Goal: Task Accomplishment & Management: Manage account settings

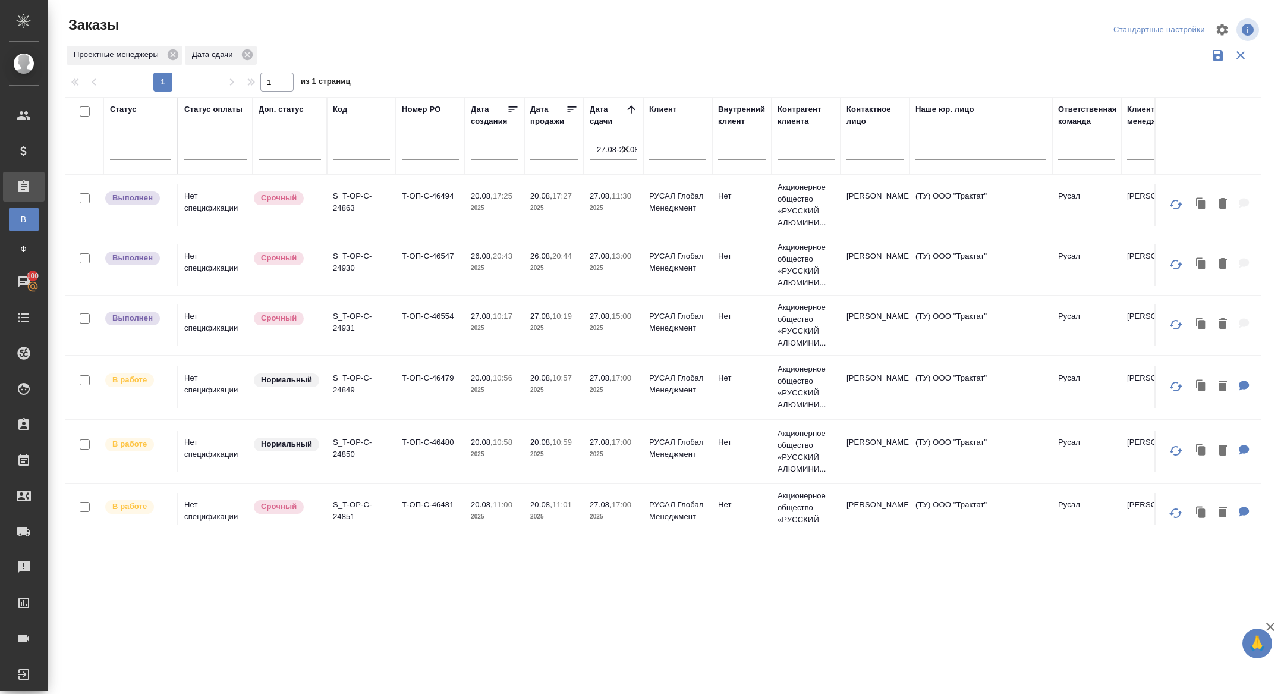
scroll to position [445, 1]
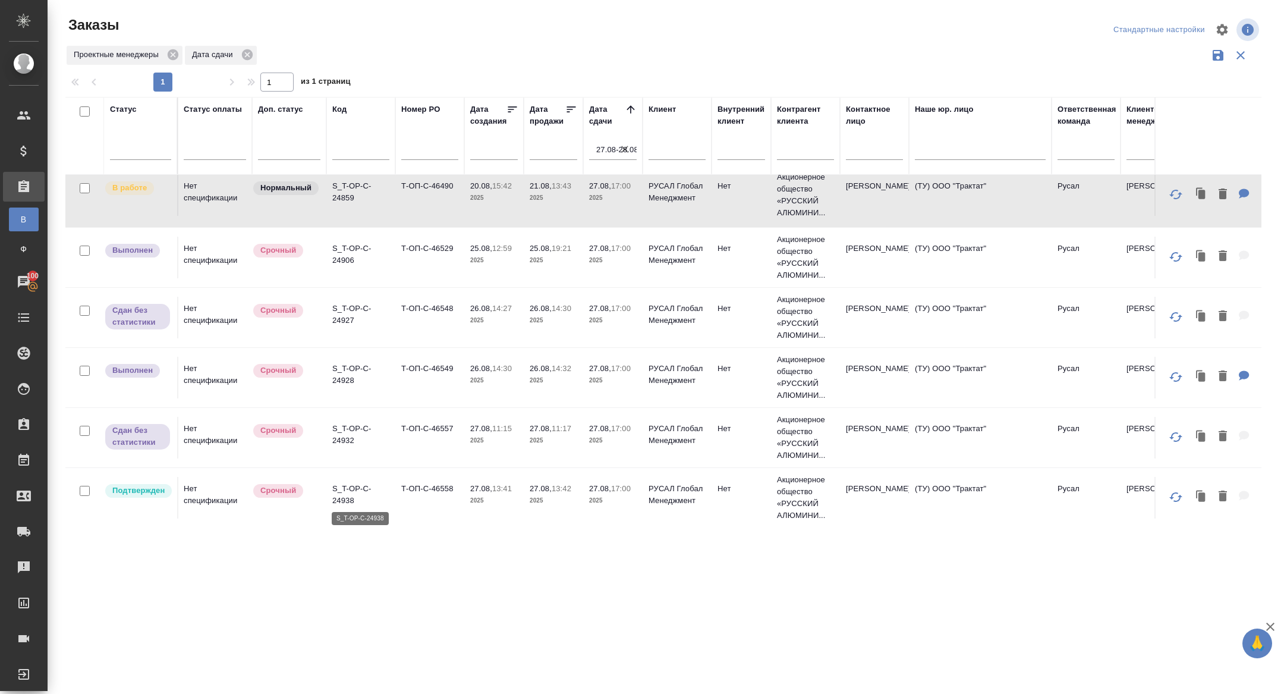
click at [345, 491] on p "S_T-OP-C-24938" at bounding box center [360, 495] width 57 height 24
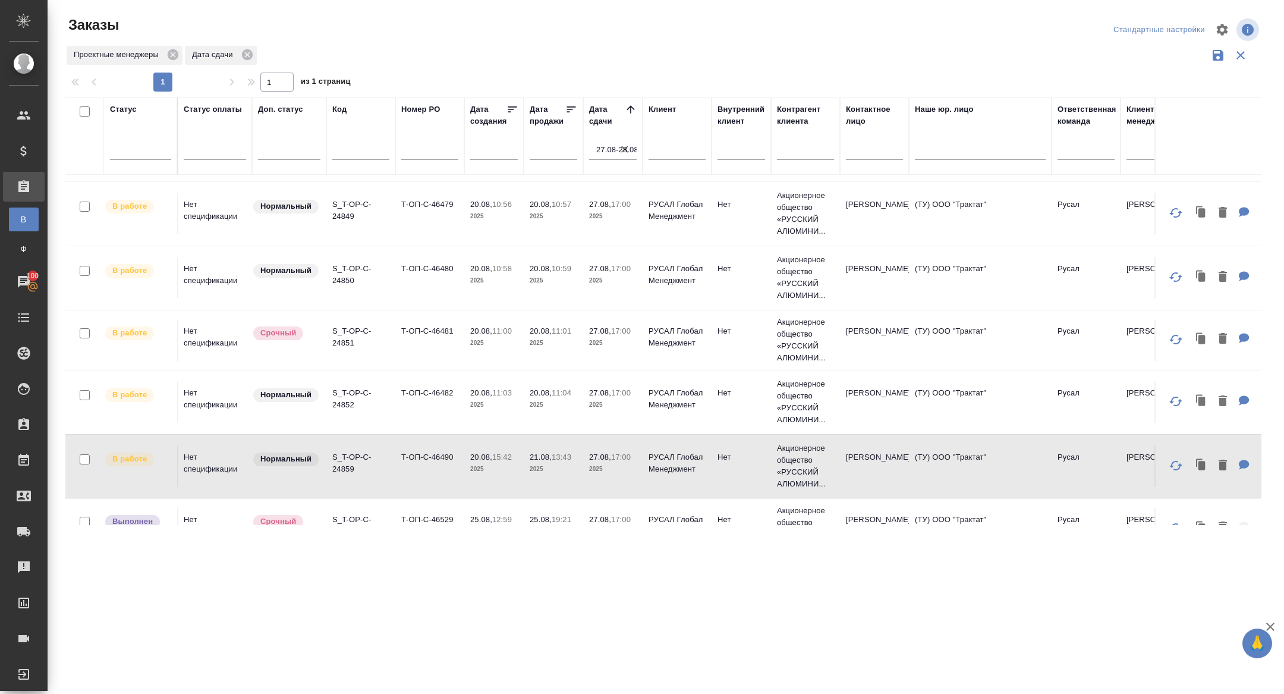
scroll to position [177, 1]
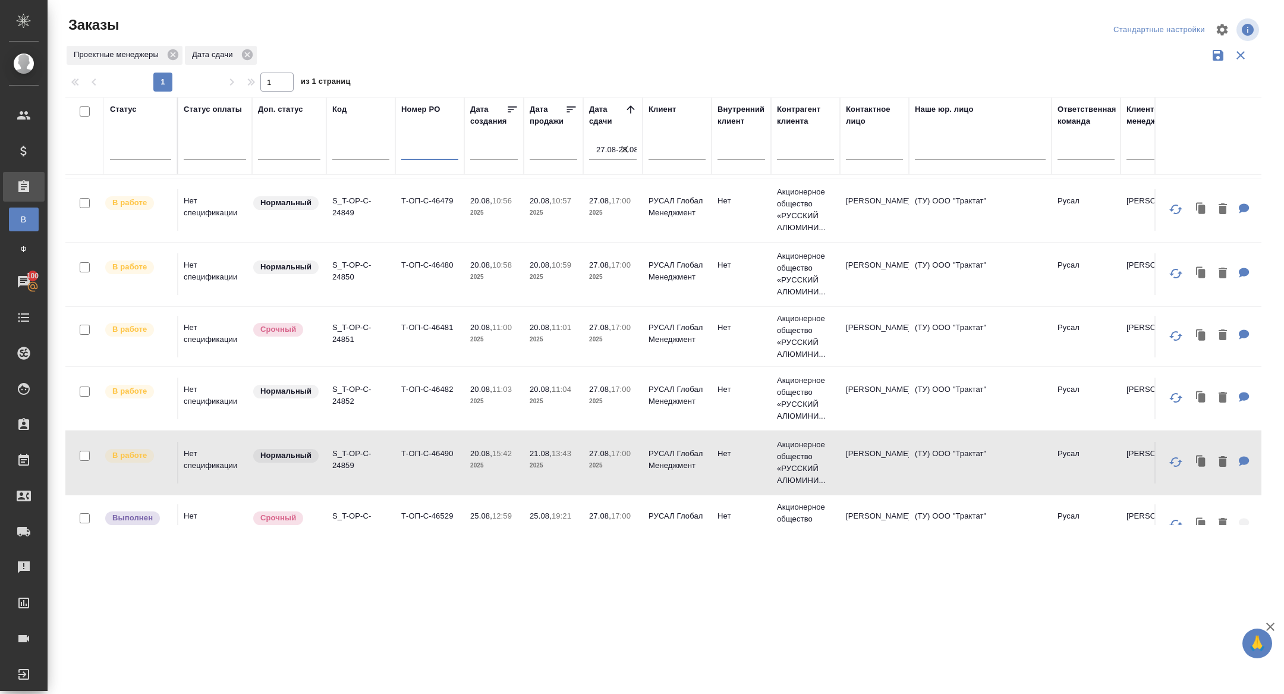
click at [424, 151] on input "text" at bounding box center [429, 151] width 57 height 15
paste input "Т-ОП-С-46529"
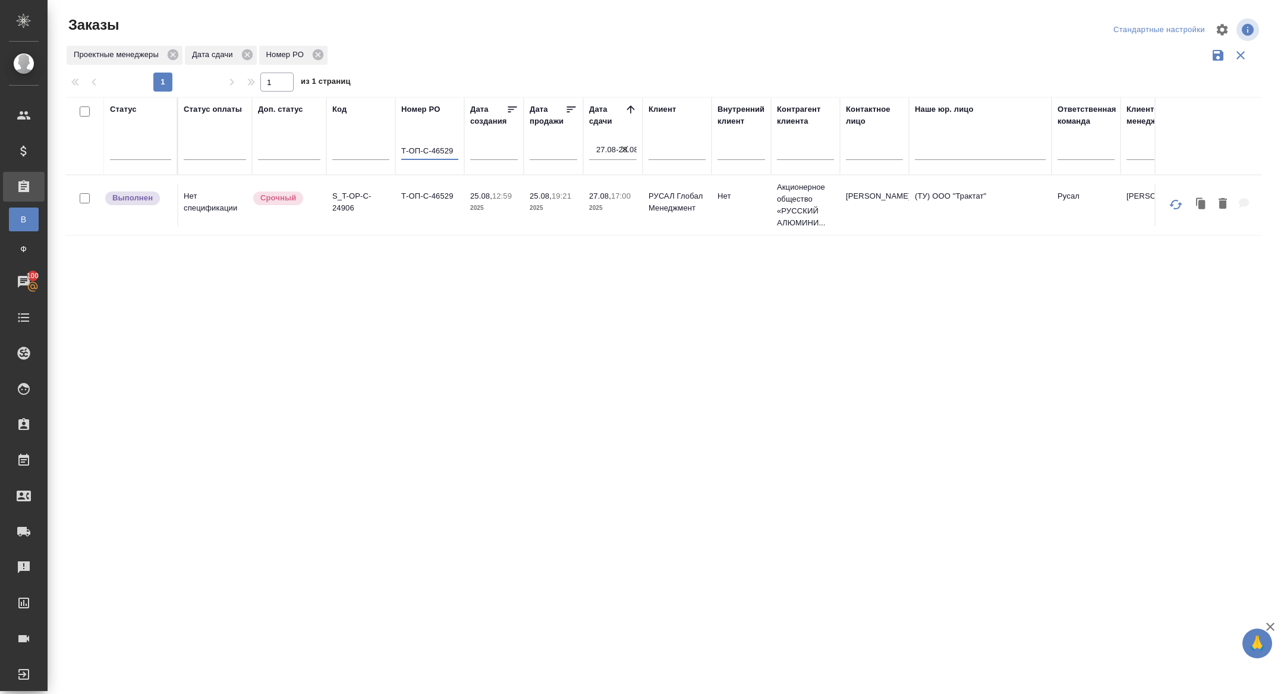
scroll to position [0, 1]
type input "Т-ОП-С-46529"
click at [435, 156] on input "Т-ОП-С-46529" at bounding box center [429, 151] width 57 height 15
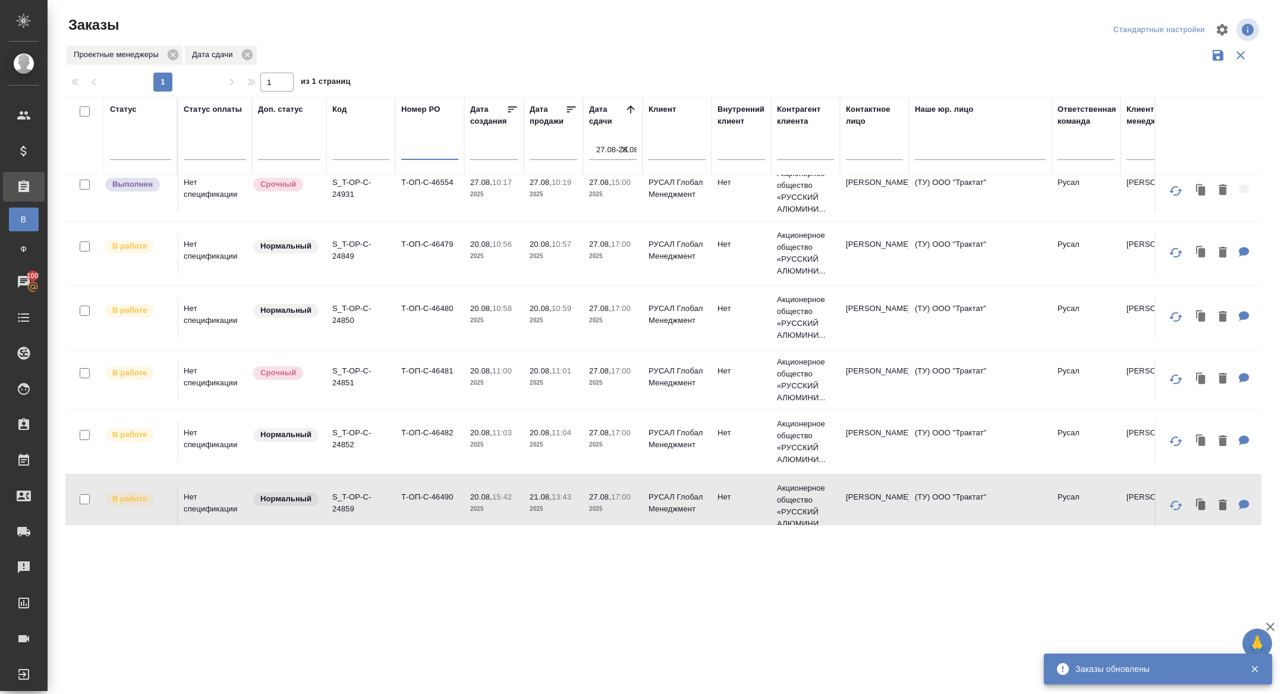
scroll to position [159, 1]
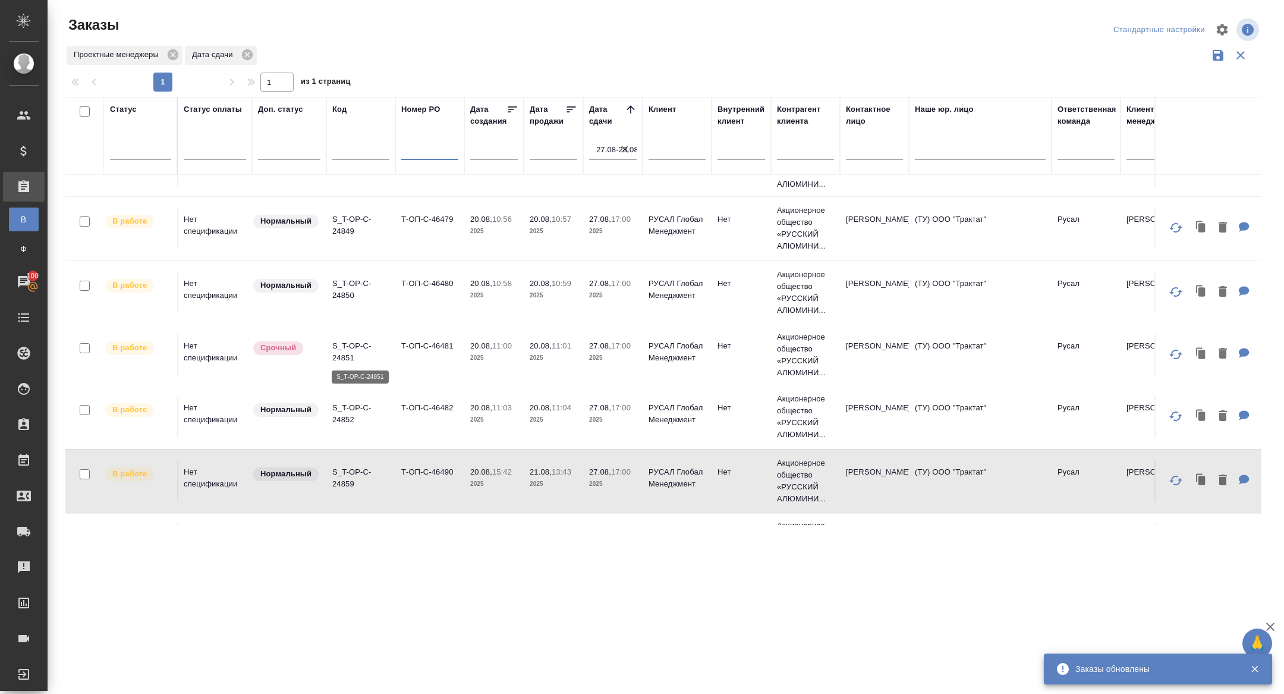
click at [348, 349] on p "S_T-OP-C-24851" at bounding box center [360, 352] width 57 height 24
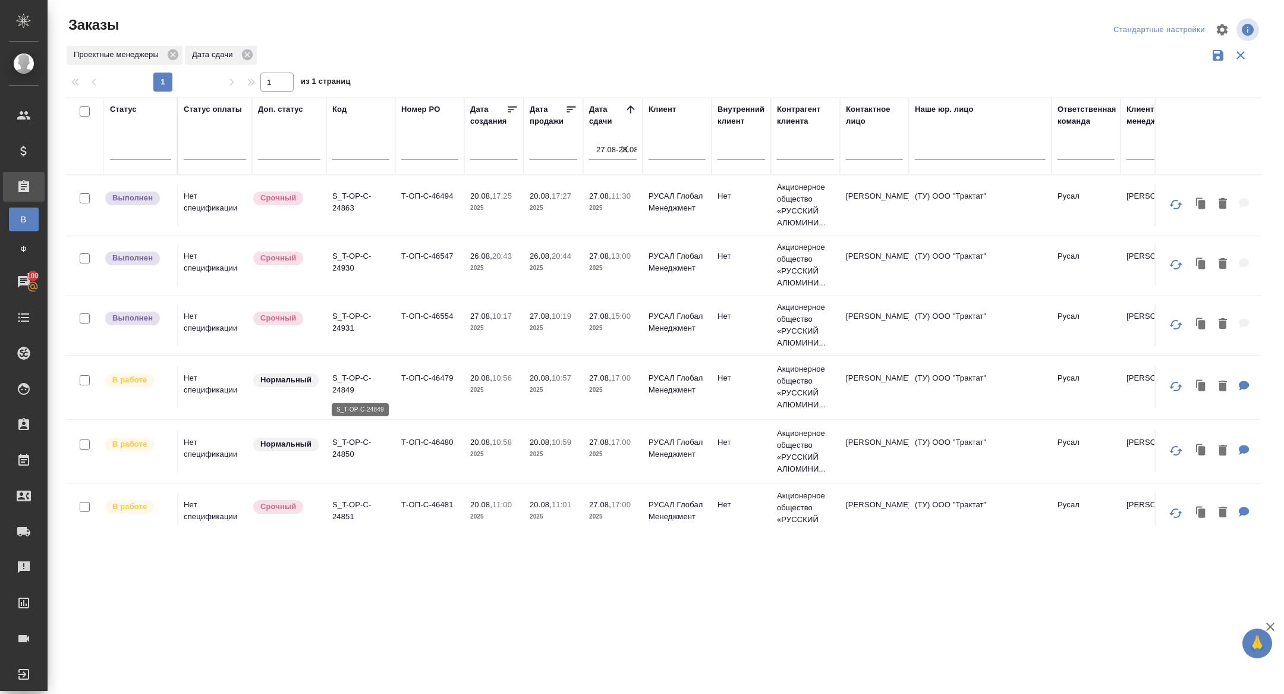
click at [338, 387] on p "S_T-OP-C-24849" at bounding box center [360, 384] width 57 height 24
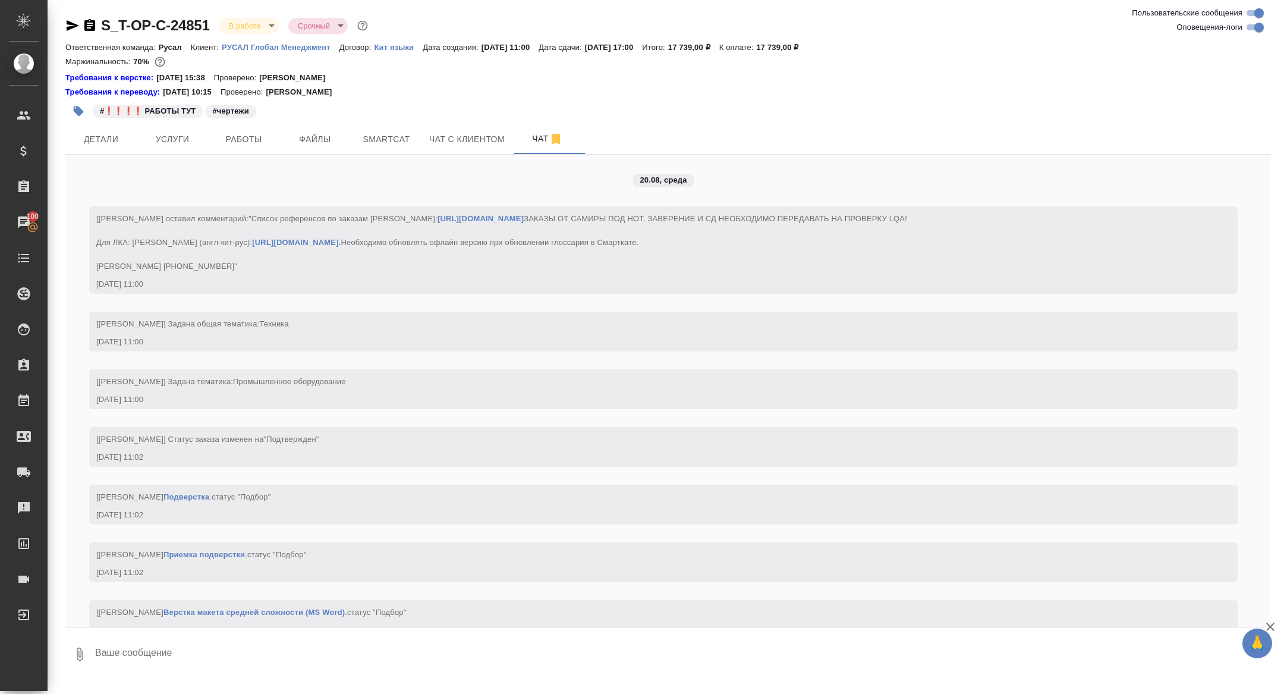
scroll to position [3881, 0]
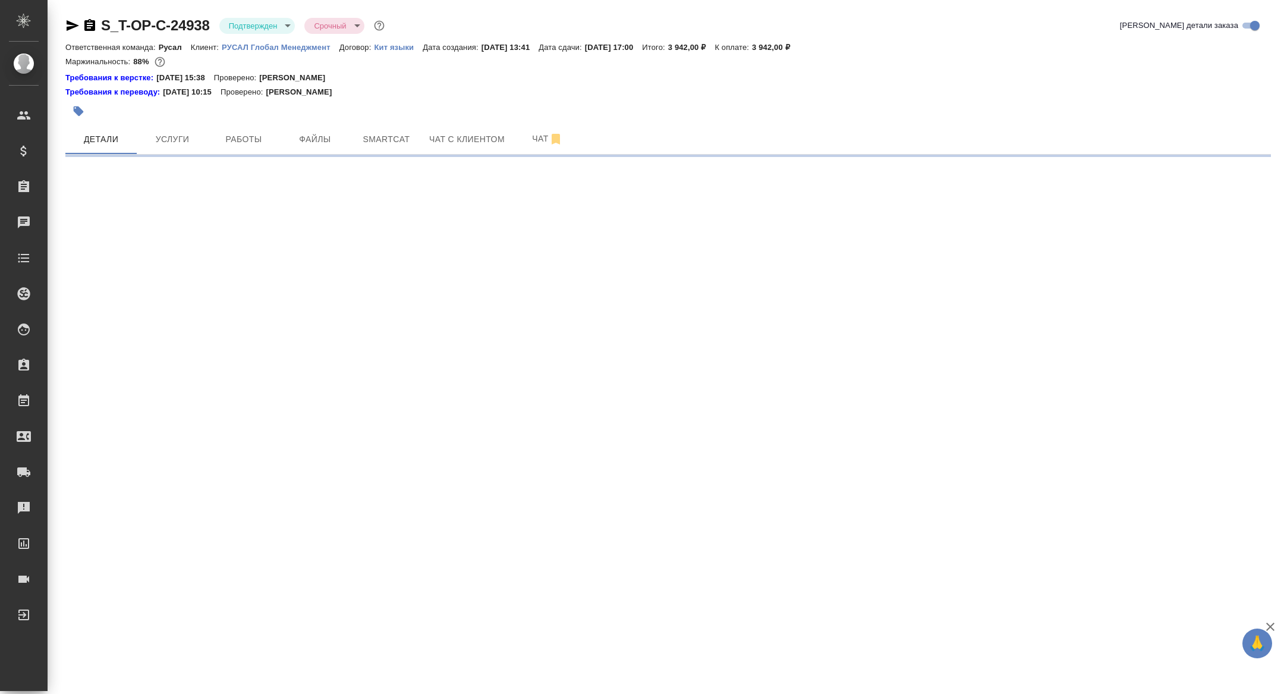
select select "RU"
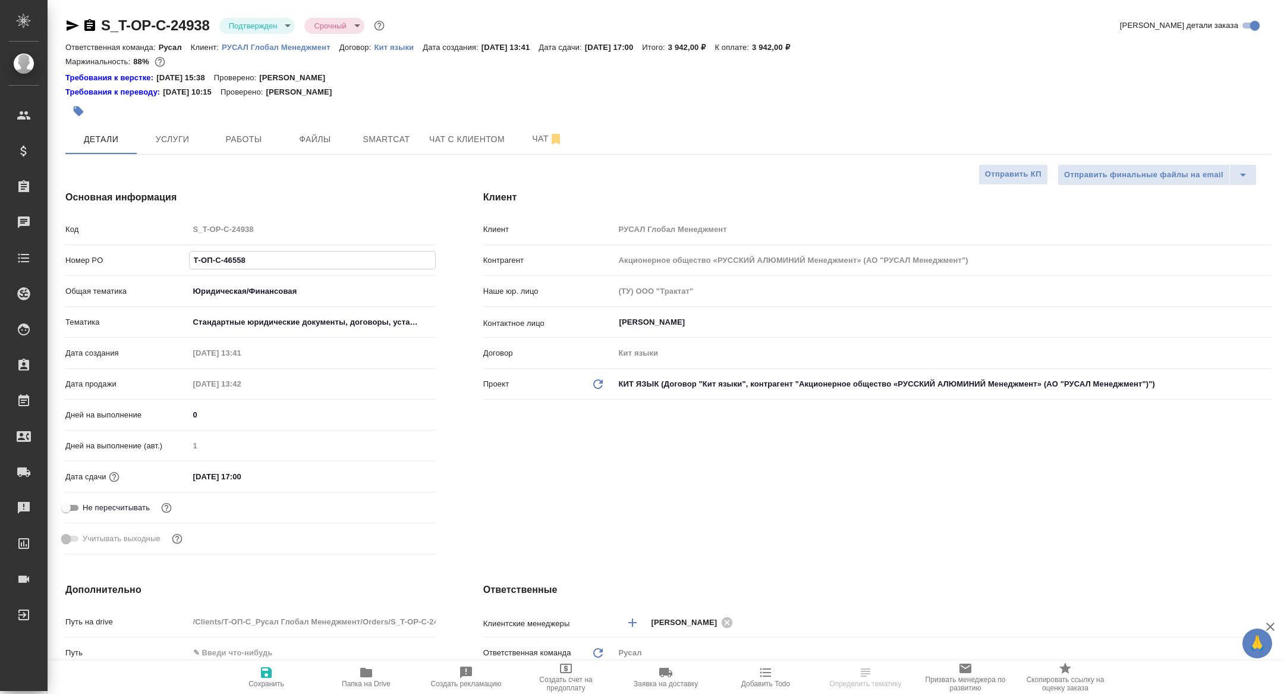
type textarea "x"
drag, startPoint x: 261, startPoint y: 252, endPoint x: 283, endPoint y: 275, distance: 31.5
click at [283, 275] on div "Номер PO Т-ОП-С-46558" at bounding box center [250, 265] width 370 height 31
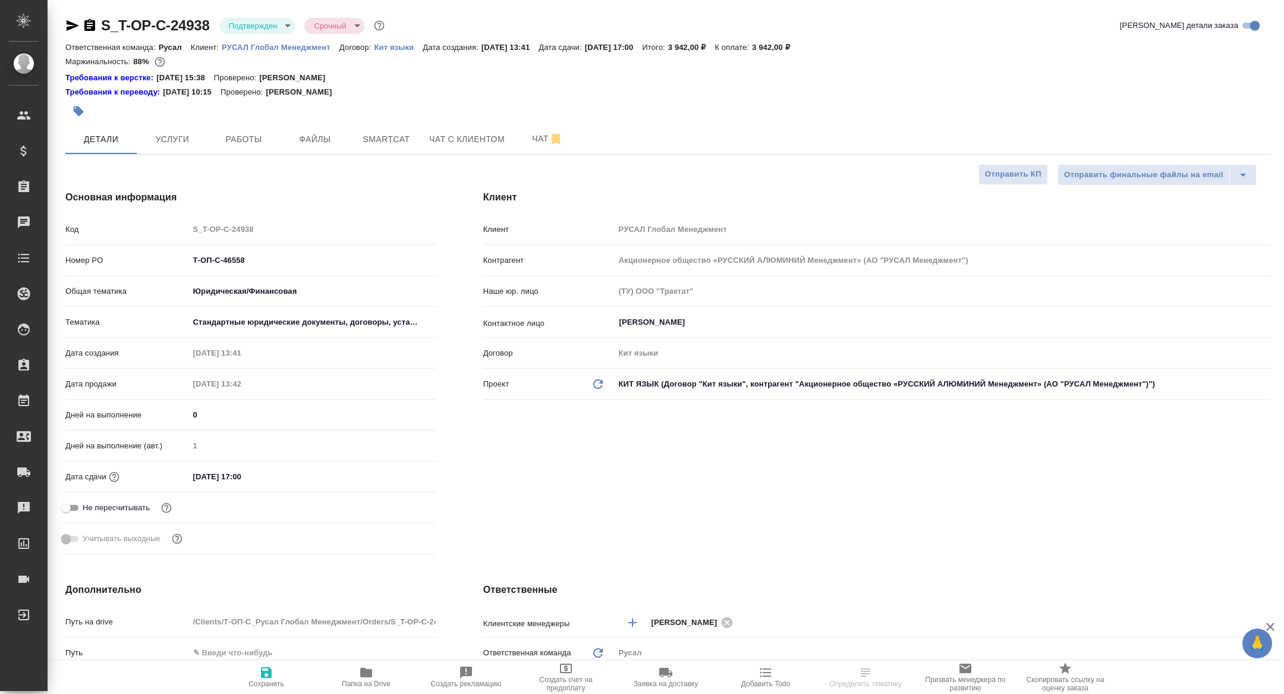
type textarea "x"
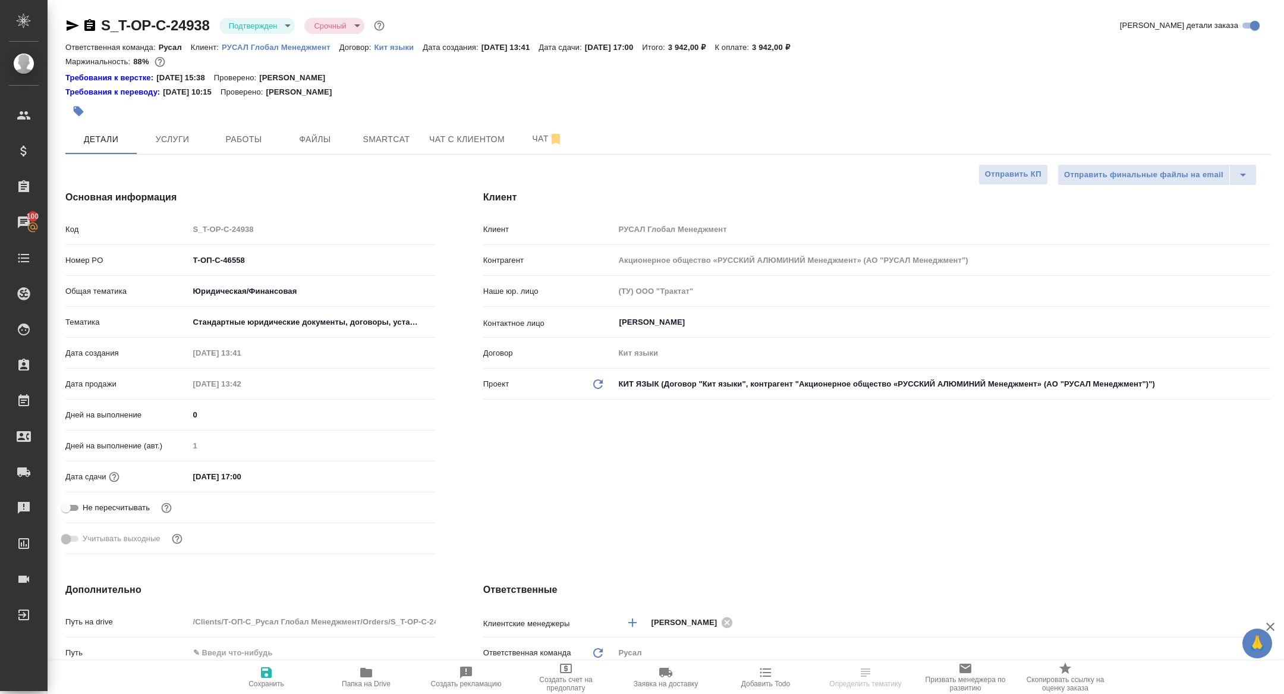
type textarea "x"
click at [253, 23] on body "🙏 .cls-1 fill:#fff; AWATERA Zhuravleva Alexandra Клиенты Спецификации Заказы 10…" at bounding box center [642, 347] width 1284 height 694
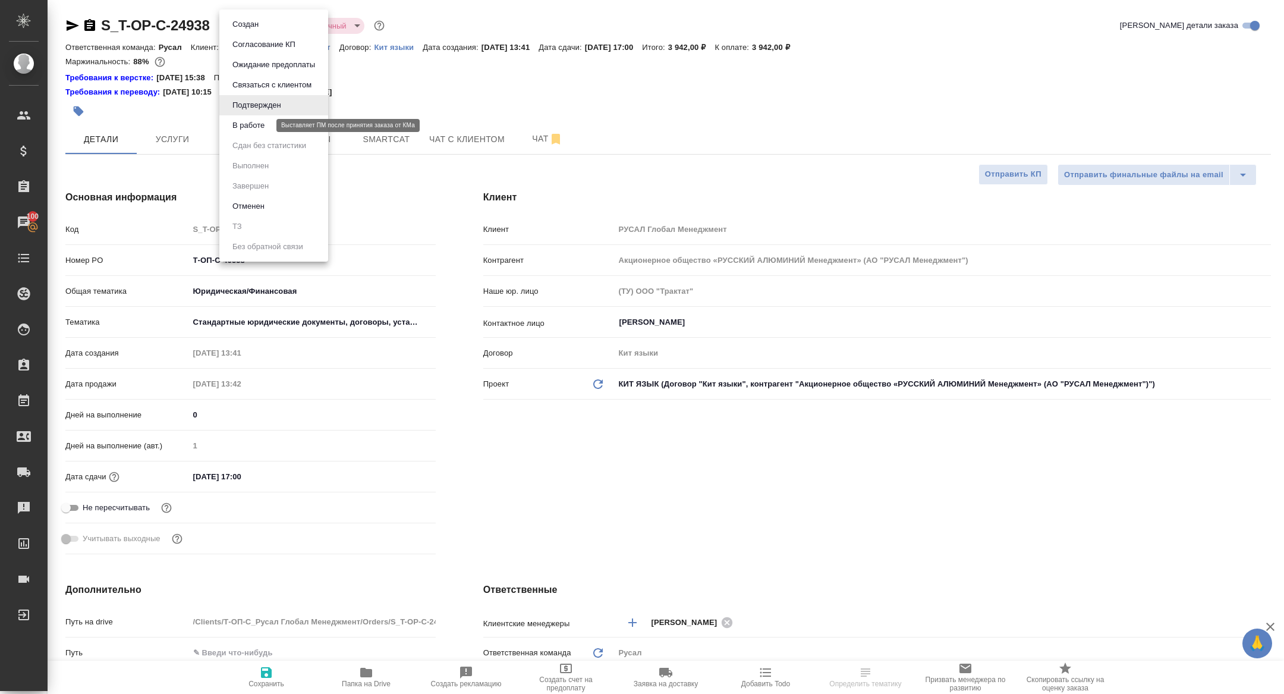
click at [251, 130] on button "В работе" at bounding box center [248, 125] width 39 height 13
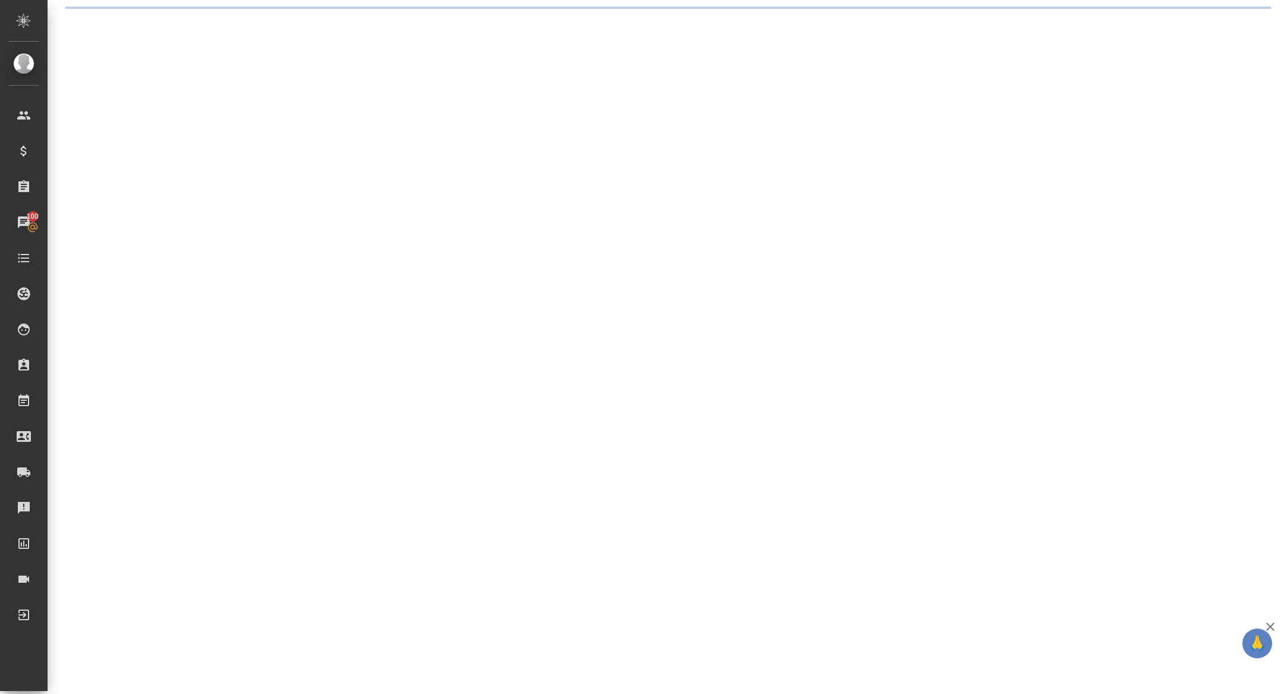
click at [242, 24] on div ".cls-1 fill:#fff; AWATERA Zhuravleva Alexandra Клиенты Спецификации Заказы 100 …" at bounding box center [642, 347] width 1284 height 694
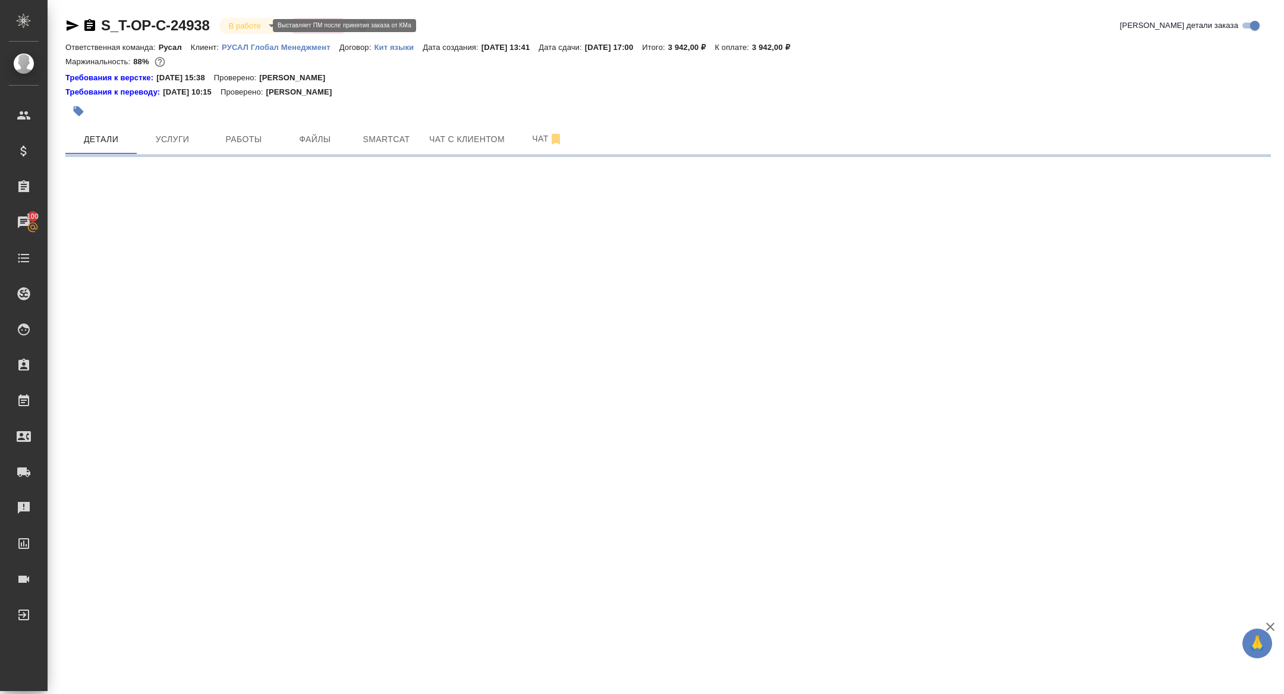
click at [239, 24] on body "🙏 .cls-1 fill:#fff; AWATERA Zhuravleva Alexandra Клиенты Спецификации Заказы 10…" at bounding box center [642, 347] width 1284 height 694
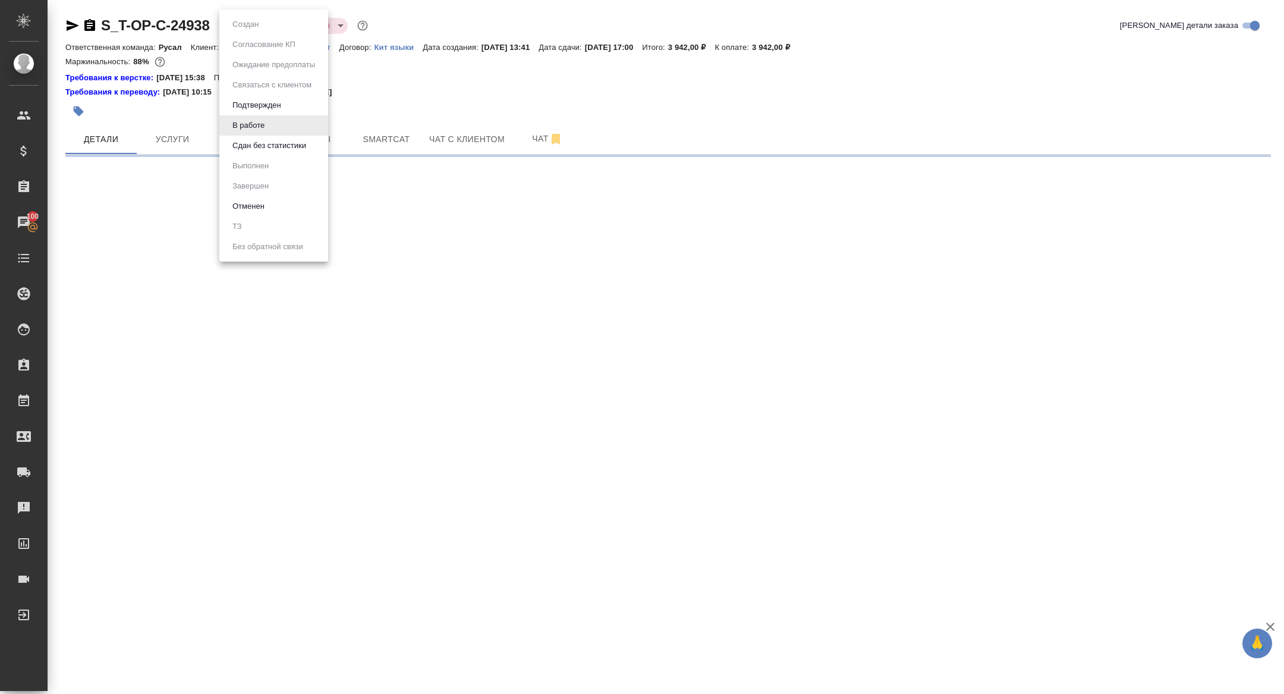
select select "RU"
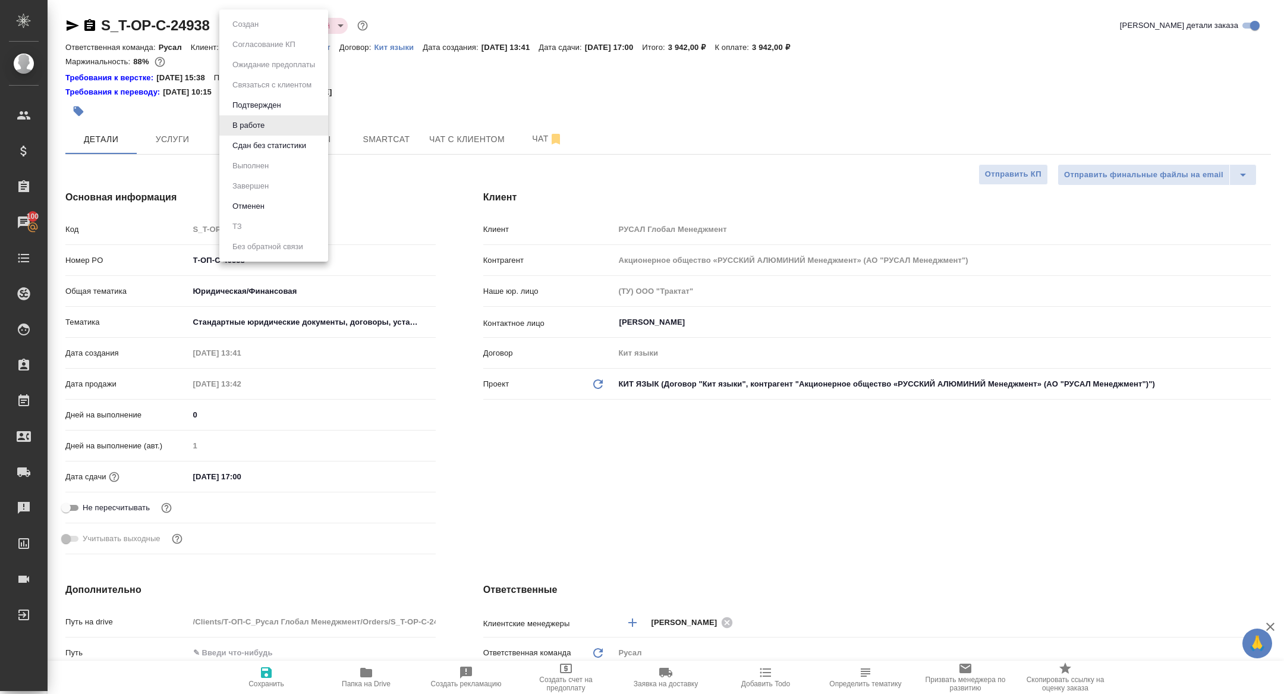
type textarea "x"
click at [255, 144] on button "Сдан без статистики" at bounding box center [269, 145] width 81 height 13
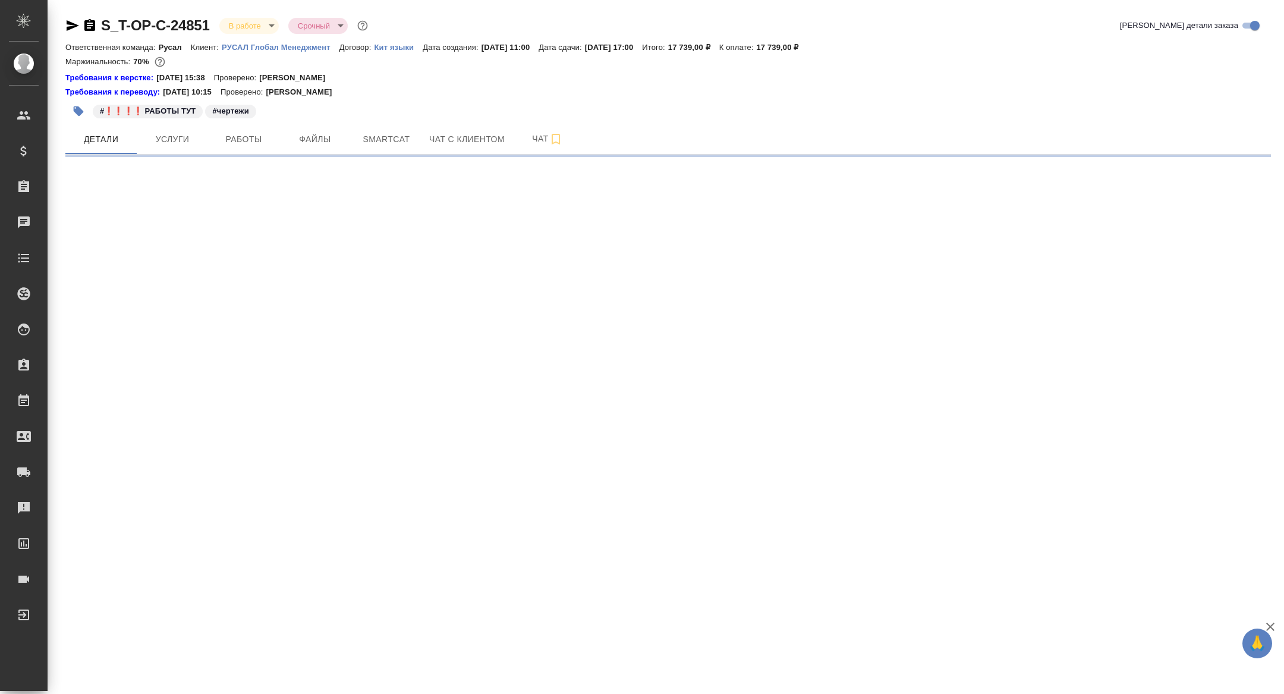
select select "RU"
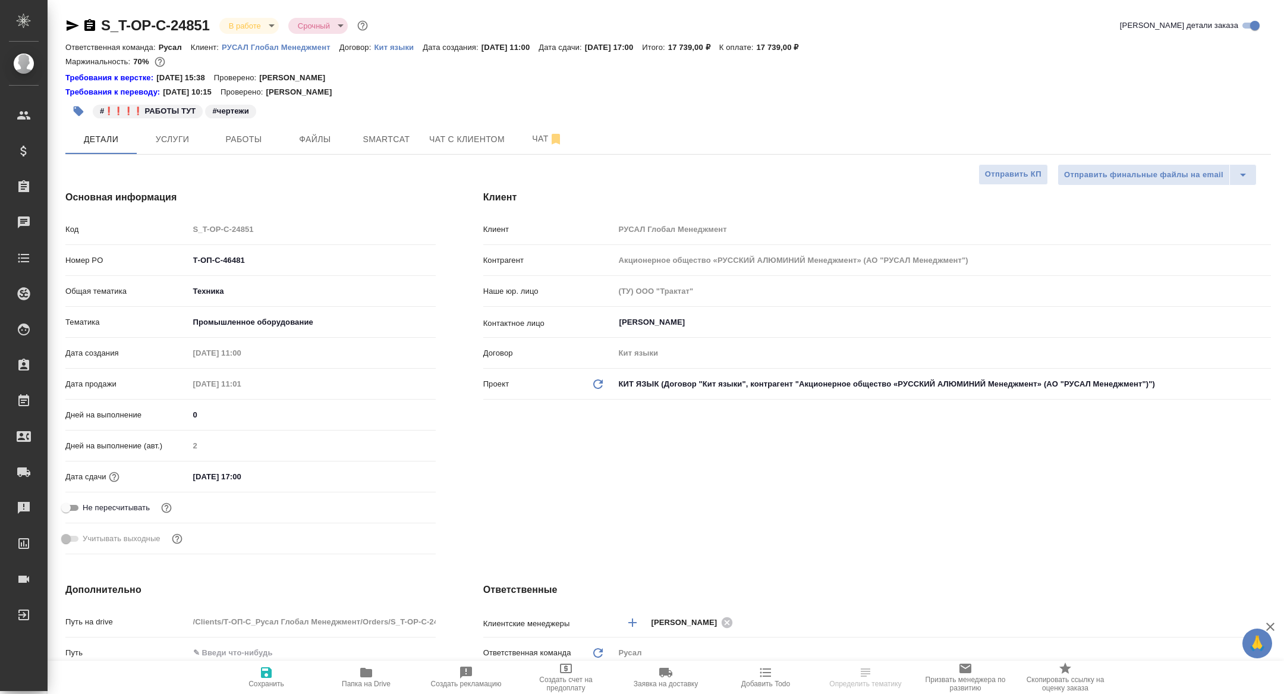
type textarea "x"
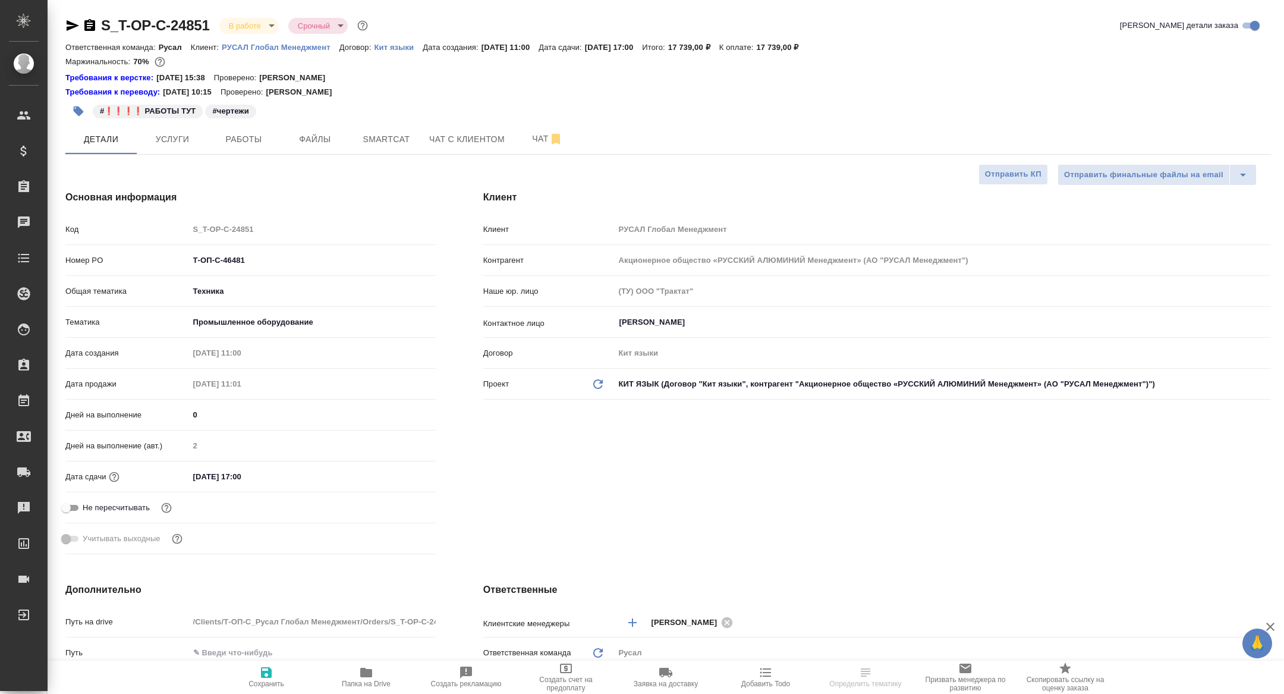
type textarea "x"
click at [530, 135] on span "Чат" at bounding box center [547, 138] width 57 height 15
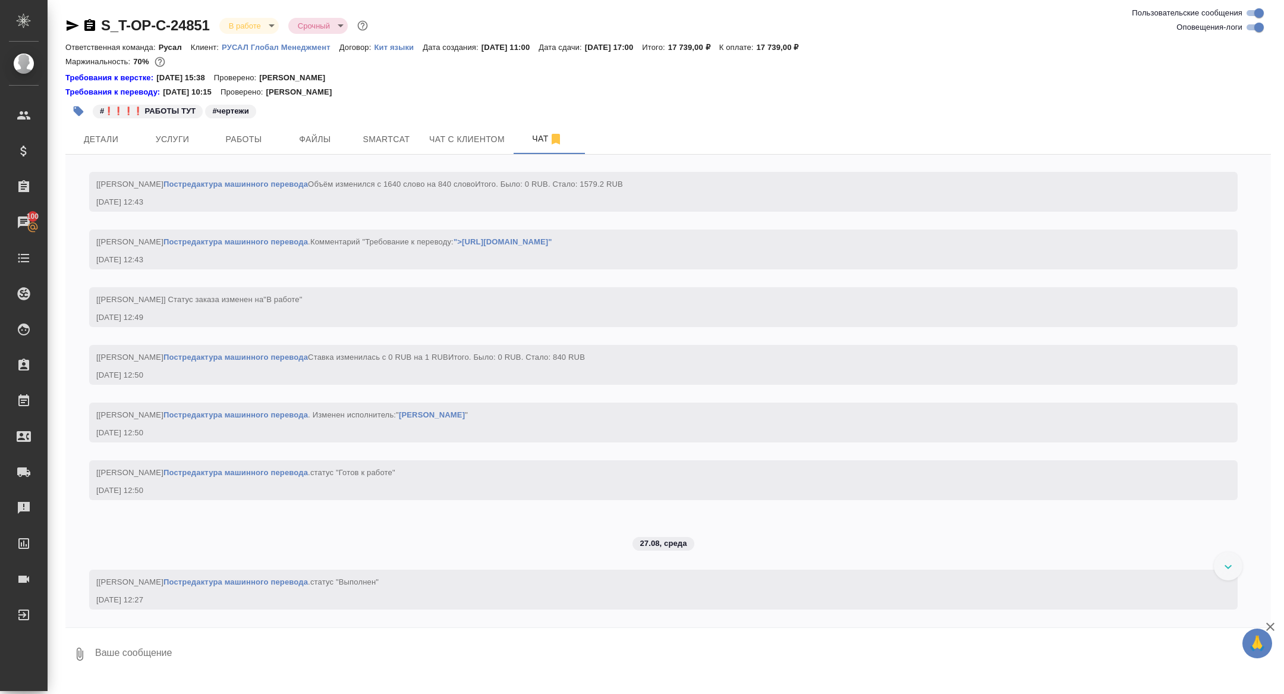
scroll to position [3996, 0]
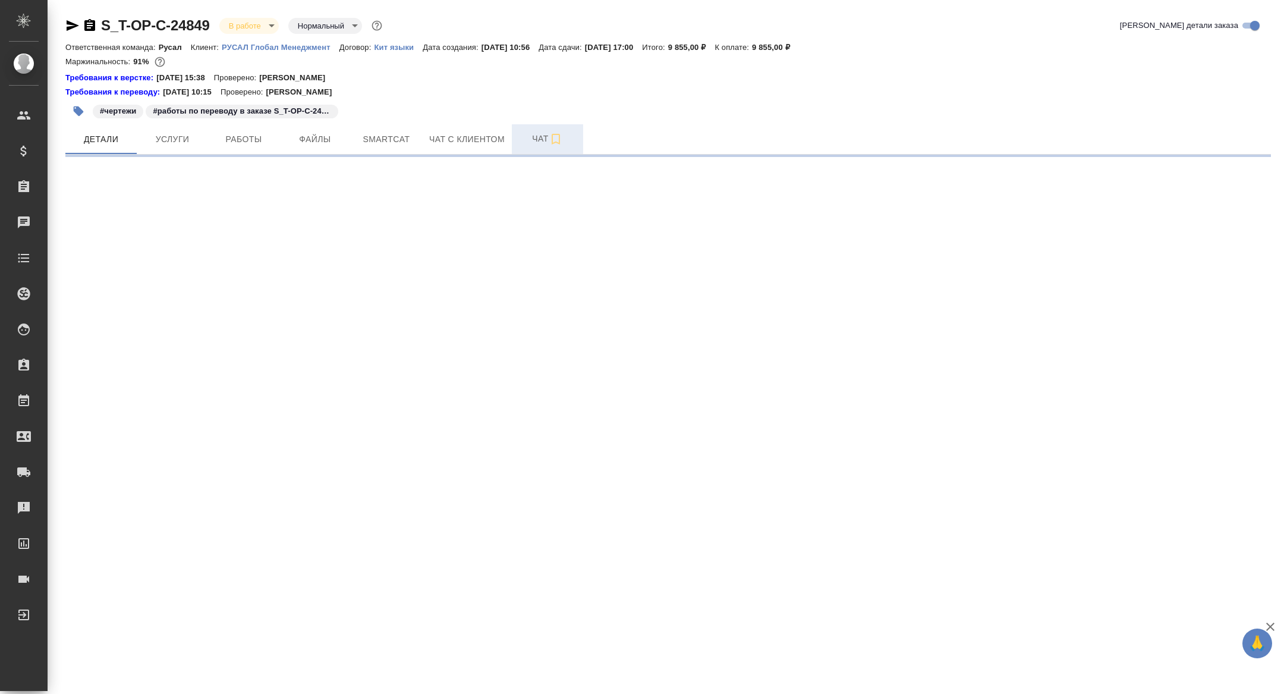
select select "RU"
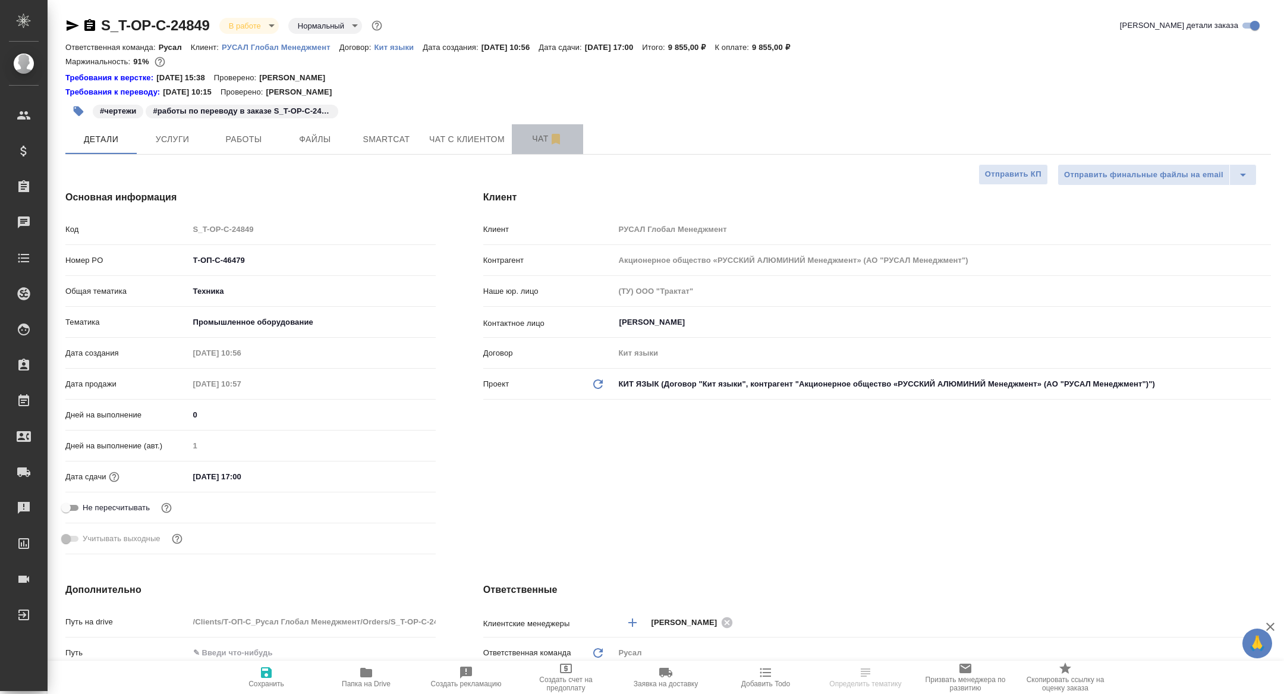
click at [538, 139] on span "Чат" at bounding box center [547, 138] width 57 height 15
type textarea "x"
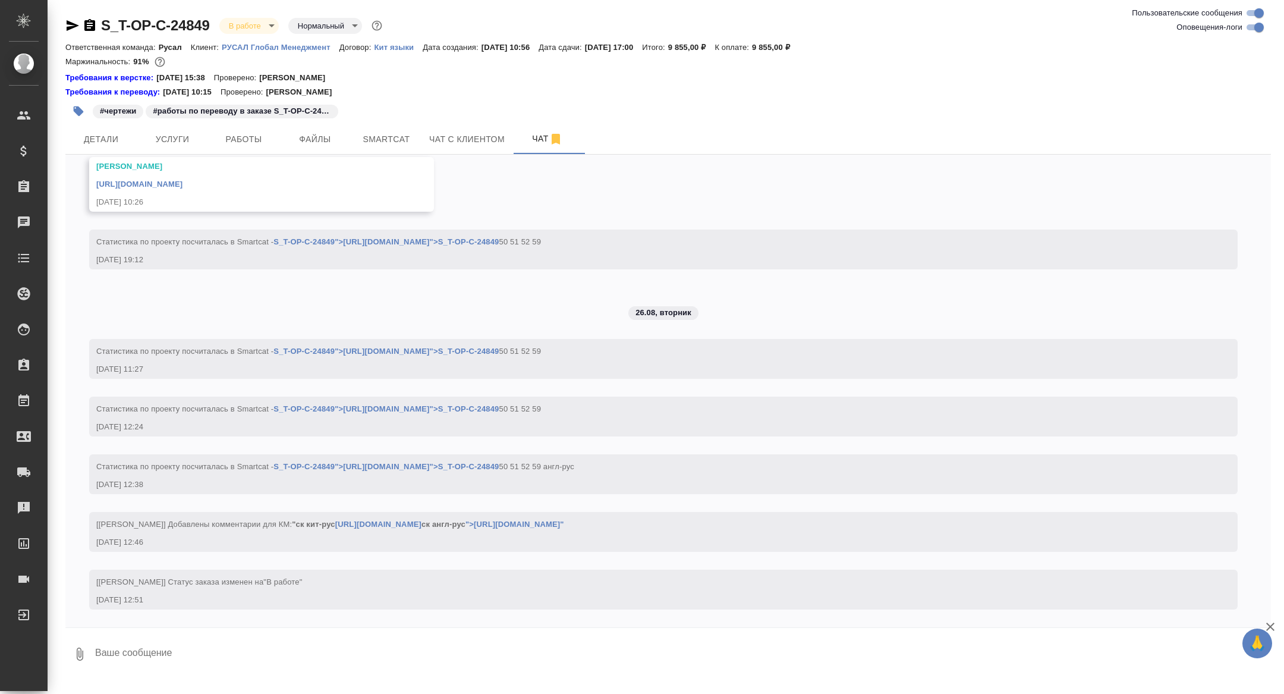
scroll to position [3188, 0]
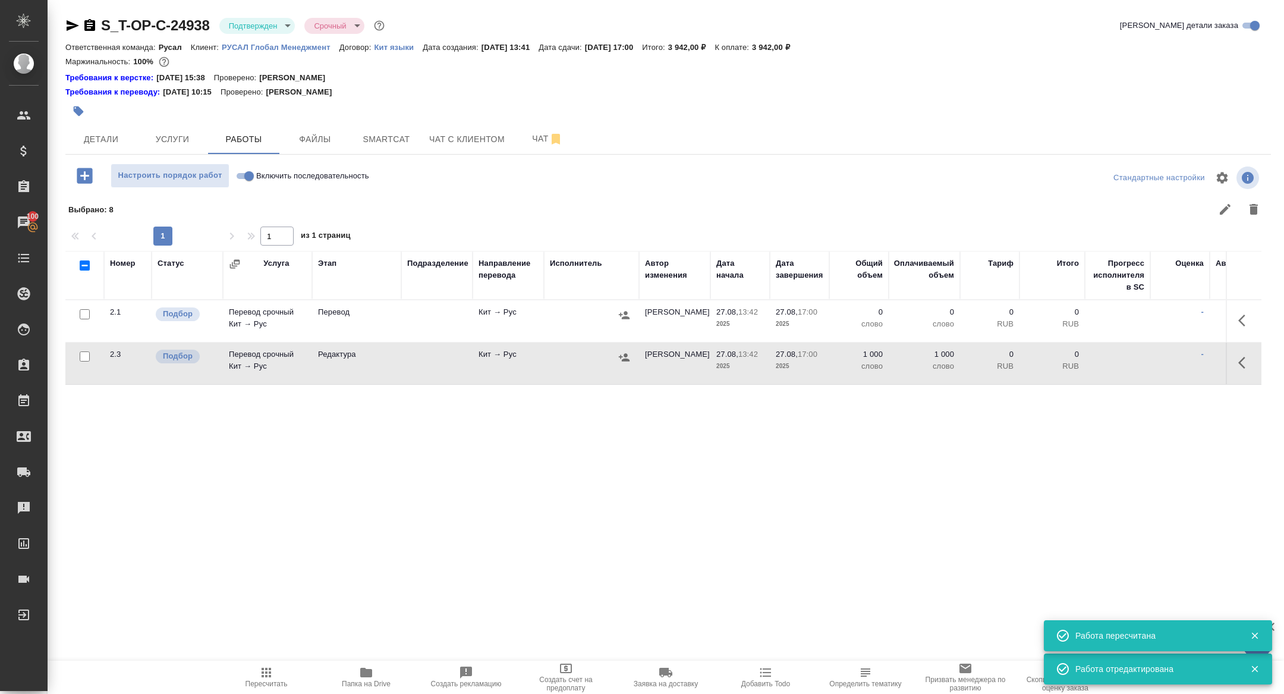
click at [261, 17] on body "🙏 .cls-1 fill:#fff; AWATERA [PERSON_NAME] Спецификации Заказы 100 Чаты Todo Про…" at bounding box center [642, 347] width 1284 height 694
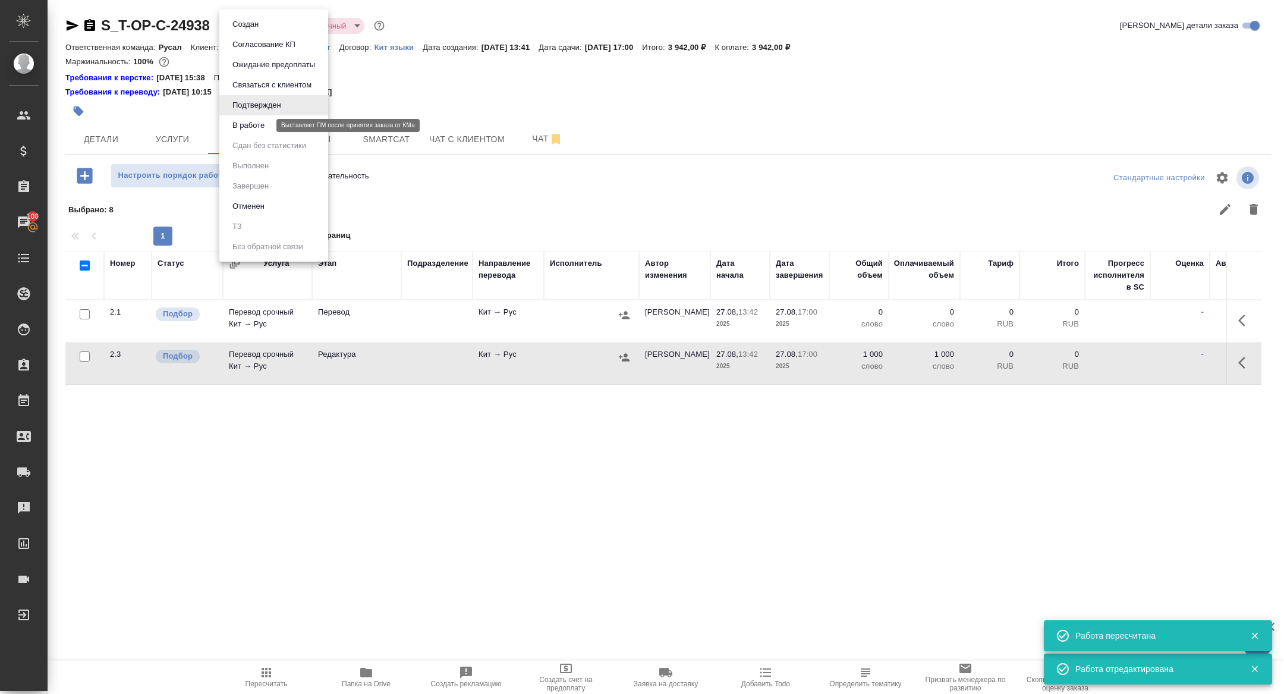
click at [256, 121] on button "В работе" at bounding box center [248, 125] width 39 height 13
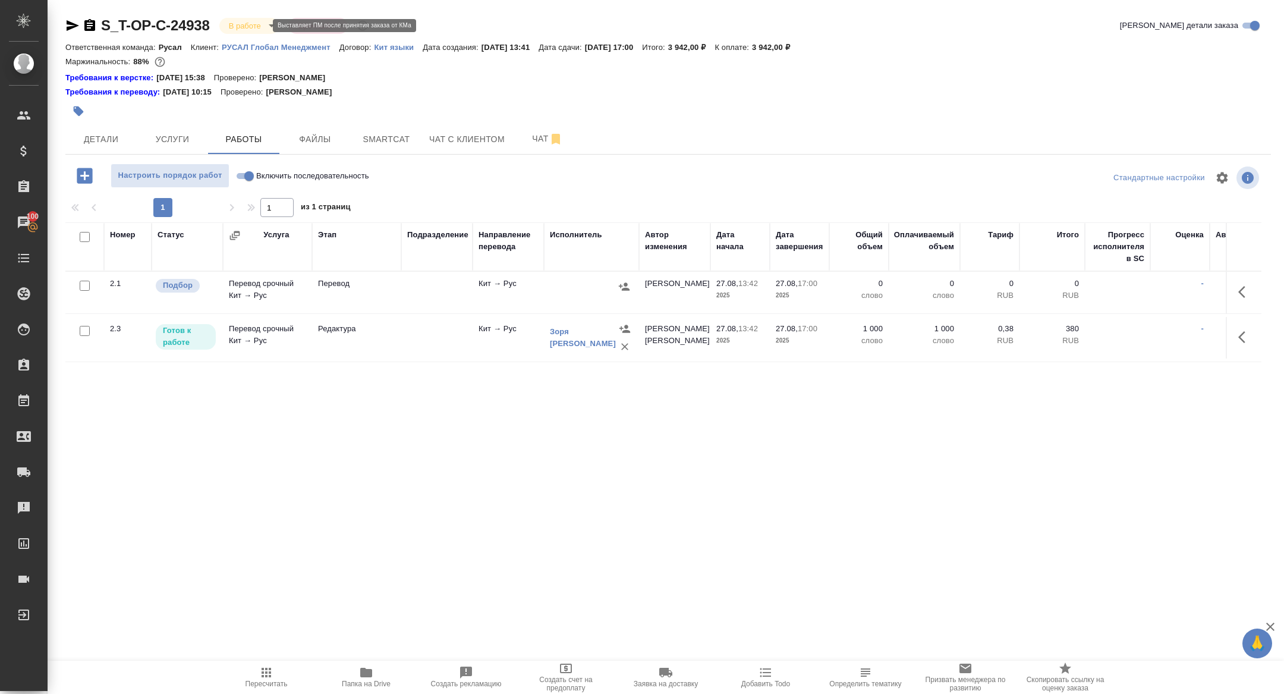
click at [255, 26] on body "🙏 .cls-1 fill:#fff; AWATERA [PERSON_NAME] Спецификации Заказы 100 Чаты Todo Про…" at bounding box center [642, 347] width 1284 height 694
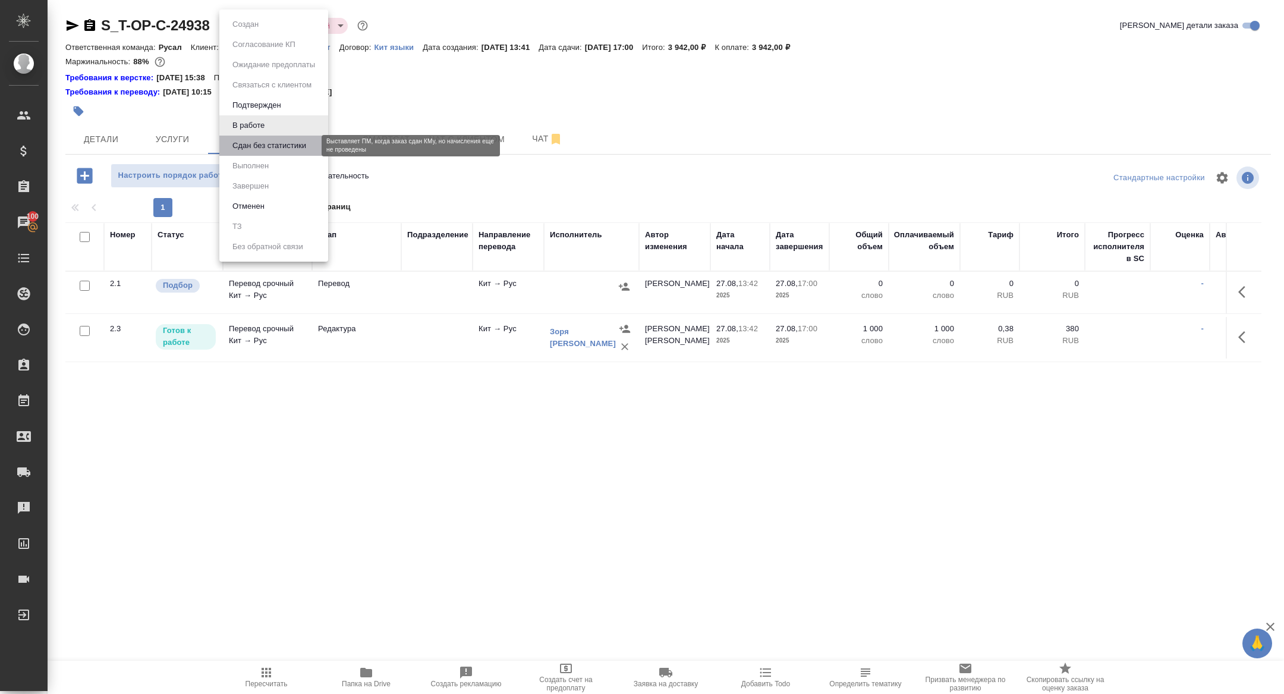
click at [276, 141] on button "Сдан без статистики" at bounding box center [269, 145] width 81 height 13
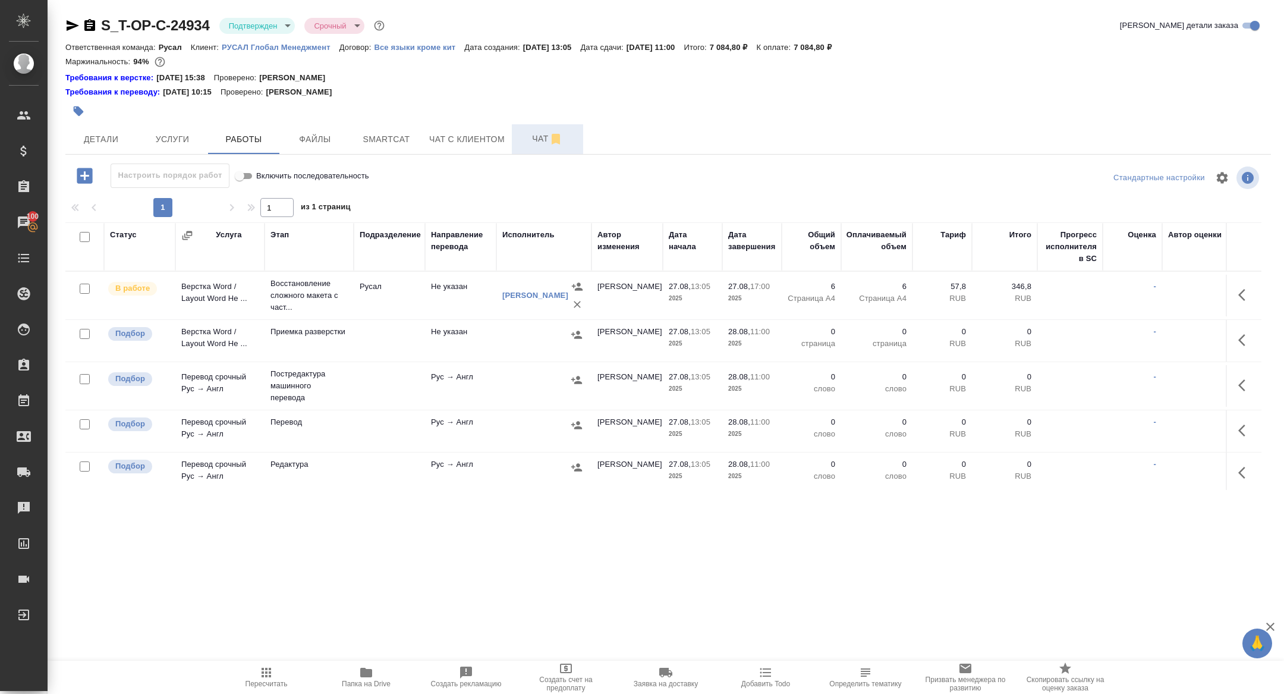
click at [550, 137] on icon "button" at bounding box center [556, 139] width 14 height 14
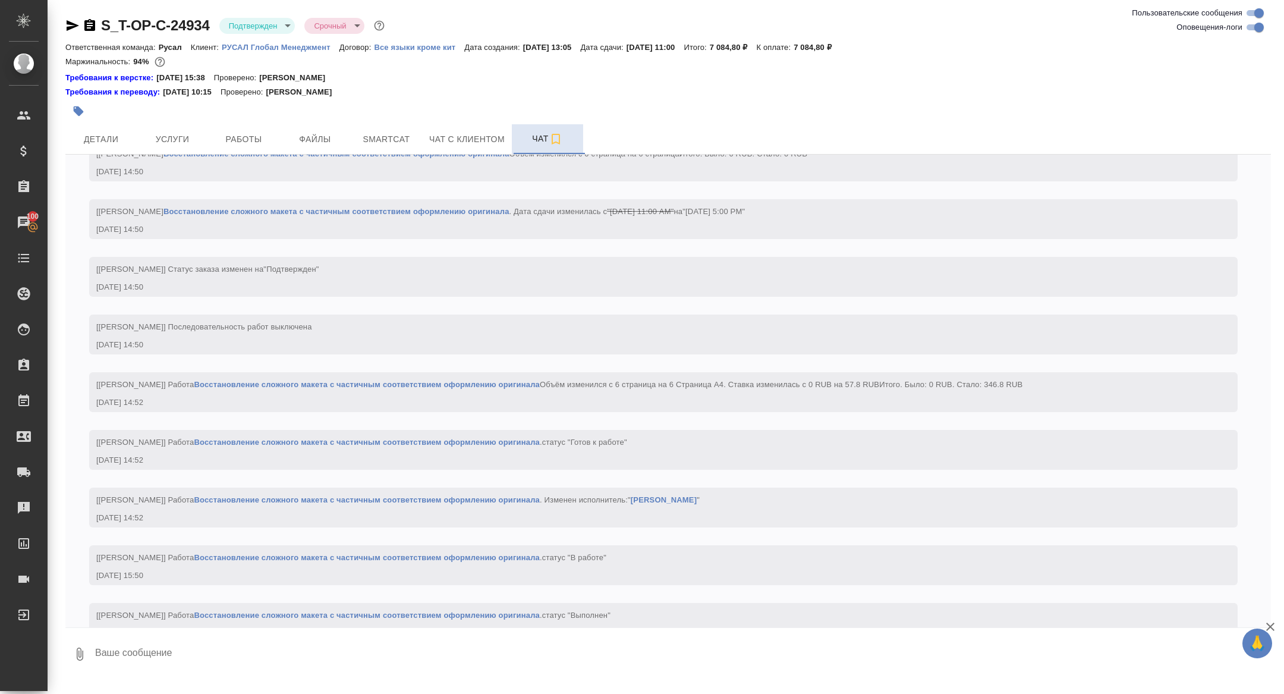
scroll to position [1435, 0]
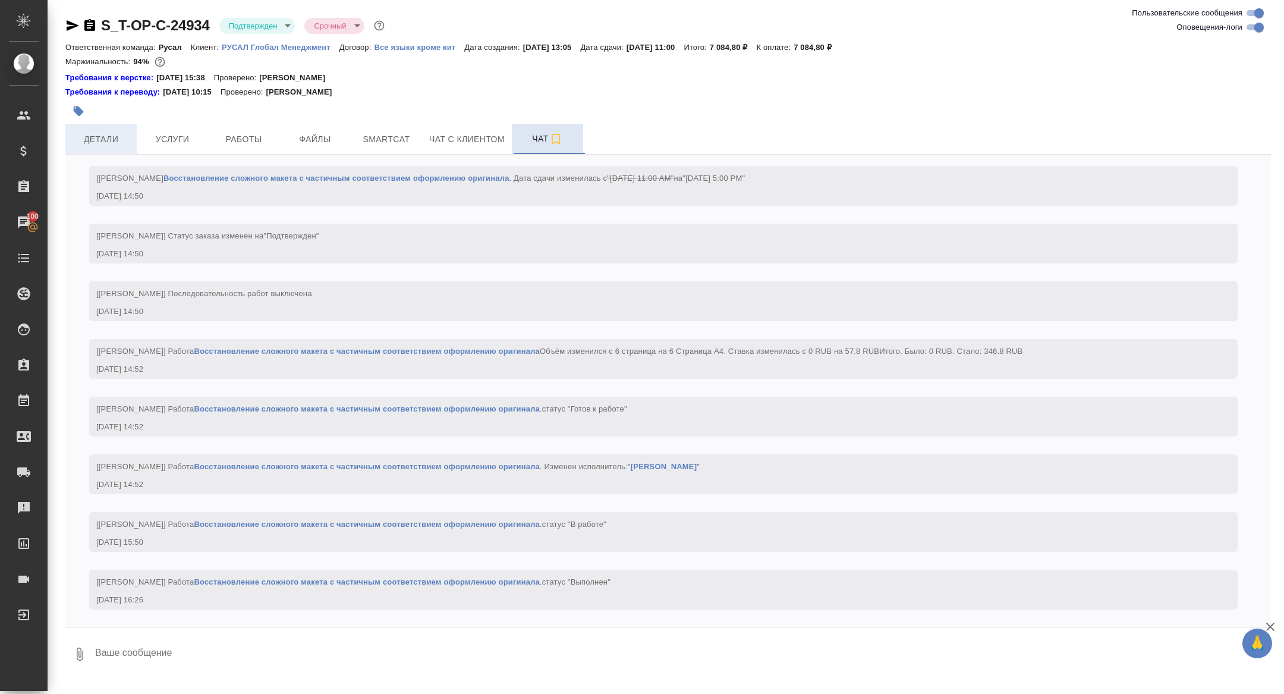
click at [88, 141] on span "Детали" at bounding box center [101, 139] width 57 height 15
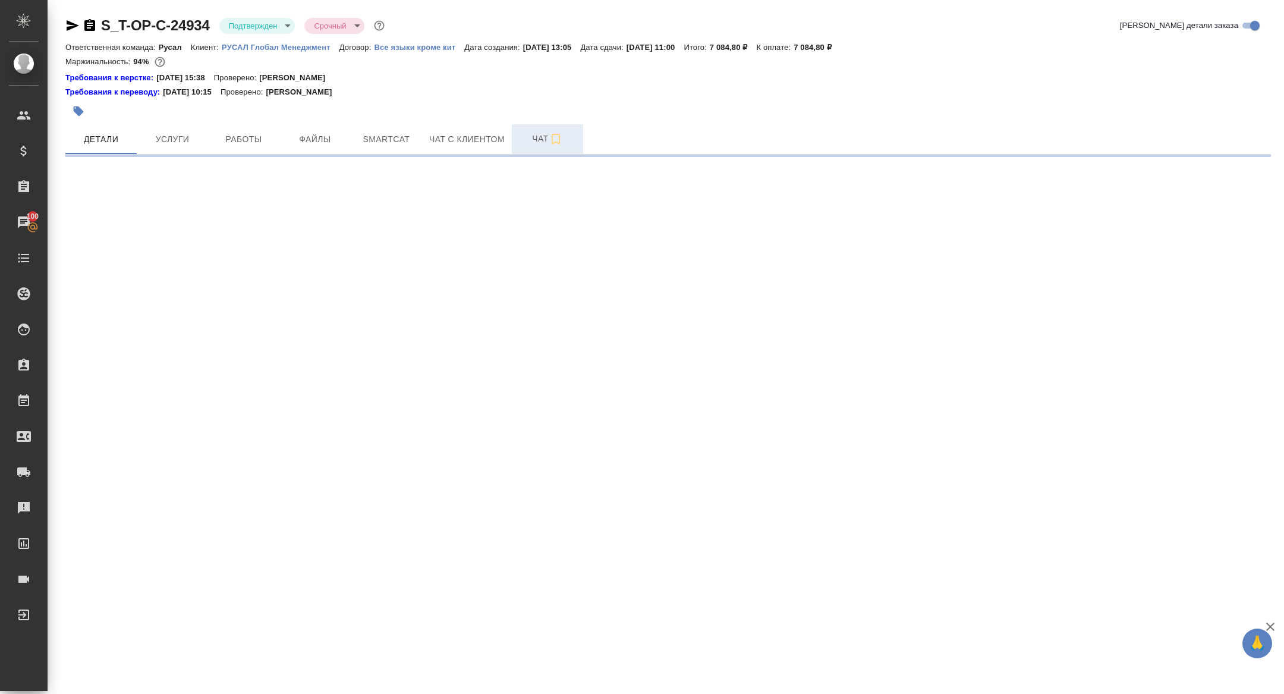
select select "RU"
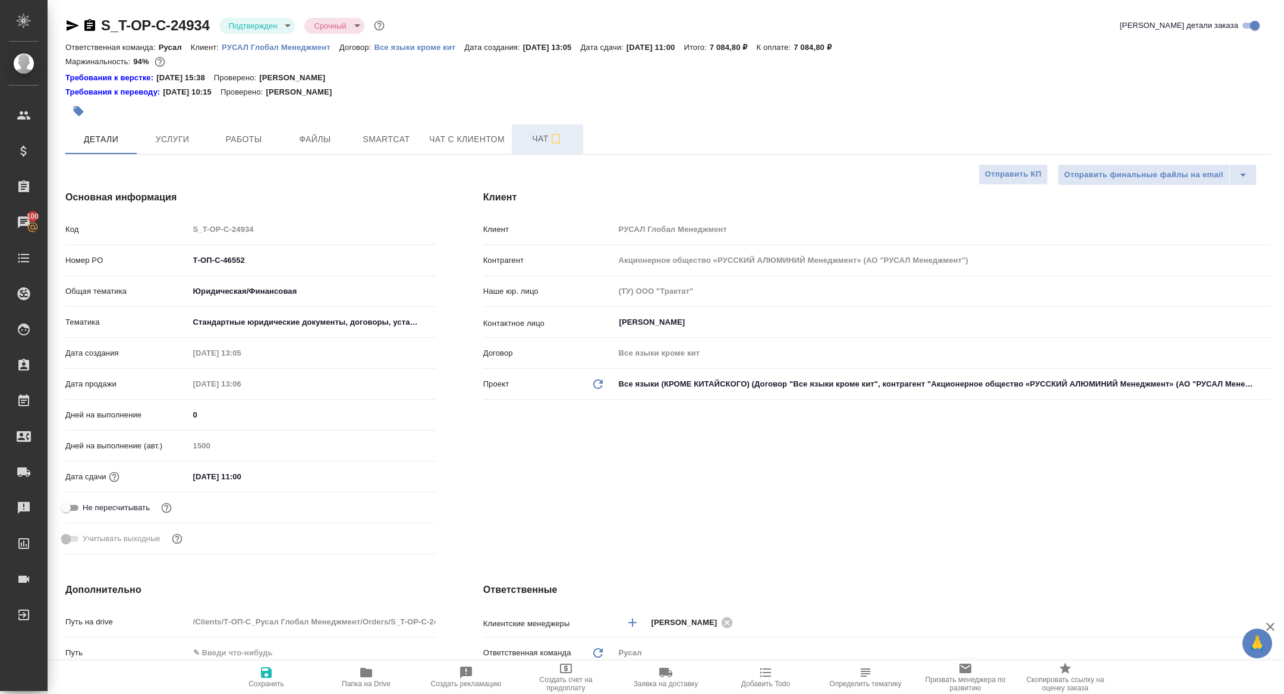
type textarea "x"
click at [357, 676] on span "Папка на Drive" at bounding box center [366, 676] width 86 height 23
type textarea "x"
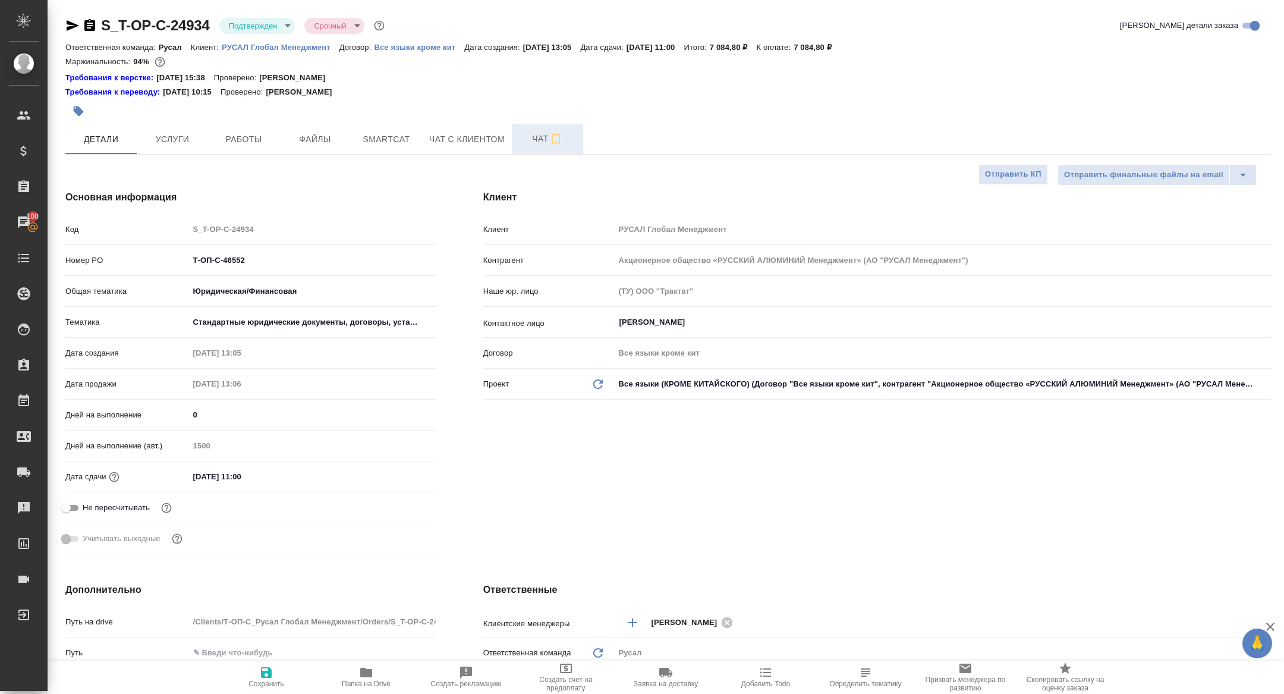
type textarea "x"
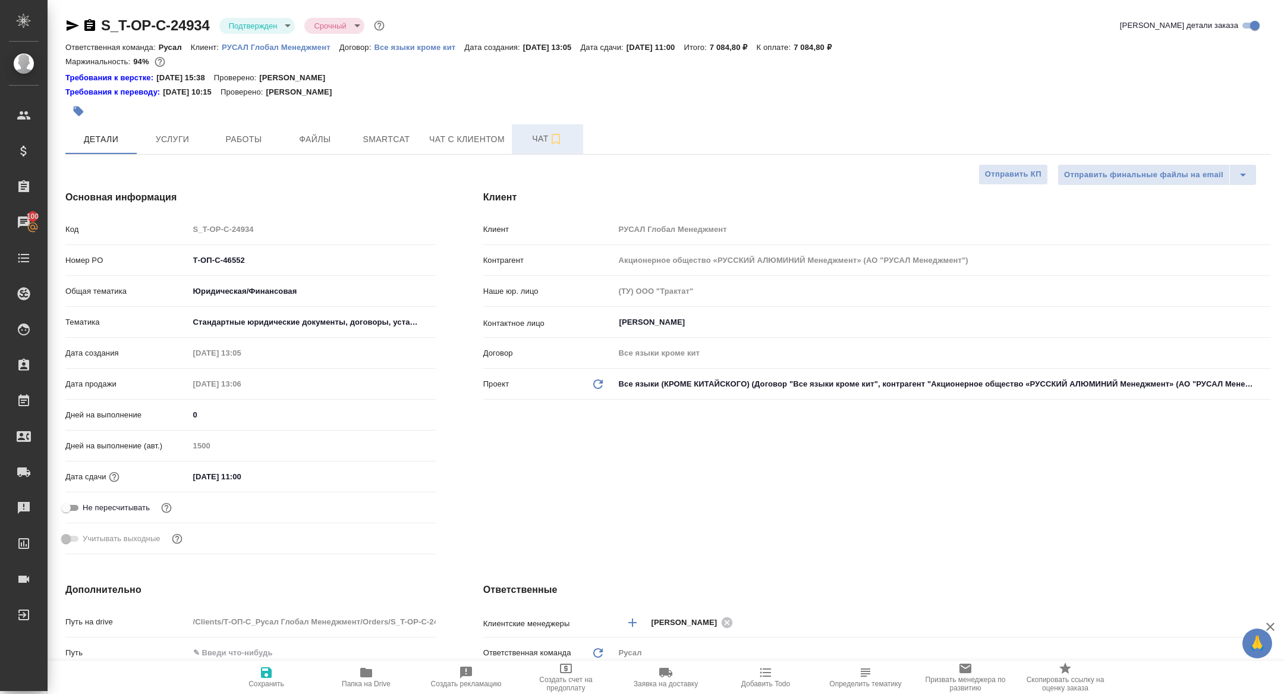
click at [90, 31] on icon "button" at bounding box center [90, 25] width 14 height 14
type textarea "x"
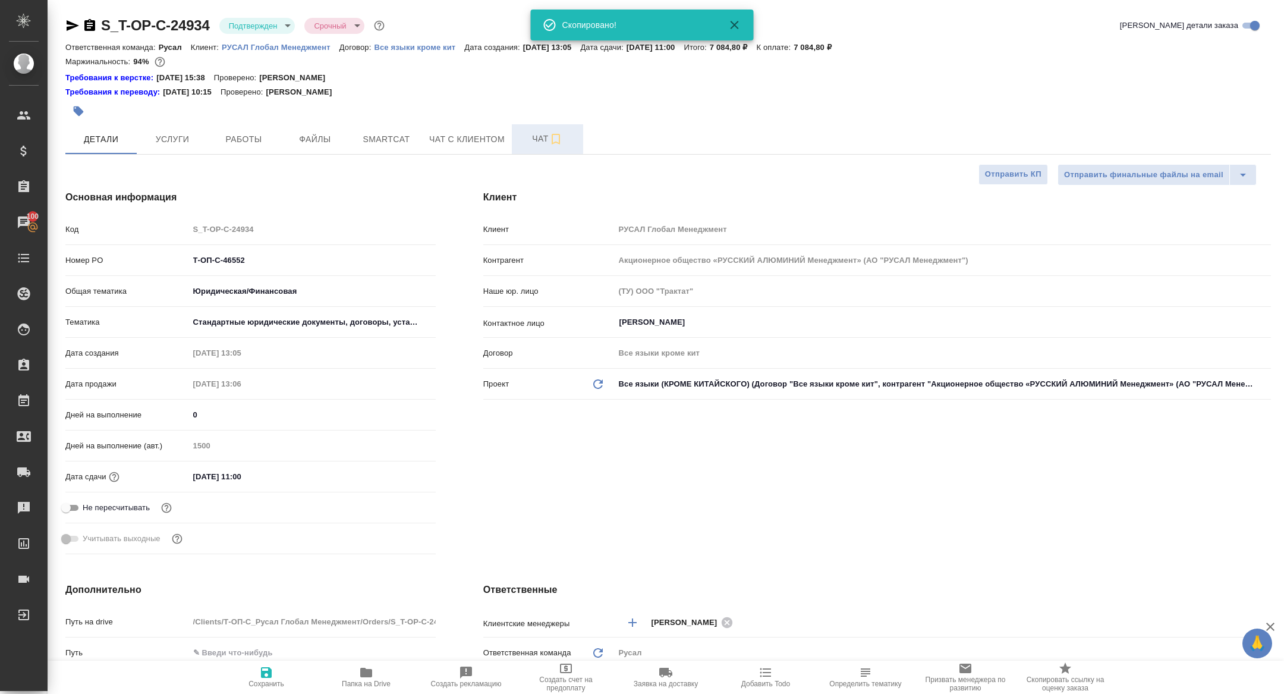
type textarea "x"
click at [182, 149] on button "Услуги" at bounding box center [172, 139] width 71 height 30
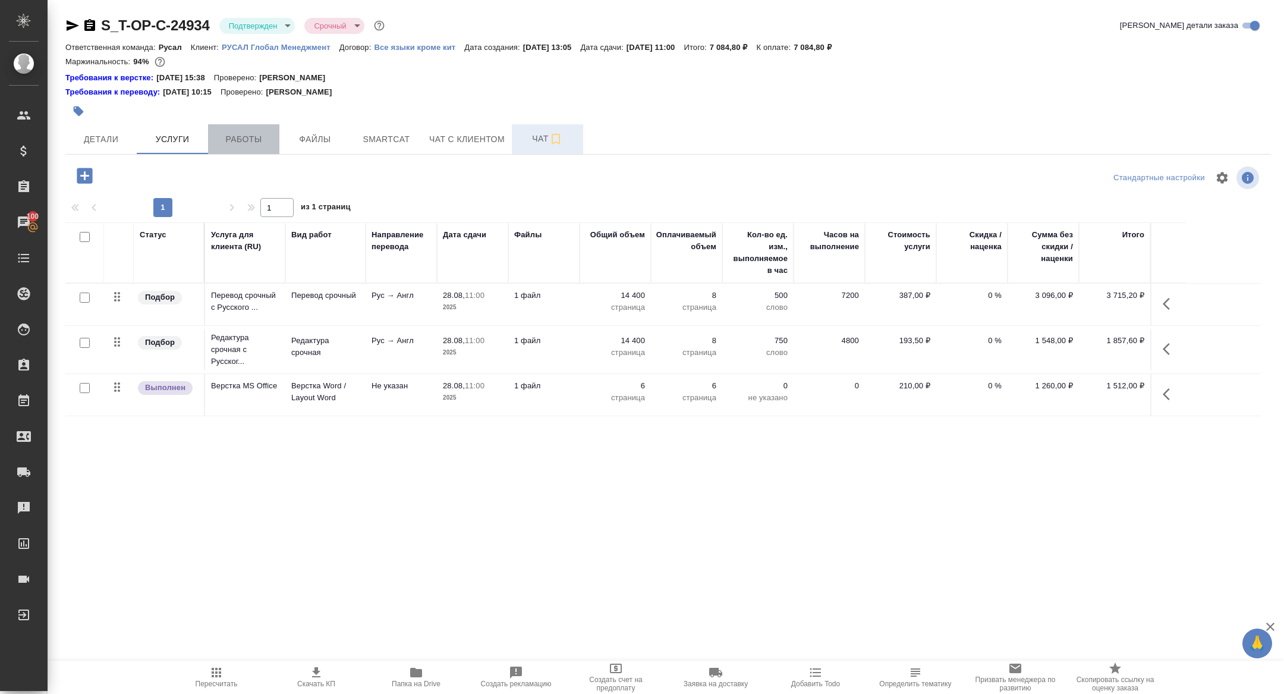
click at [235, 137] on span "Работы" at bounding box center [243, 139] width 57 height 15
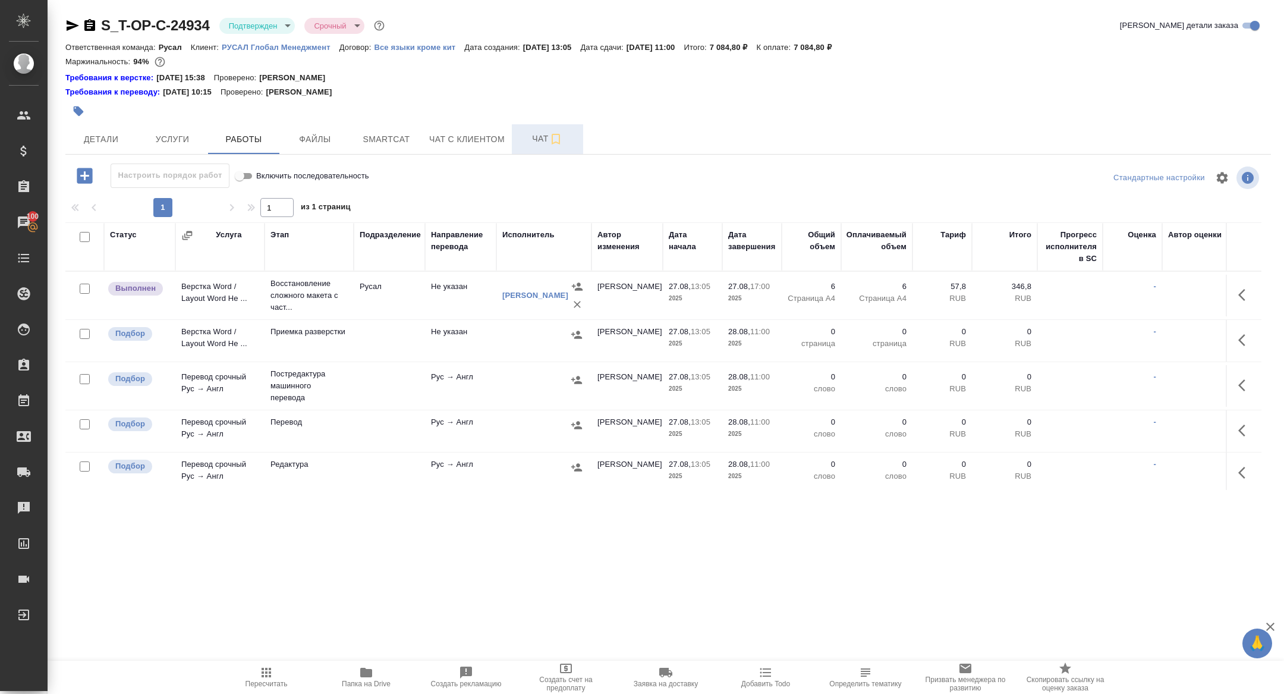
click at [87, 240] on input "checkbox" at bounding box center [85, 237] width 10 height 10
checkbox input "true"
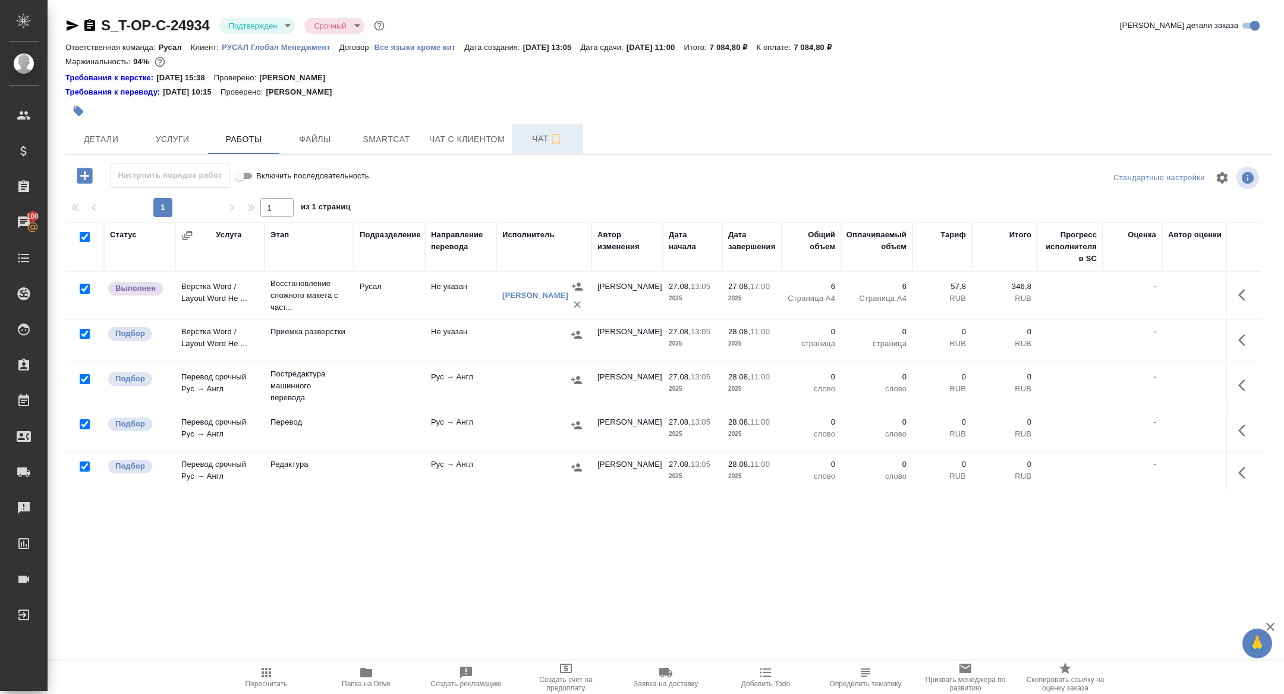
checkbox input "true"
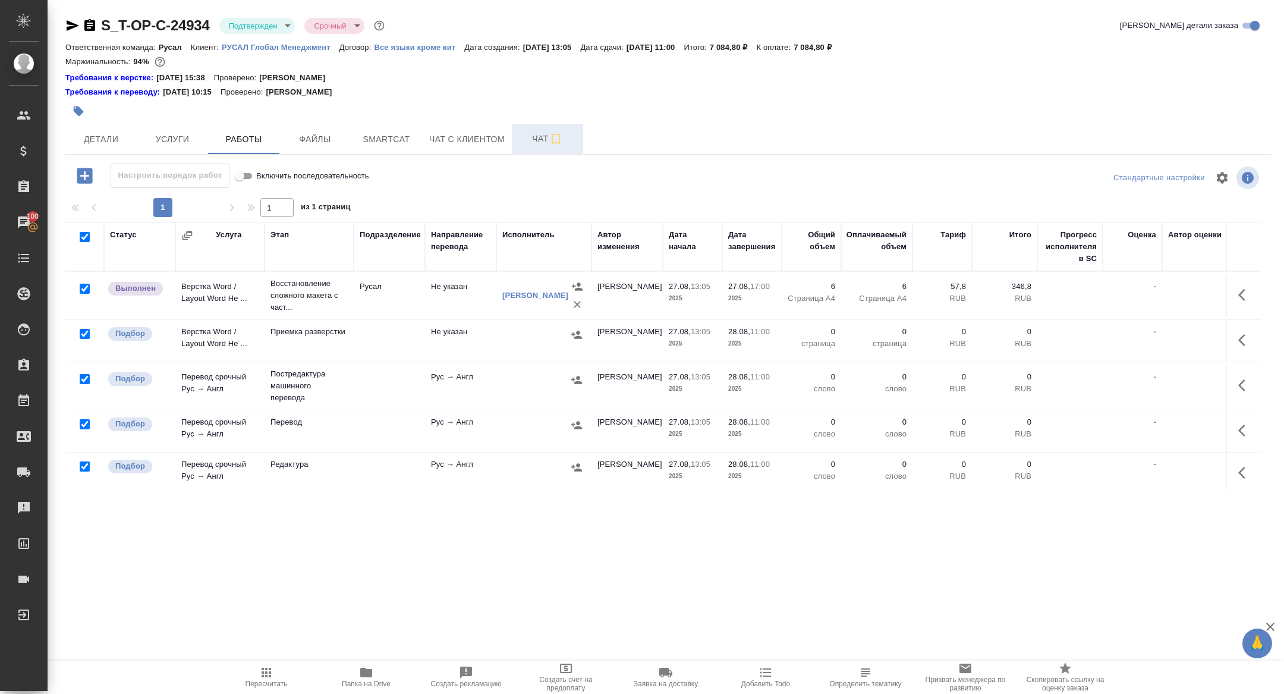
checkbox input "true"
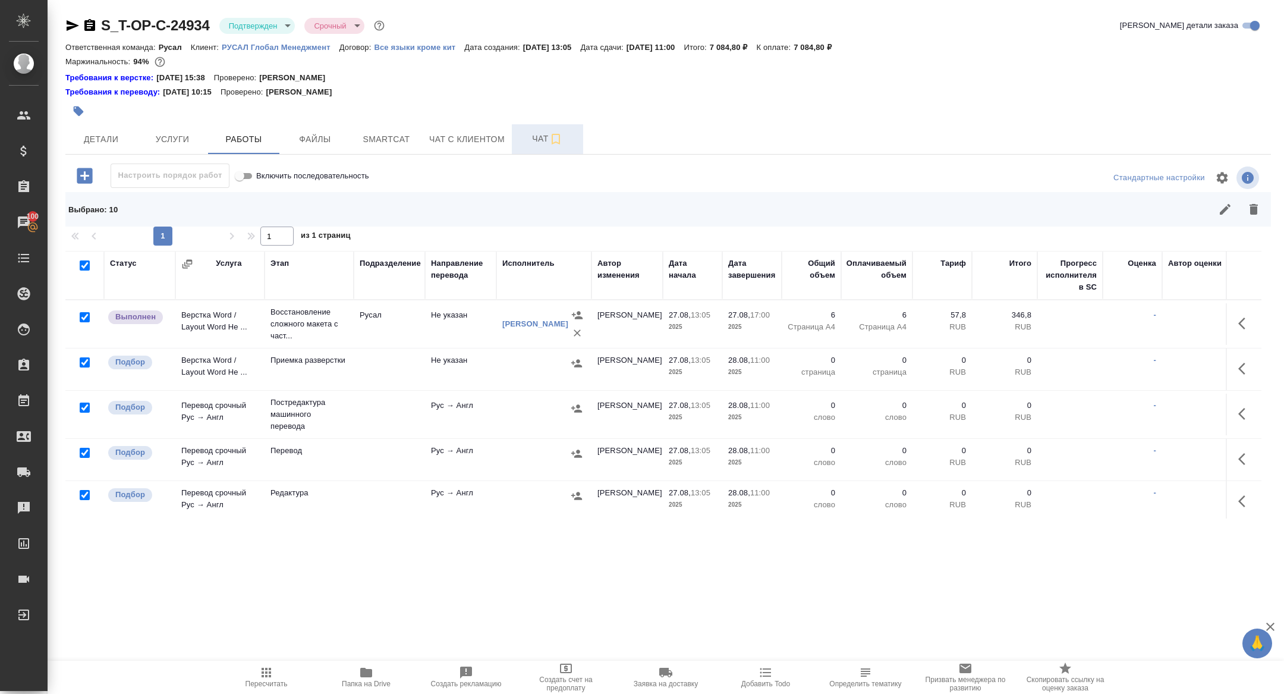
click at [86, 316] on input "checkbox" at bounding box center [85, 317] width 10 height 10
checkbox input "false"
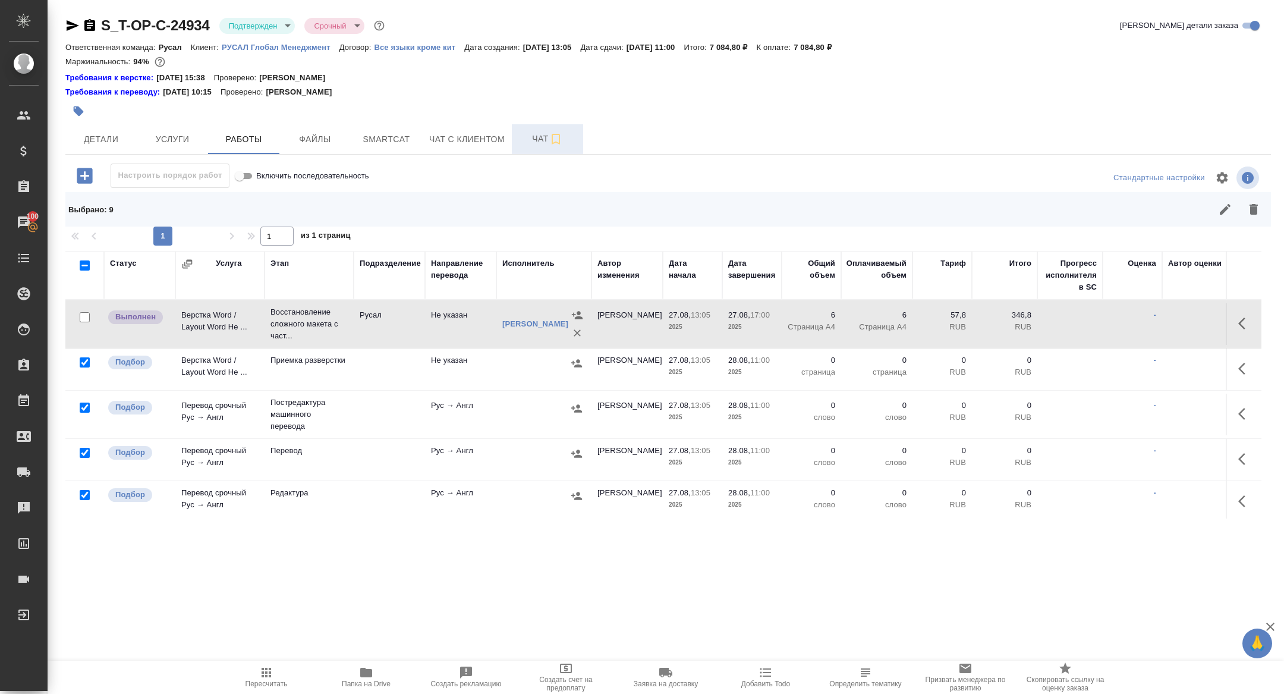
click at [85, 408] on input "checkbox" at bounding box center [85, 407] width 10 height 10
checkbox input "false"
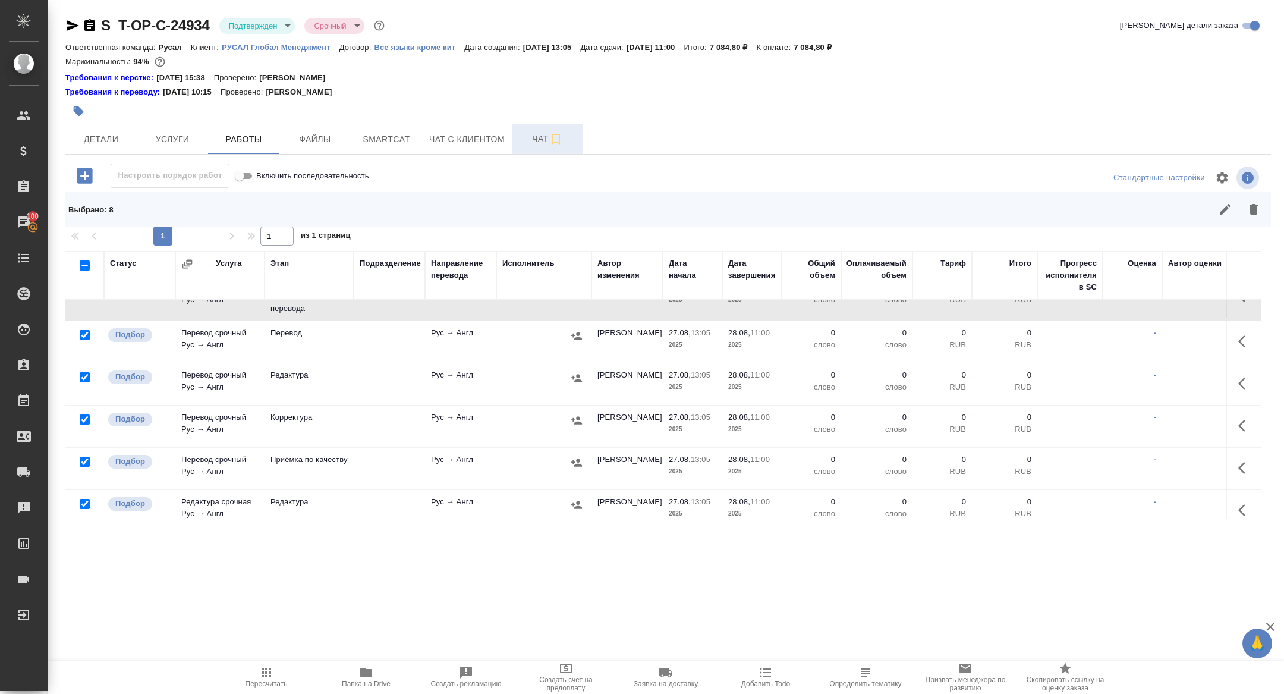
scroll to position [120, 0]
click at [82, 375] on input "checkbox" at bounding box center [85, 375] width 10 height 10
checkbox input "false"
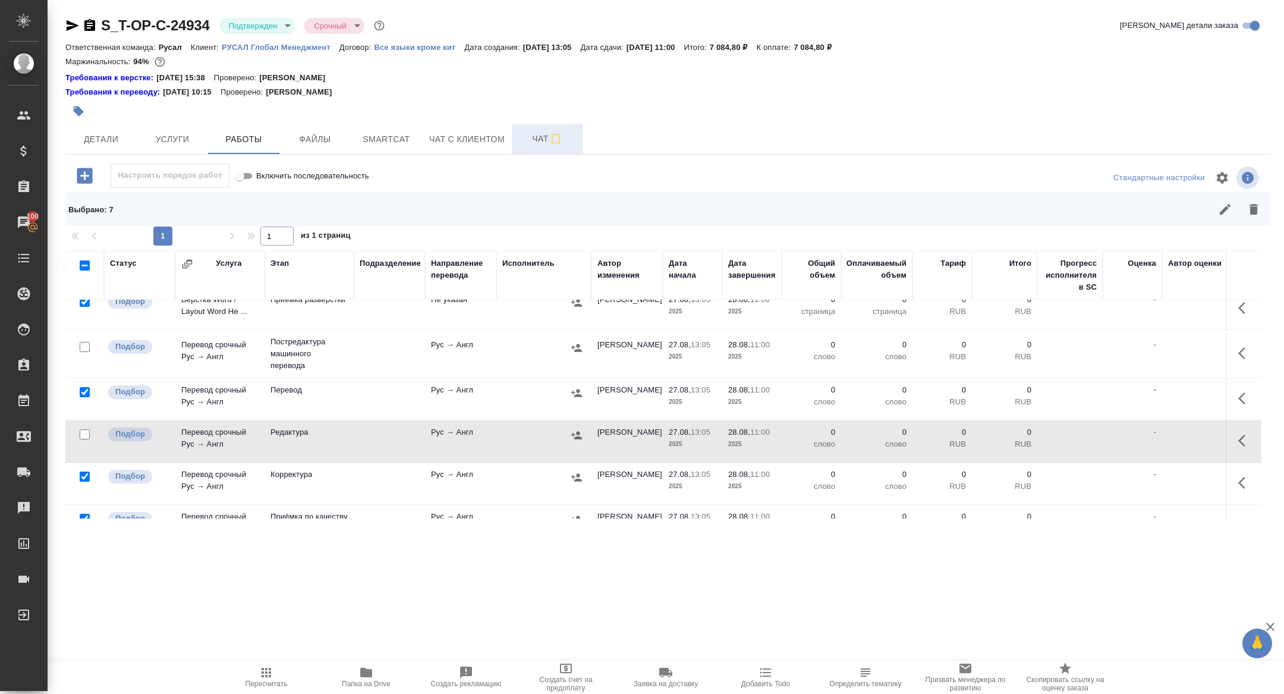
scroll to position [59, 0]
click at [1247, 216] on icon "button" at bounding box center [1253, 209] width 14 height 14
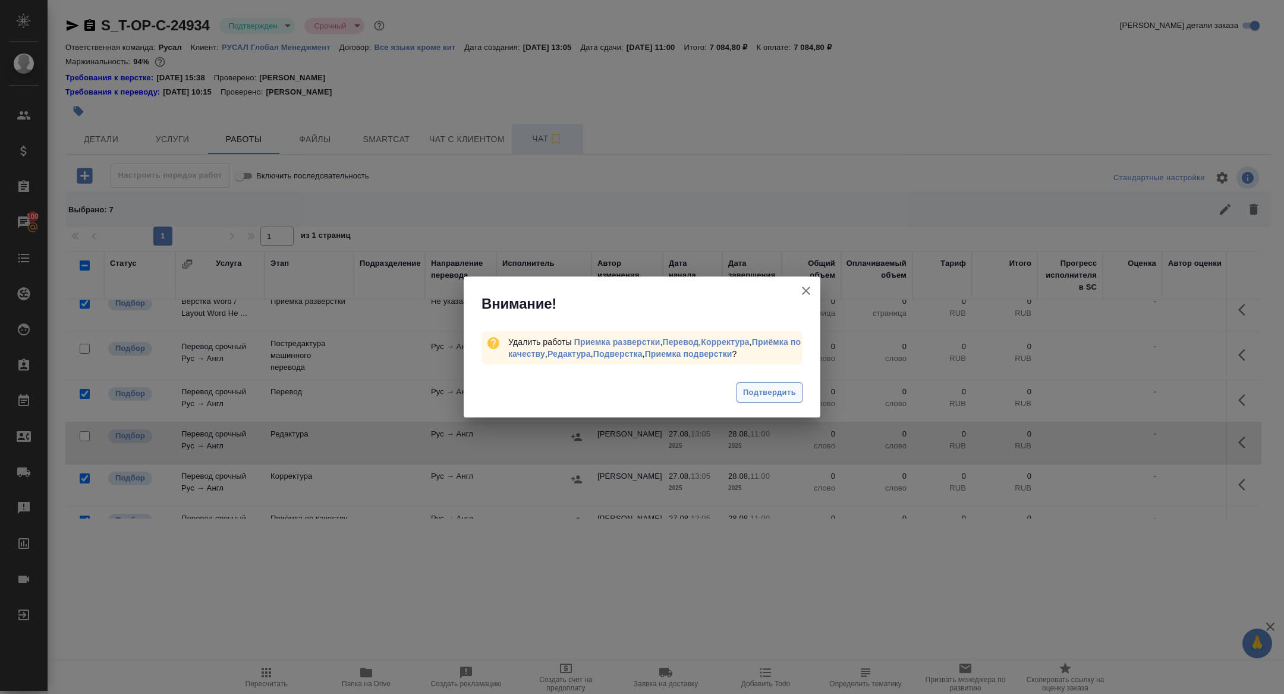
click at [780, 393] on span "Подтвердить" at bounding box center [769, 393] width 53 height 14
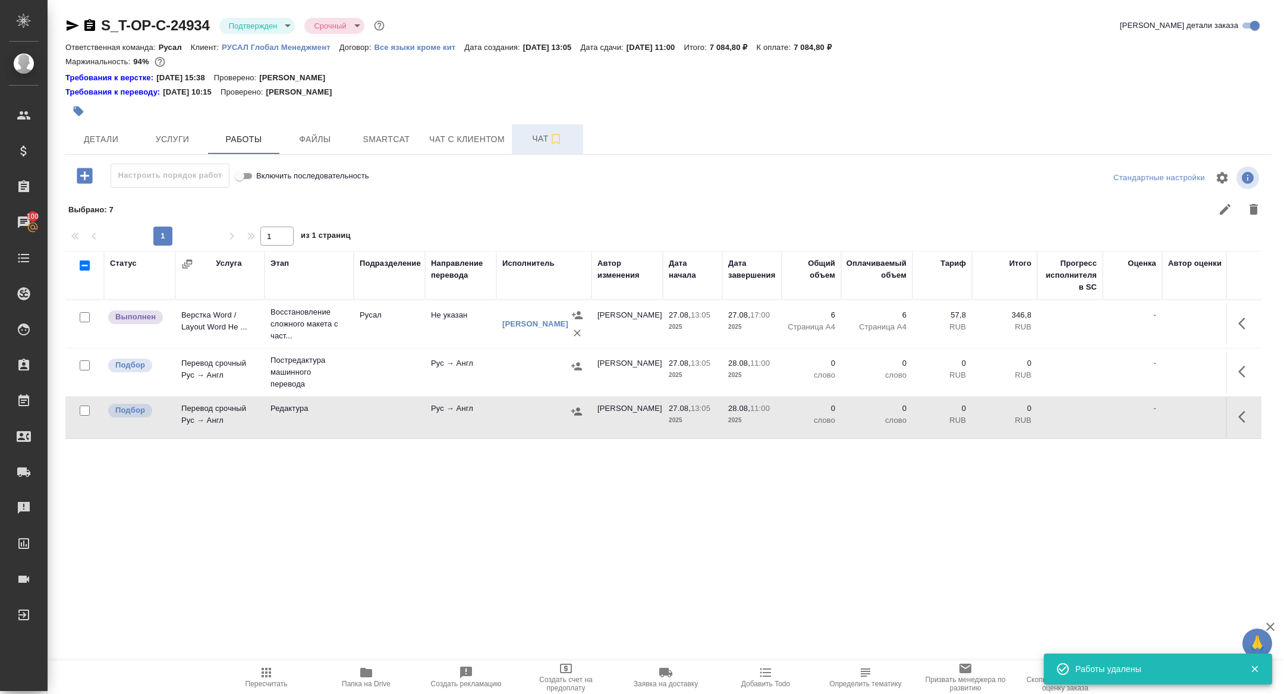
scroll to position [0, 0]
click at [97, 136] on span "Детали" at bounding box center [101, 139] width 57 height 15
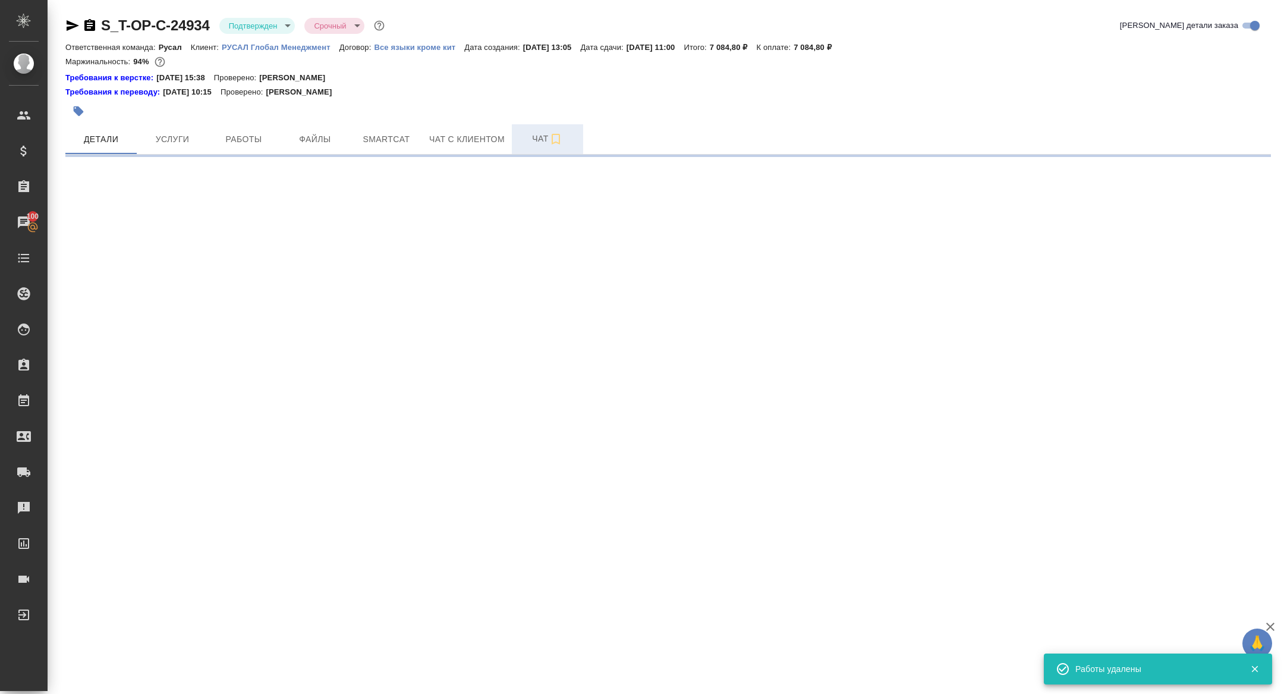
select select "RU"
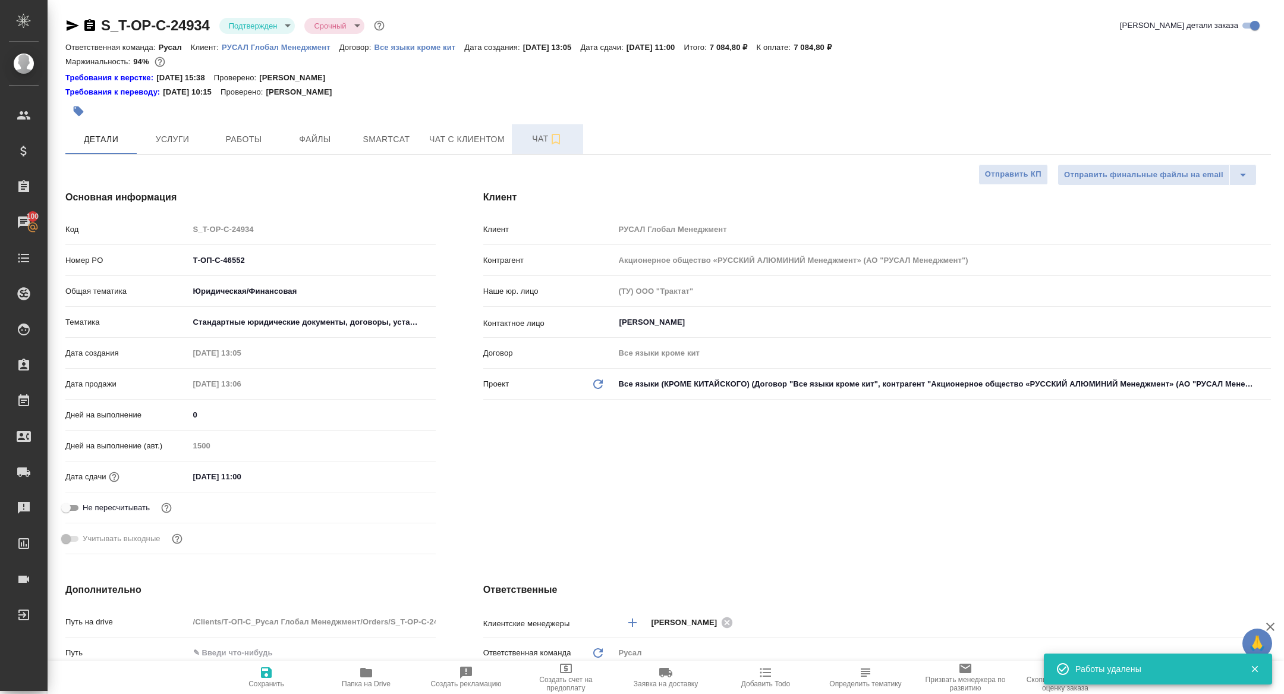
type textarea "x"
click at [237, 131] on button "Работы" at bounding box center [243, 139] width 71 height 30
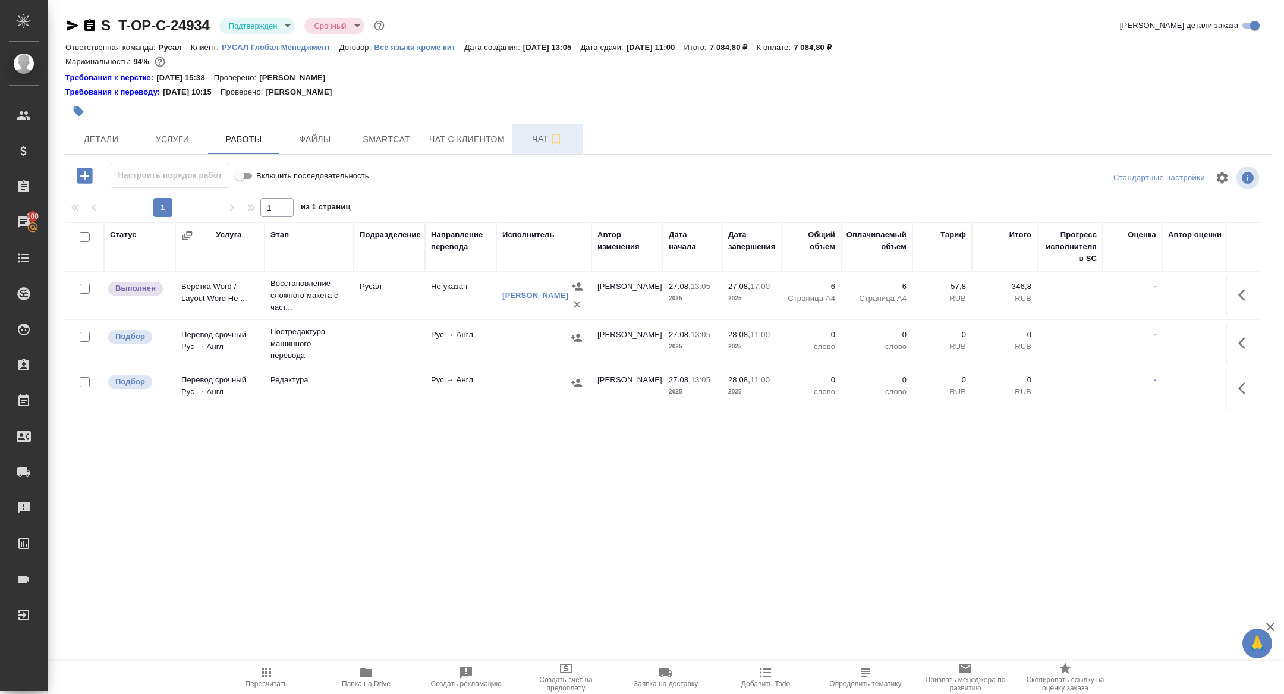
click at [1244, 349] on button "button" at bounding box center [1245, 343] width 29 height 29
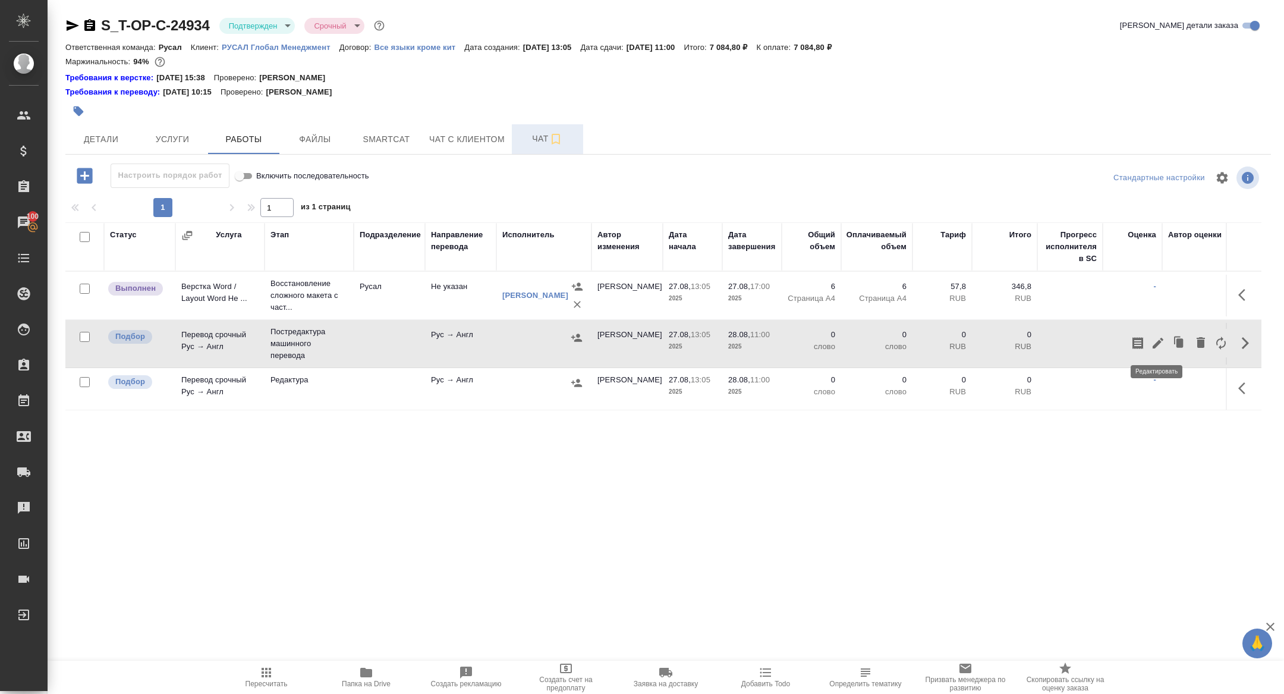
click at [1154, 344] on icon "button" at bounding box center [1157, 343] width 11 height 11
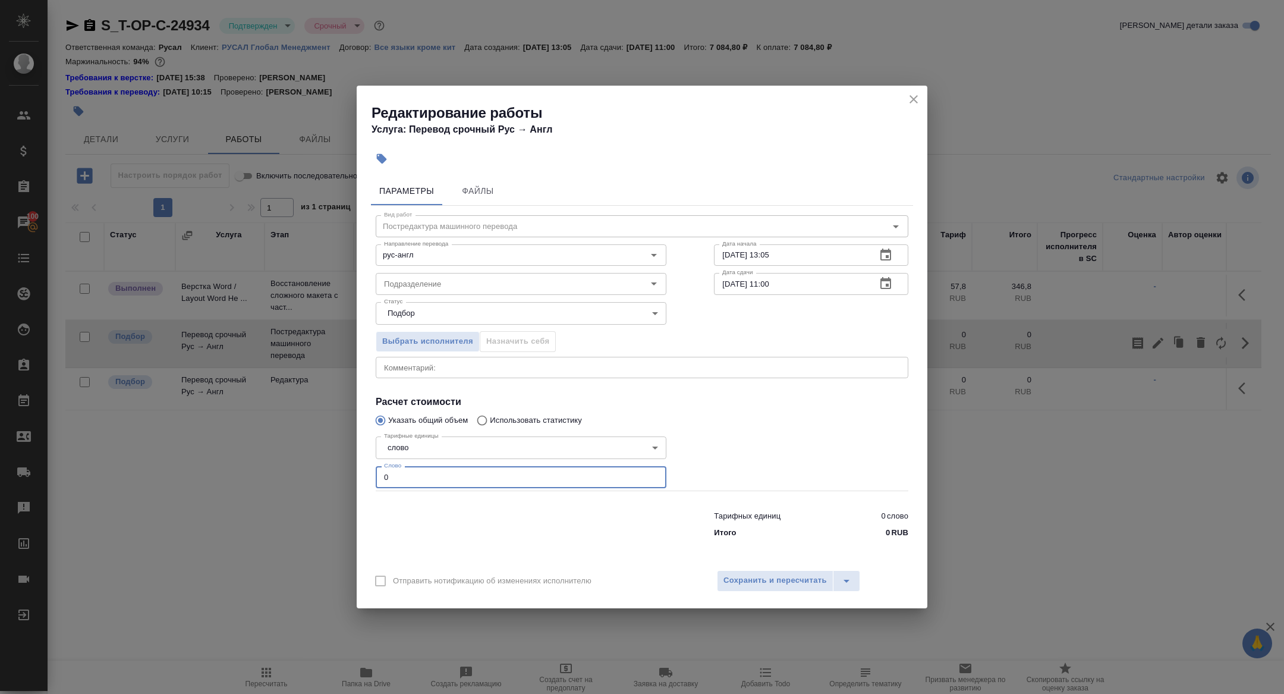
drag, startPoint x: 399, startPoint y: 479, endPoint x: 311, endPoint y: 472, distance: 88.8
click at [312, 472] on div "Редактирование работы Услуга: Перевод срочный Рус → Англ Параметры Файлы Вид ра…" at bounding box center [642, 347] width 1284 height 694
type input "1800"
click at [774, 576] on span "Сохранить и пересчитать" at bounding box center [774, 581] width 103 height 14
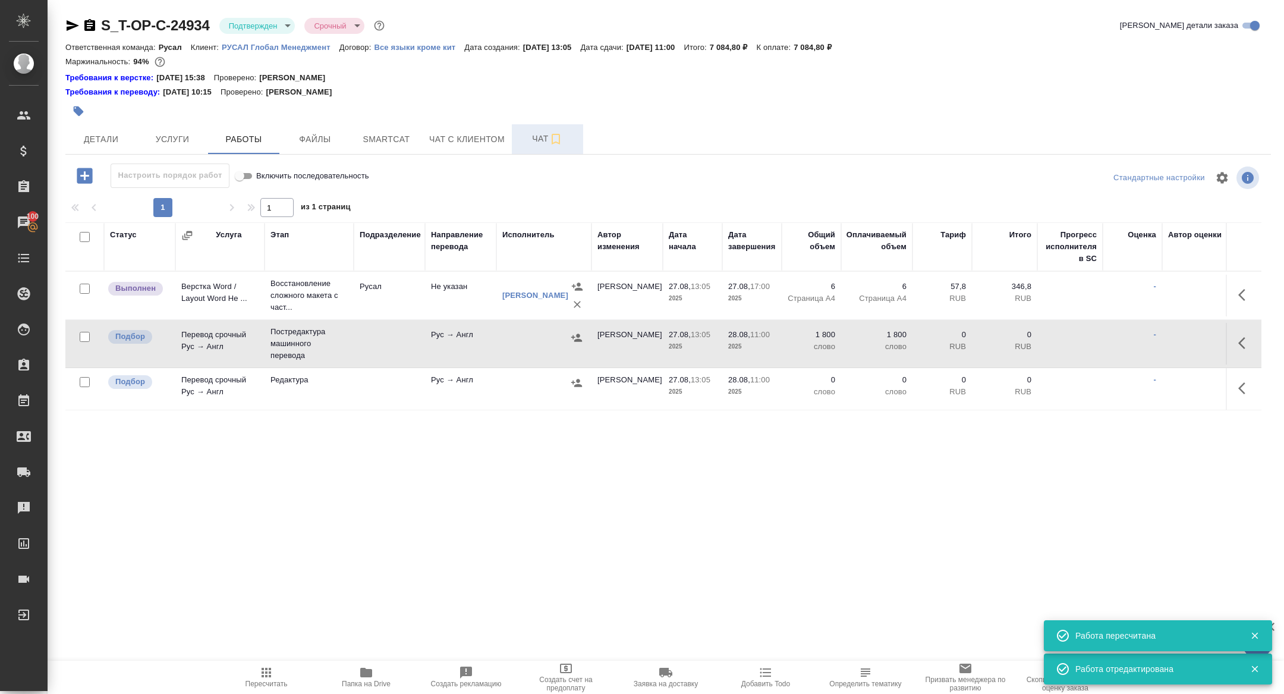
click at [205, 342] on td "Перевод срочный Рус → Англ" at bounding box center [219, 344] width 89 height 42
click at [1244, 339] on icon "button" at bounding box center [1245, 343] width 14 height 14
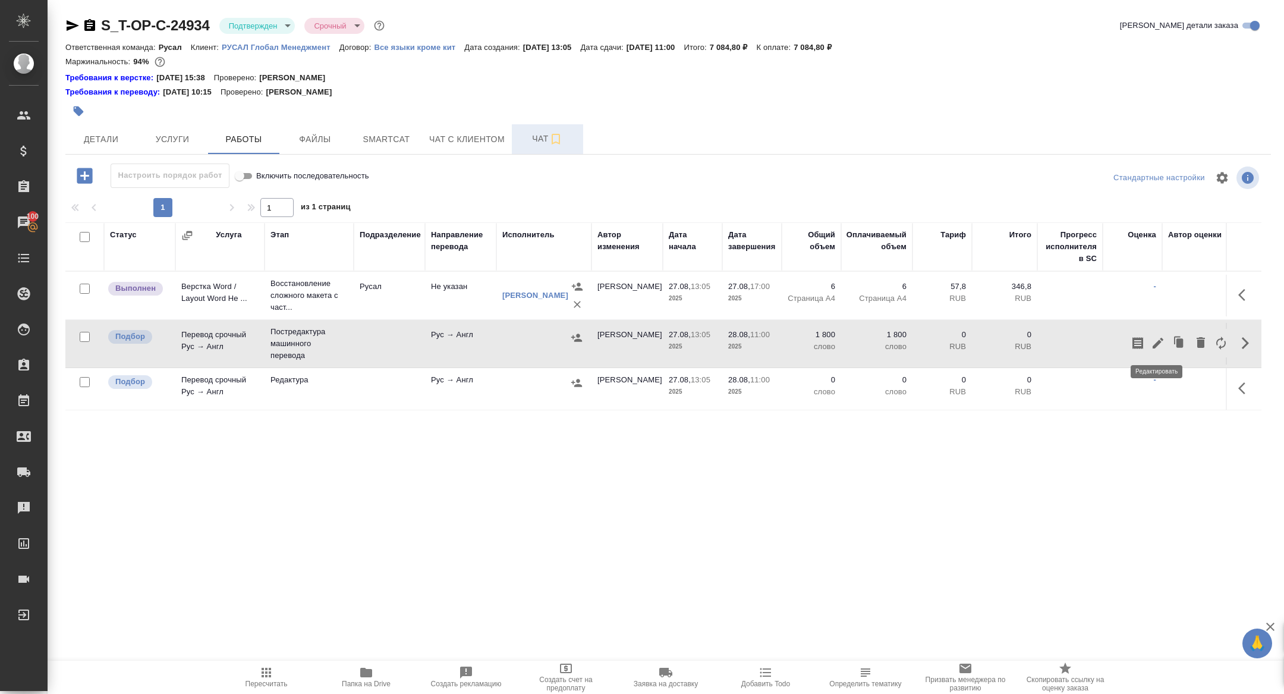
click at [1162, 341] on icon "button" at bounding box center [1158, 343] width 14 height 14
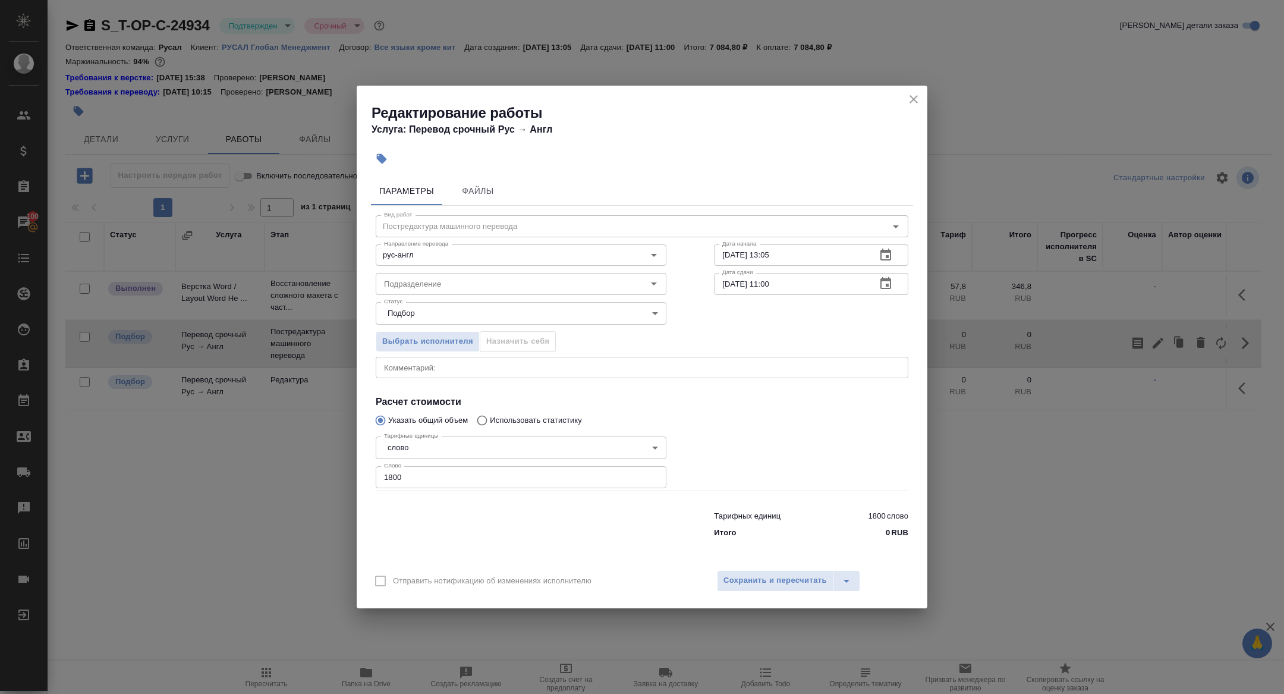
click at [882, 281] on icon "button" at bounding box center [885, 283] width 11 height 12
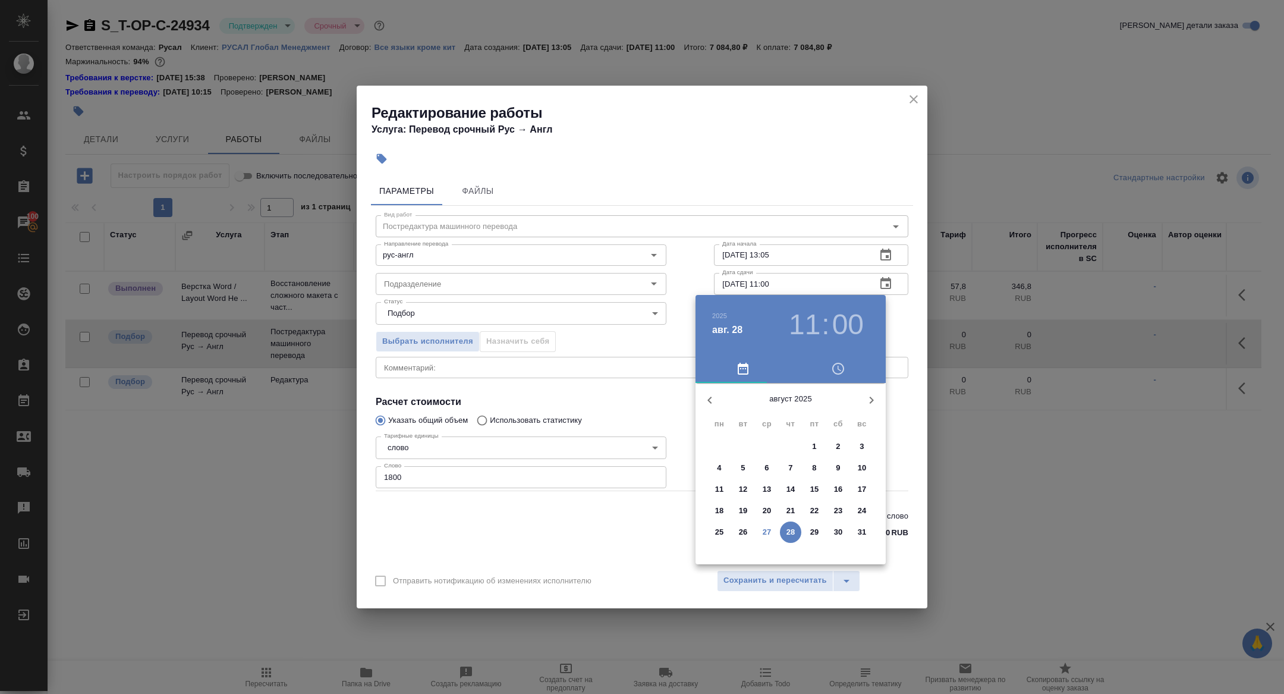
click at [802, 330] on h3 "11" at bounding box center [804, 324] width 31 height 33
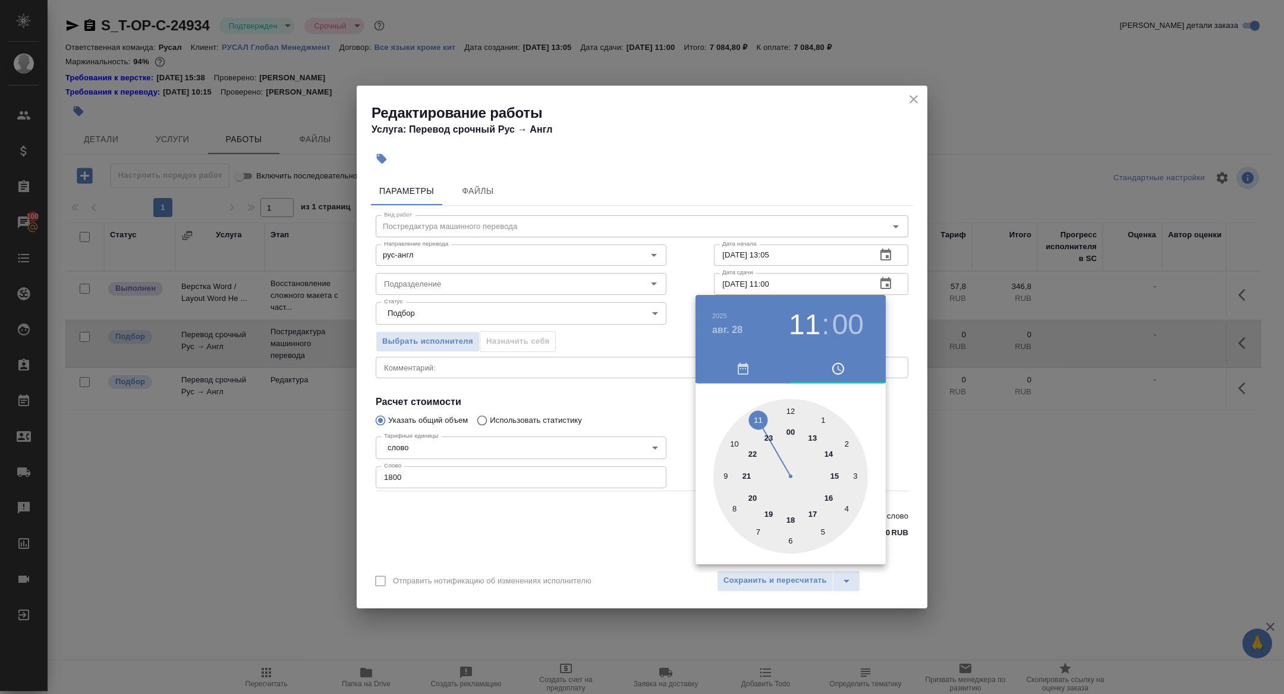
click at [726, 475] on div at bounding box center [790, 476] width 155 height 155
type input "28.08.2025 09:00"
click at [656, 363] on div at bounding box center [642, 347] width 1284 height 694
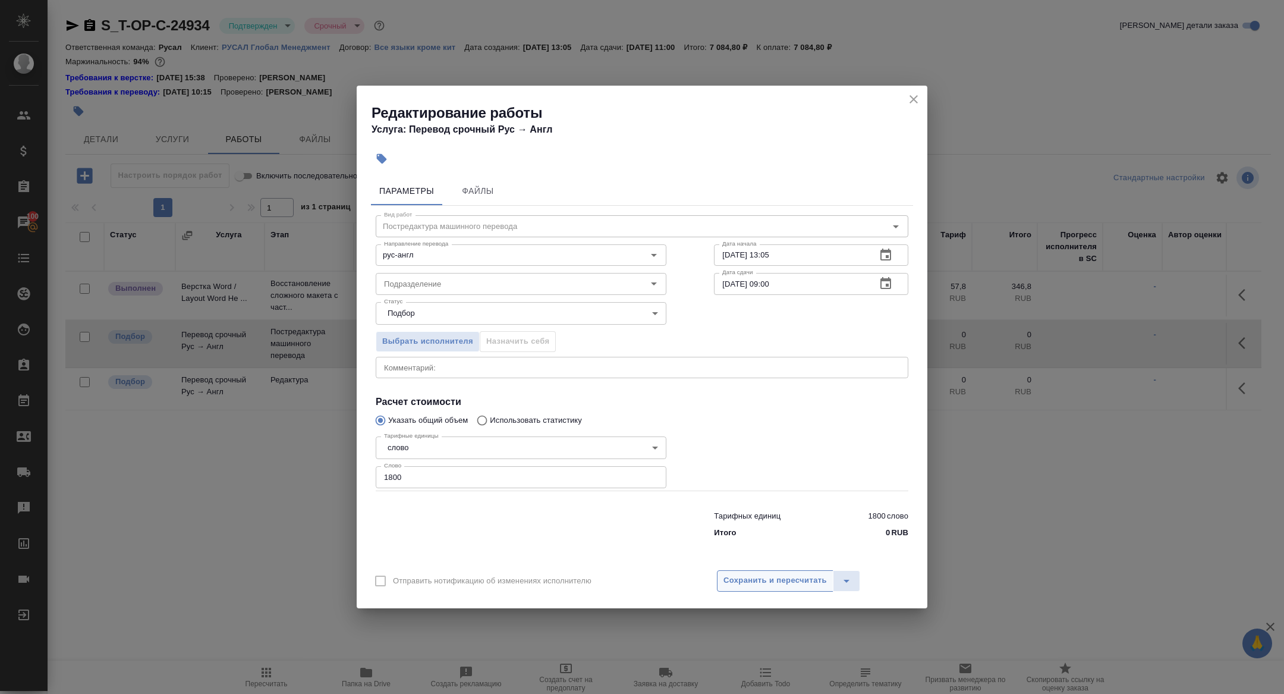
click at [782, 576] on span "Сохранить и пересчитать" at bounding box center [774, 581] width 103 height 14
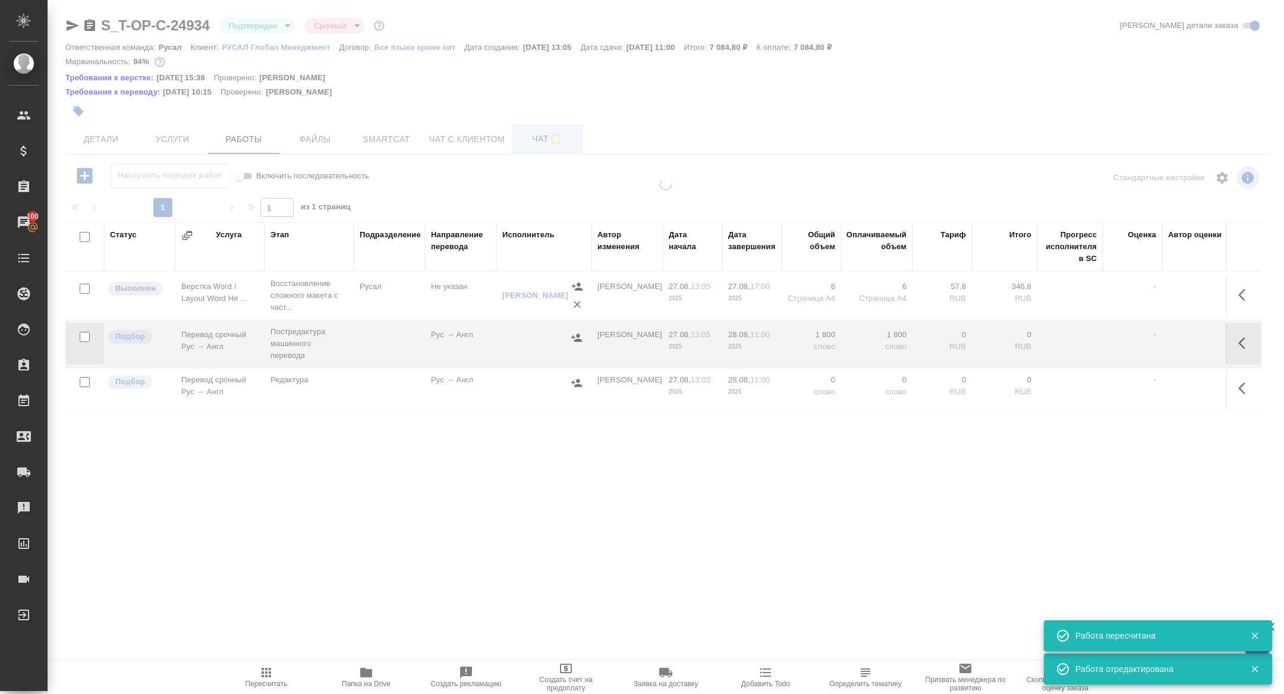
click at [571, 337] on icon "button" at bounding box center [577, 338] width 12 height 12
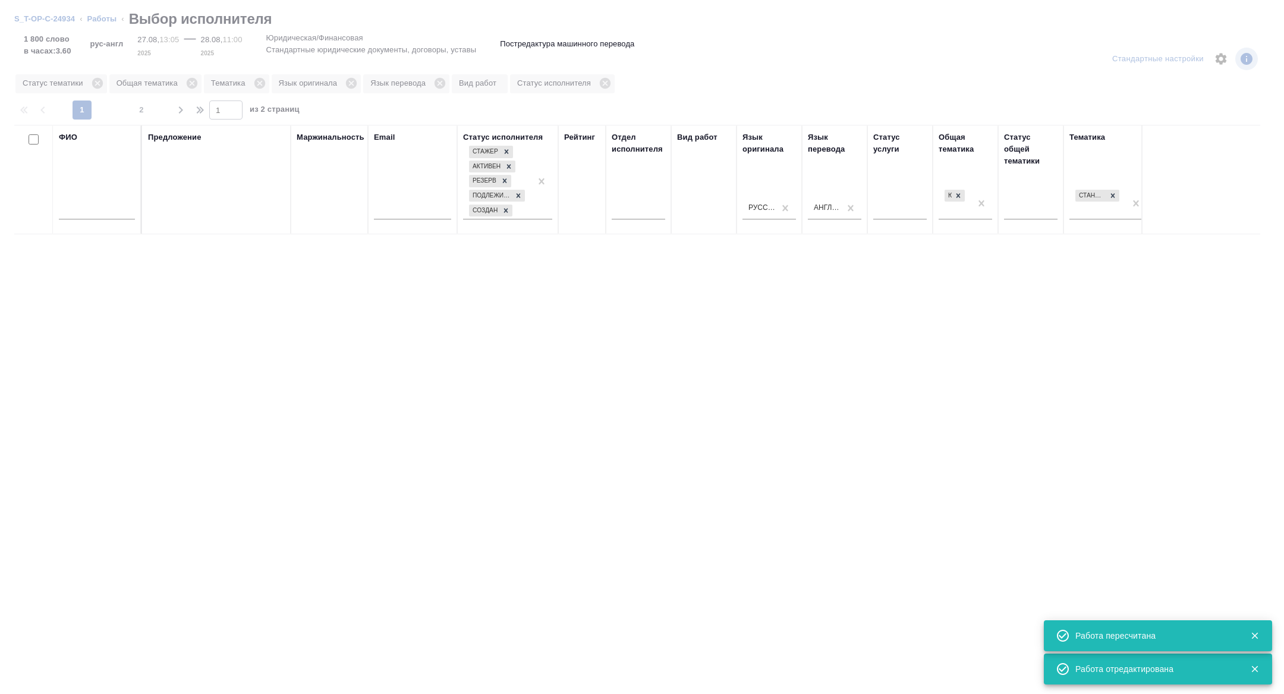
click at [77, 220] on div at bounding box center [97, 213] width 76 height 29
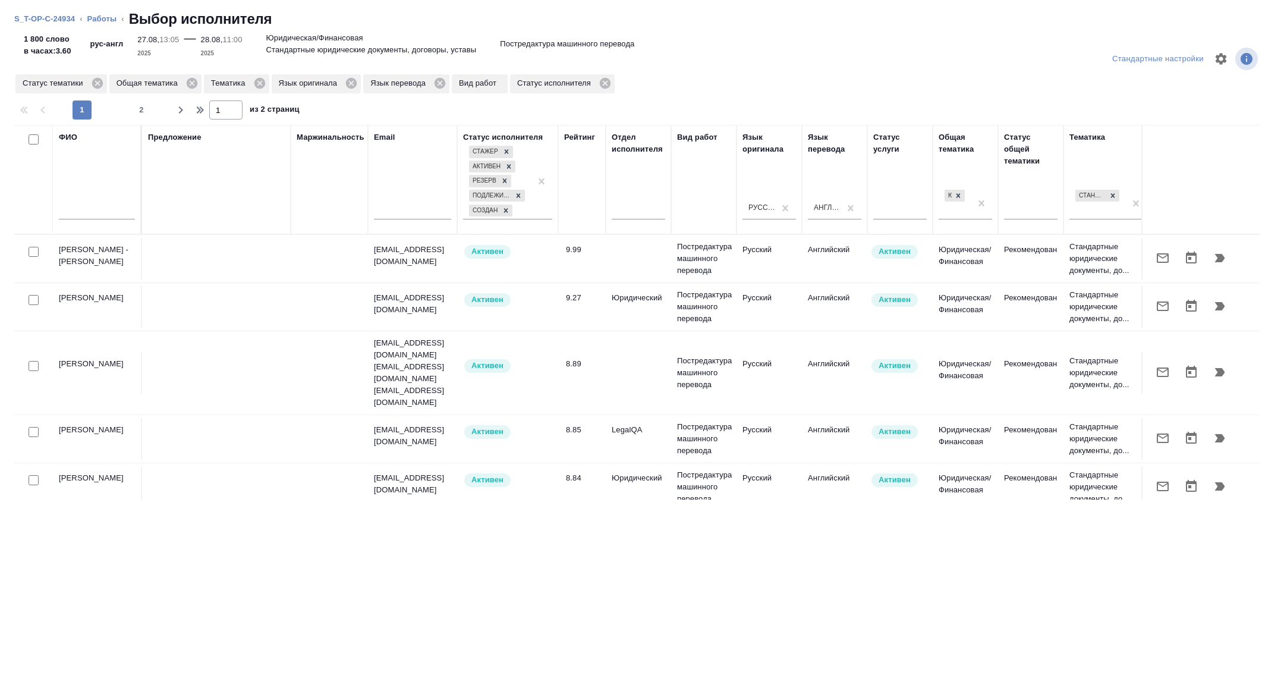
click at [100, 212] on input "text" at bounding box center [97, 211] width 76 height 15
type input "с"
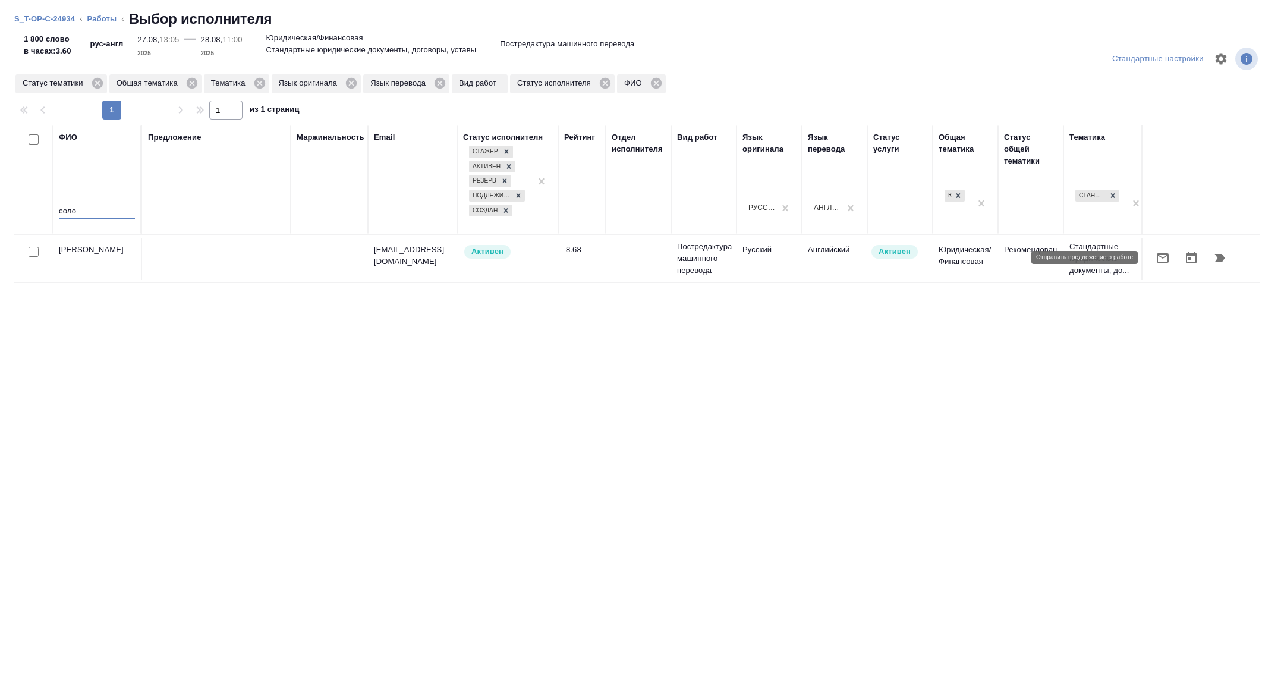
type input "соло"
click at [1158, 259] on icon "button" at bounding box center [1162, 258] width 14 height 14
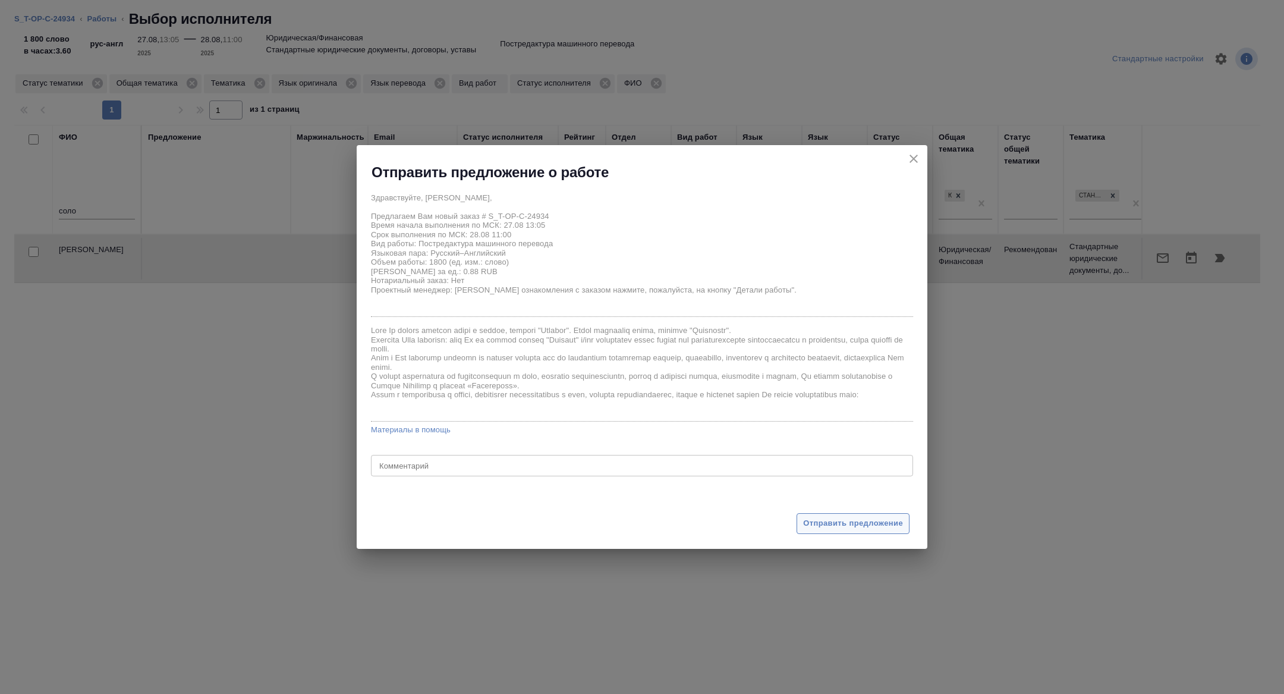
click at [847, 513] on button "Отправить предложение" at bounding box center [852, 523] width 113 height 21
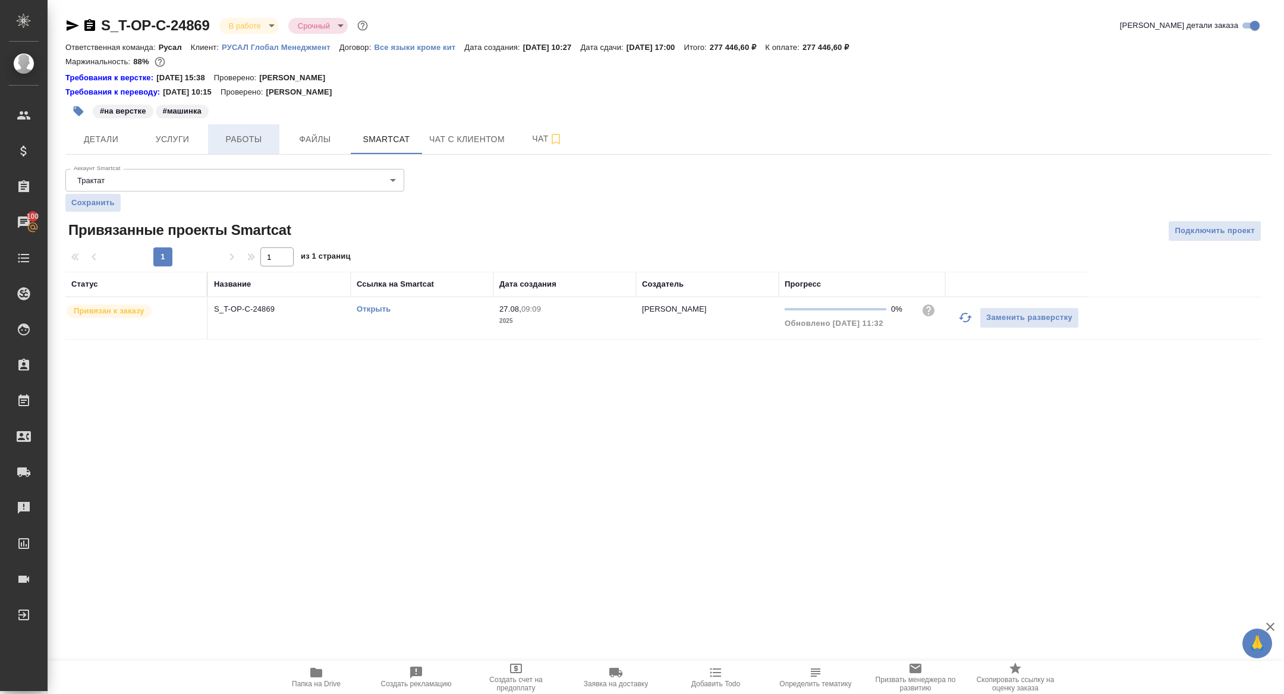
click at [237, 143] on span "Работы" at bounding box center [243, 139] width 57 height 15
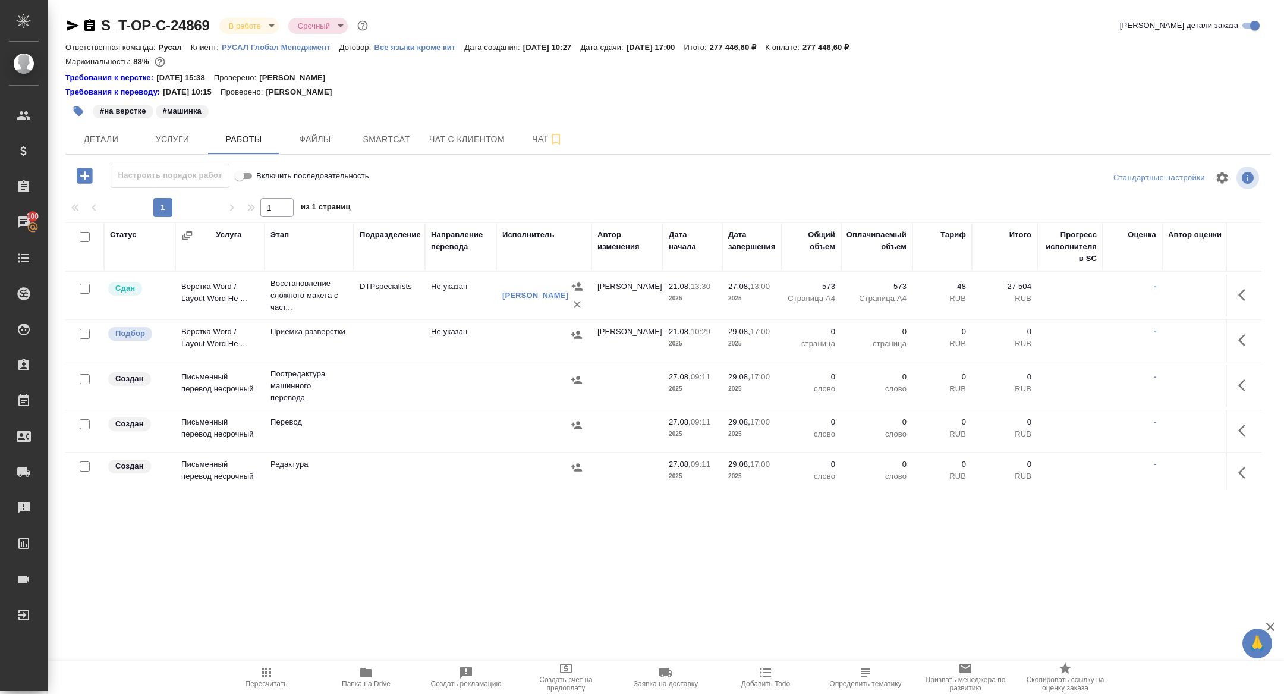
click at [370, 122] on div "#на верстке #машинка" at bounding box center [467, 111] width 804 height 26
click at [386, 141] on span "Smartcat" at bounding box center [386, 139] width 57 height 15
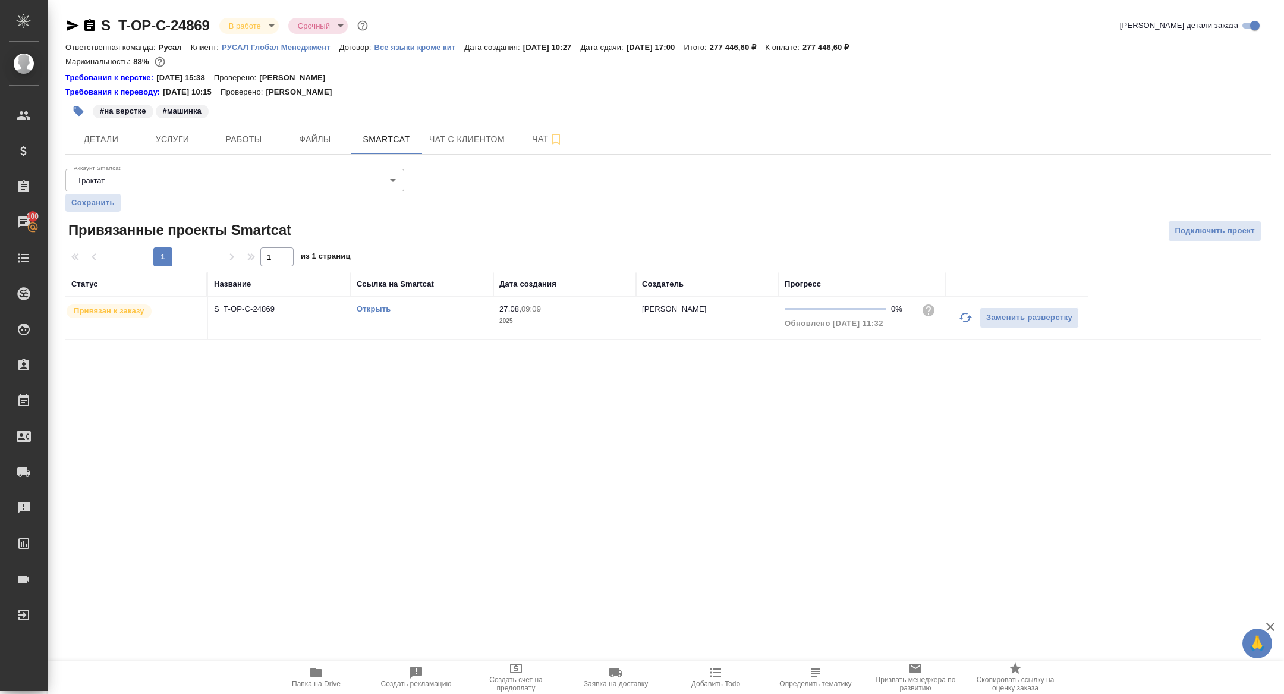
click at [376, 308] on link "Открыть" at bounding box center [374, 308] width 34 height 9
click at [346, 683] on span "Папка на Drive" at bounding box center [316, 676] width 86 height 23
click at [258, 124] on button "Работы" at bounding box center [243, 139] width 71 height 30
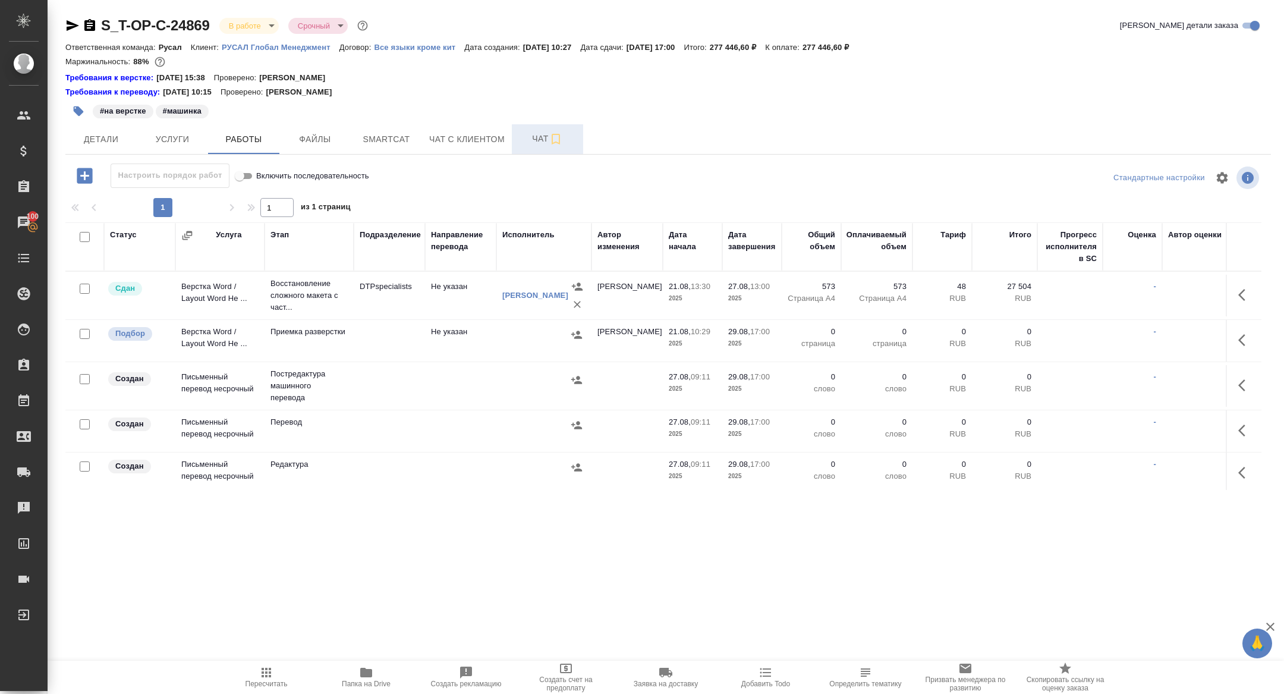
click at [536, 137] on span "Чат" at bounding box center [547, 138] width 57 height 15
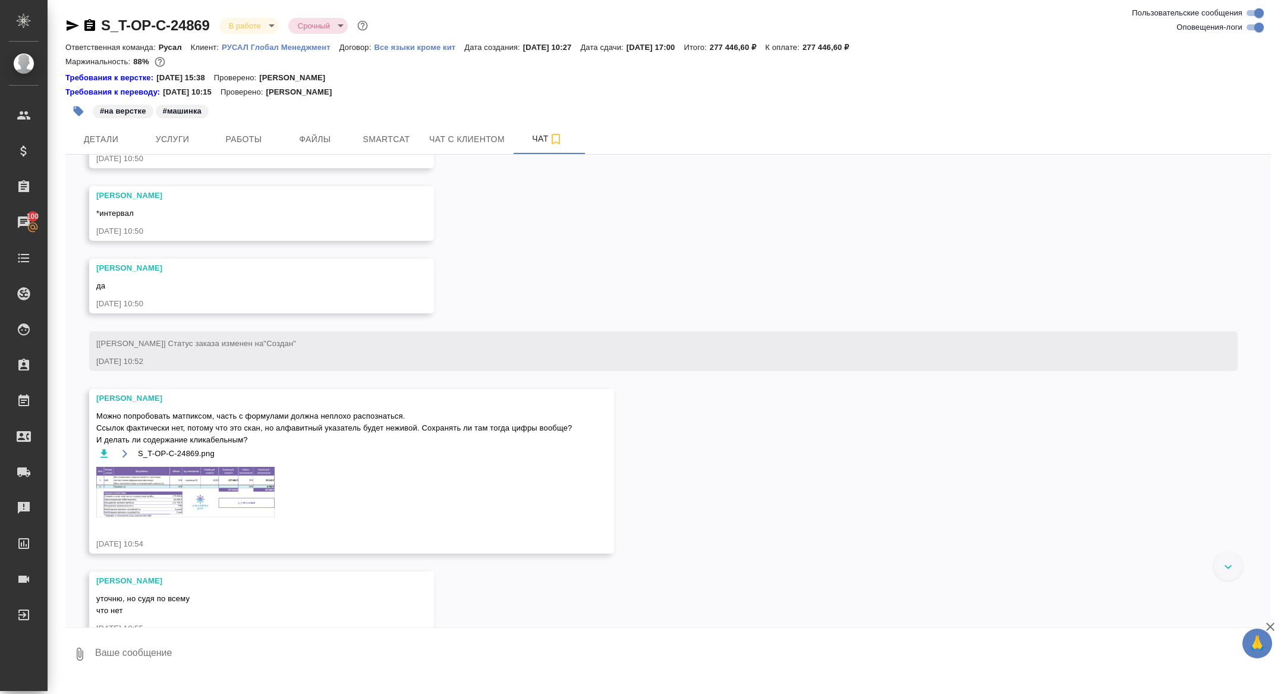
scroll to position [564, 0]
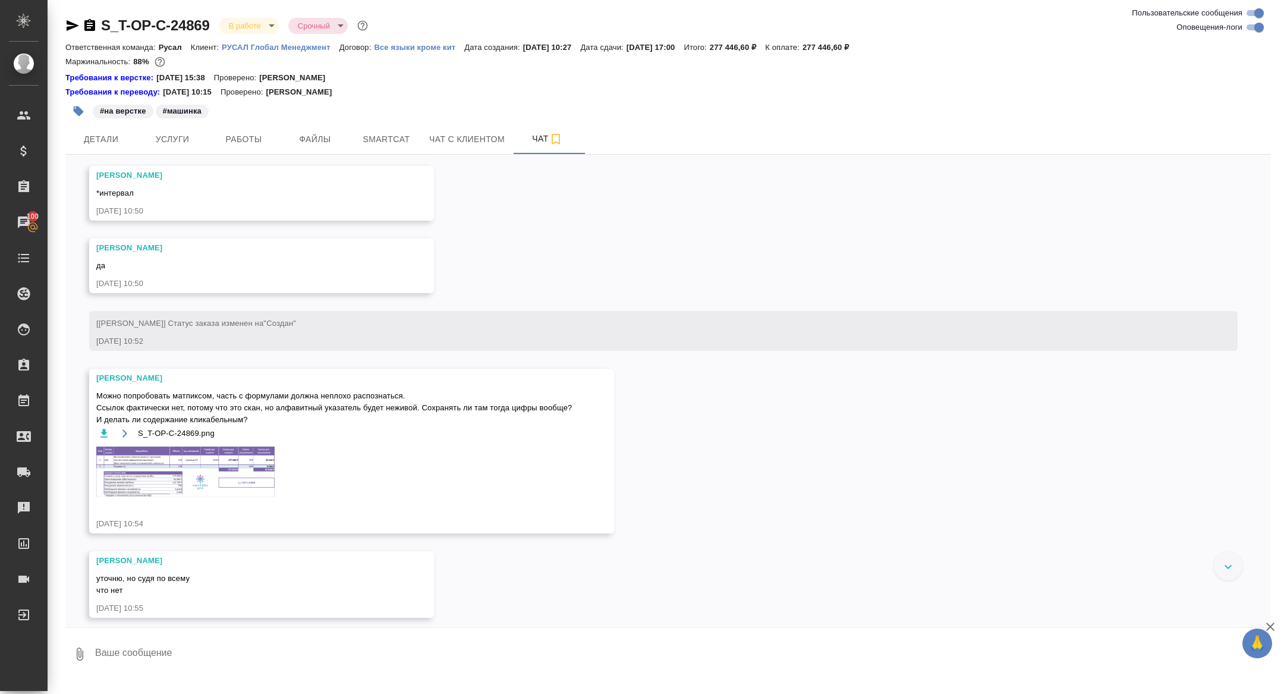
click at [229, 468] on div "S_T-OP-C-24869.png" at bounding box center [334, 469] width 476 height 86
click at [231, 497] on img at bounding box center [185, 471] width 178 height 51
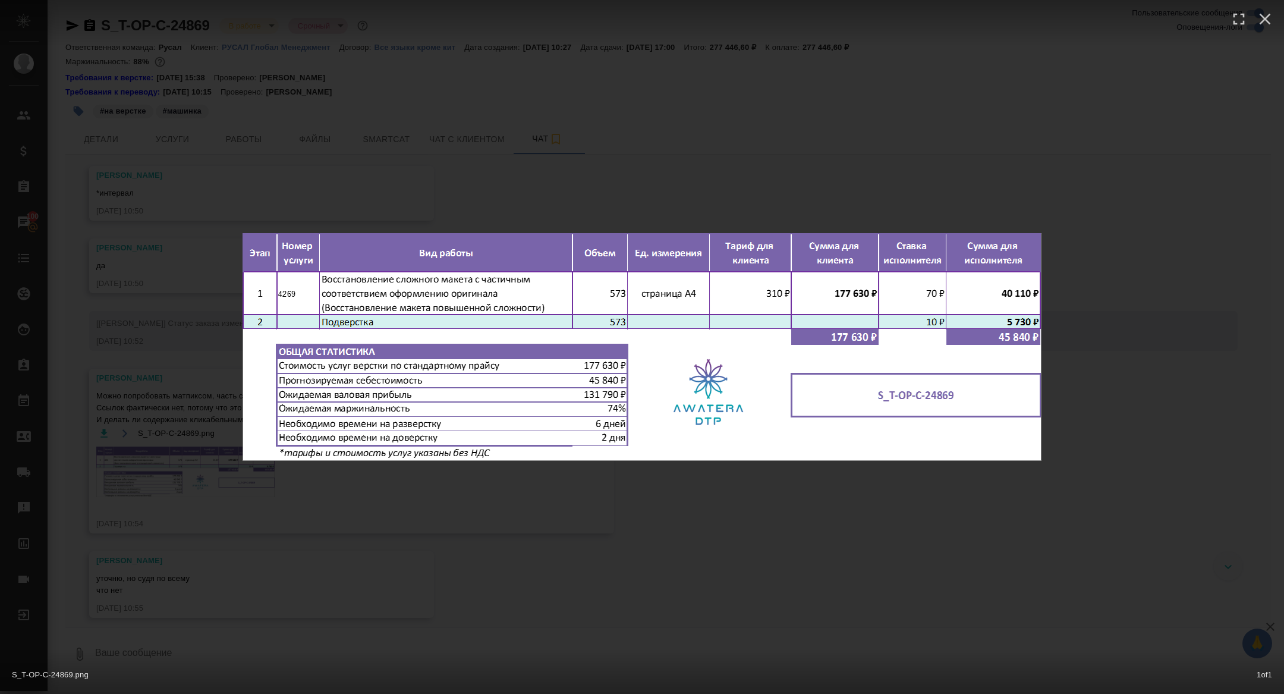
click at [188, 477] on div "S_T-OP-C-24869.png 1 of 1" at bounding box center [642, 347] width 1284 height 694
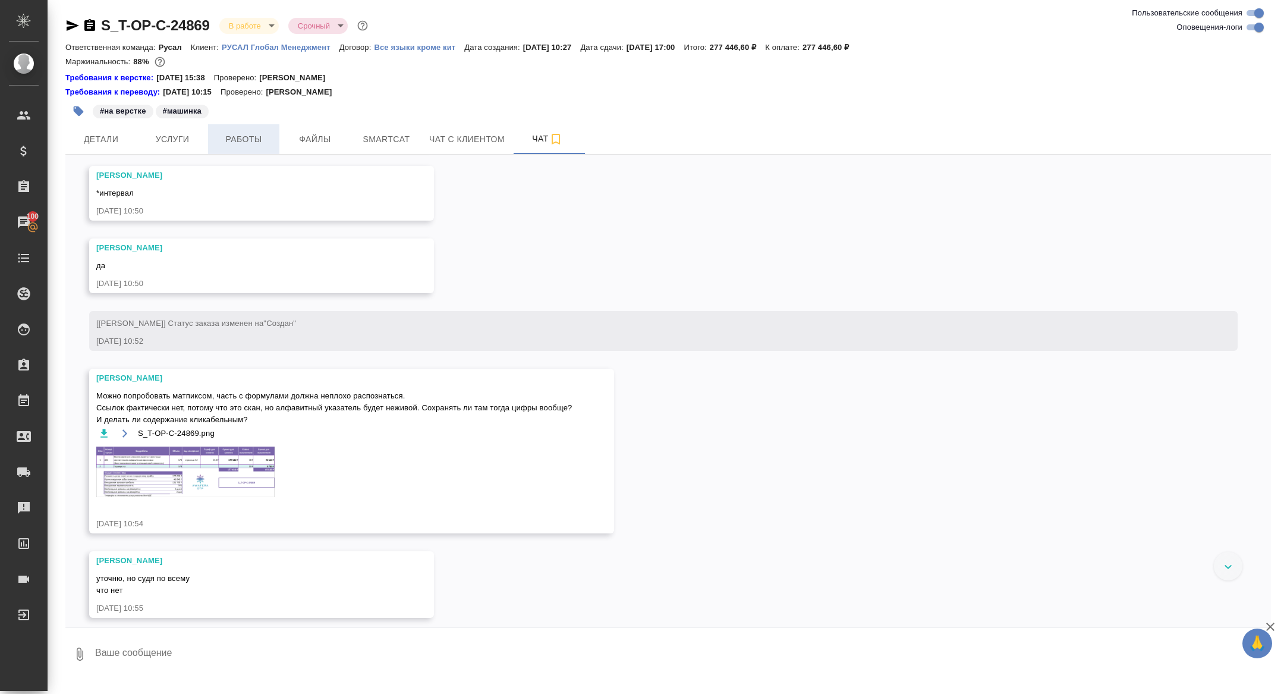
click at [231, 147] on button "Работы" at bounding box center [243, 139] width 71 height 30
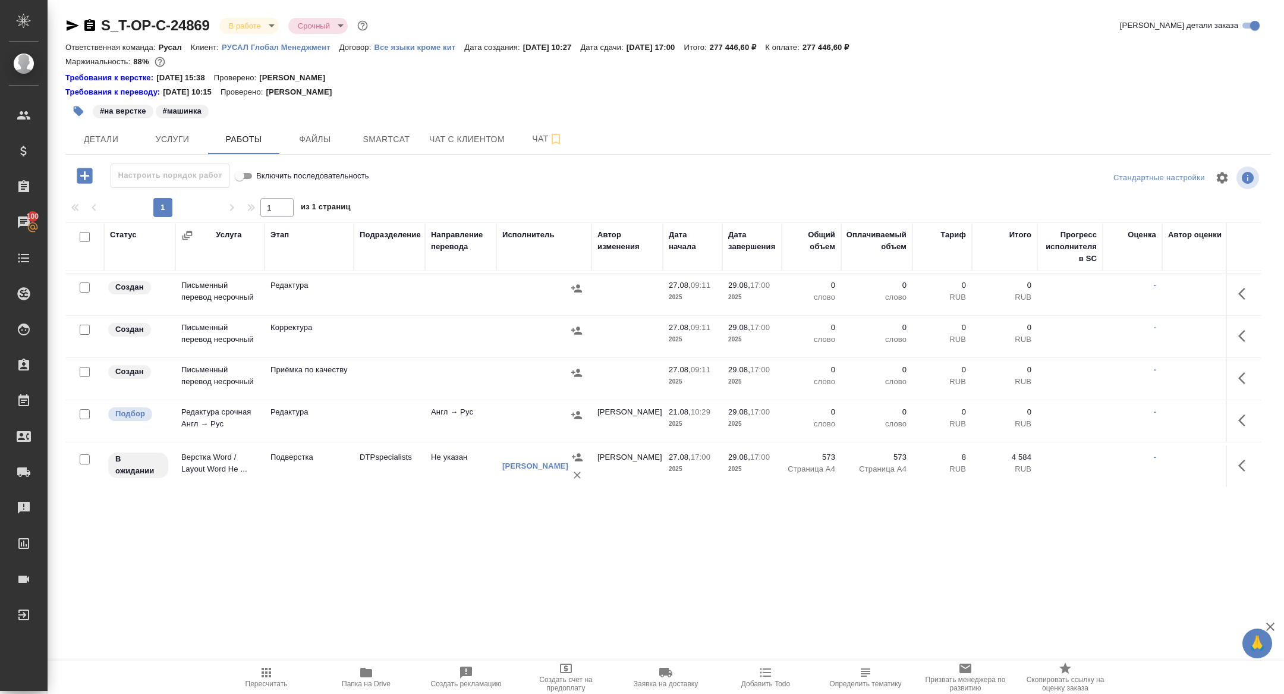
scroll to position [219, 0]
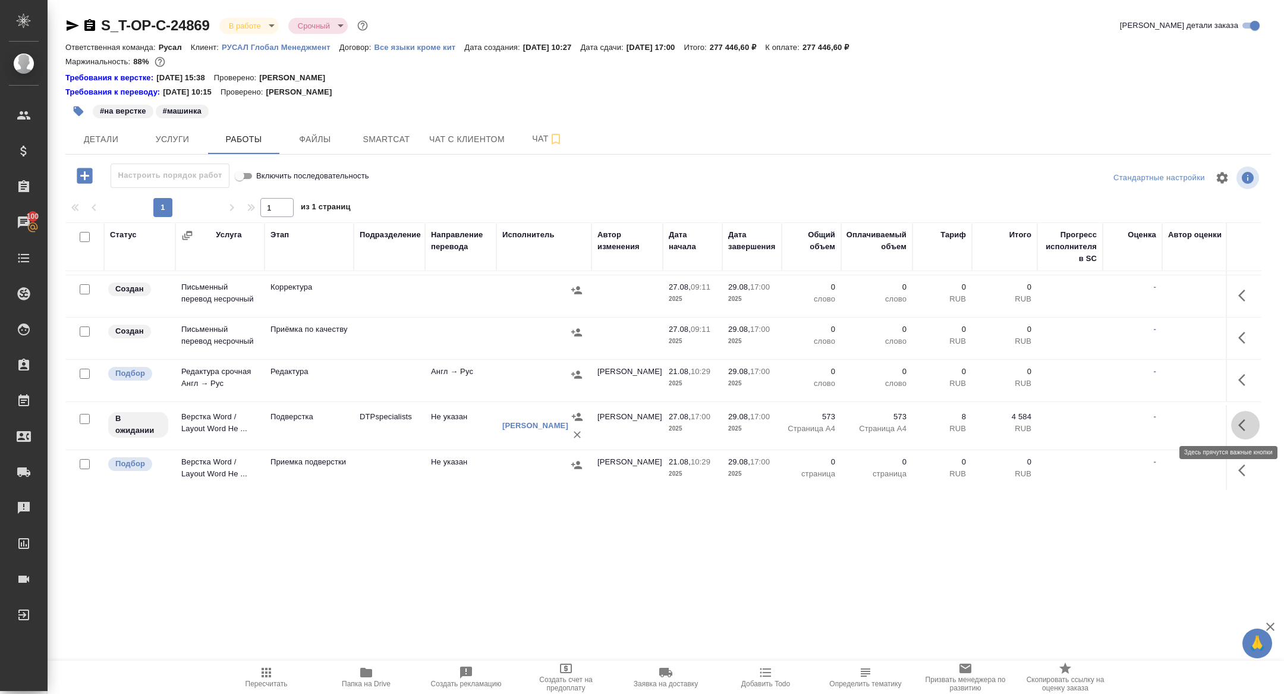
click at [1231, 428] on button "button" at bounding box center [1245, 425] width 29 height 29
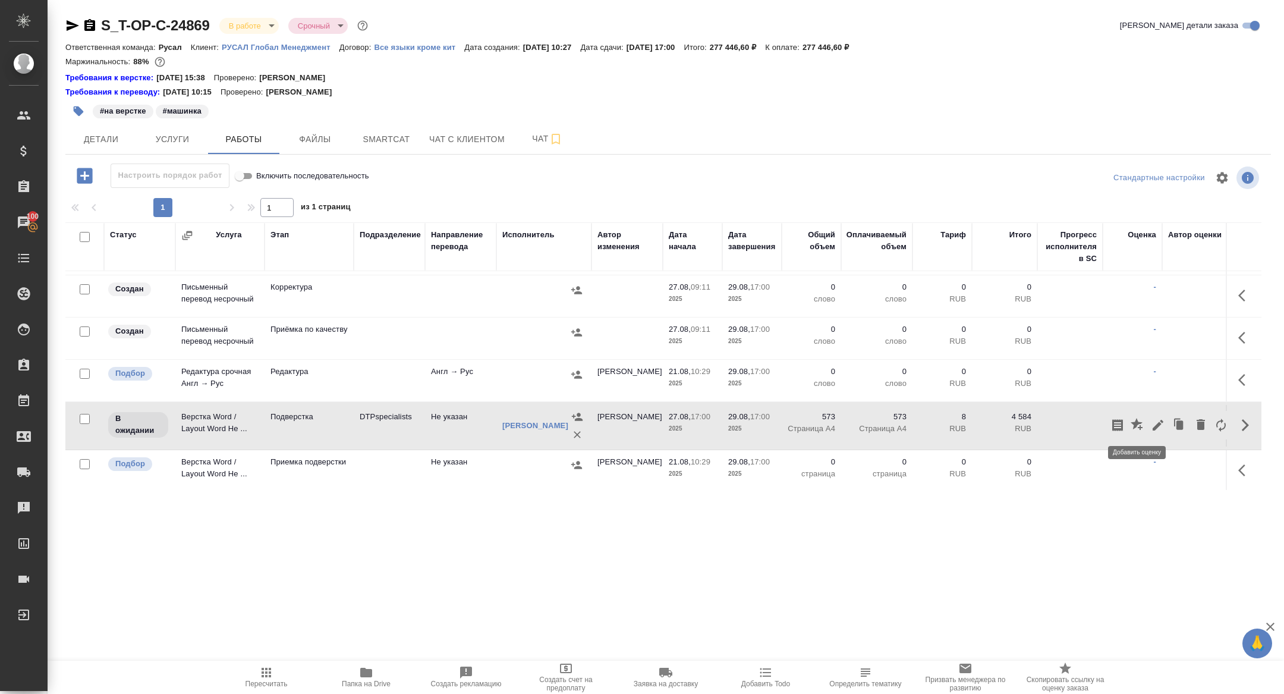
click at [1151, 428] on icon "button" at bounding box center [1158, 425] width 14 height 14
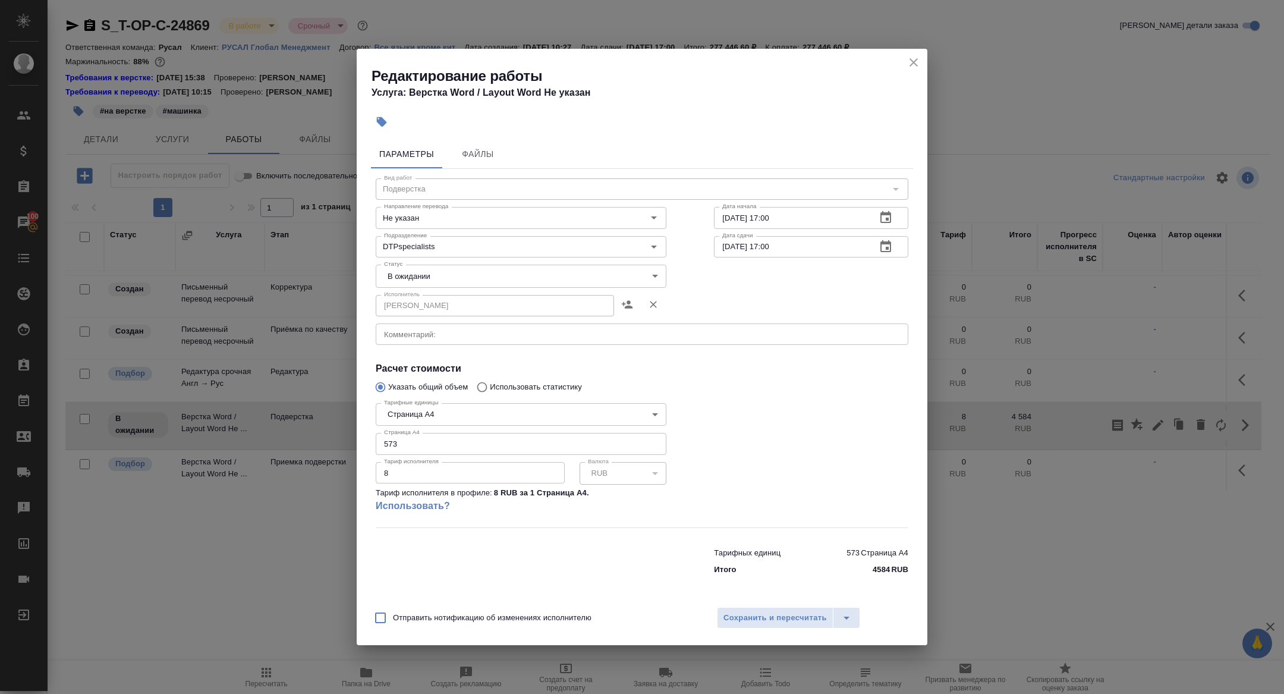
click at [429, 342] on div "x Комментарий:" at bounding box center [642, 333] width 533 height 21
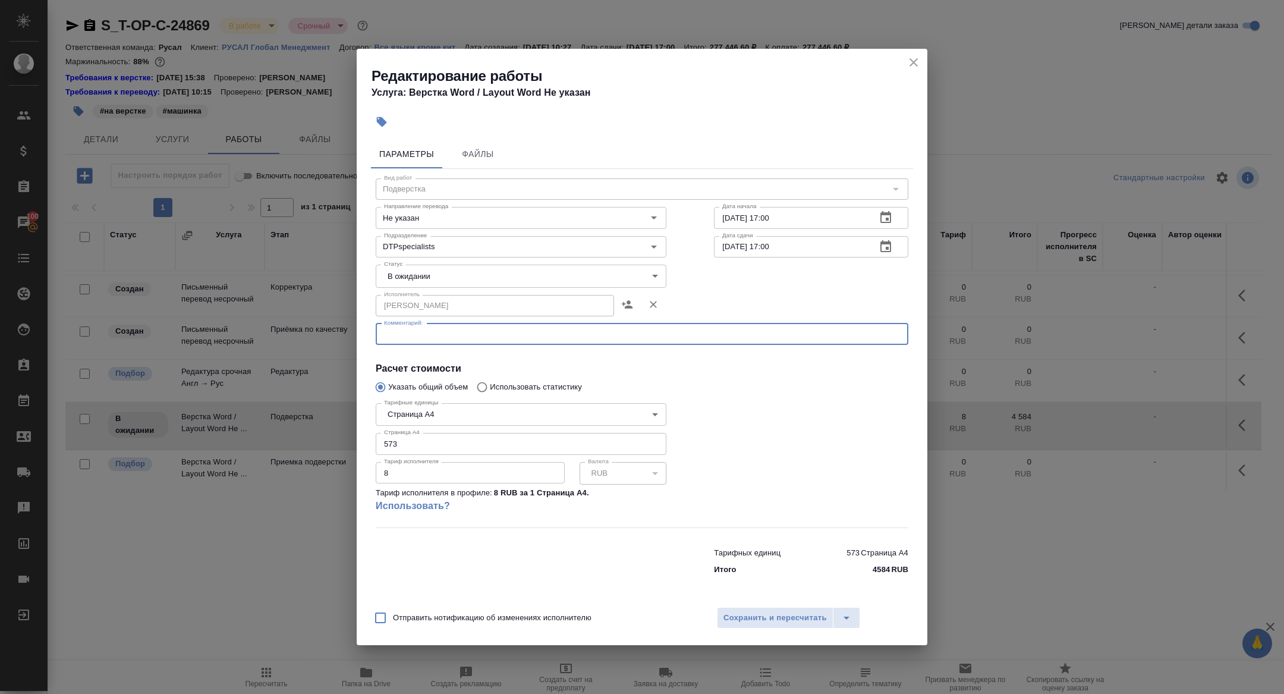
paste textarea "https://drive.awatera.com/f/10161338"
type textarea "https://drive.awatera.com/f/10161338"
click at [426, 275] on body "🙏 .cls-1 fill:#fff; AWATERA Zhuravleva Alexandra Клиенты Спецификации Заказы 10…" at bounding box center [642, 347] width 1284 height 694
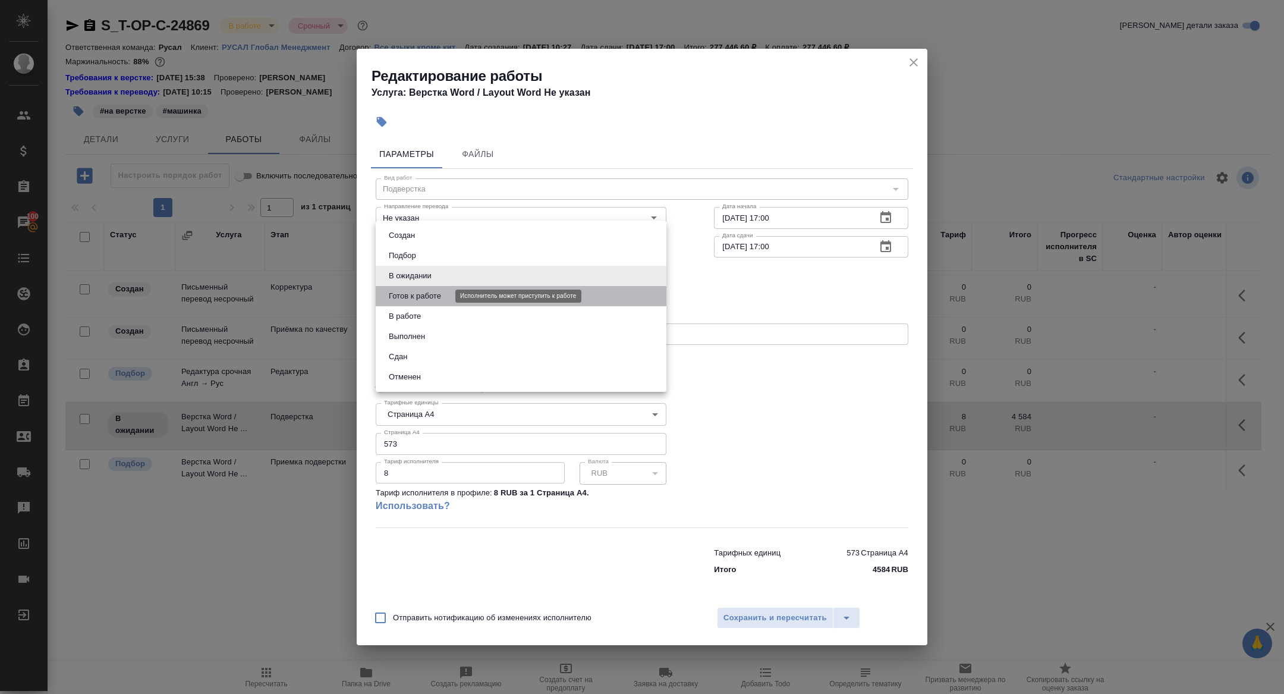
click at [426, 293] on button "Готов к работе" at bounding box center [414, 295] width 59 height 13
type input "readyForWork"
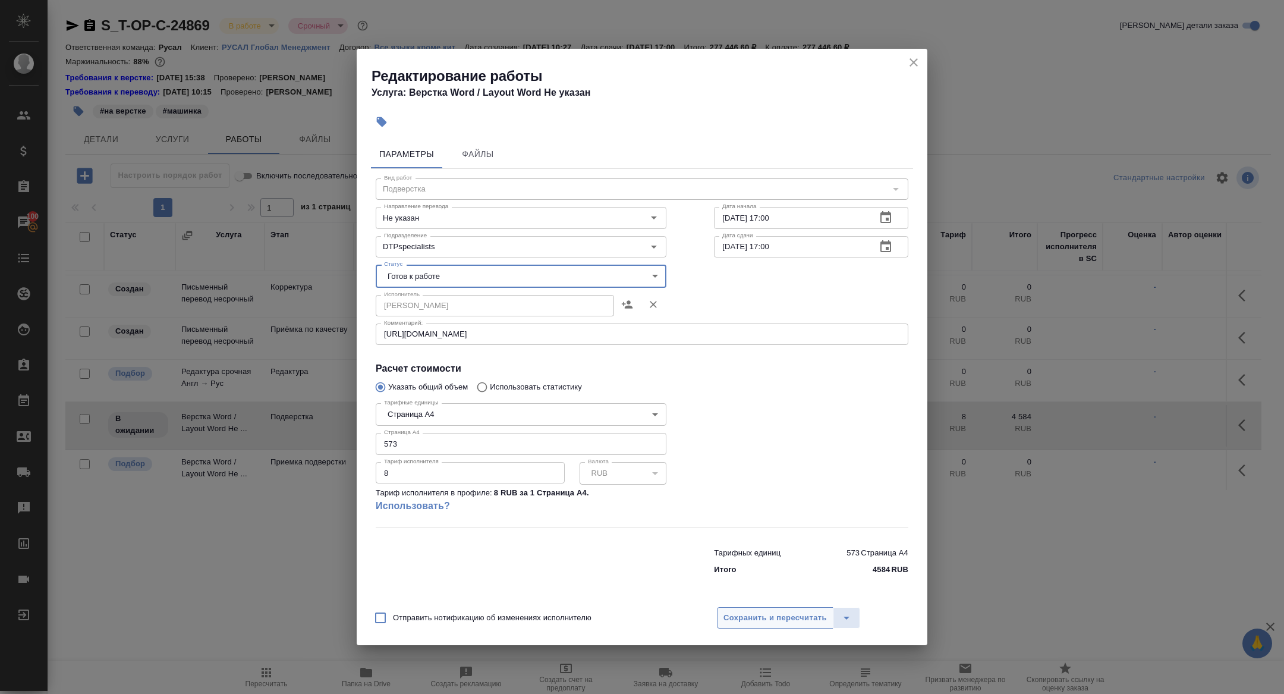
click at [765, 622] on span "Сохранить и пересчитать" at bounding box center [774, 618] width 103 height 14
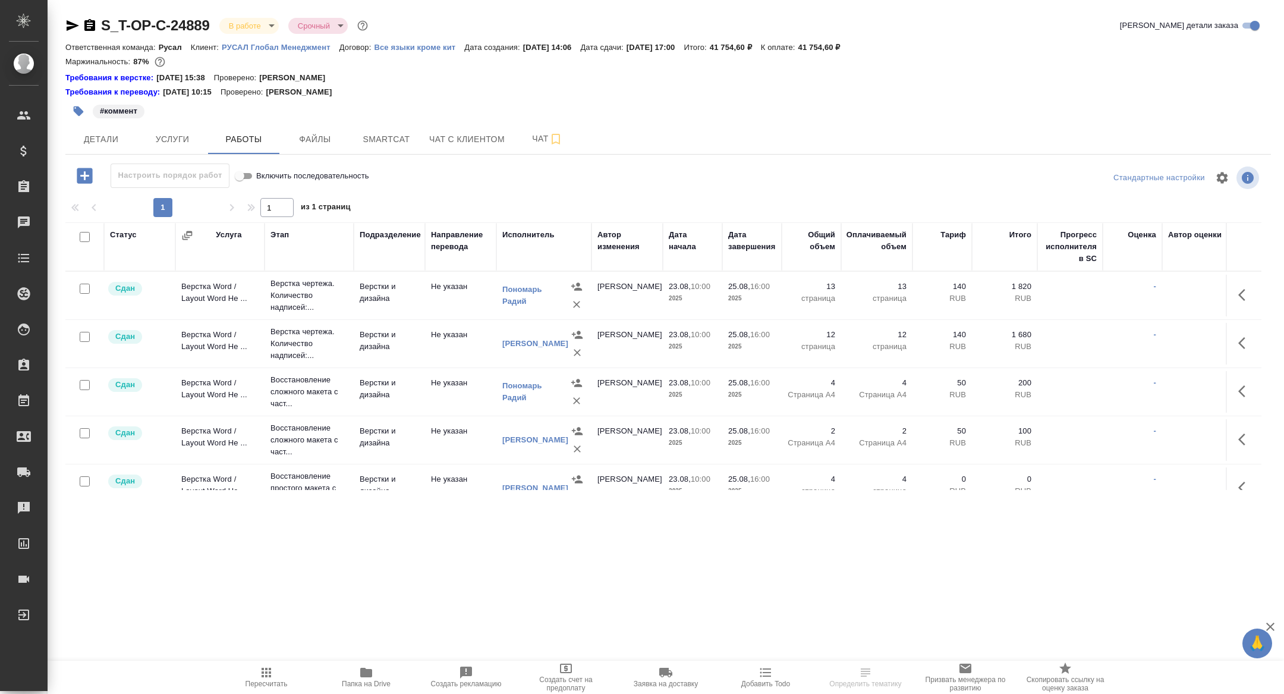
scroll to position [165, 0]
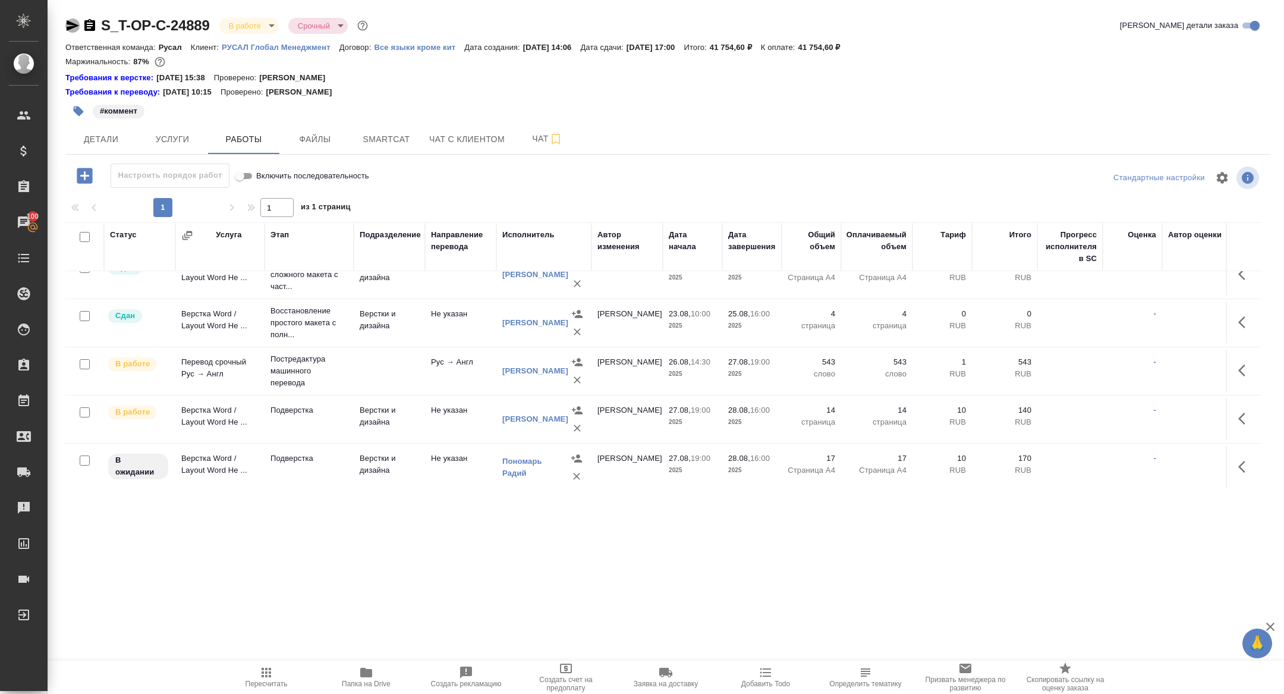
click at [74, 21] on icon "button" at bounding box center [72, 25] width 14 height 14
click at [377, 144] on span "Smartcat" at bounding box center [386, 139] width 57 height 15
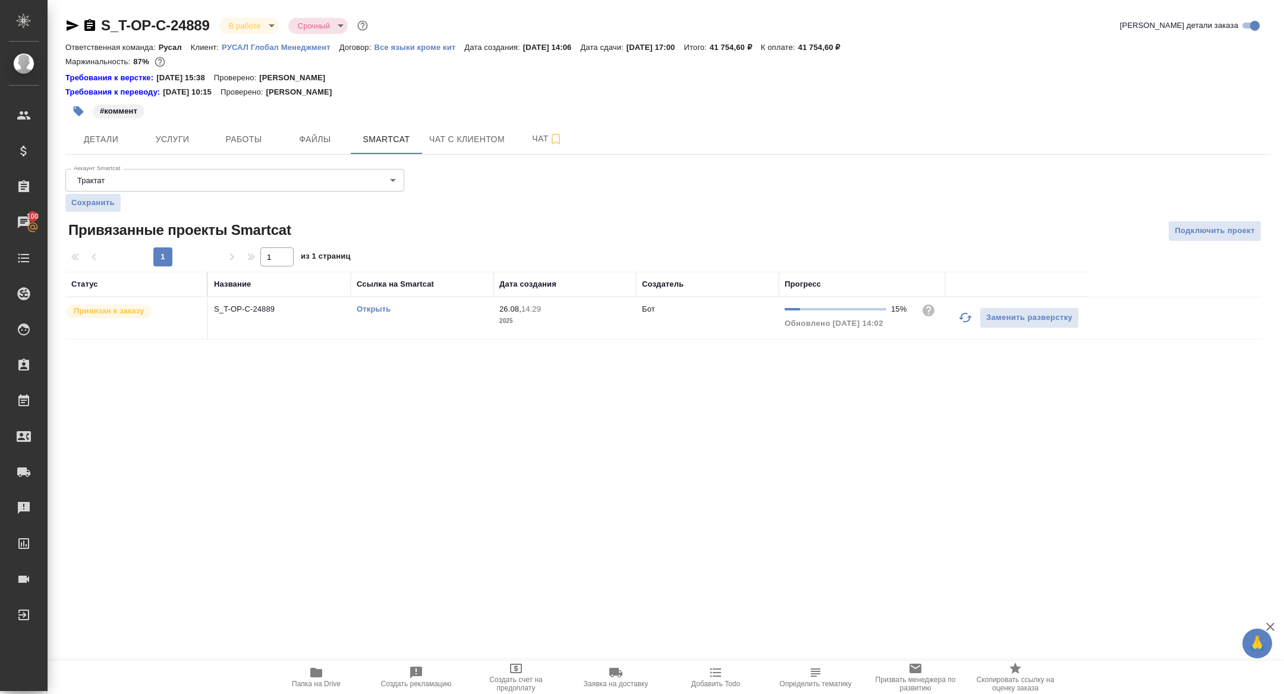
click at [376, 316] on td "Открыть" at bounding box center [422, 318] width 143 height 42
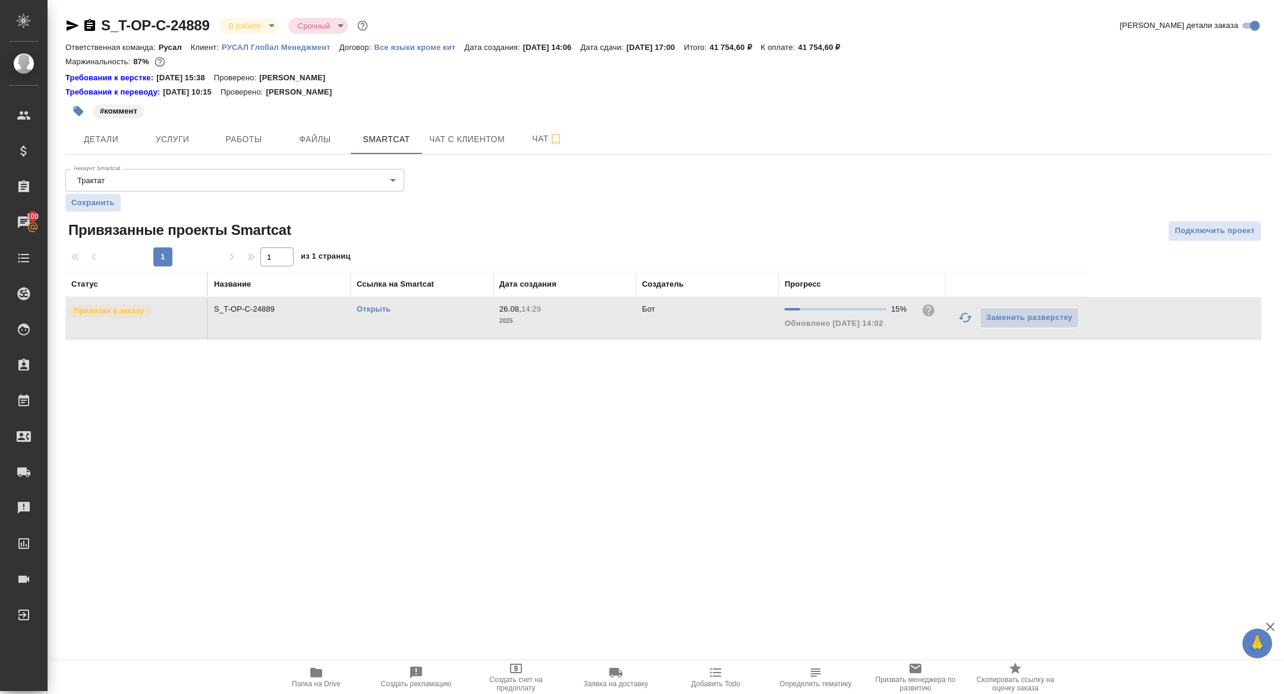
click at [369, 314] on div "Открыть" at bounding box center [422, 309] width 131 height 12
click at [369, 313] on div "Открыть" at bounding box center [422, 309] width 131 height 12
click at [240, 132] on span "Работы" at bounding box center [243, 139] width 57 height 15
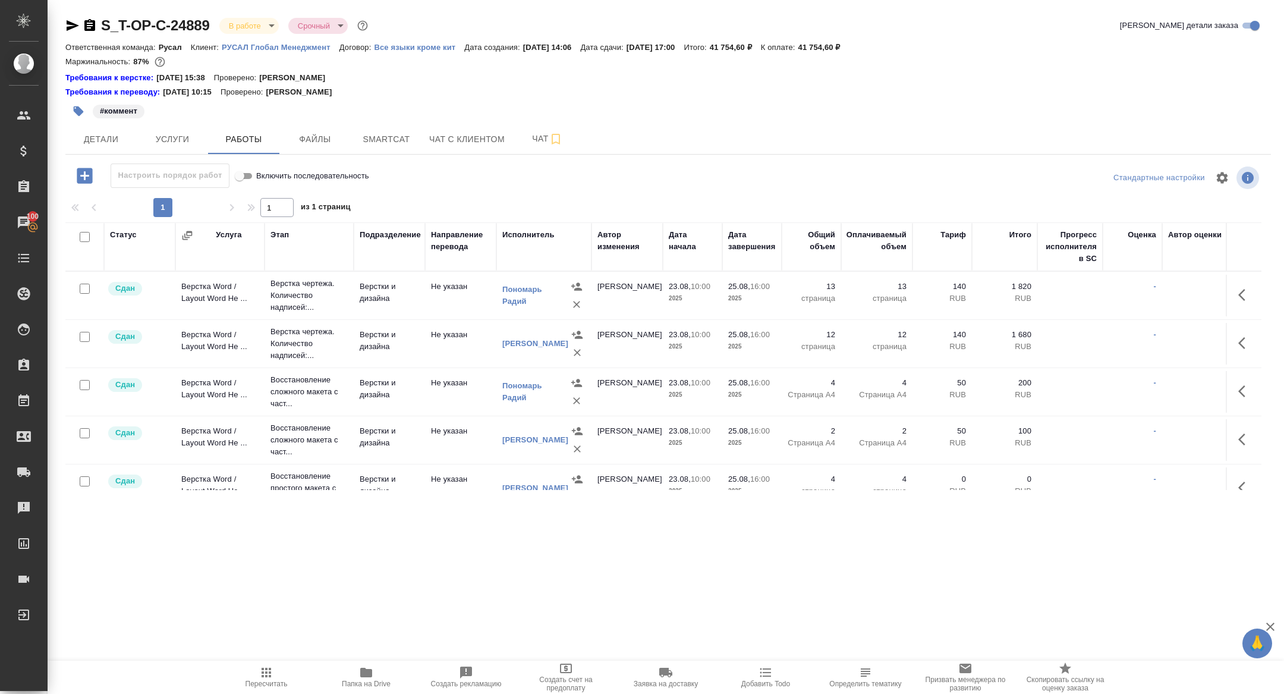
scroll to position [165, 0]
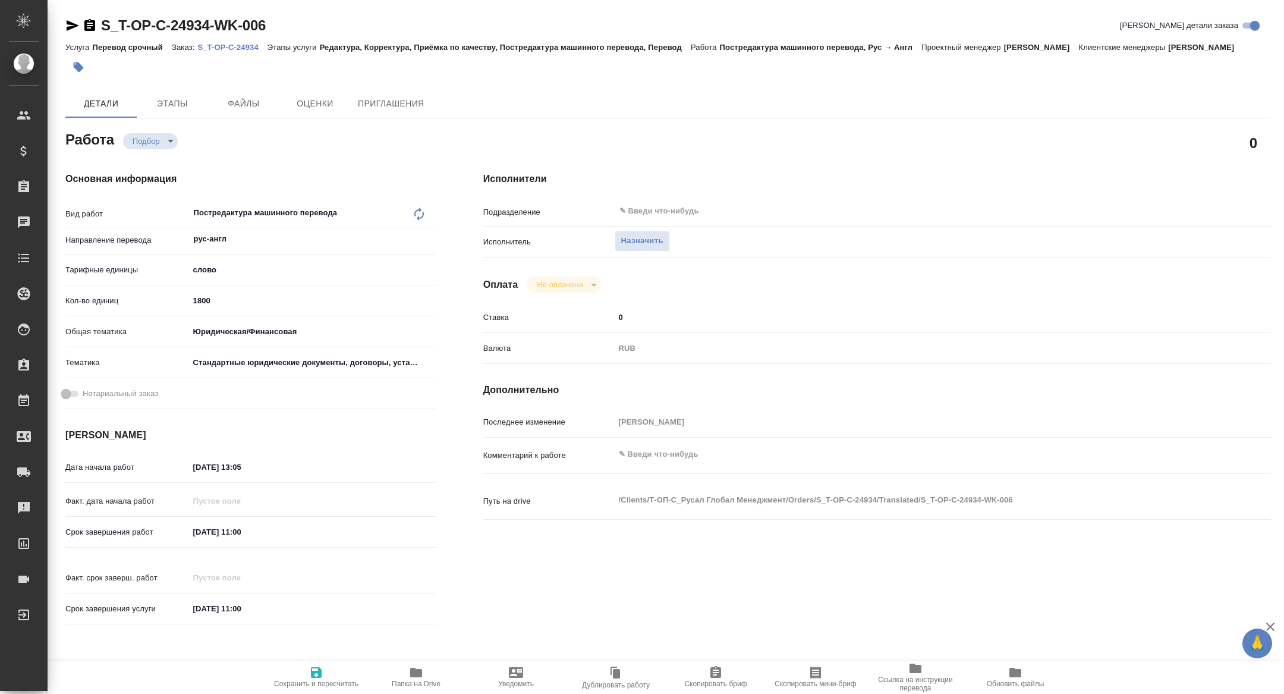
type textarea "x"
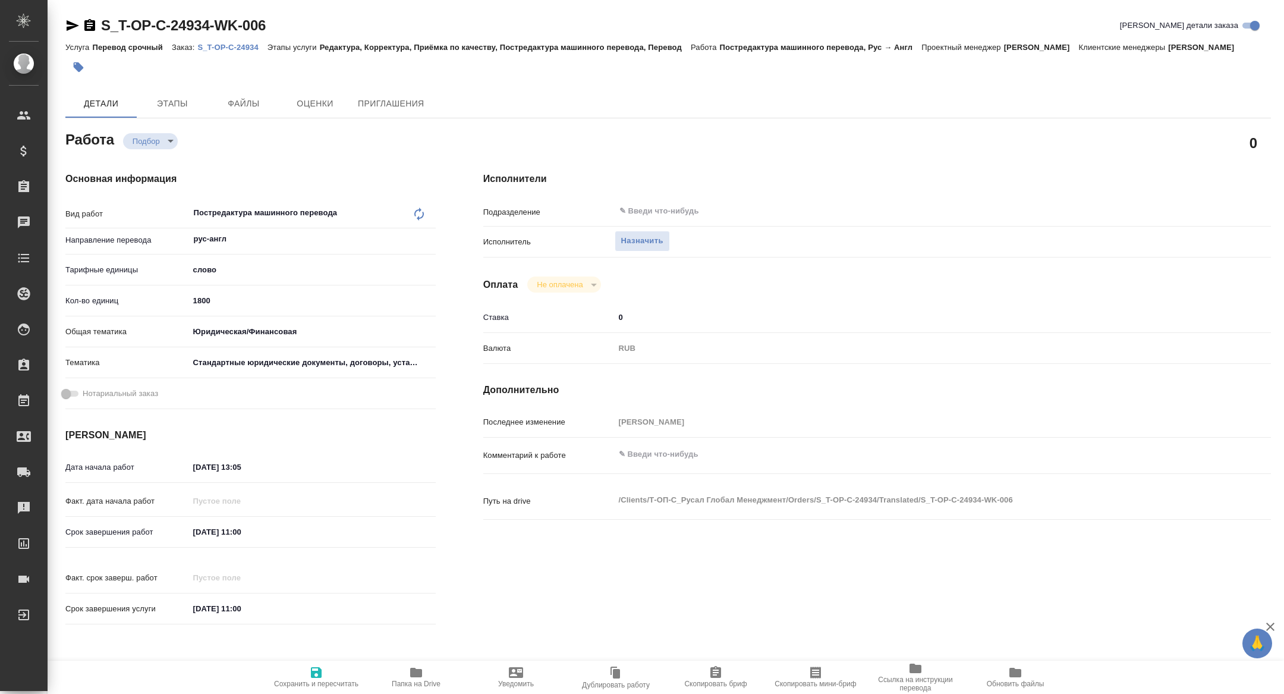
type textarea "x"
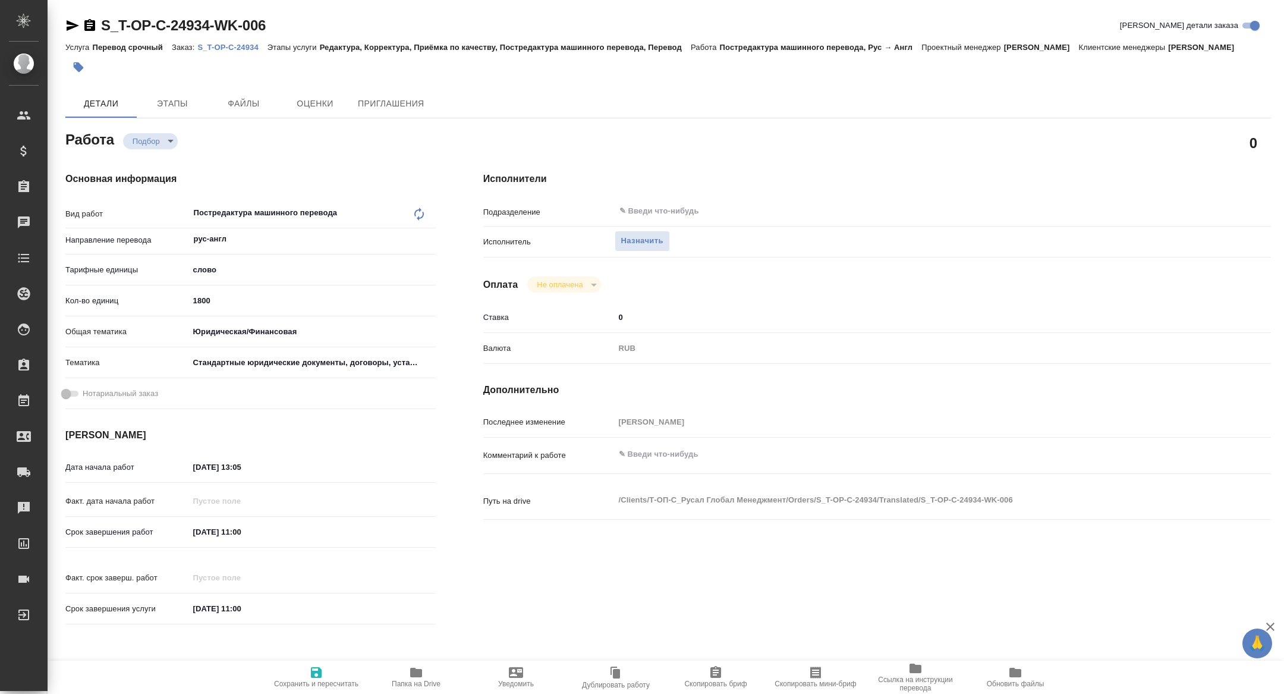
type textarea "x"
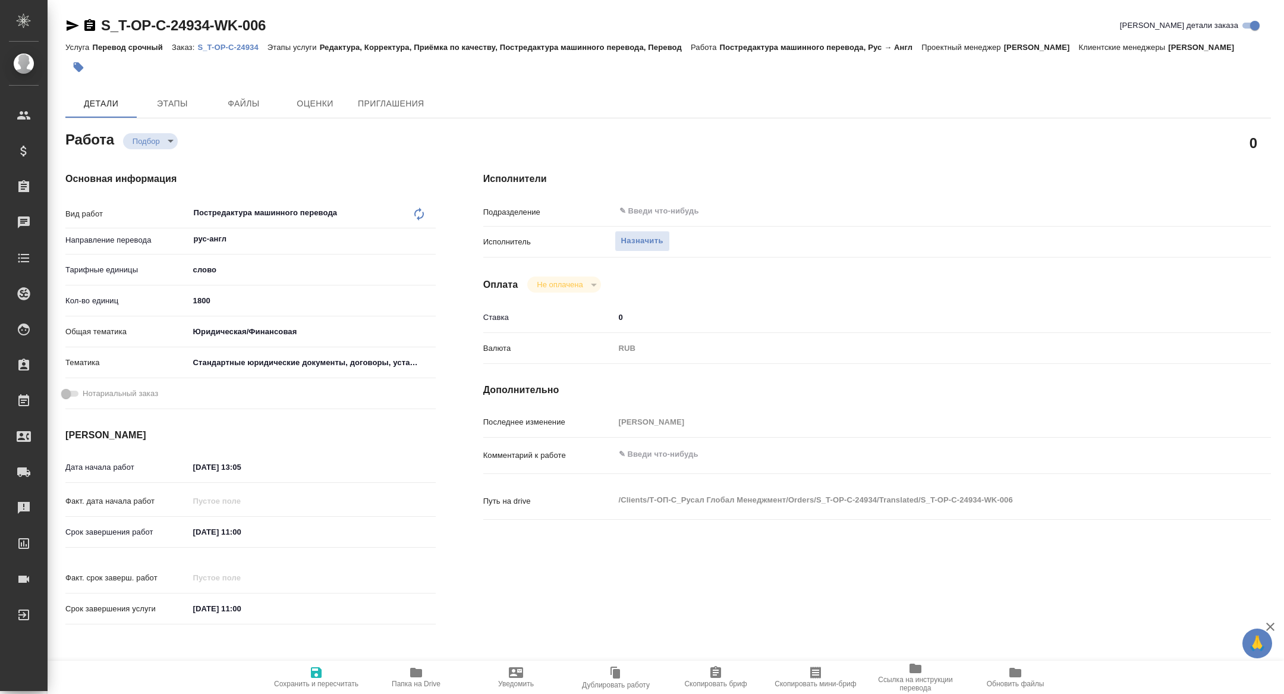
type textarea "x"
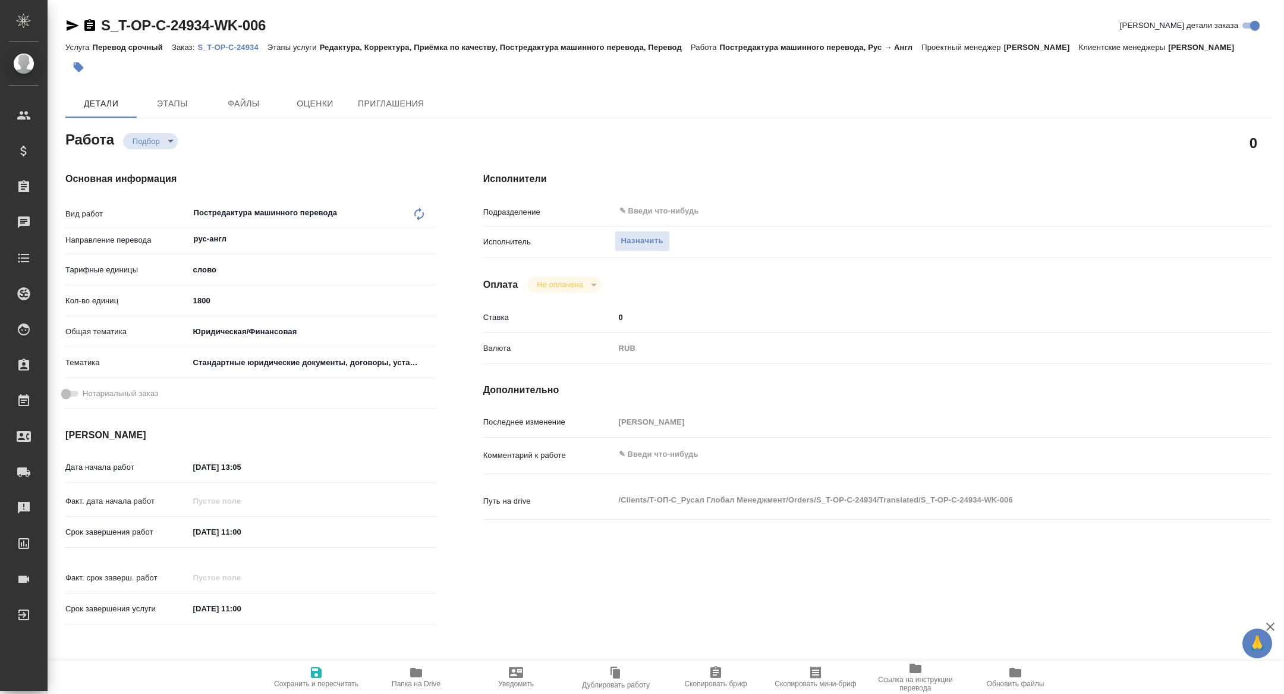
type textarea "x"
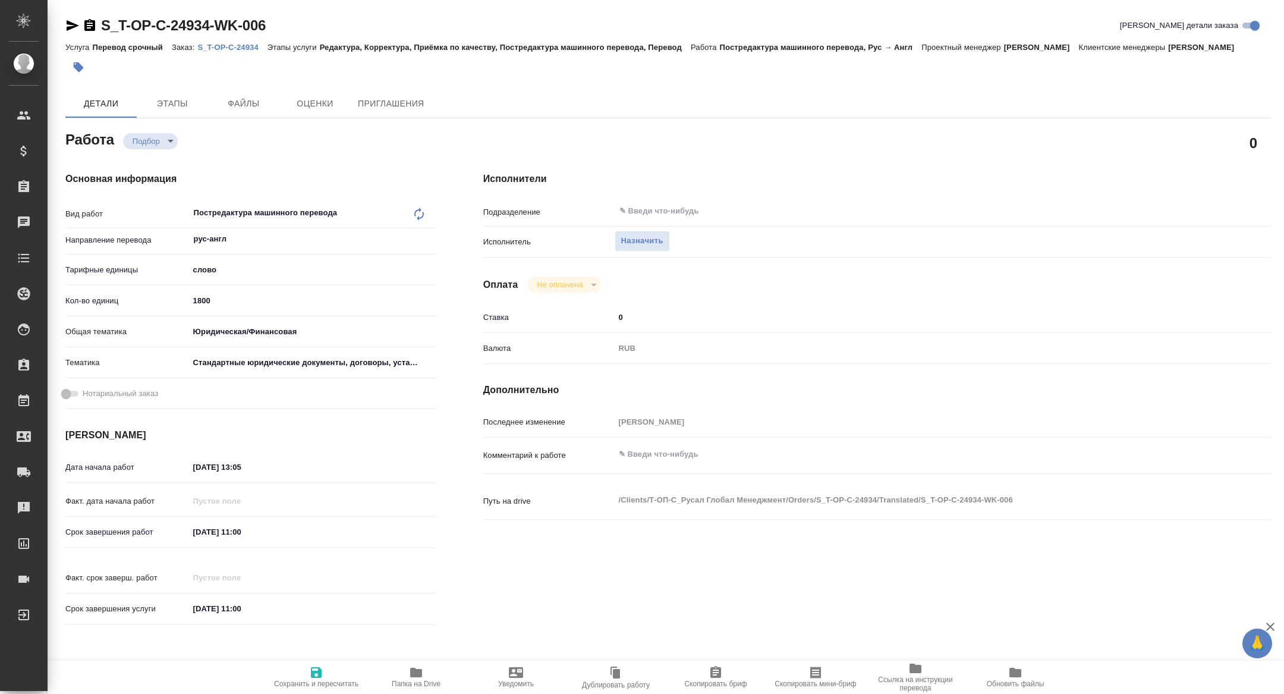
type textarea "x"
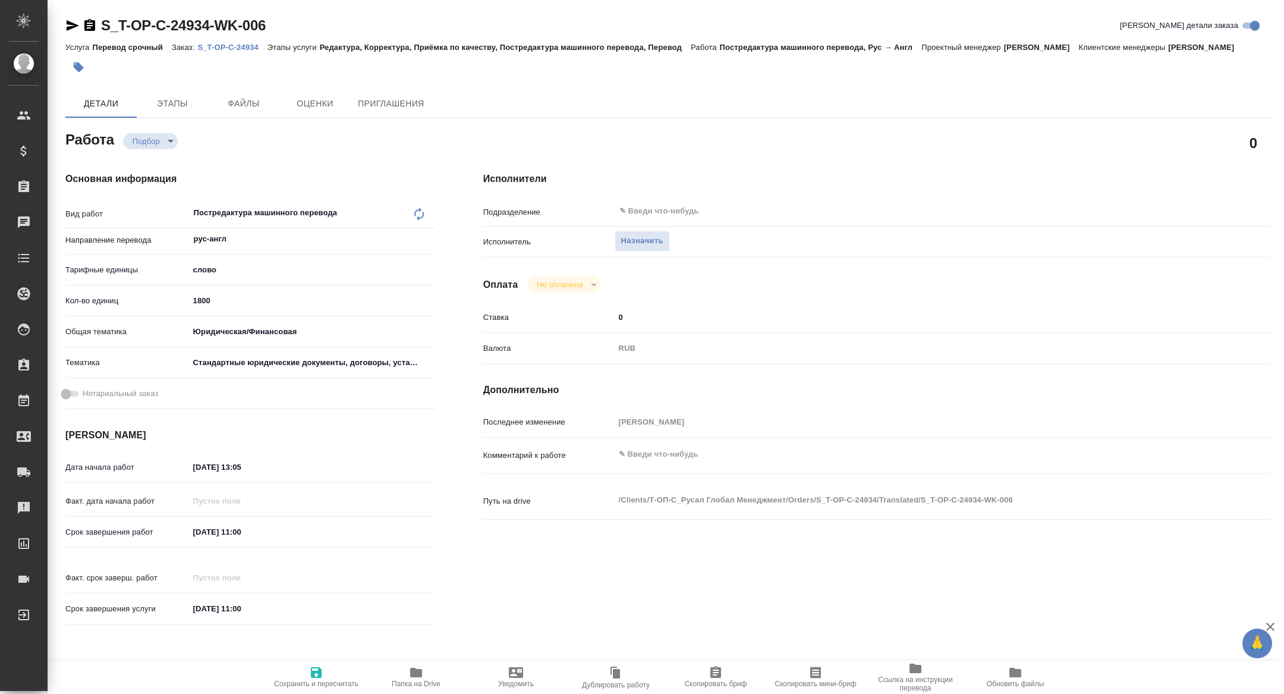
type textarea "x"
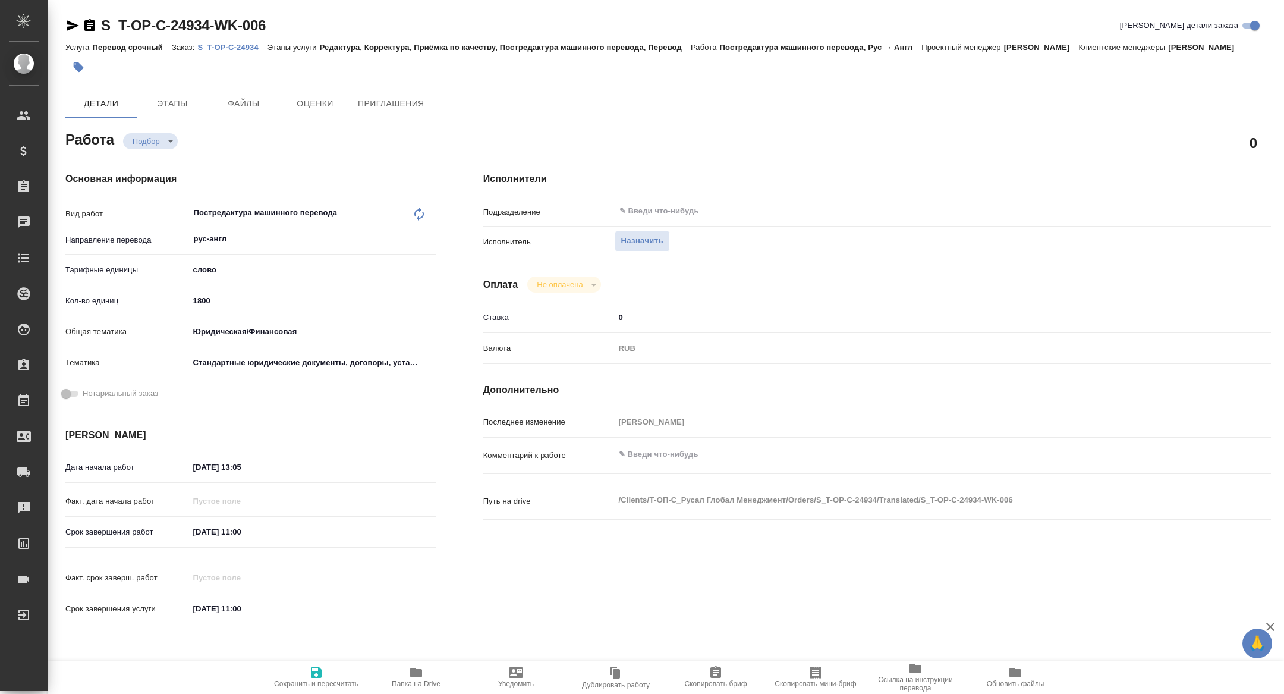
type textarea "x"
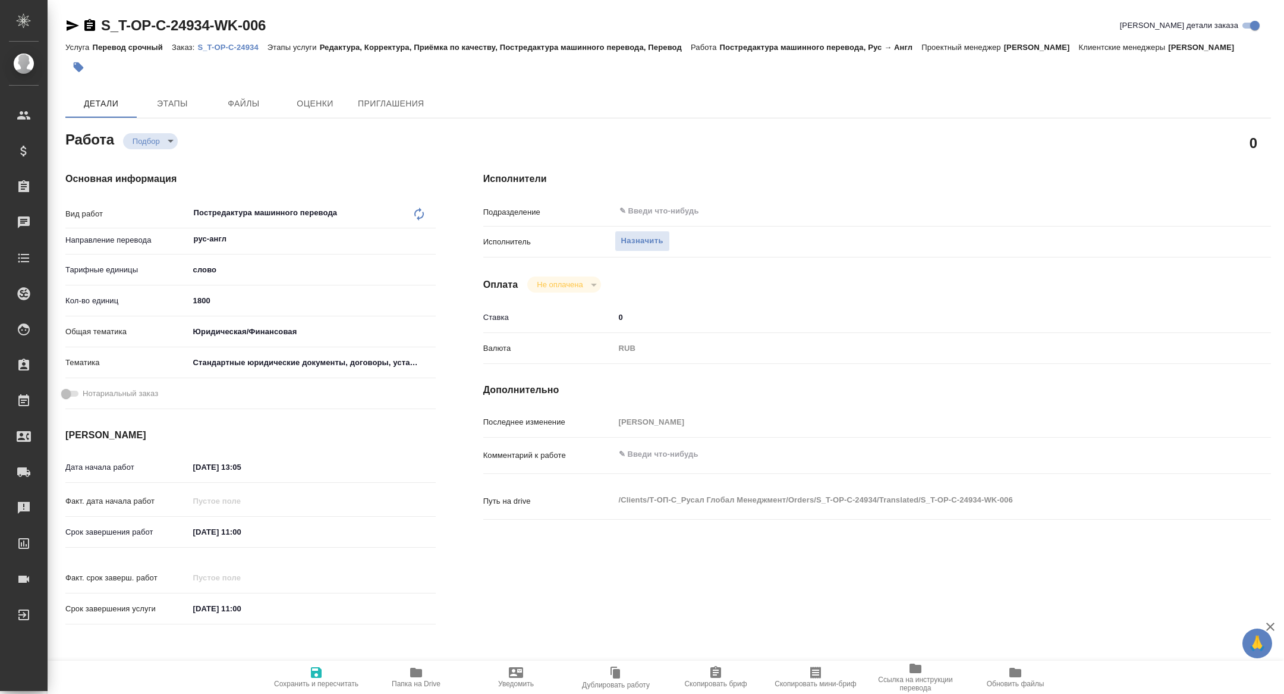
click at [74, 21] on icon "button" at bounding box center [72, 25] width 14 height 14
type textarea "x"
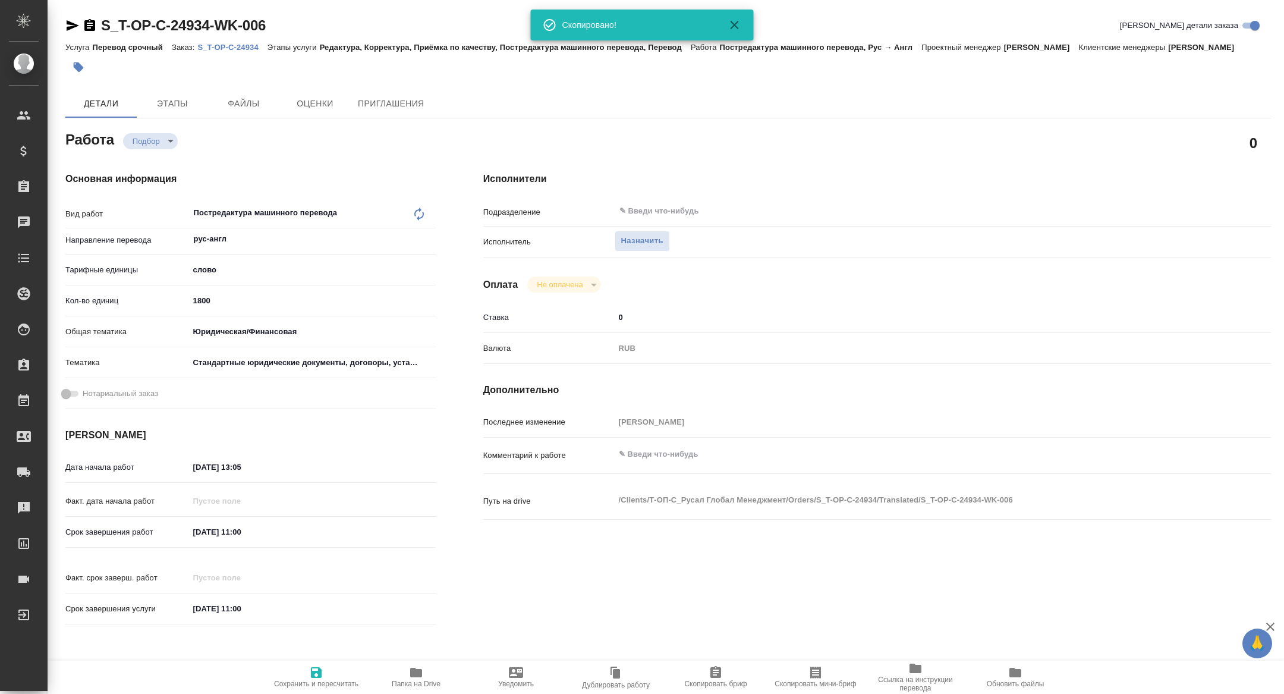
type textarea "x"
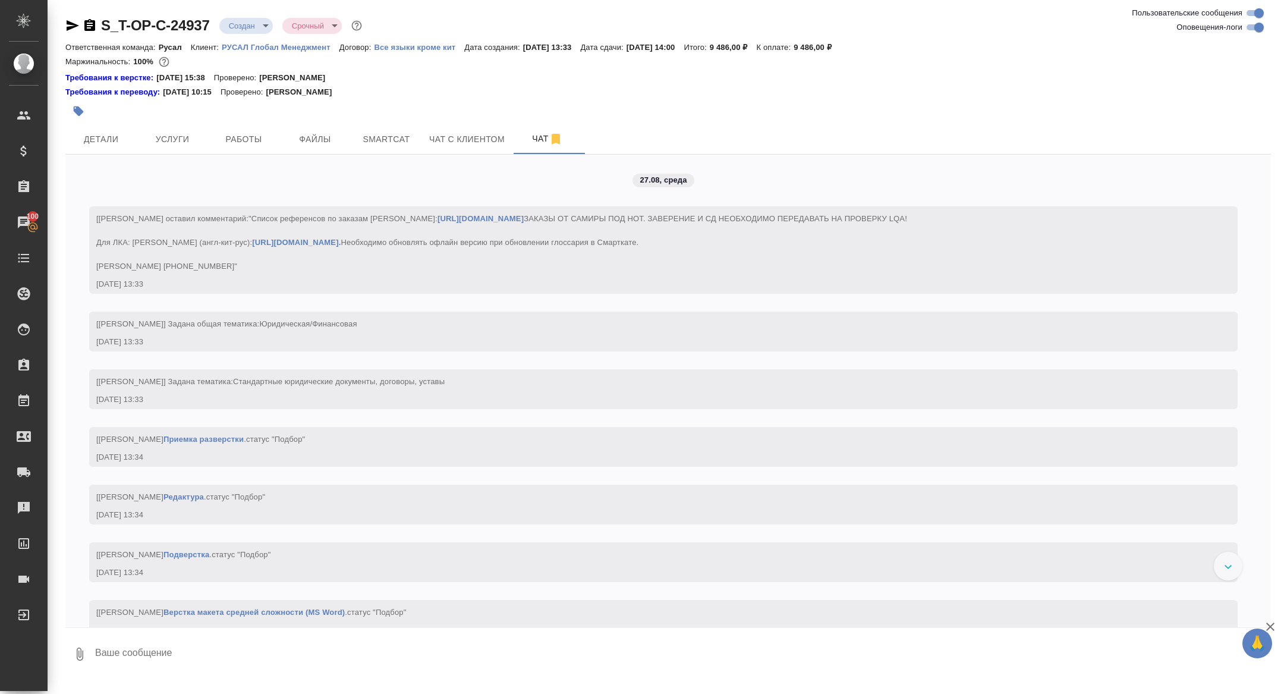
scroll to position [959, 0]
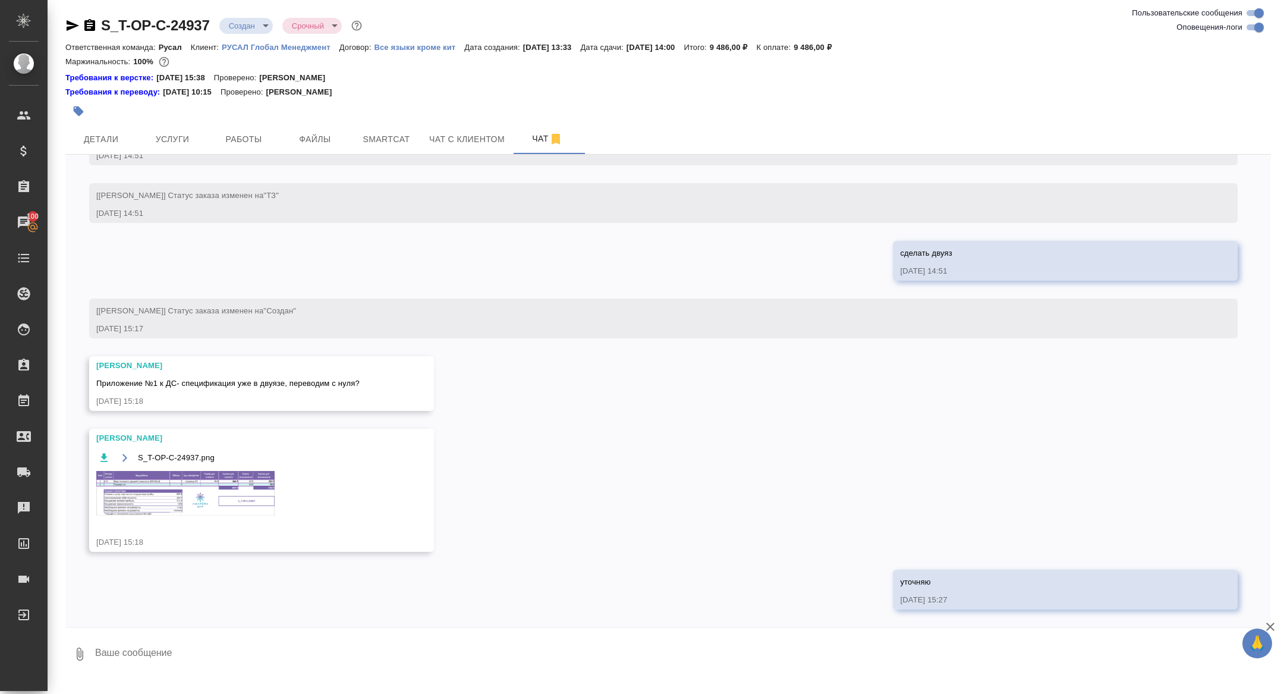
click at [210, 491] on img at bounding box center [185, 493] width 178 height 45
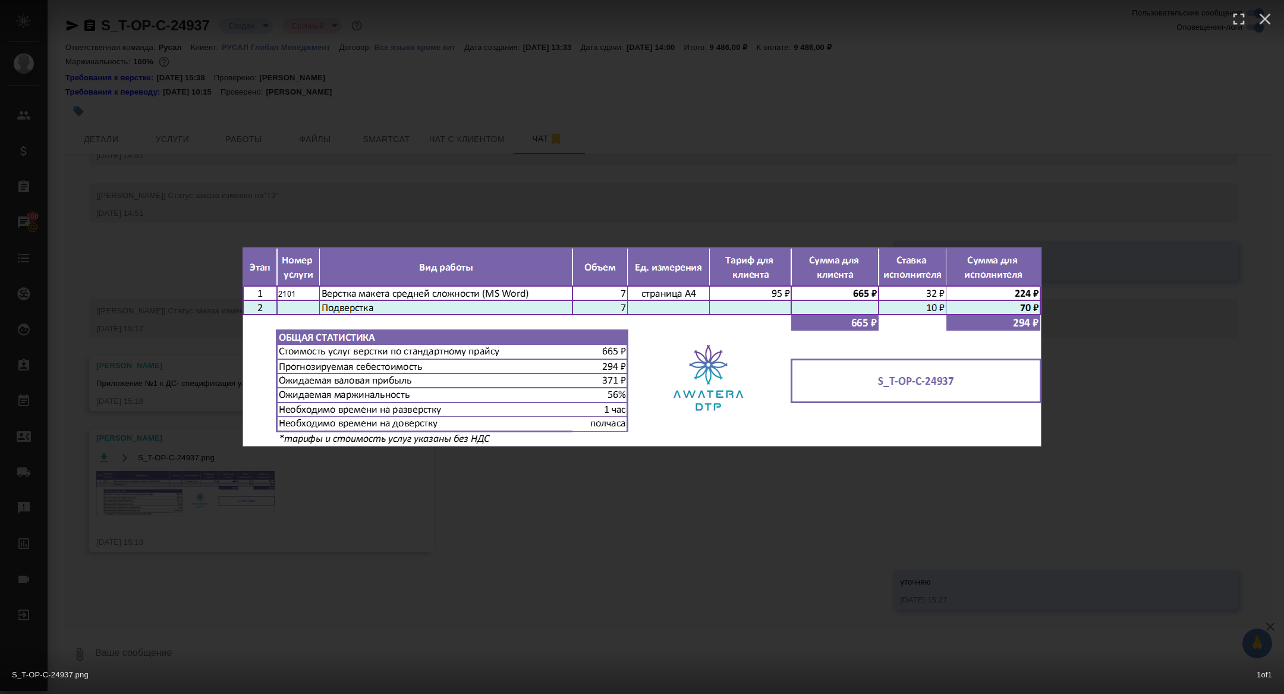
click at [250, 541] on div "S_T-OP-C-24937.png 1 of 1" at bounding box center [642, 347] width 1284 height 694
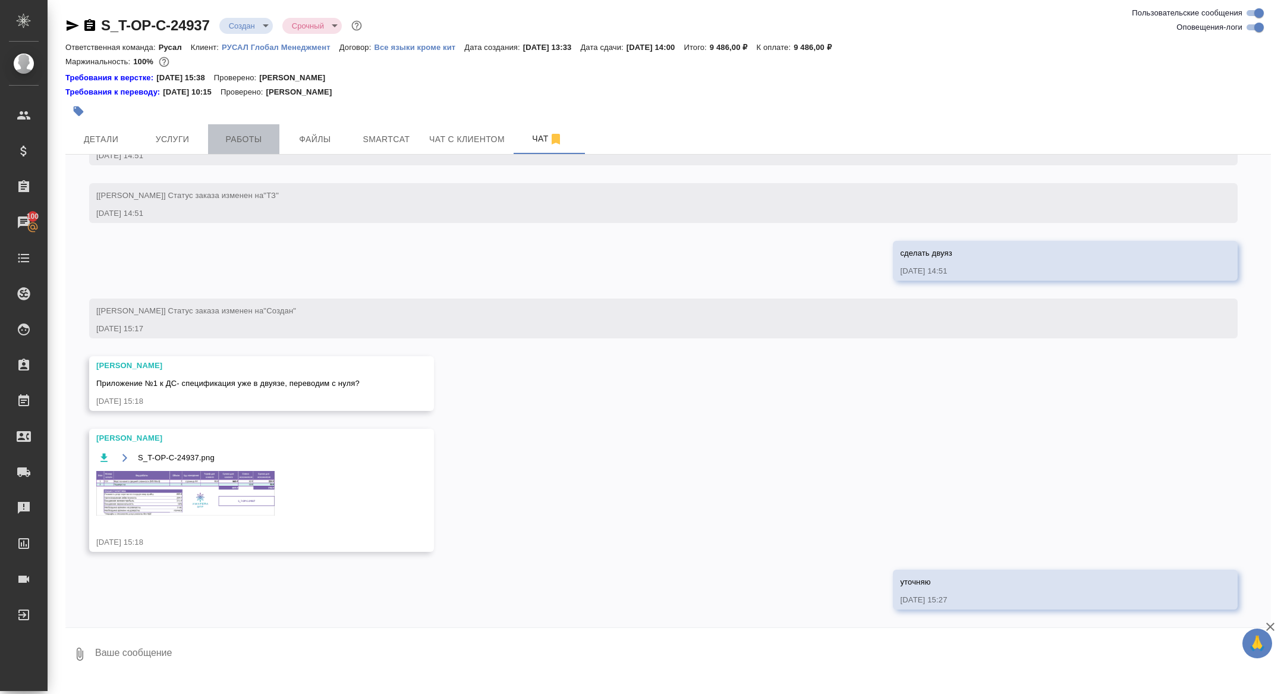
click at [249, 129] on button "Работы" at bounding box center [243, 139] width 71 height 30
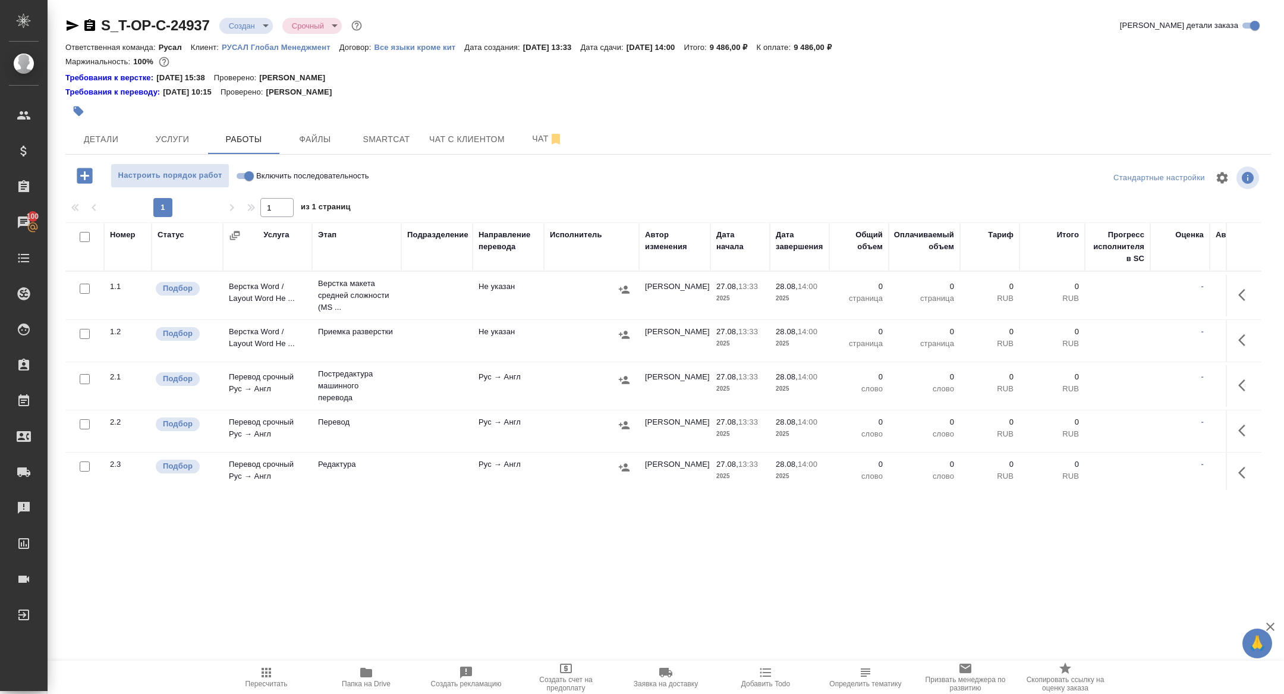
click at [1242, 298] on icon "button" at bounding box center [1245, 295] width 14 height 14
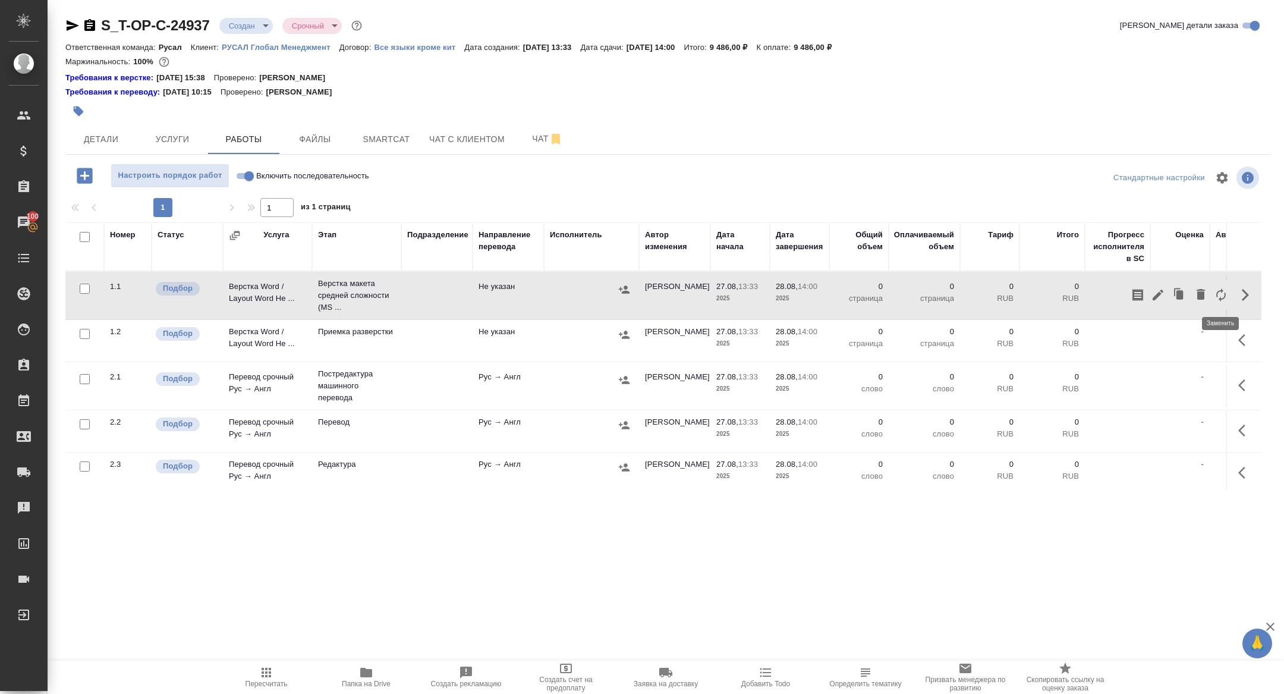
click at [1225, 298] on icon "button" at bounding box center [1221, 295] width 14 height 14
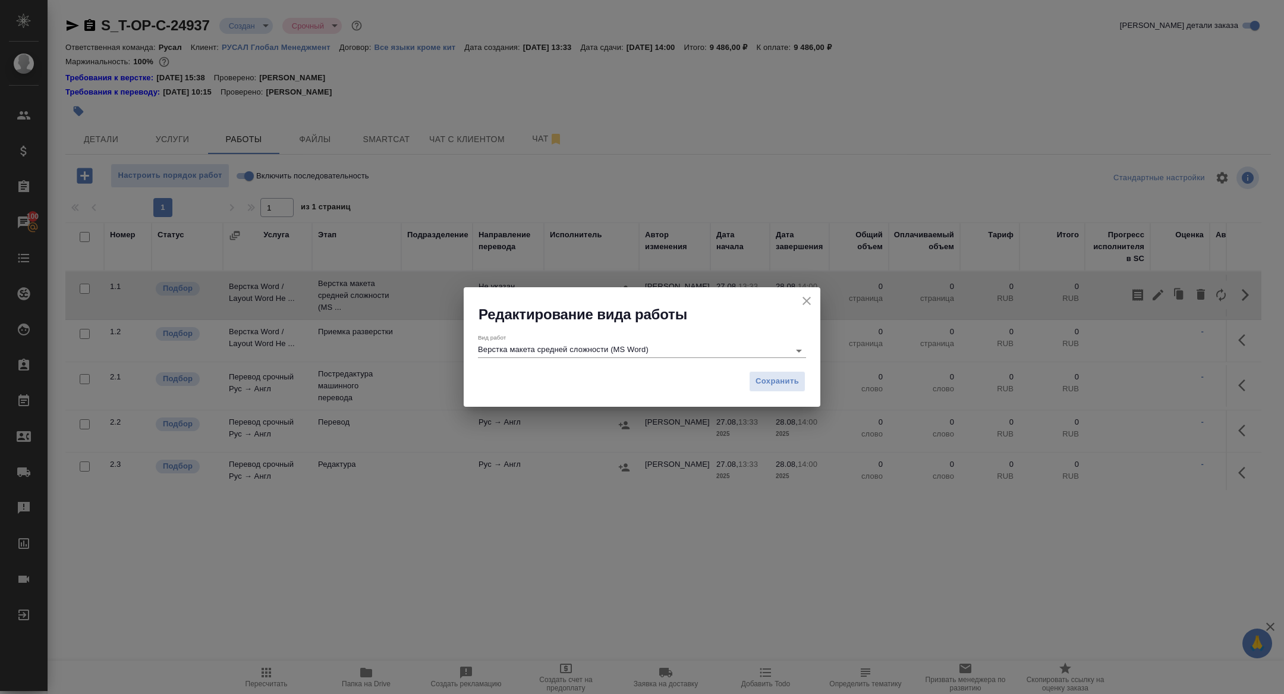
click at [602, 349] on input "Верстка макета средней сложности (MS Word)" at bounding box center [630, 350] width 305 height 14
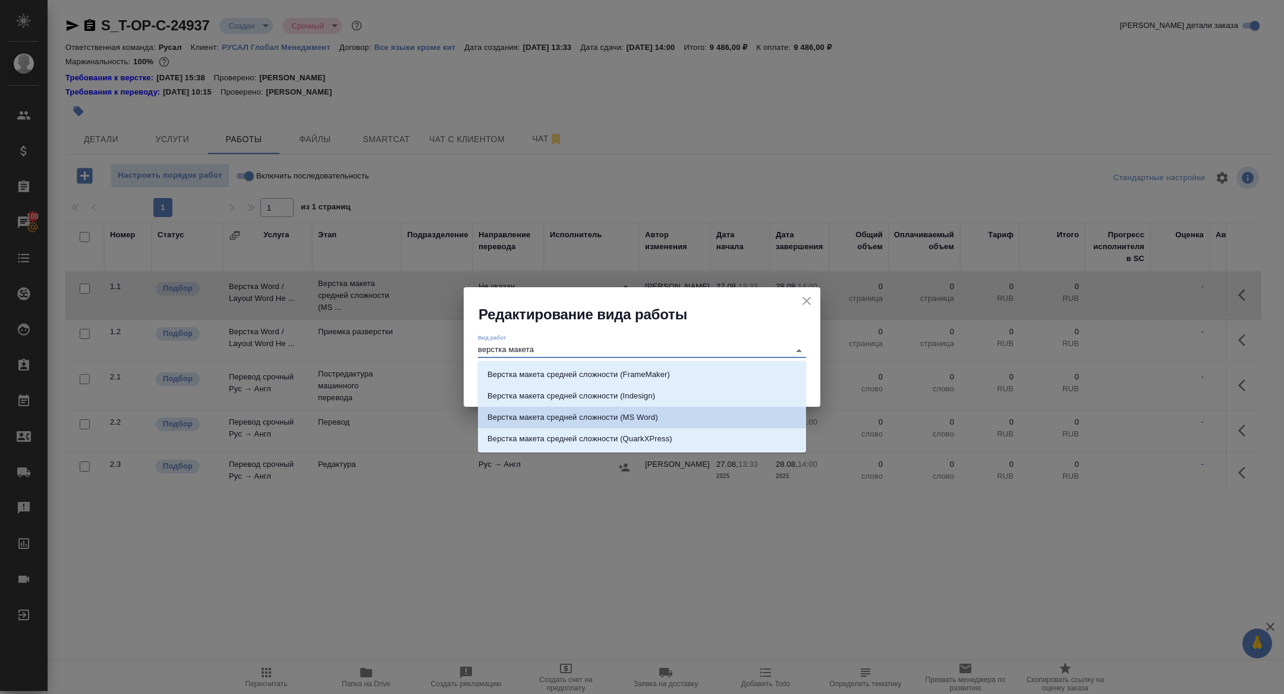
click at [662, 420] on li "Верстка макета средней сложности (MS Word)" at bounding box center [642, 417] width 328 height 21
type input "Верстка макета средней сложности (MS Word)"
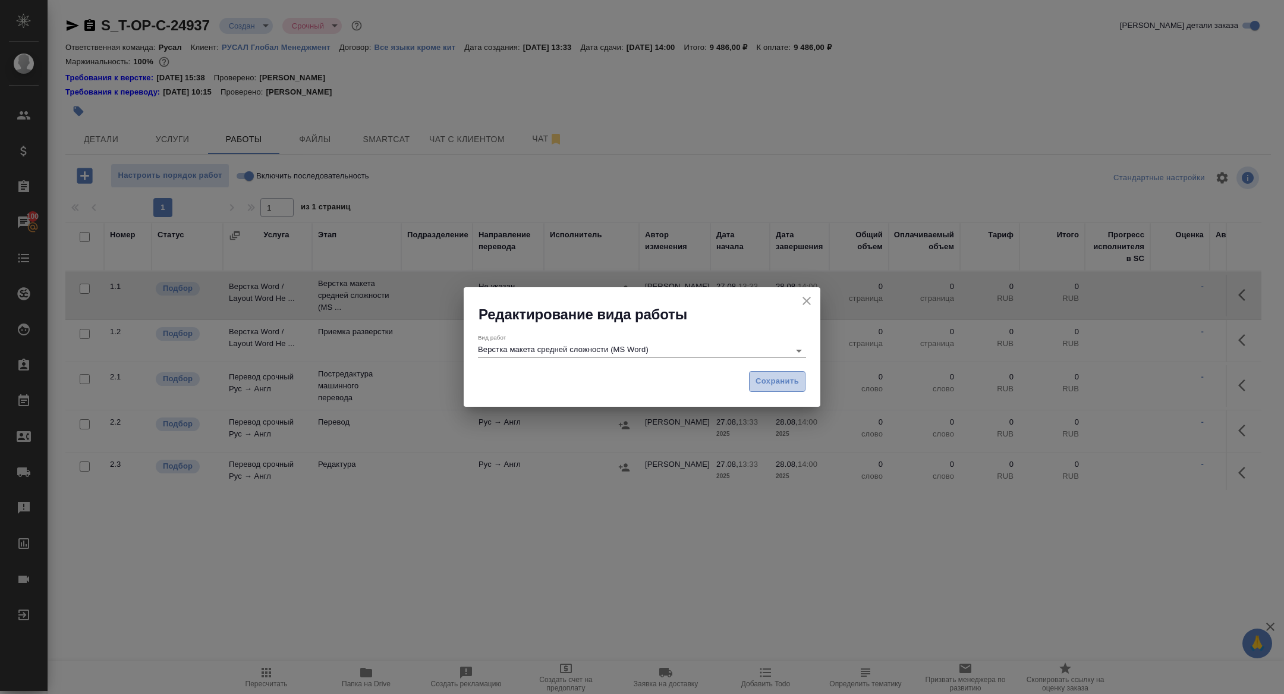
click at [777, 383] on span "Сохранить" at bounding box center [776, 381] width 43 height 14
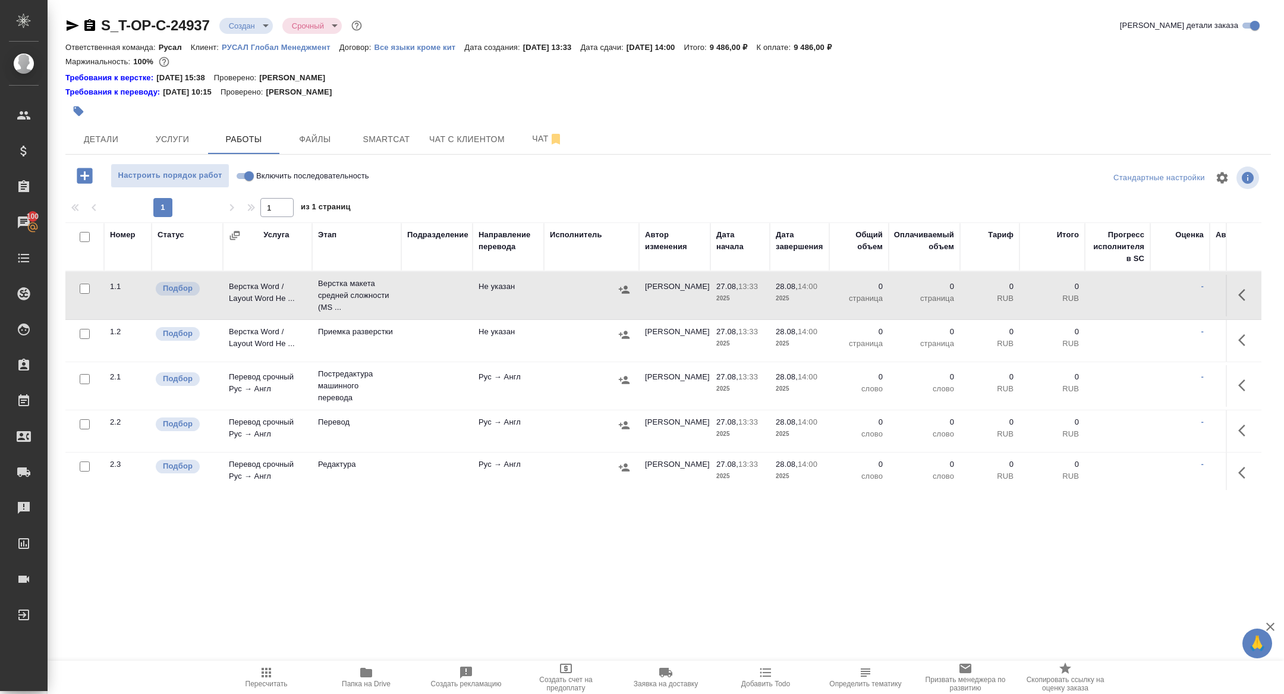
click at [1234, 303] on button "button" at bounding box center [1245, 295] width 29 height 29
click at [1159, 295] on icon "button" at bounding box center [1158, 295] width 14 height 14
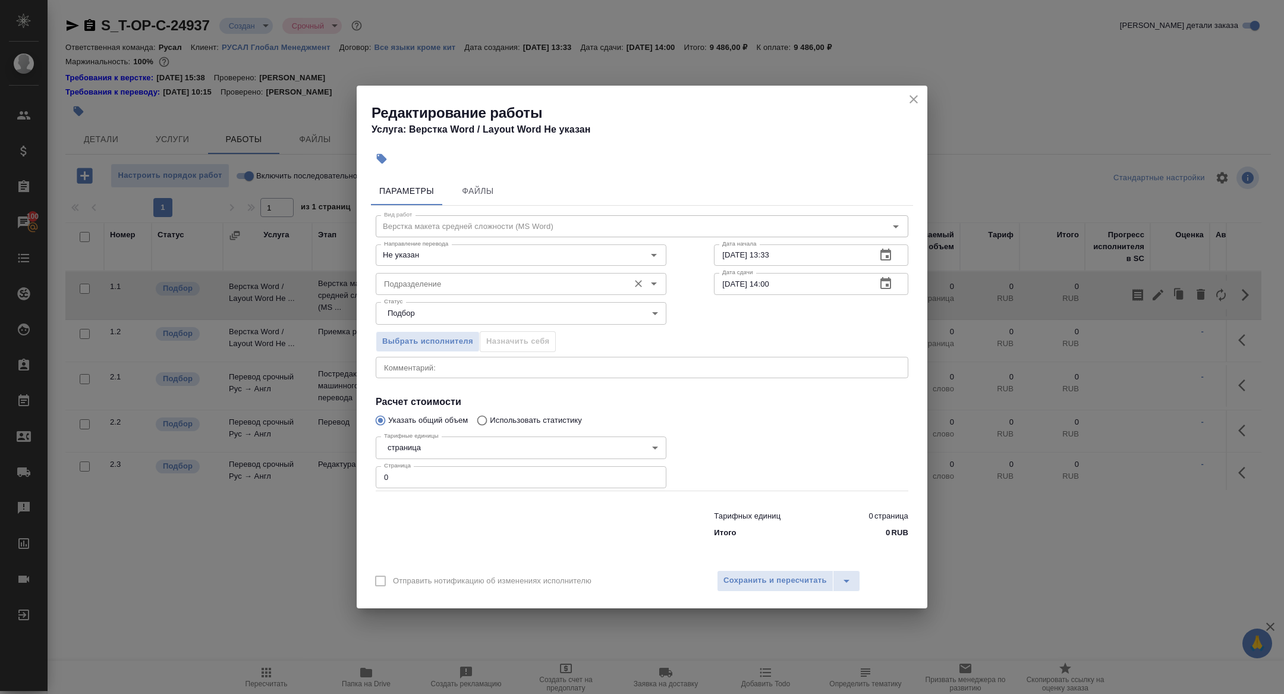
click at [418, 283] on input "Подразделение" at bounding box center [501, 283] width 244 height 14
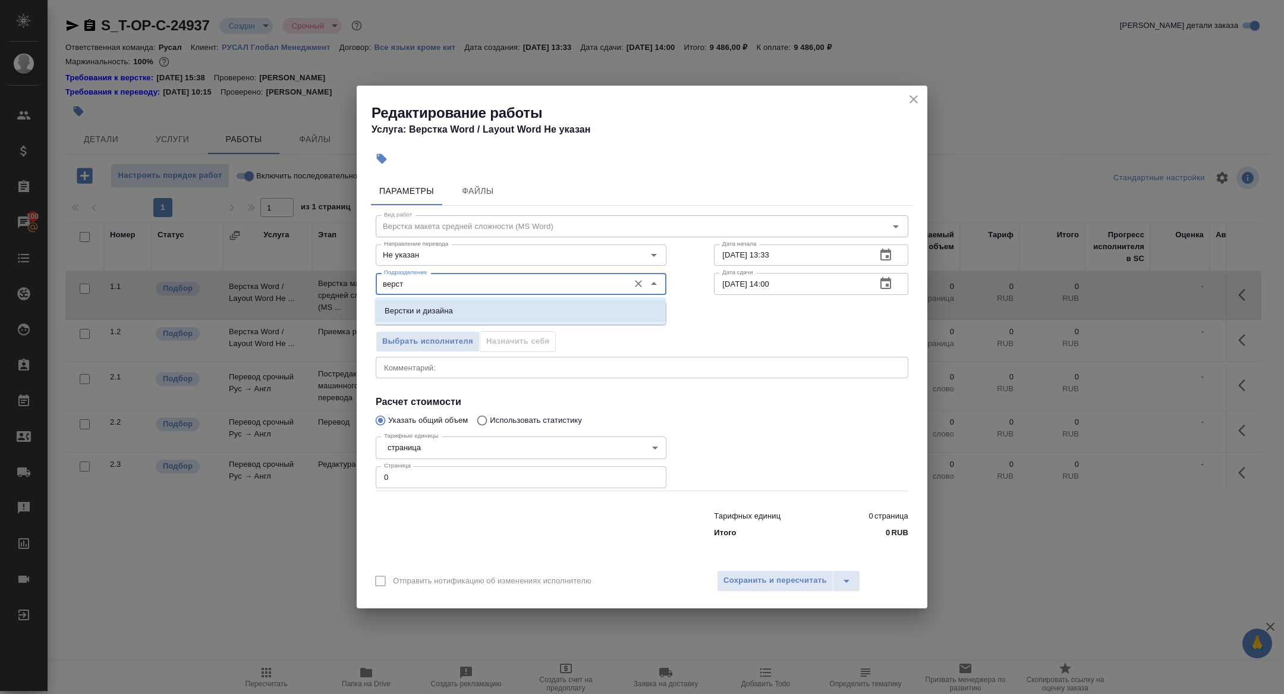
click at [493, 313] on li "Верстки и дизайна" at bounding box center [520, 310] width 291 height 21
type input "Верстки и дизайна"
click at [880, 289] on icon "button" at bounding box center [885, 283] width 14 height 14
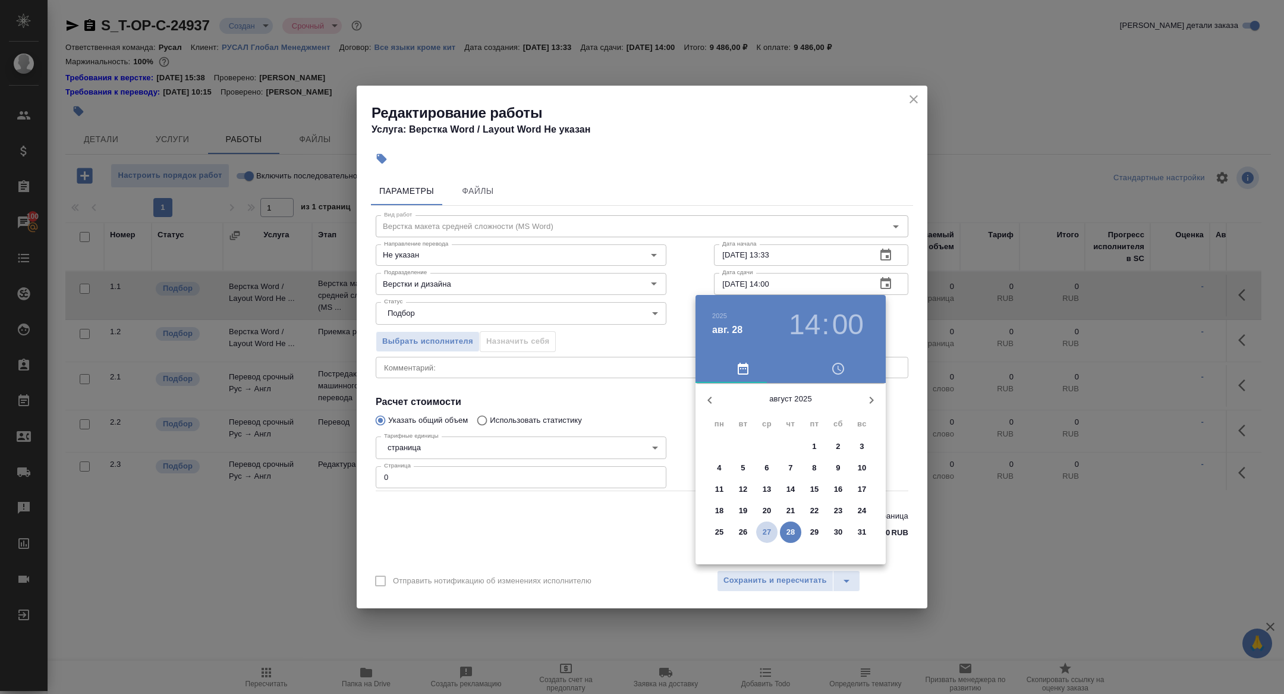
click at [763, 538] on button "27" at bounding box center [766, 531] width 21 height 21
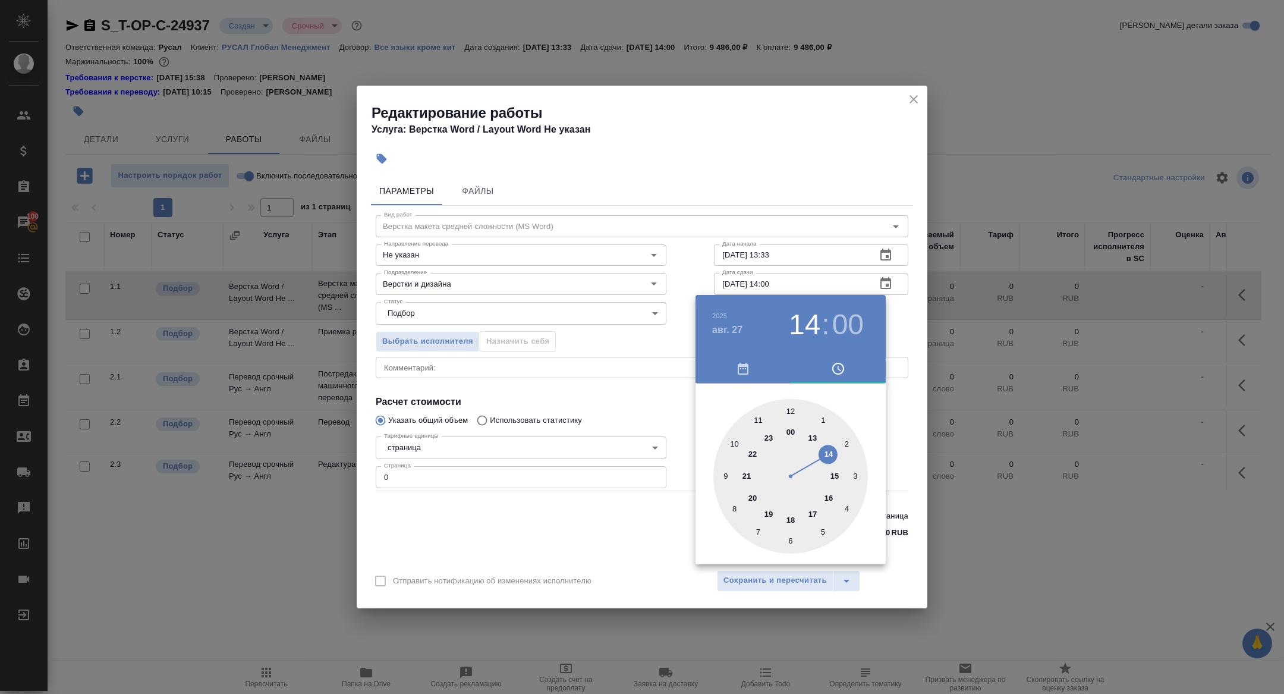
click at [790, 518] on div at bounding box center [790, 476] width 155 height 155
click at [722, 476] on div at bounding box center [790, 476] width 155 height 155
type input "27.08.2025 18:45"
click at [582, 368] on div at bounding box center [642, 347] width 1284 height 694
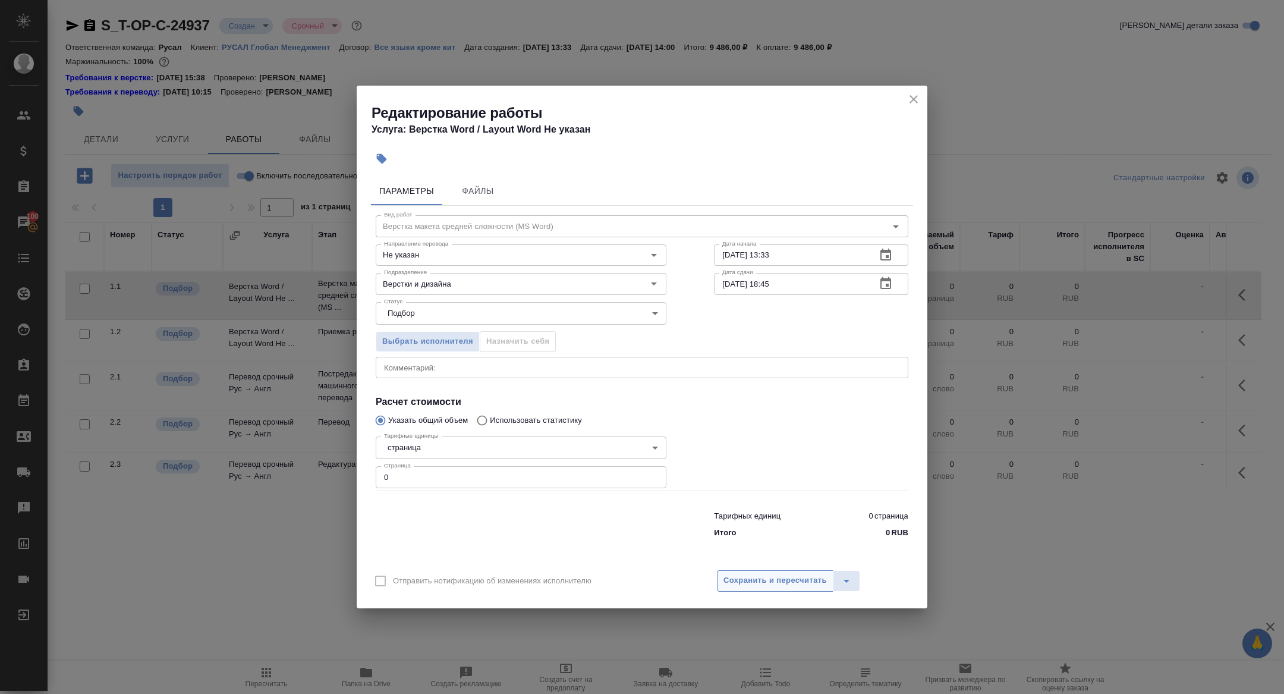
click at [769, 584] on span "Сохранить и пересчитать" at bounding box center [774, 581] width 103 height 14
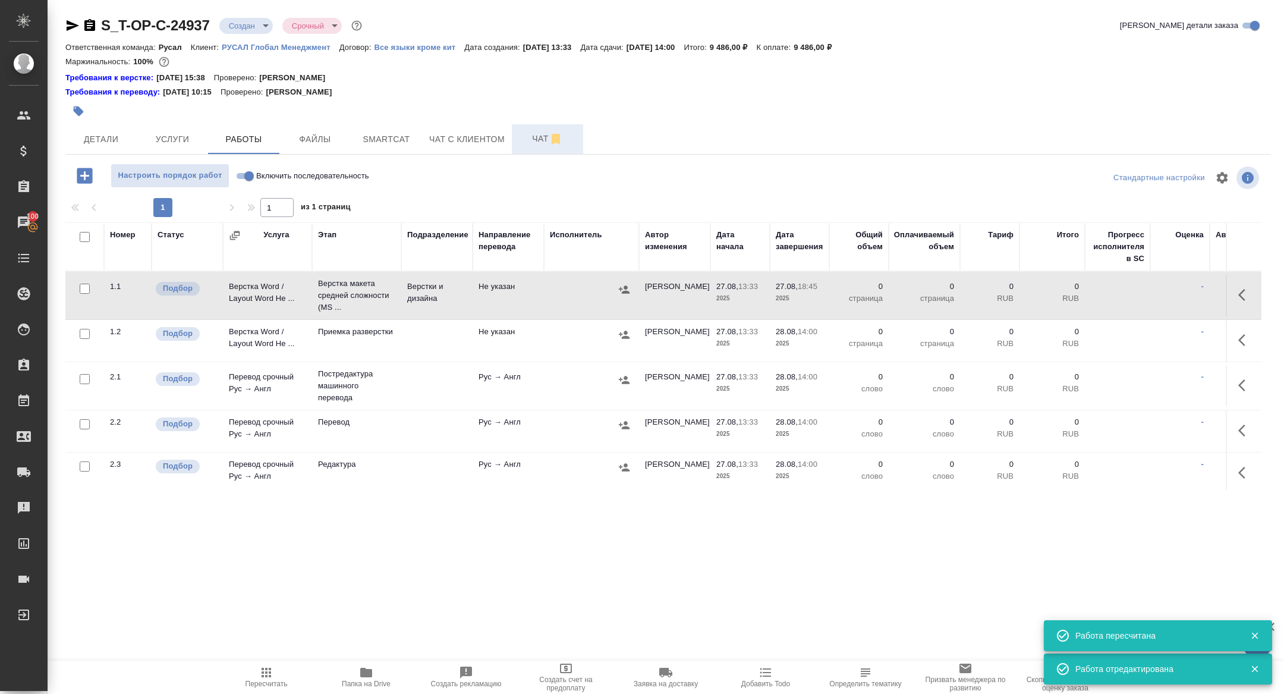
click at [538, 145] on span "Чат" at bounding box center [547, 138] width 57 height 15
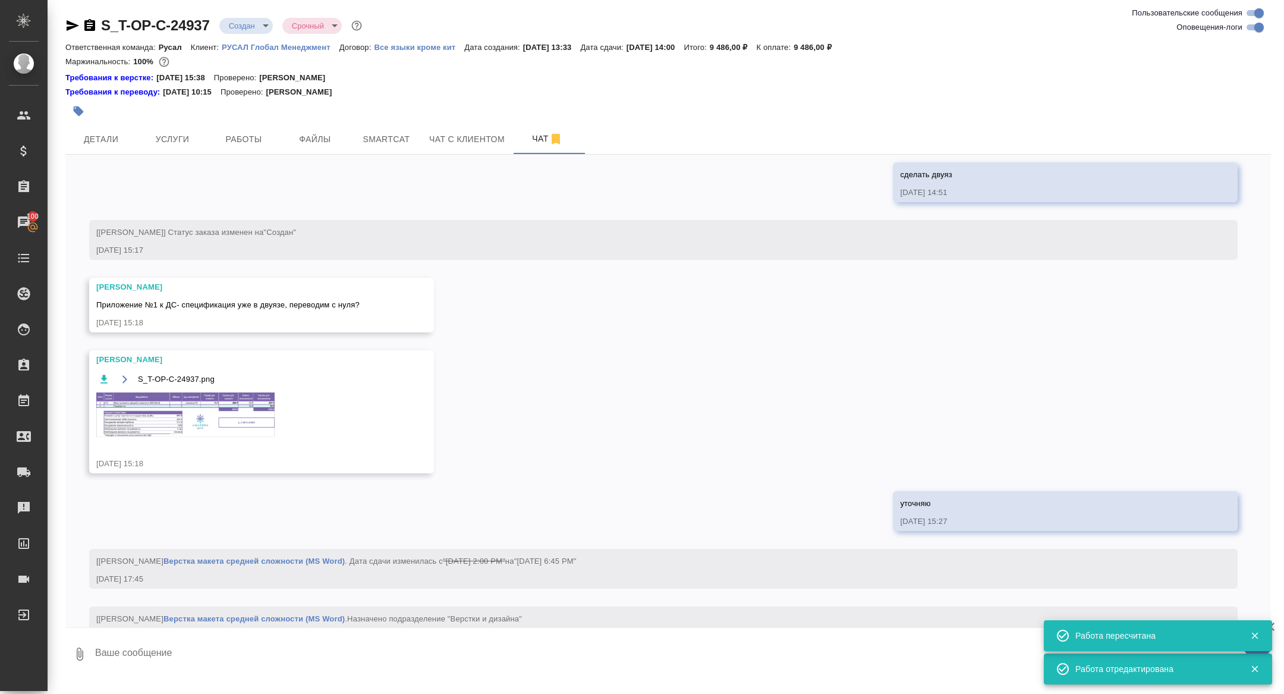
scroll to position [1074, 0]
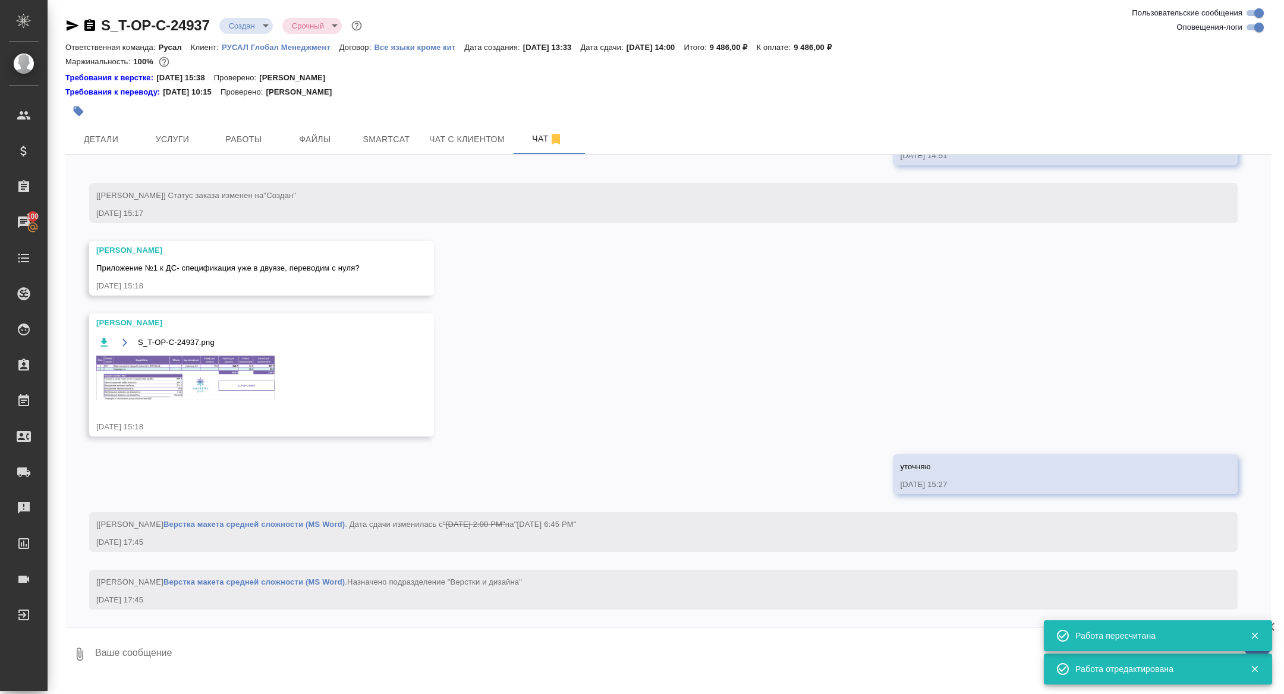
click at [209, 360] on img at bounding box center [185, 377] width 178 height 45
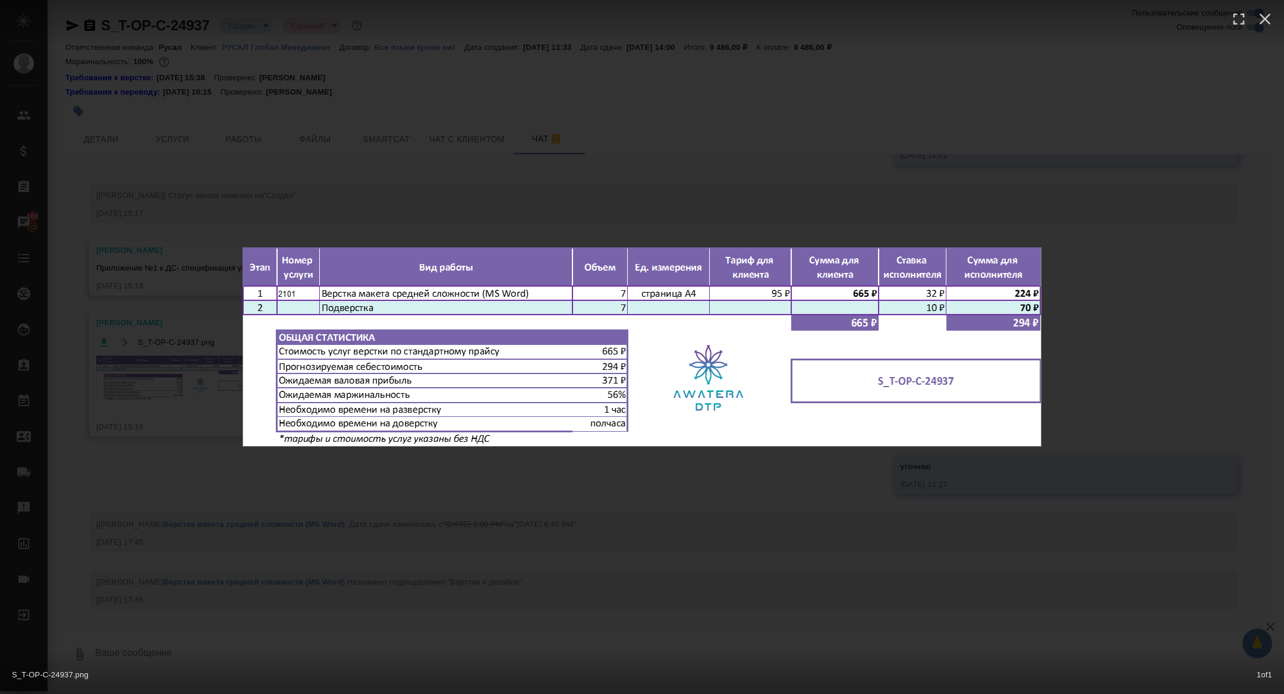
click at [199, 362] on div "S_T-OP-C-24937.png 1 of 1" at bounding box center [642, 347] width 1284 height 694
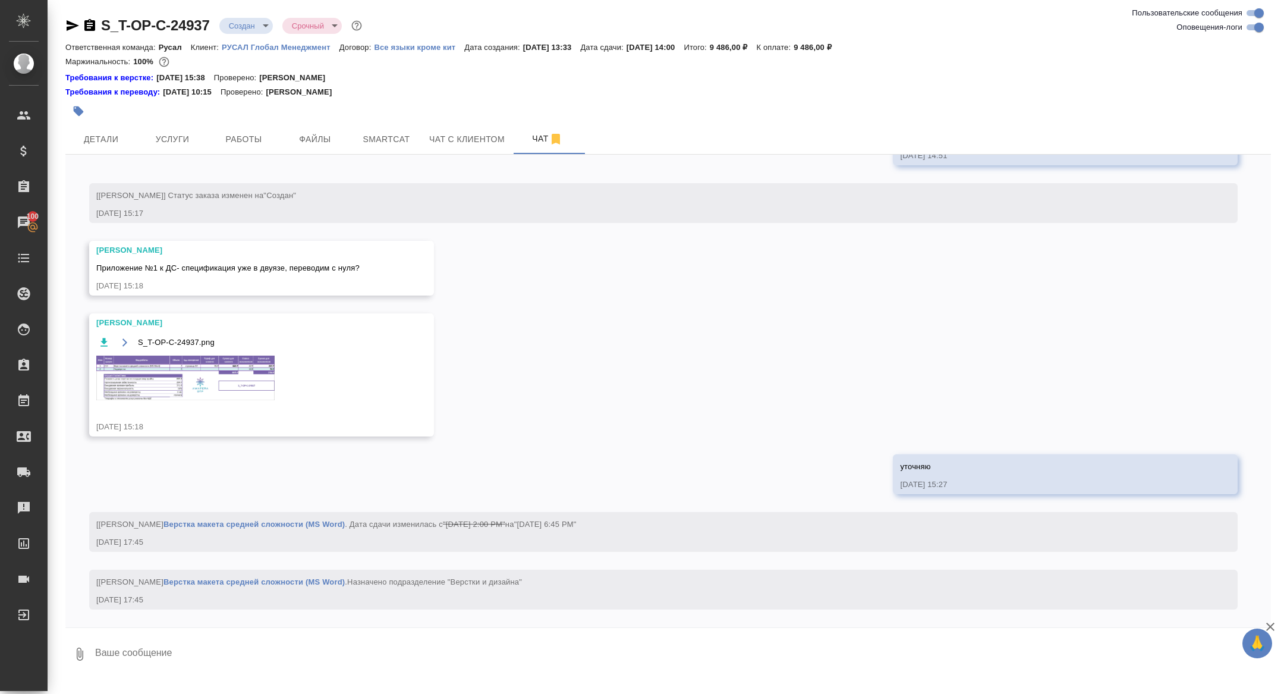
click at [220, 658] on textarea at bounding box center [682, 654] width 1177 height 40
type textarea "давайте хотя бы один пока сделаем"
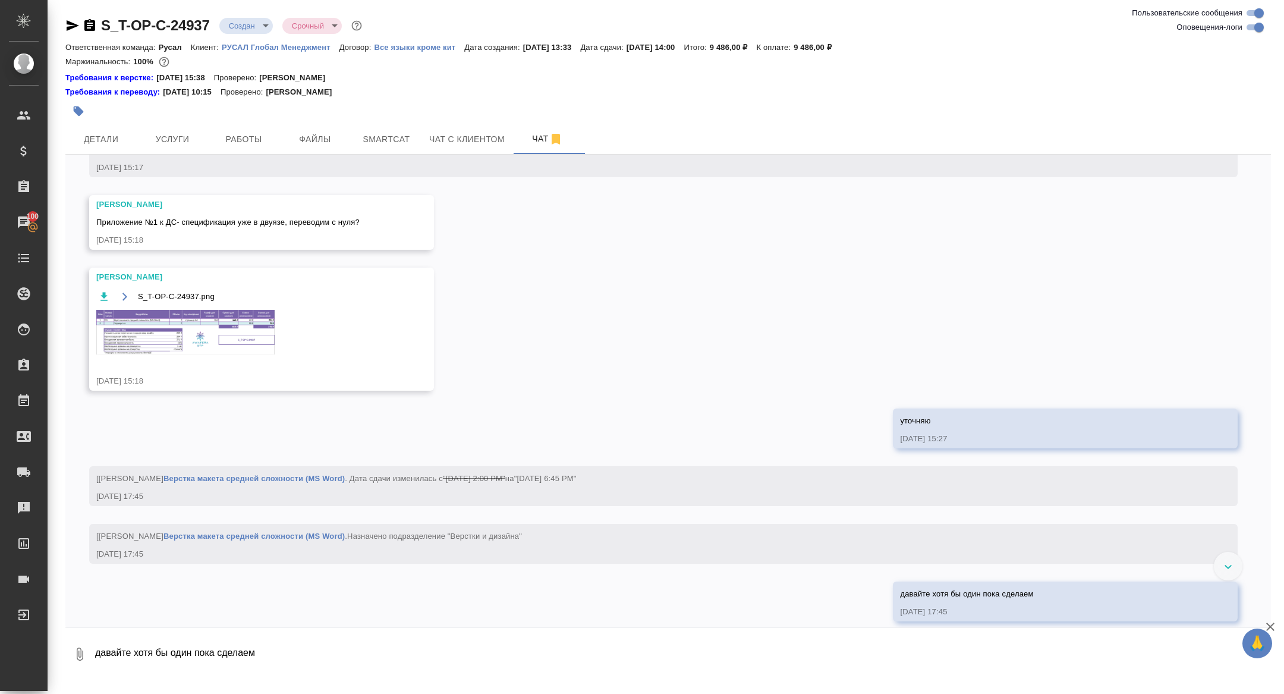
scroll to position [1132, 0]
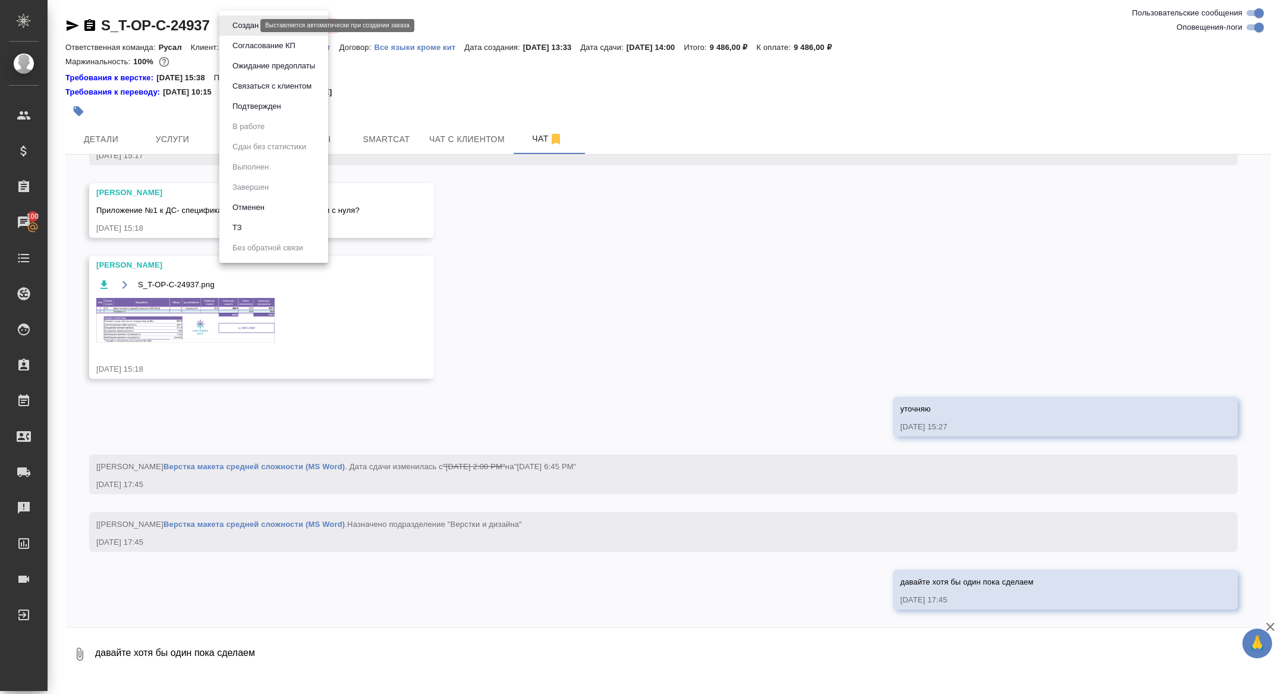
click at [228, 27] on body "🙏 .cls-1 fill:#fff; AWATERA Zhuravleva Alexandra Клиенты Спецификации Заказы 10…" at bounding box center [642, 347] width 1284 height 694
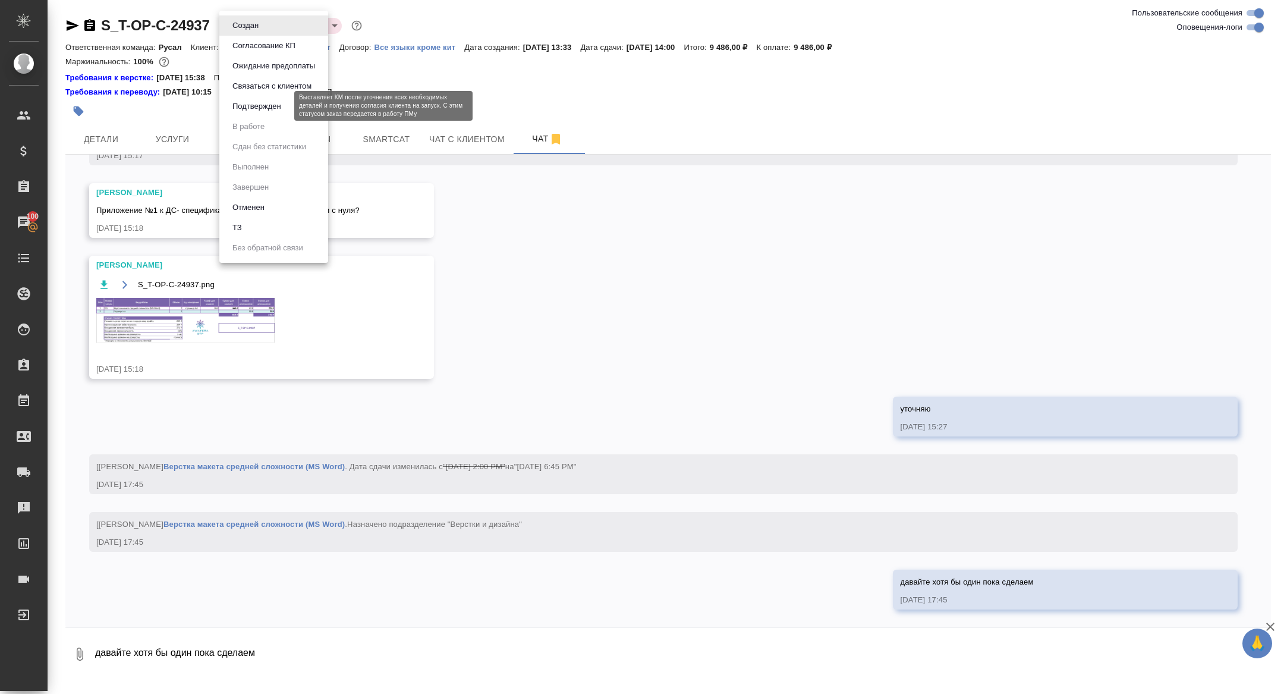
click at [257, 105] on button "Подтвержден" at bounding box center [257, 106] width 56 height 13
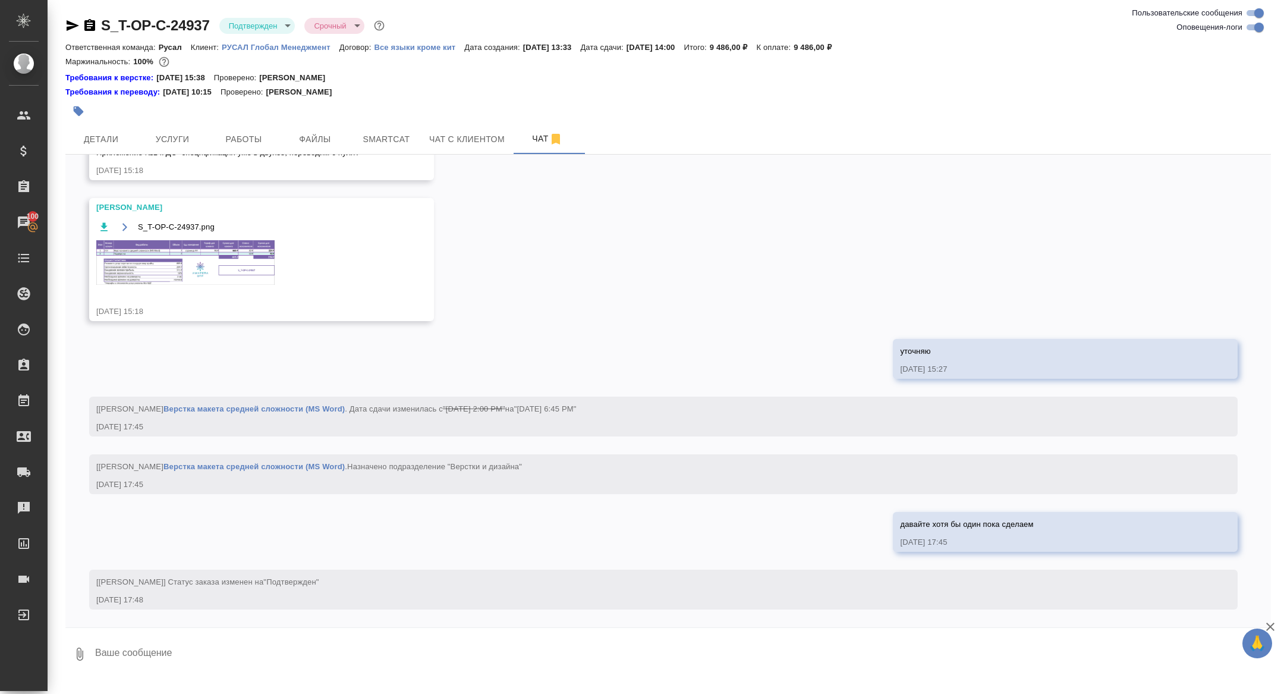
scroll to position [1189, 0]
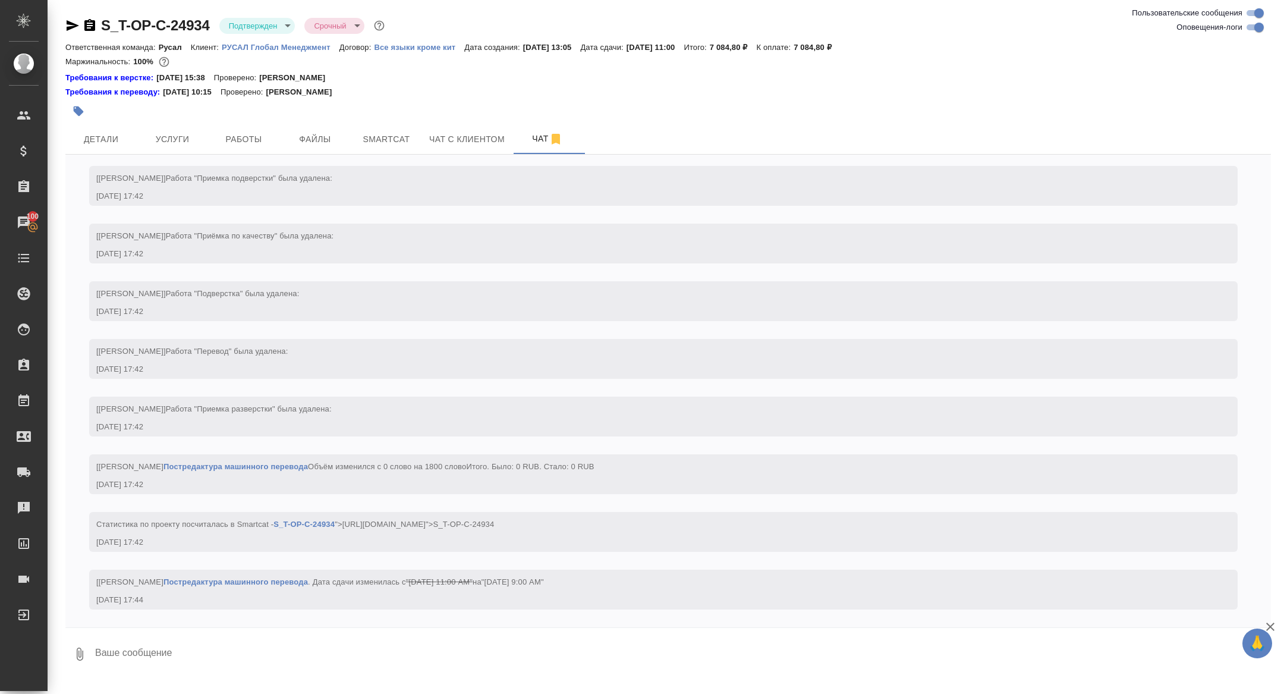
scroll to position [2024, 0]
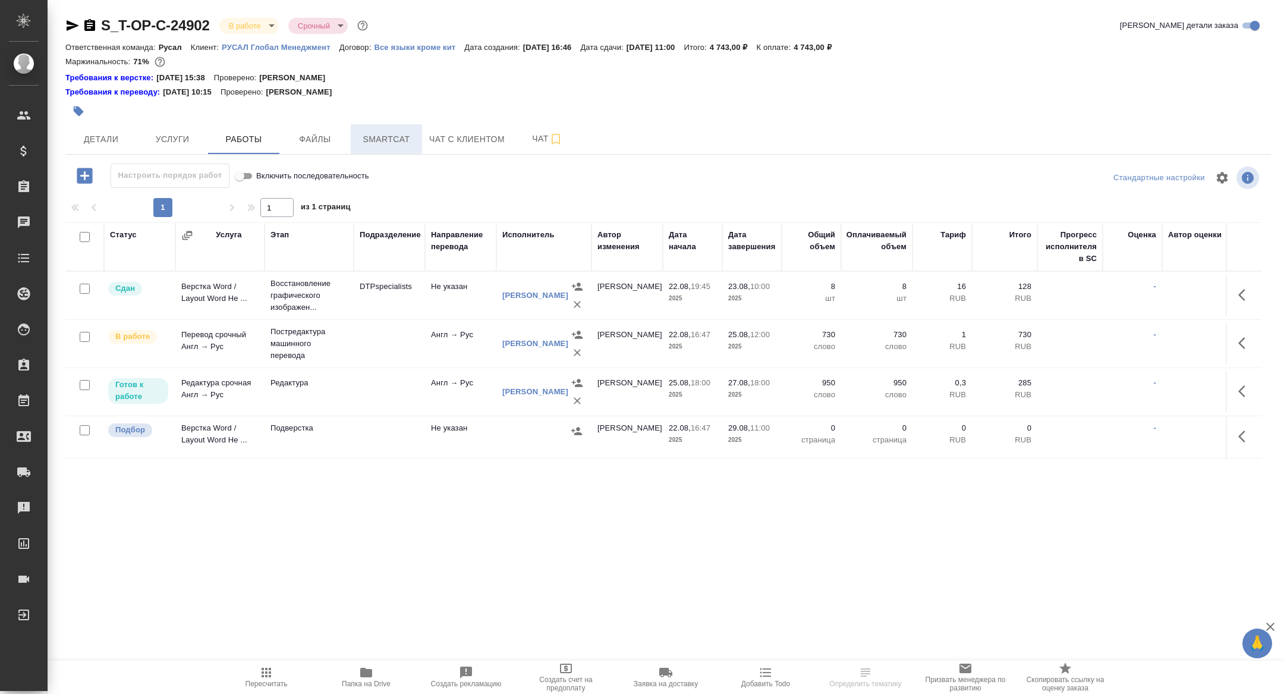
click at [374, 140] on span "Smartcat" at bounding box center [386, 139] width 57 height 15
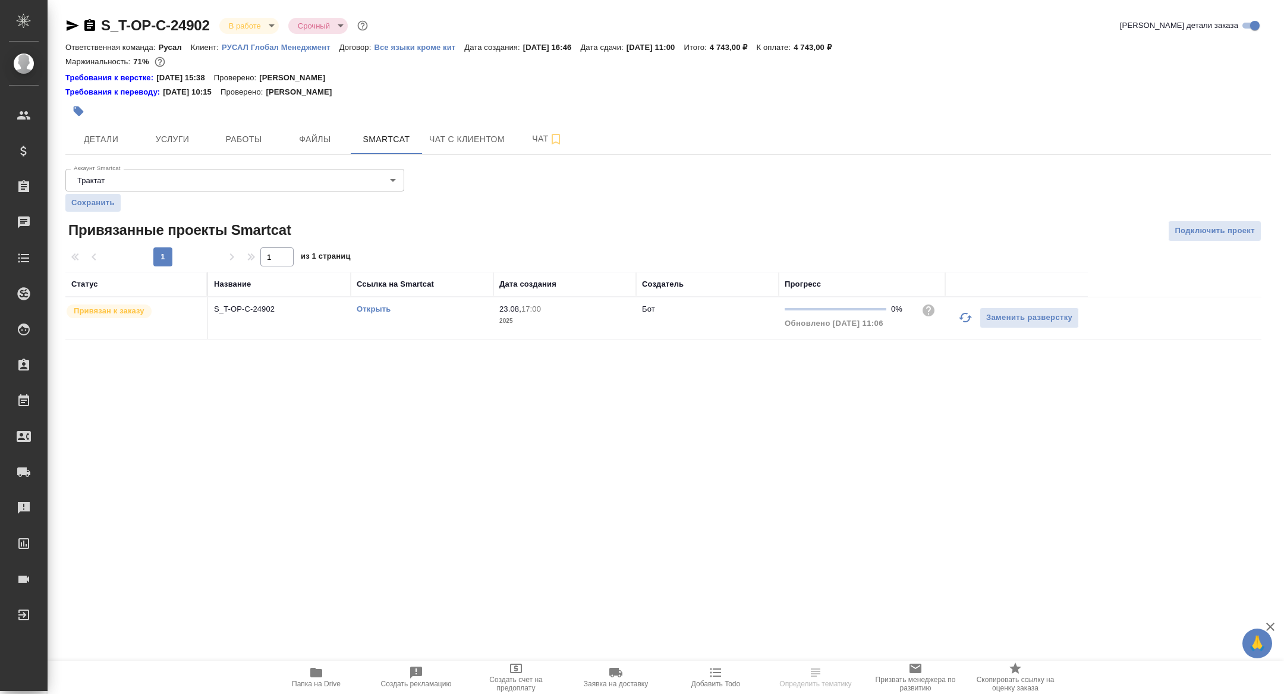
click at [378, 310] on link "Открыть" at bounding box center [374, 308] width 34 height 9
click at [227, 136] on span "Работы" at bounding box center [243, 139] width 57 height 15
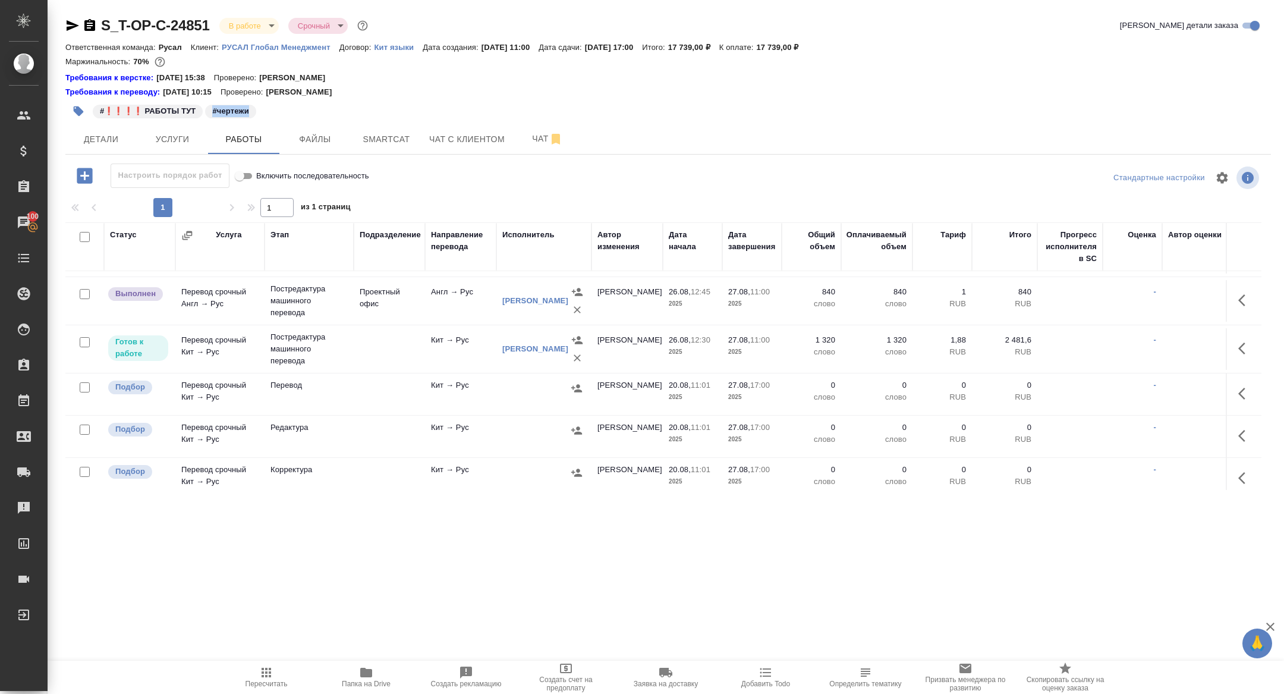
scroll to position [177, 0]
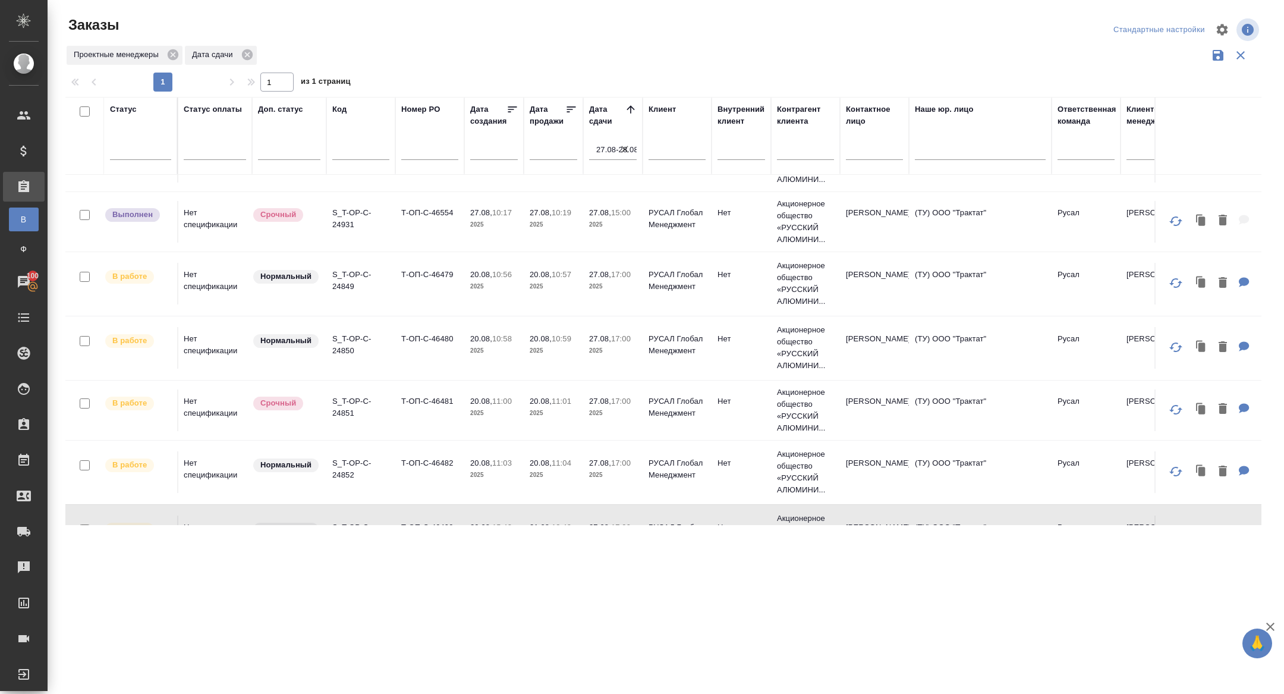
scroll to position [0, 1]
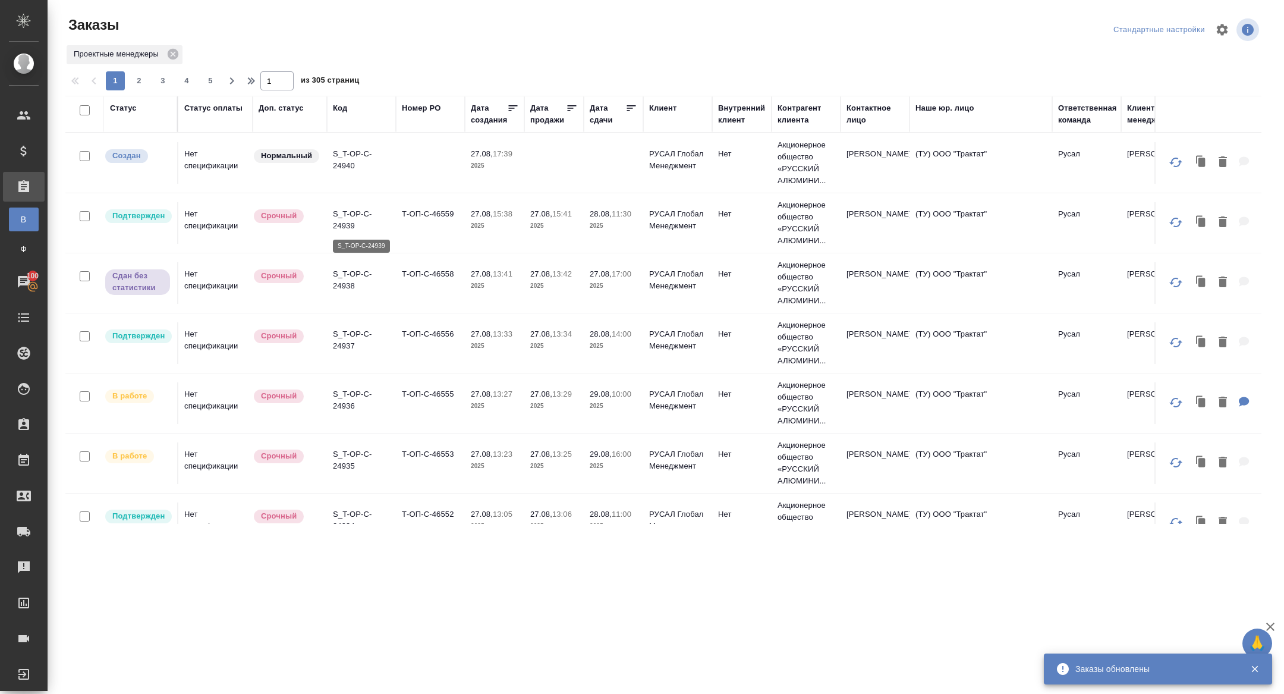
click at [348, 217] on p "S_T-OP-C-24939" at bounding box center [361, 220] width 57 height 24
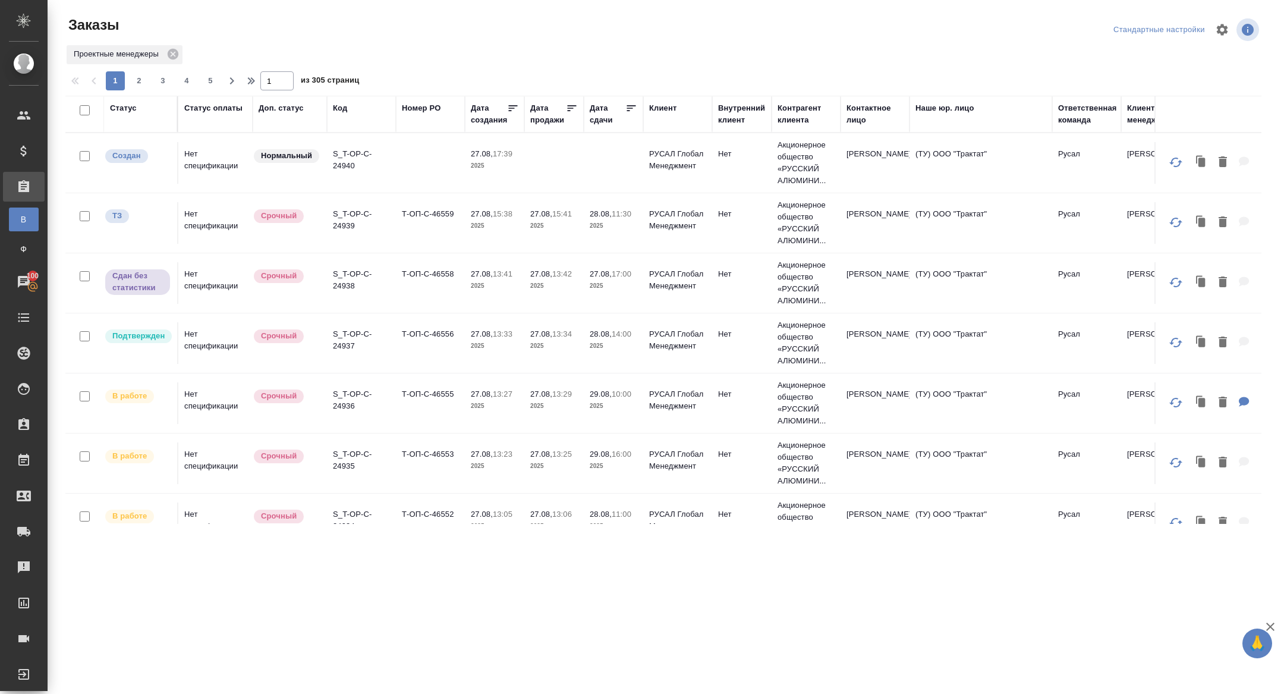
click at [613, 116] on div "Дата сдачи" at bounding box center [608, 114] width 36 height 24
select select "7"
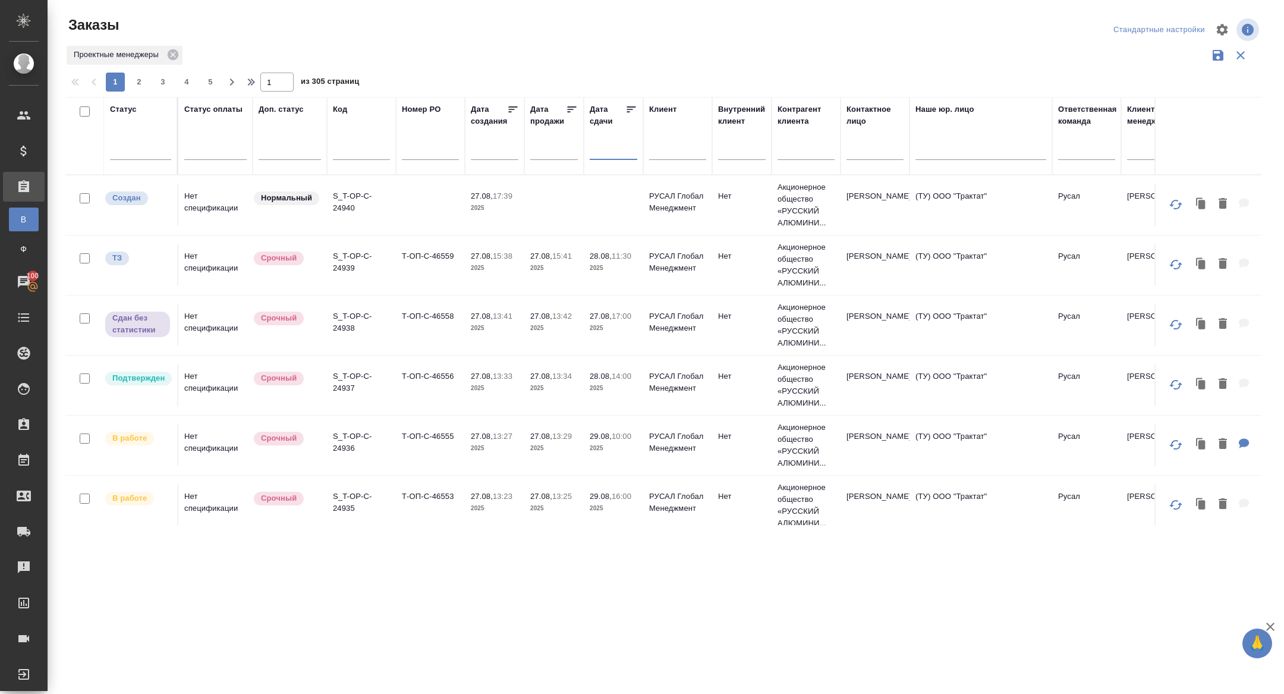
click at [603, 148] on input "text" at bounding box center [617, 149] width 40 height 17
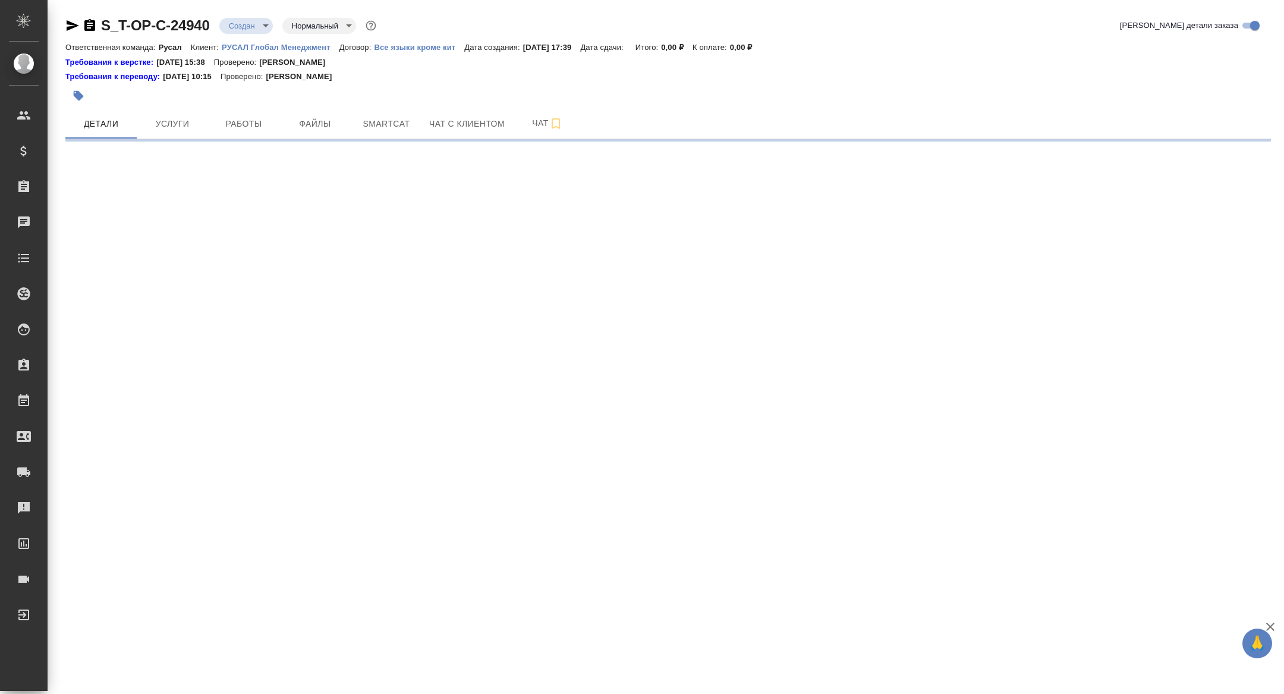
select select "RU"
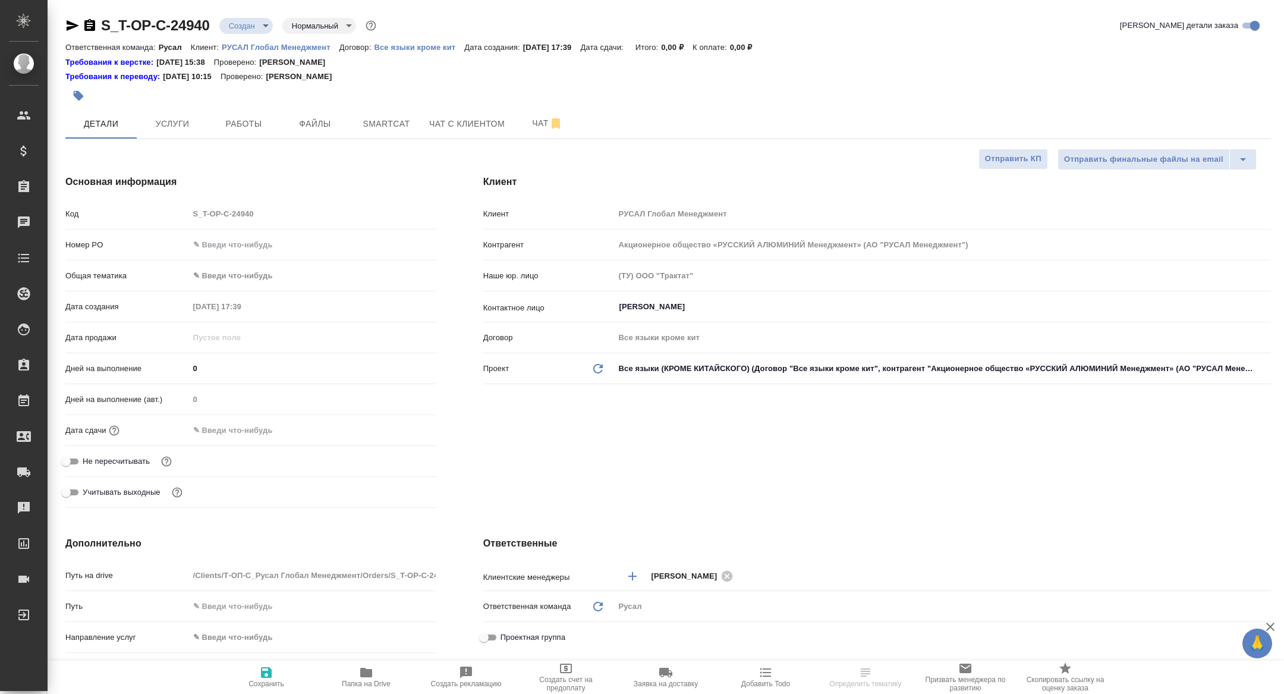
type textarea "x"
click at [240, 118] on span "Работы" at bounding box center [243, 123] width 57 height 15
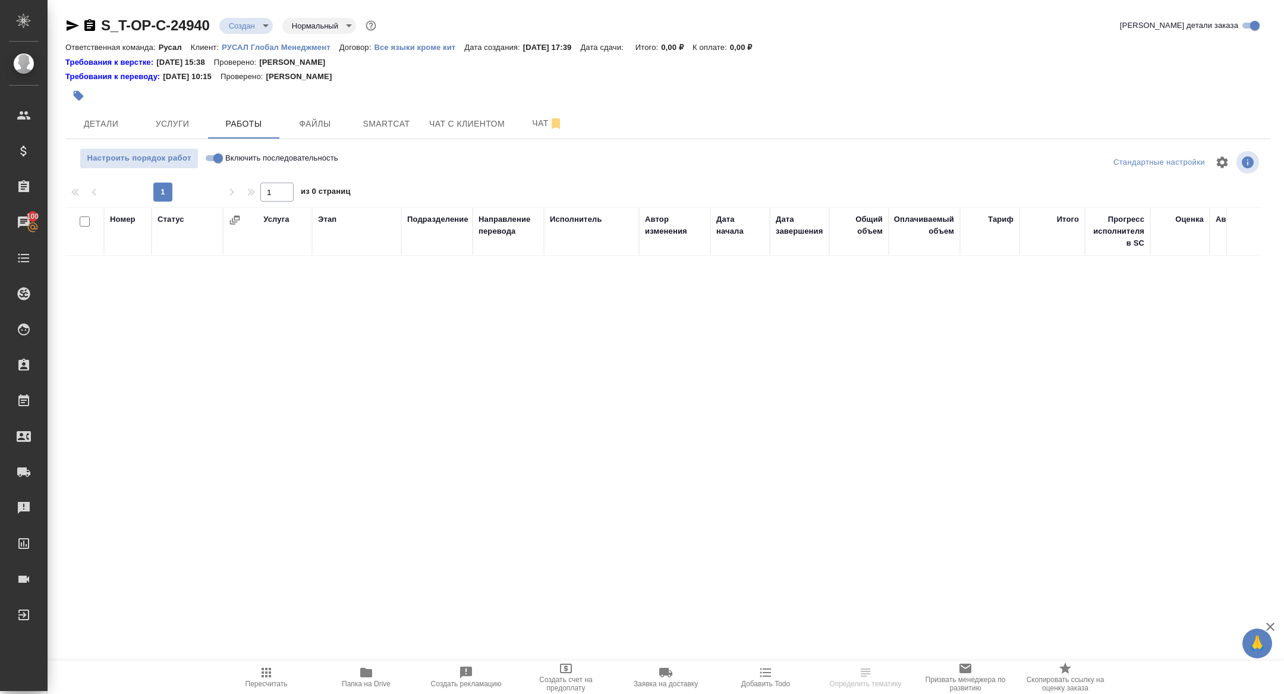
click at [363, 682] on span "Папка на Drive" at bounding box center [366, 683] width 49 height 8
click at [89, 125] on span "Детали" at bounding box center [101, 123] width 57 height 15
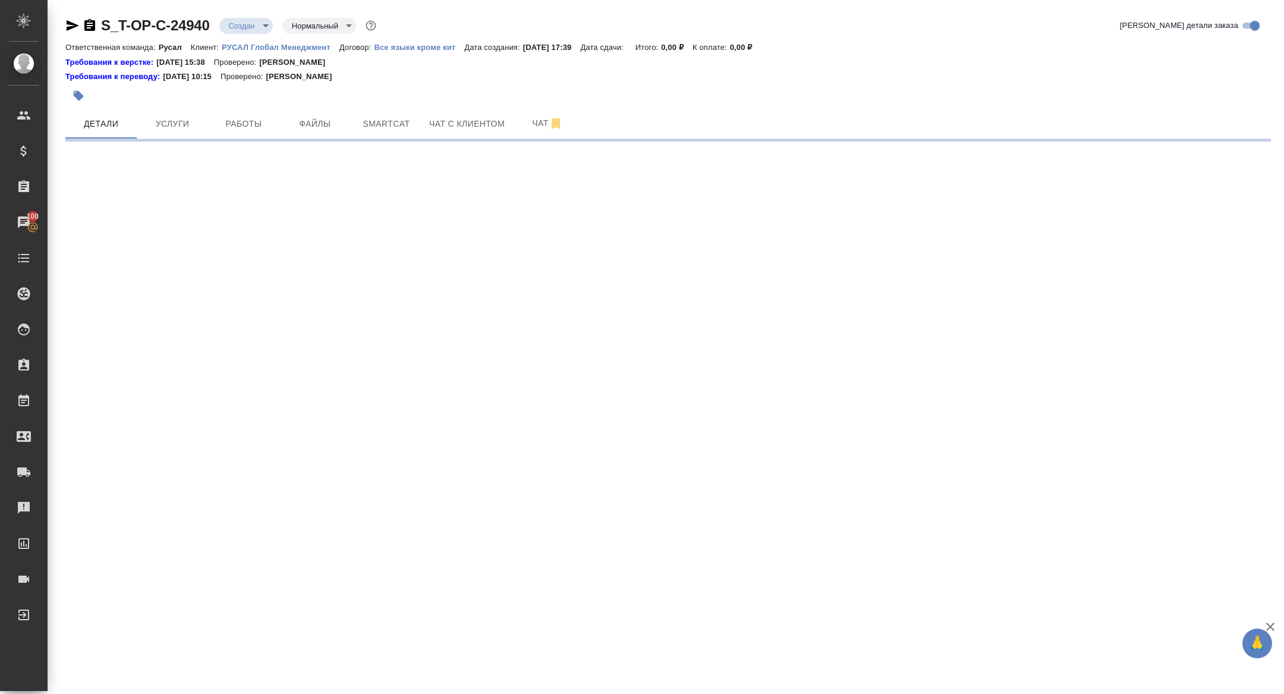
select select "RU"
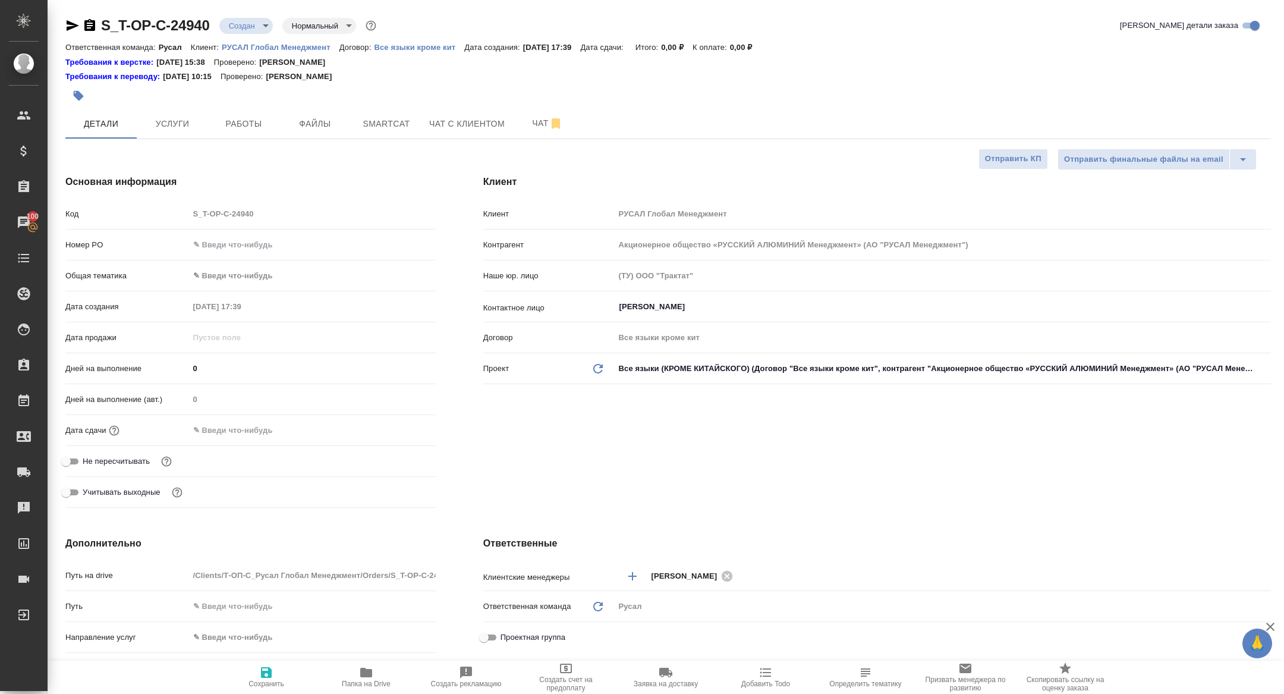
type textarea "x"
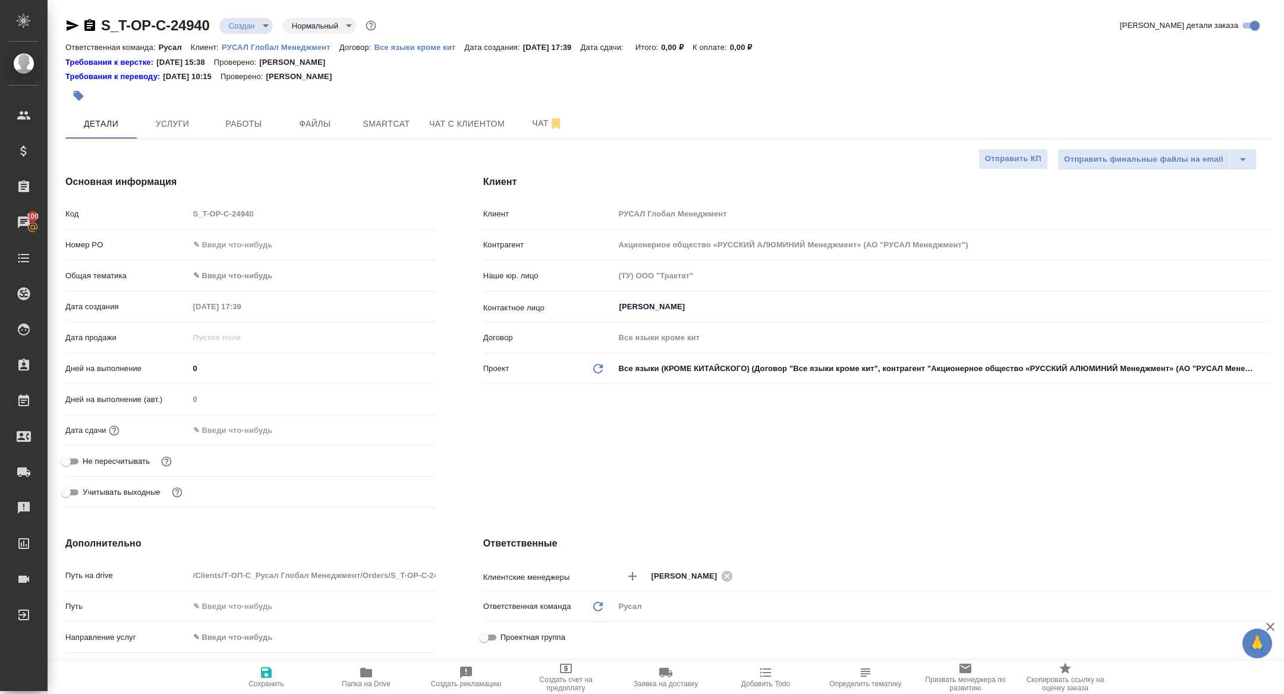
type textarea "x"
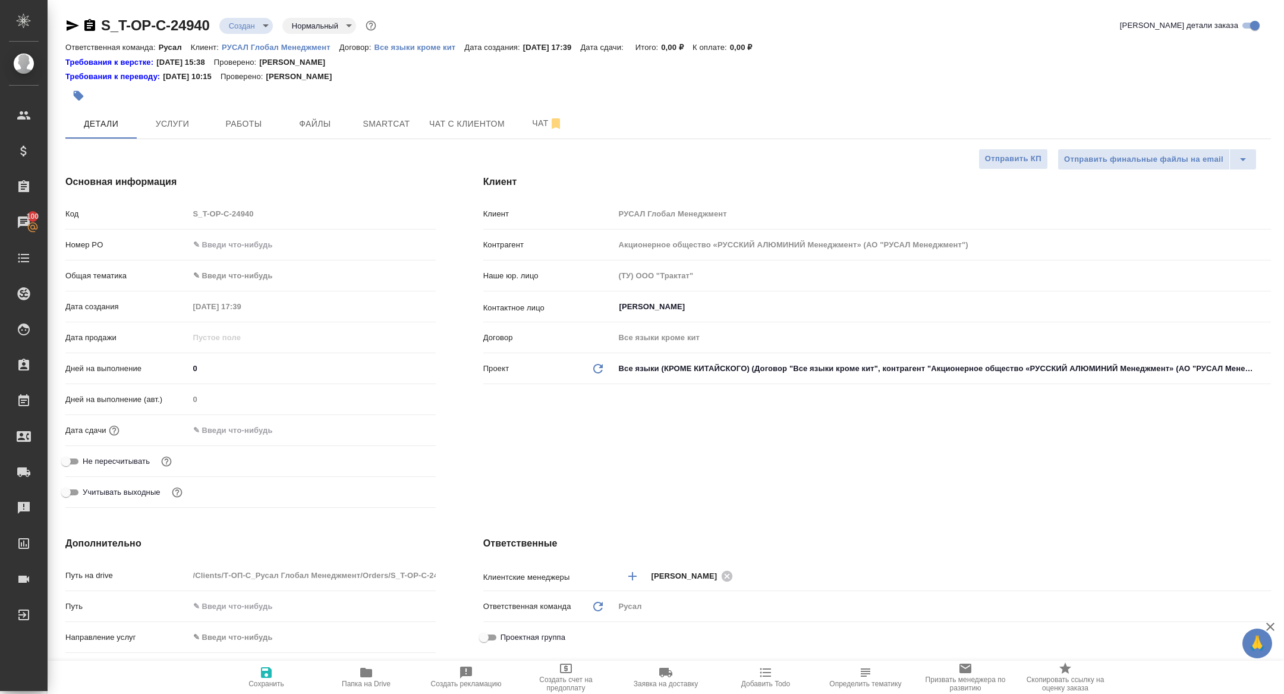
type textarea "x"
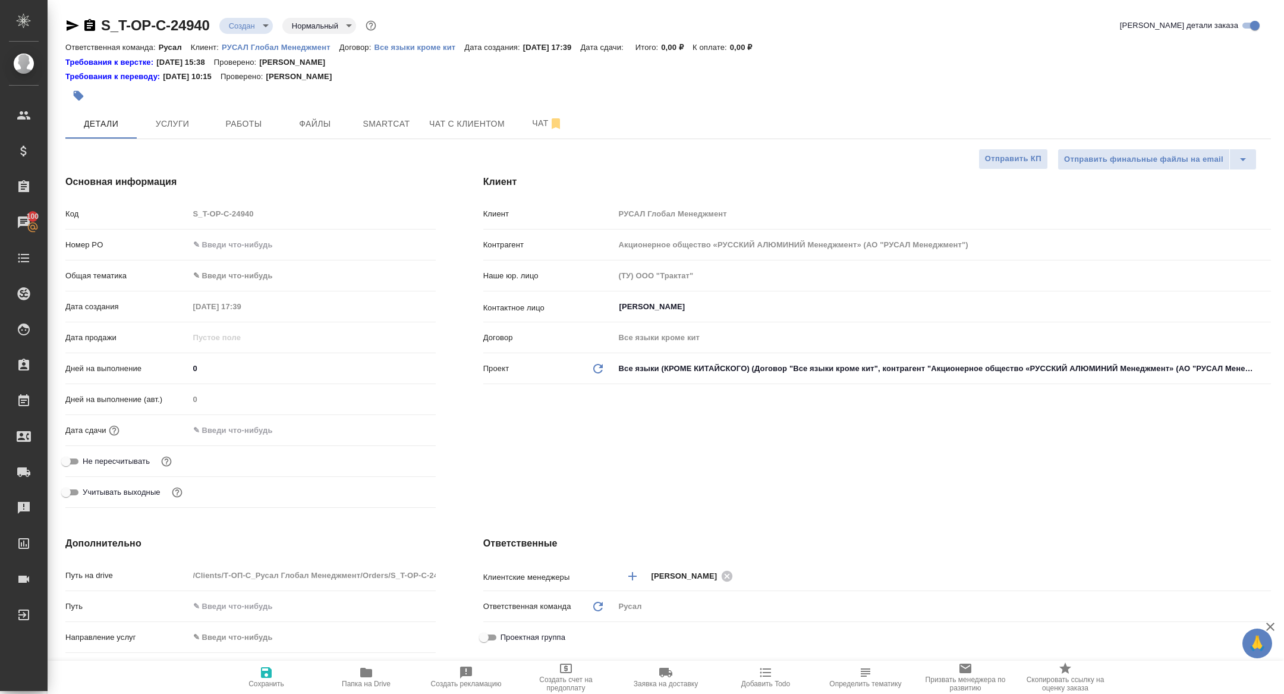
type textarea "x"
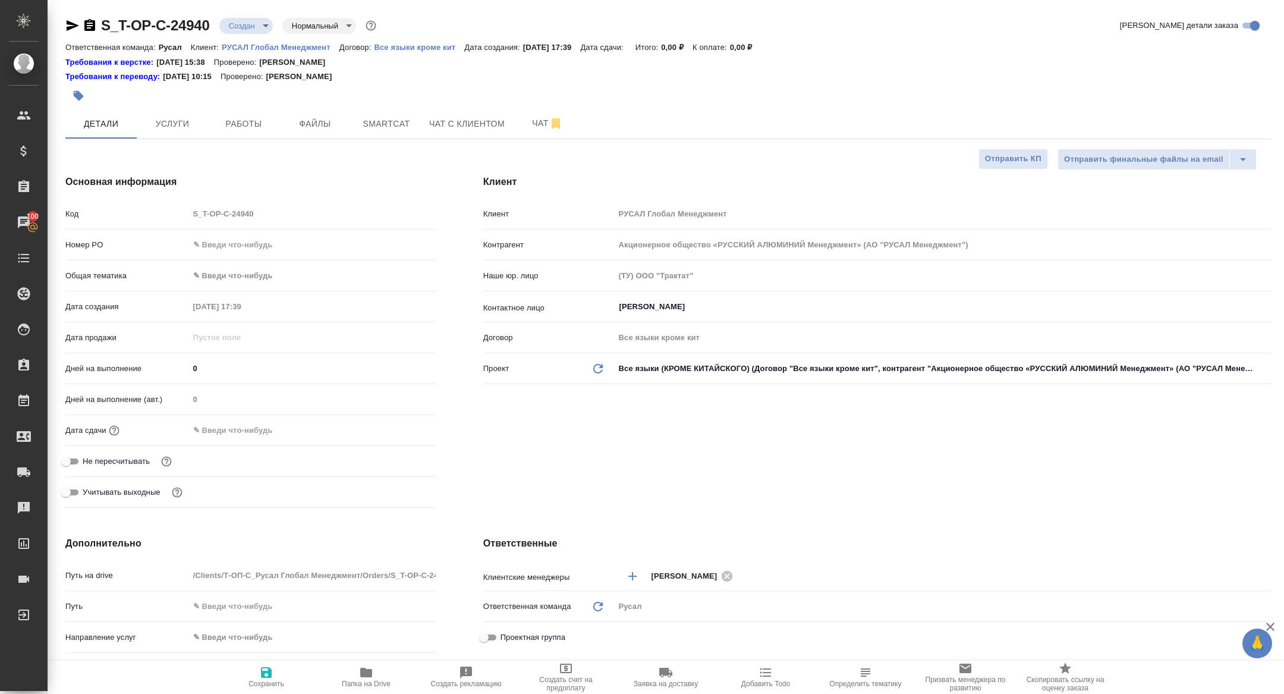
type textarea "x"
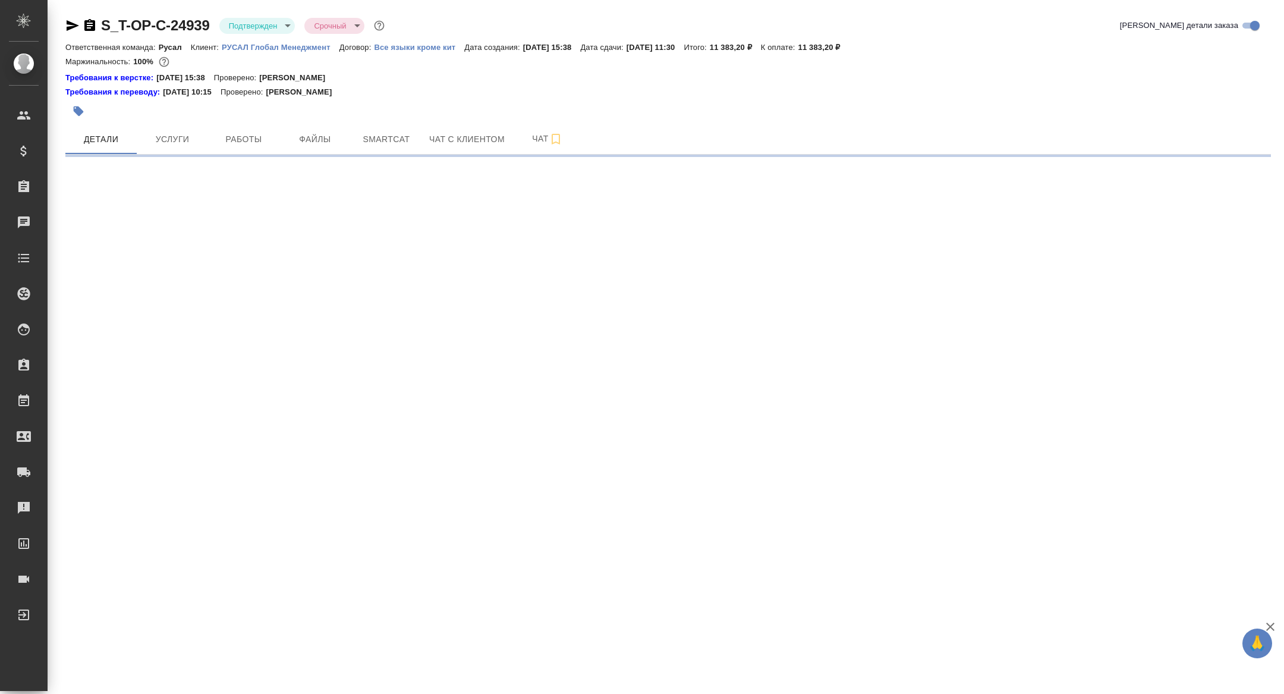
select select "RU"
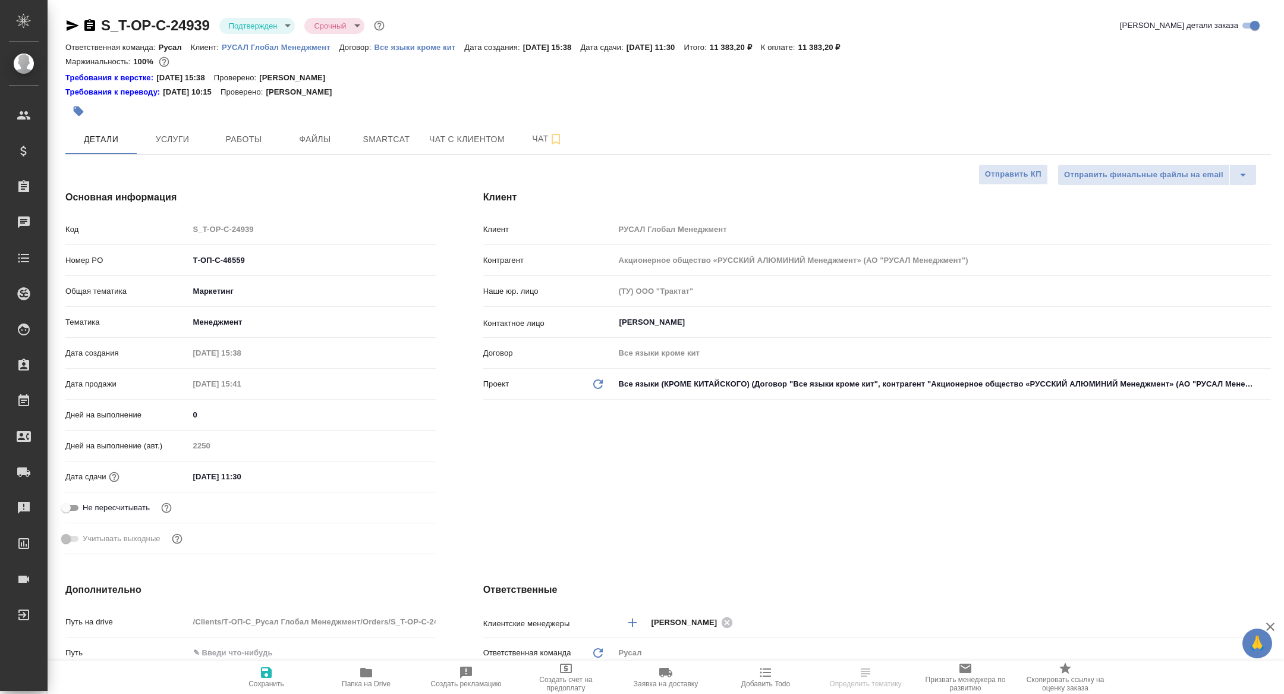
type textarea "x"
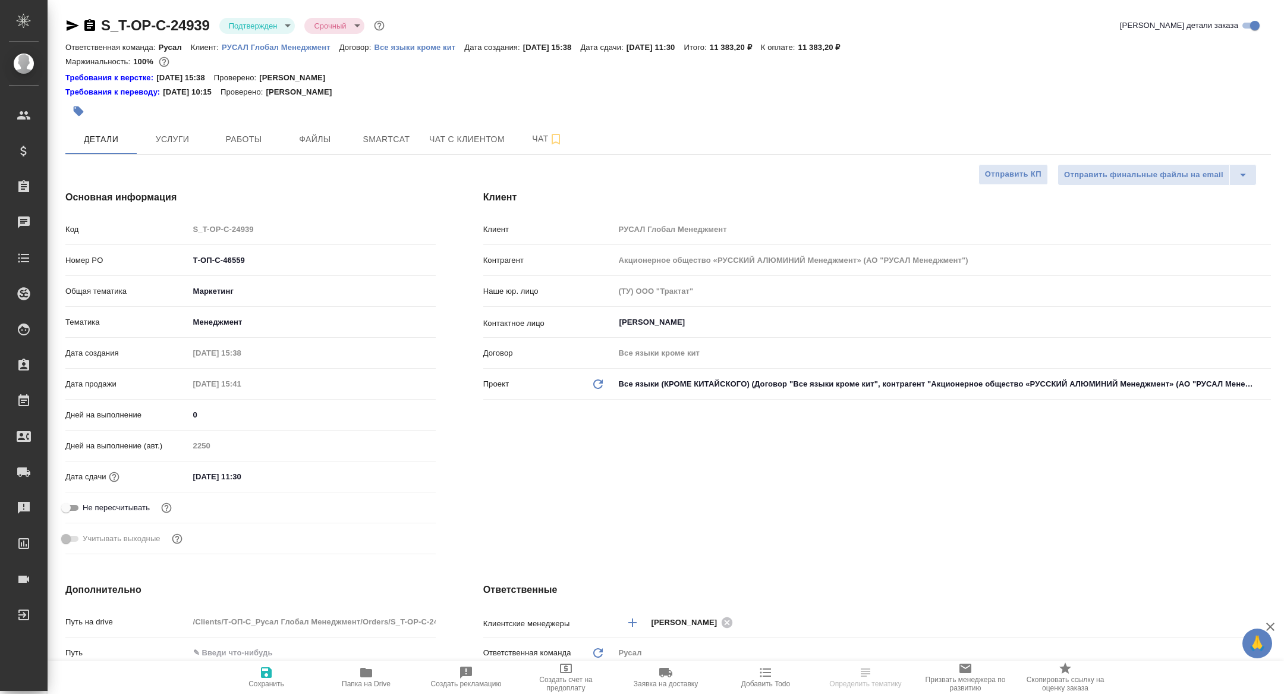
type textarea "x"
click at [227, 127] on button "Работы" at bounding box center [243, 139] width 71 height 30
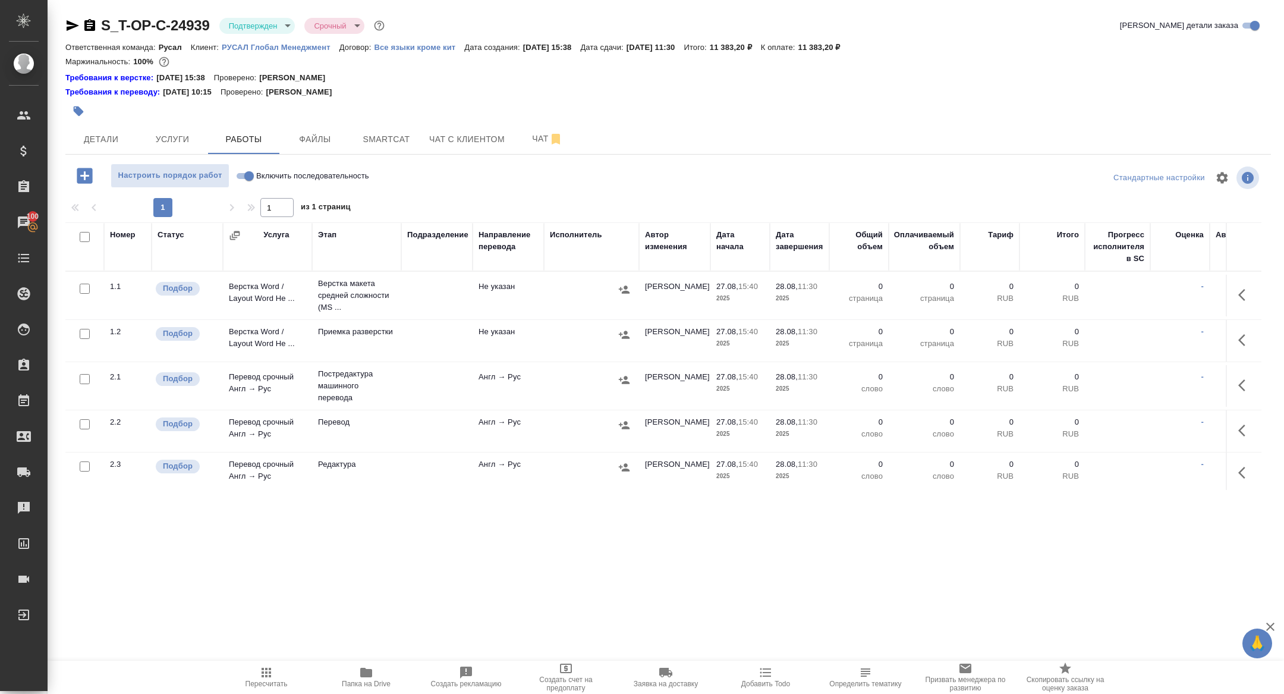
click at [355, 668] on span "Папка на Drive" at bounding box center [366, 676] width 86 height 23
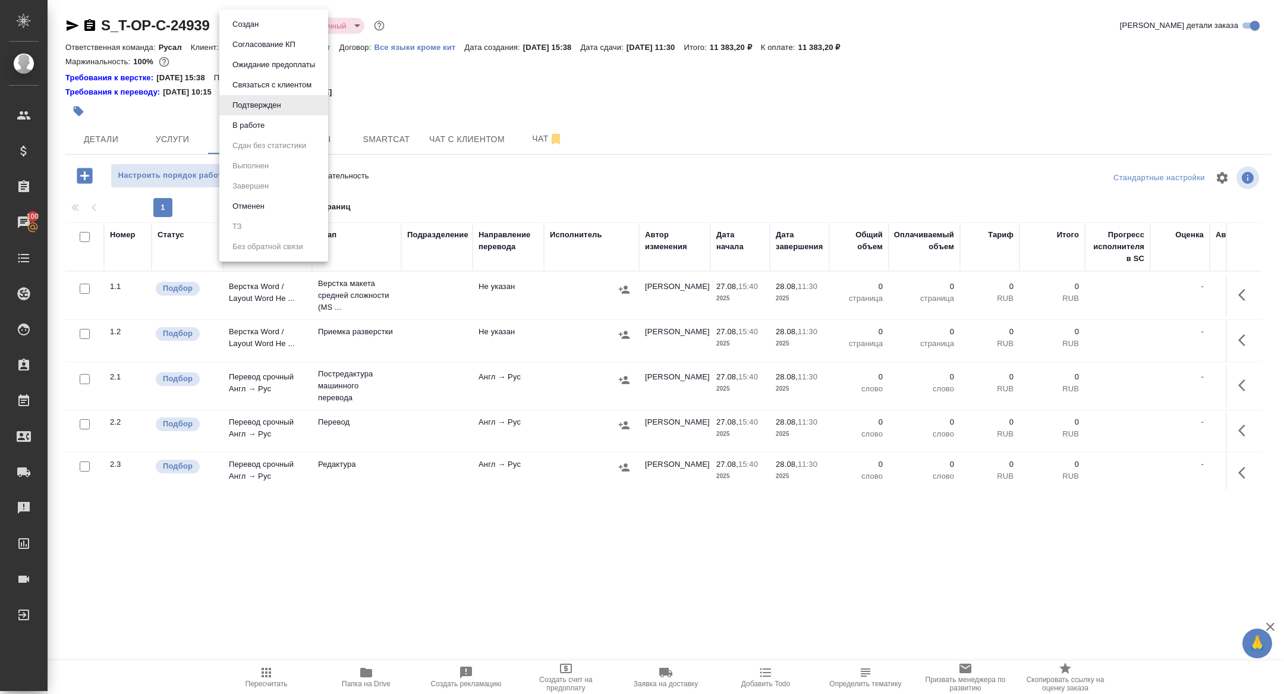
click at [237, 18] on body "🙏 .cls-1 fill:#fff; AWATERA [PERSON_NAME] Спецификации Заказы 100 Чаты Todo Про…" at bounding box center [642, 347] width 1284 height 694
click at [248, 23] on button "Создан" at bounding box center [245, 24] width 33 height 13
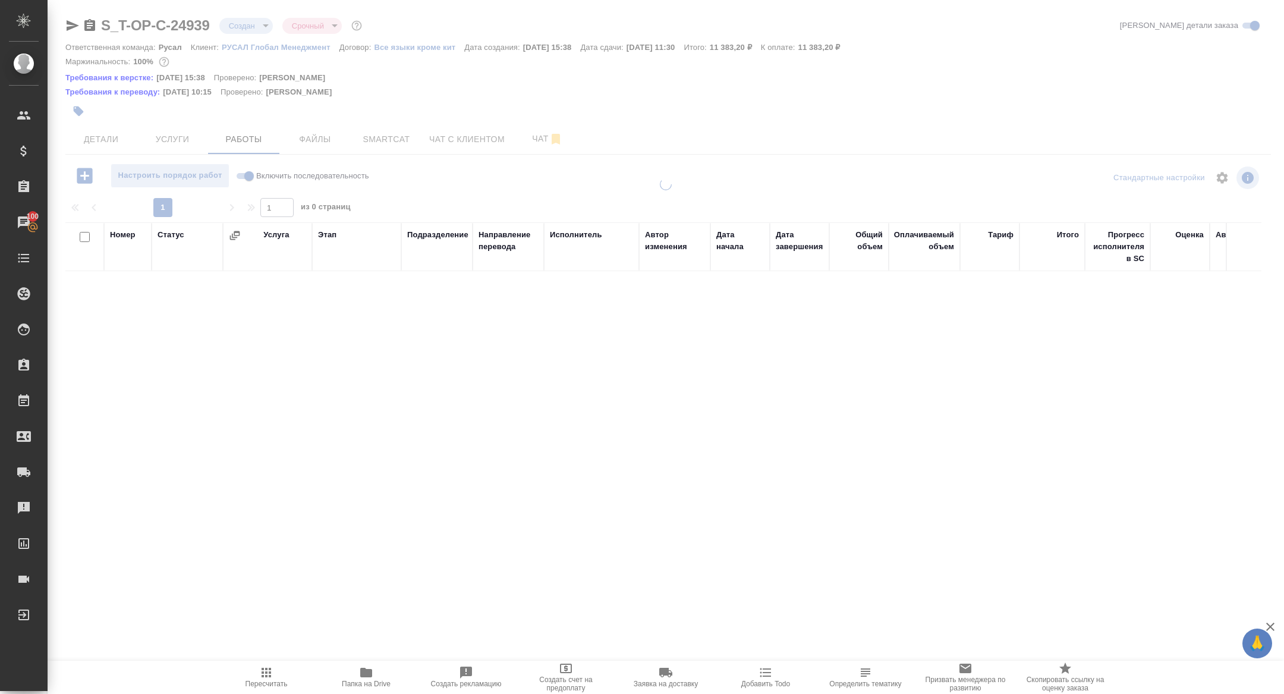
click at [238, 22] on div at bounding box center [666, 260] width 1236 height 520
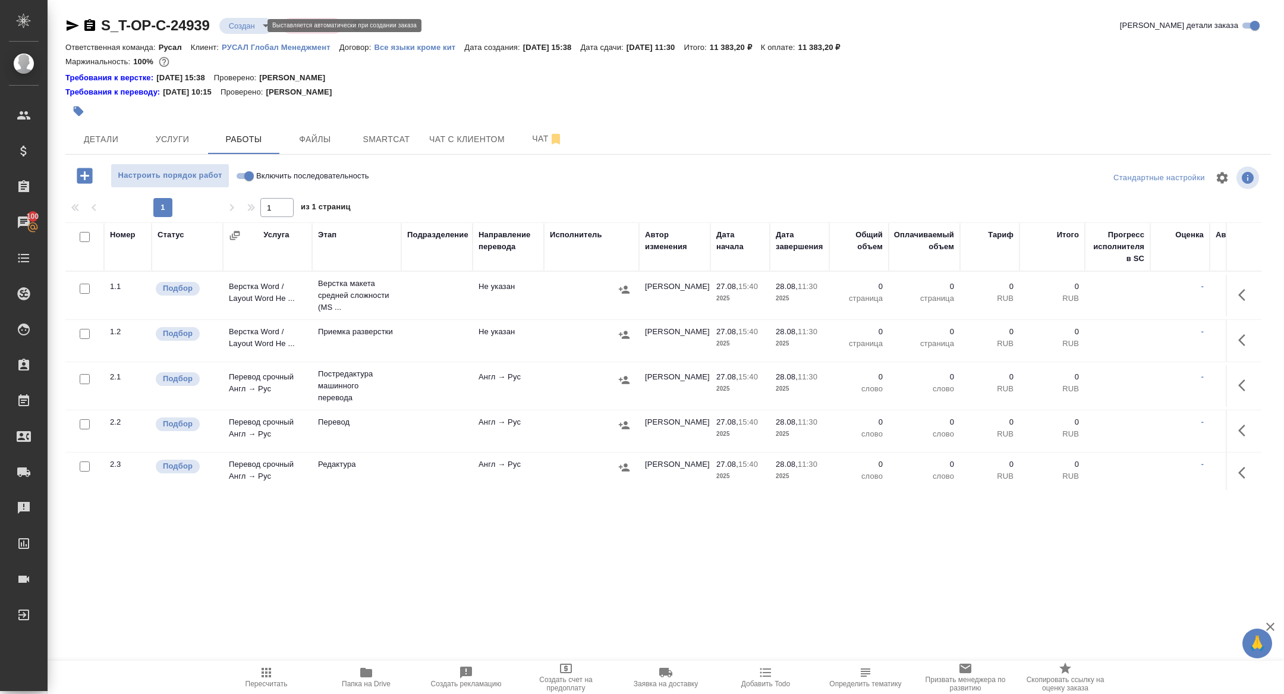
click at [237, 25] on body "🙏 .cls-1 fill:#fff; AWATERA [PERSON_NAME] Спецификации Заказы 100 Чаты Todo Про…" at bounding box center [642, 347] width 1284 height 694
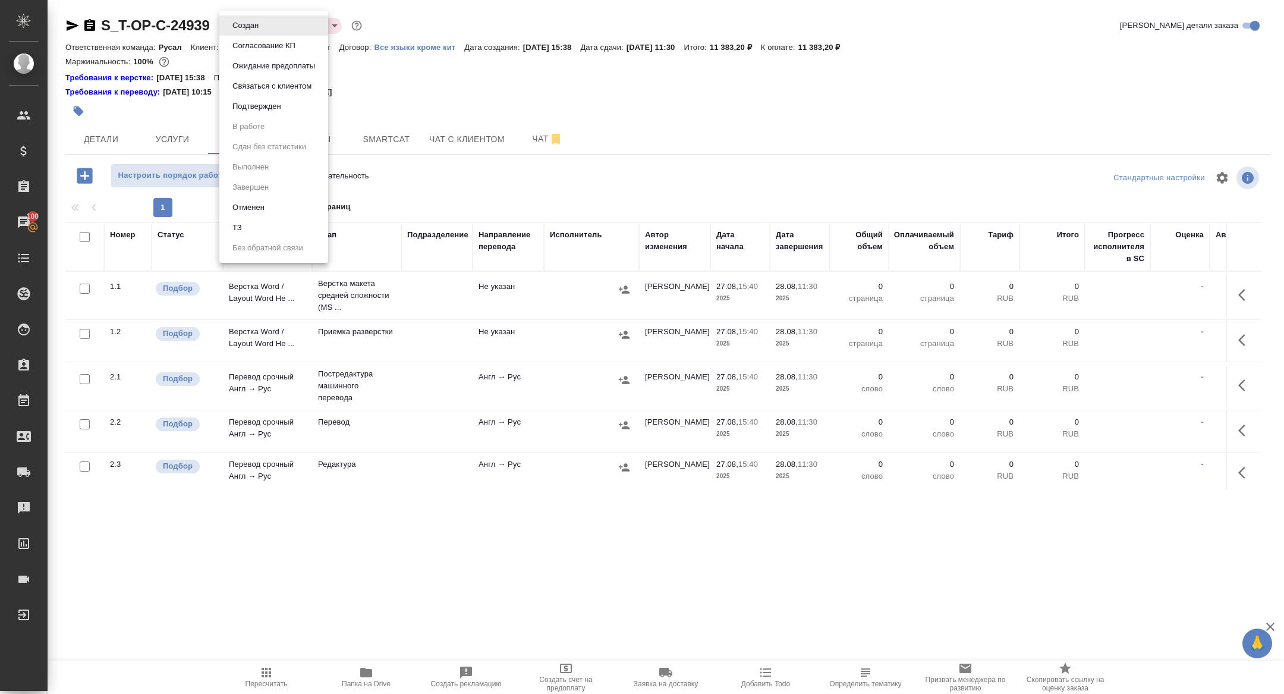
click at [250, 231] on li "ТЗ" at bounding box center [273, 228] width 109 height 20
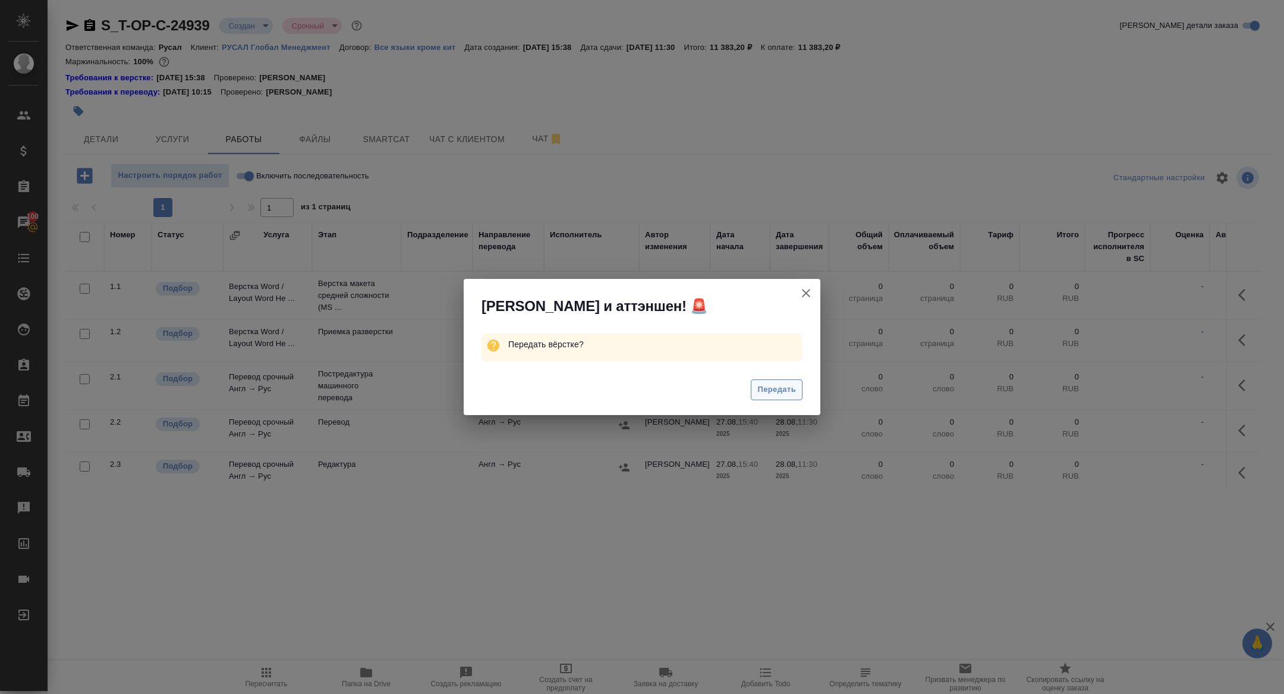
click at [785, 392] on span "Передать" at bounding box center [776, 390] width 39 height 14
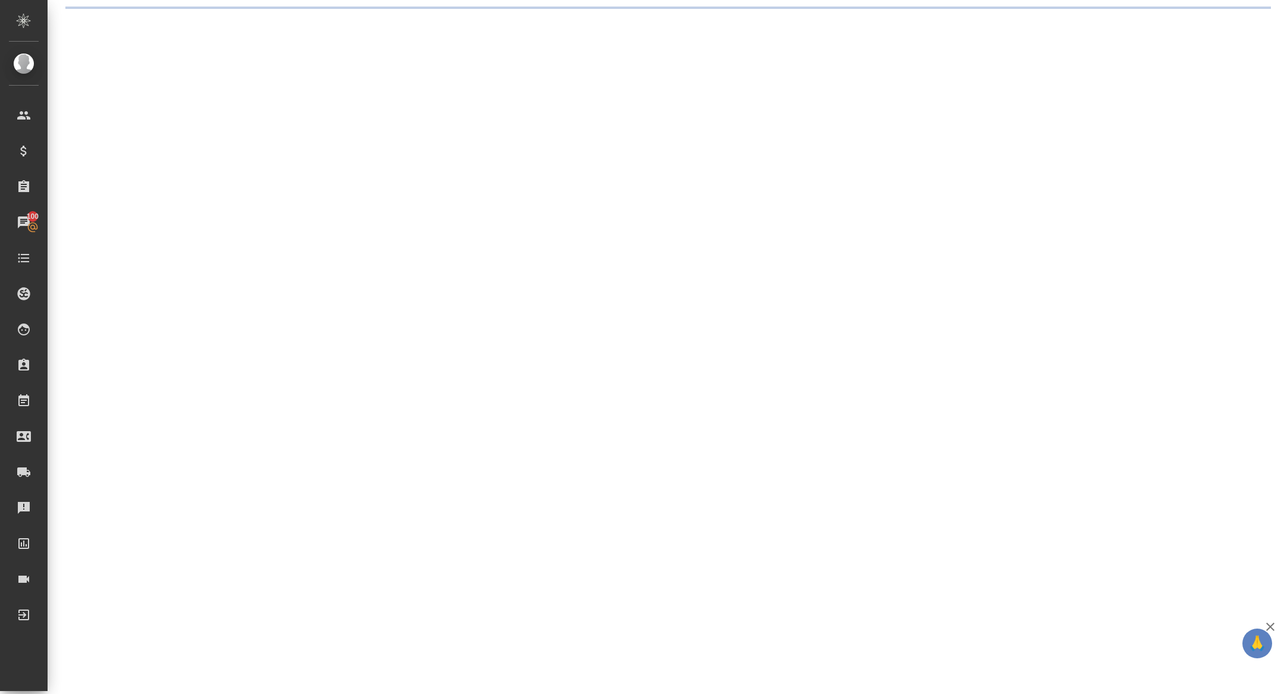
click at [533, 136] on div ".cls-1 fill:#fff; AWATERA Zhuravleva Alexandra Клиенты Спецификации Заказы 100 …" at bounding box center [642, 347] width 1284 height 694
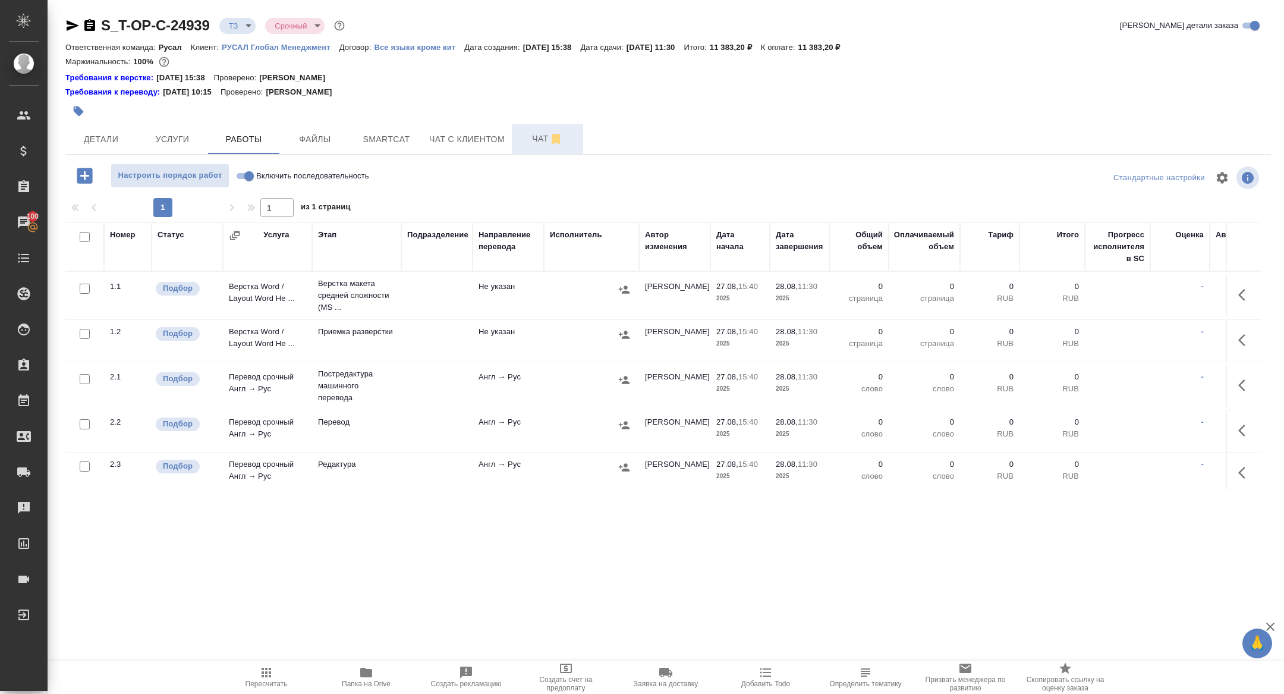
click at [546, 140] on span "Чат" at bounding box center [547, 138] width 57 height 15
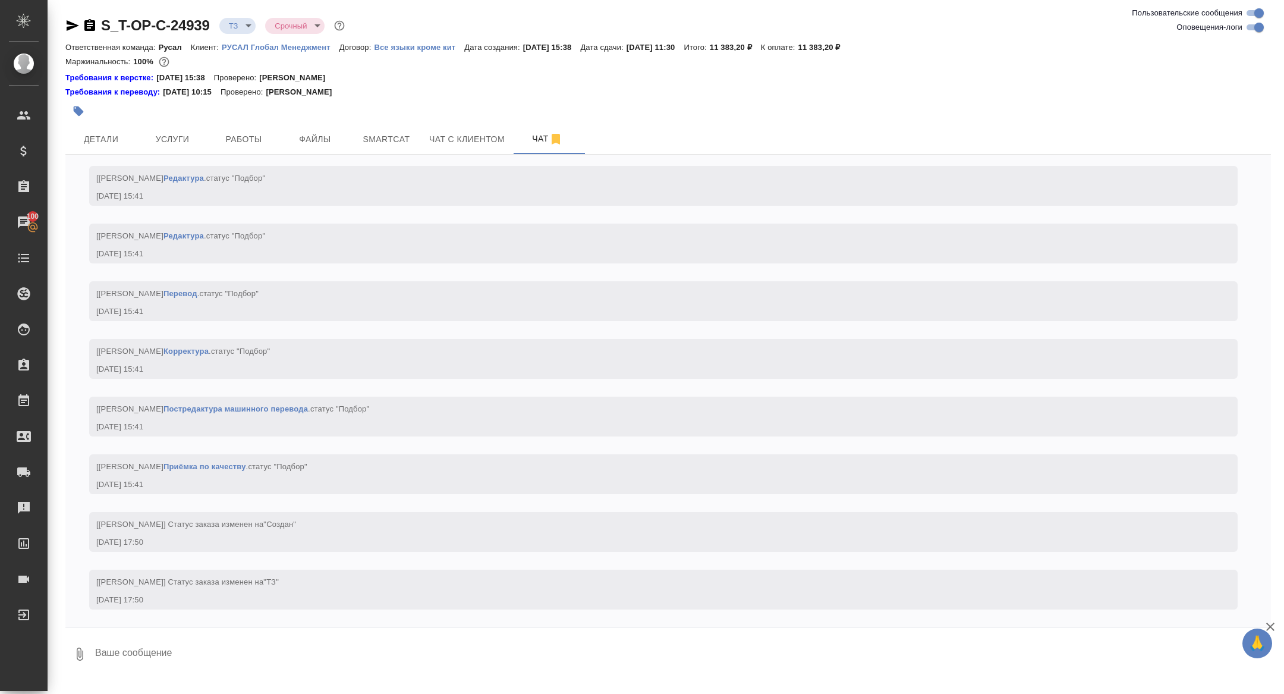
scroll to position [572, 0]
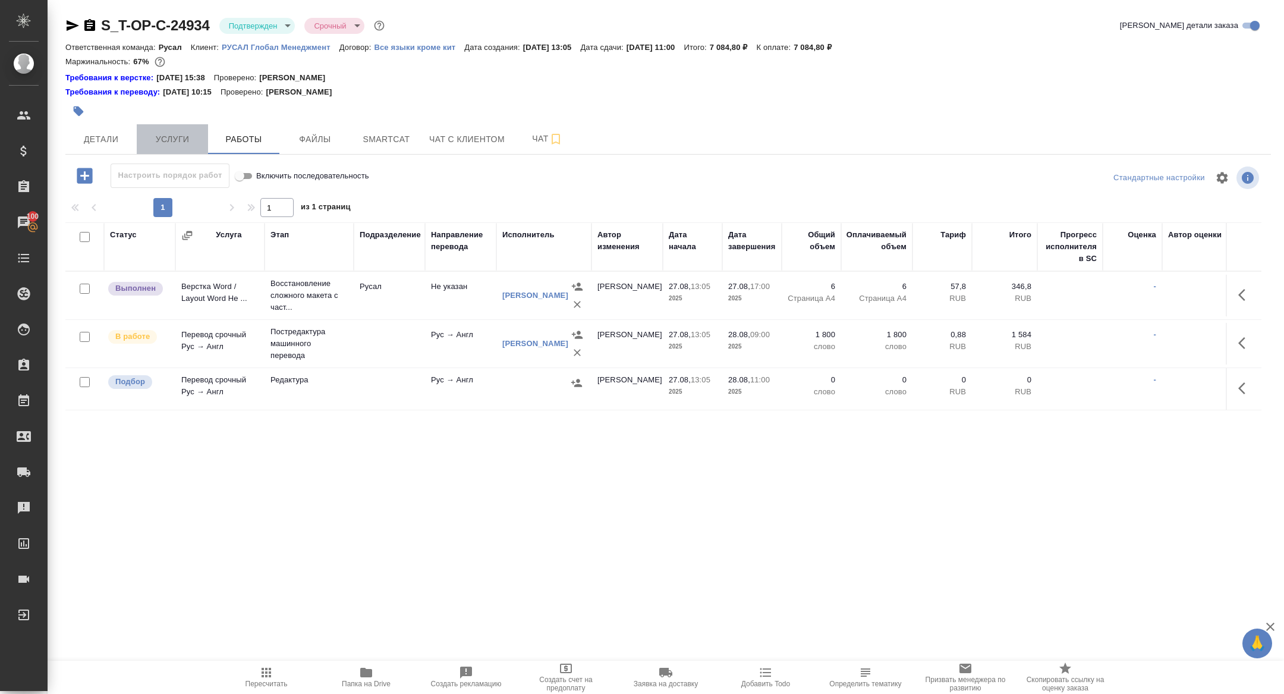
click at [182, 147] on button "Услуги" at bounding box center [172, 139] width 71 height 30
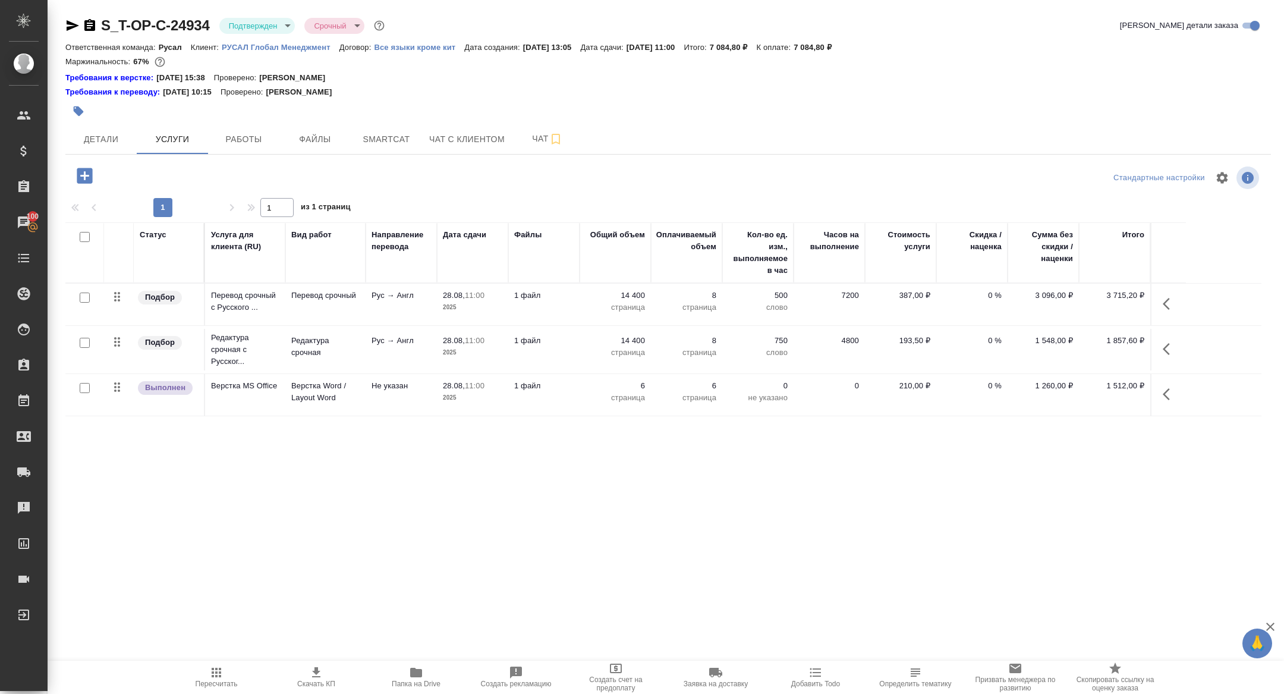
click at [264, 27] on body "🙏 .cls-1 fill:#fff; AWATERA Zhuravleva Alexandra Клиенты Спецификации Заказы 10…" at bounding box center [642, 347] width 1284 height 694
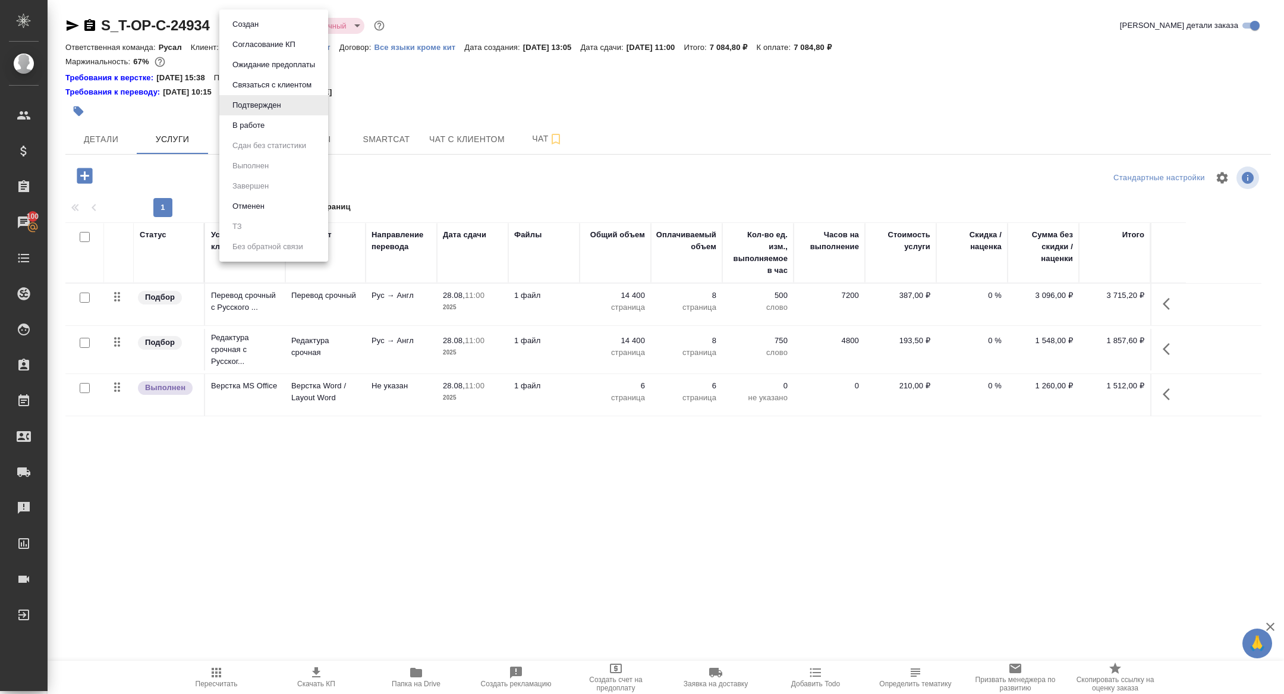
click at [254, 126] on button "В работе" at bounding box center [248, 125] width 39 height 13
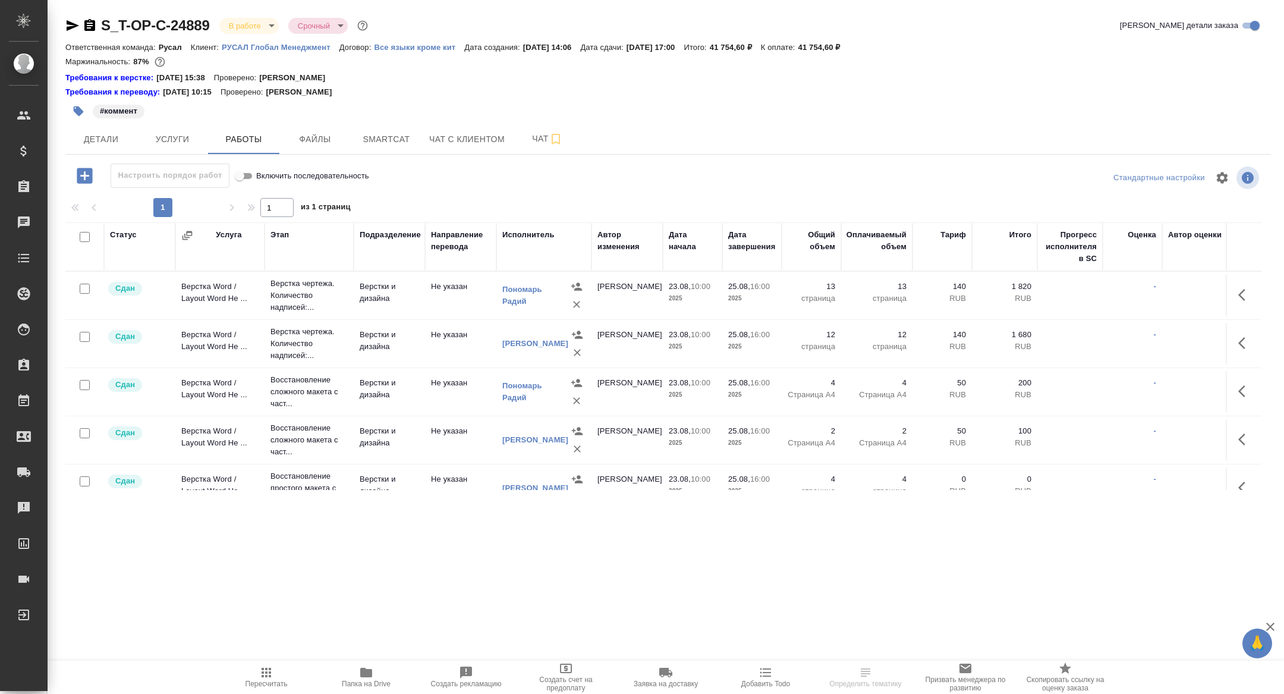
scroll to position [165, 0]
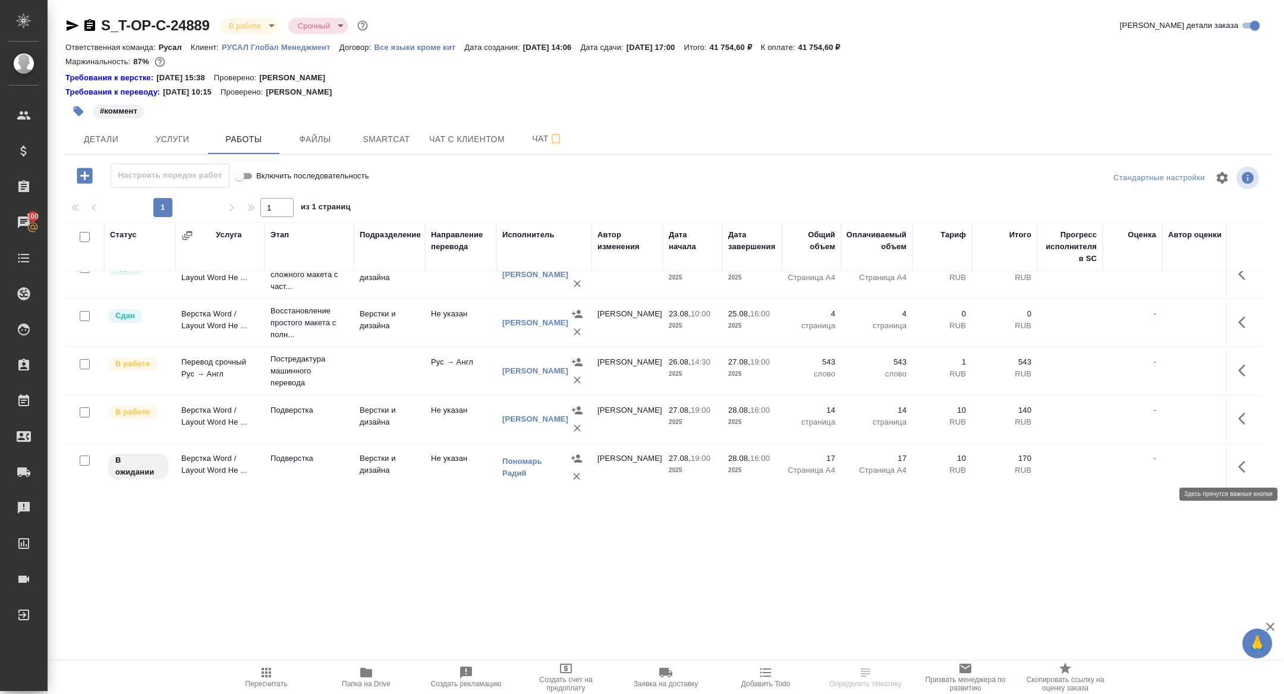
click at [1242, 461] on icon "button" at bounding box center [1245, 466] width 14 height 14
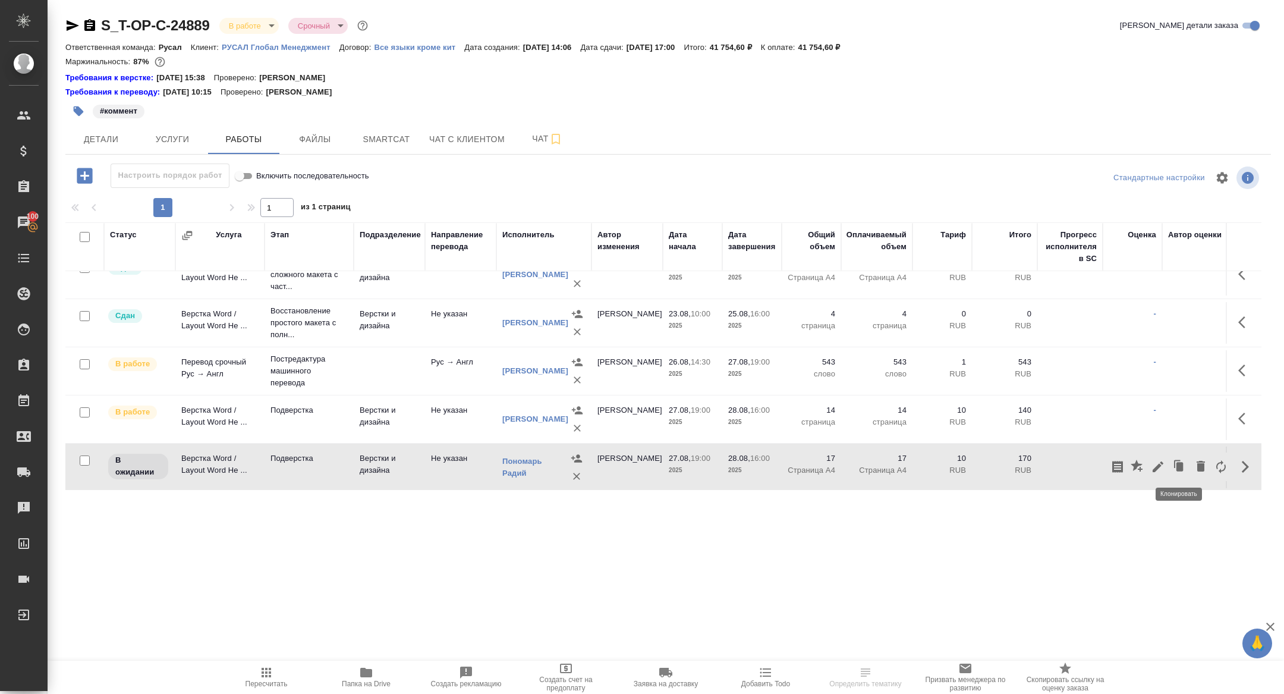
click at [1161, 465] on icon "button" at bounding box center [1158, 466] width 14 height 14
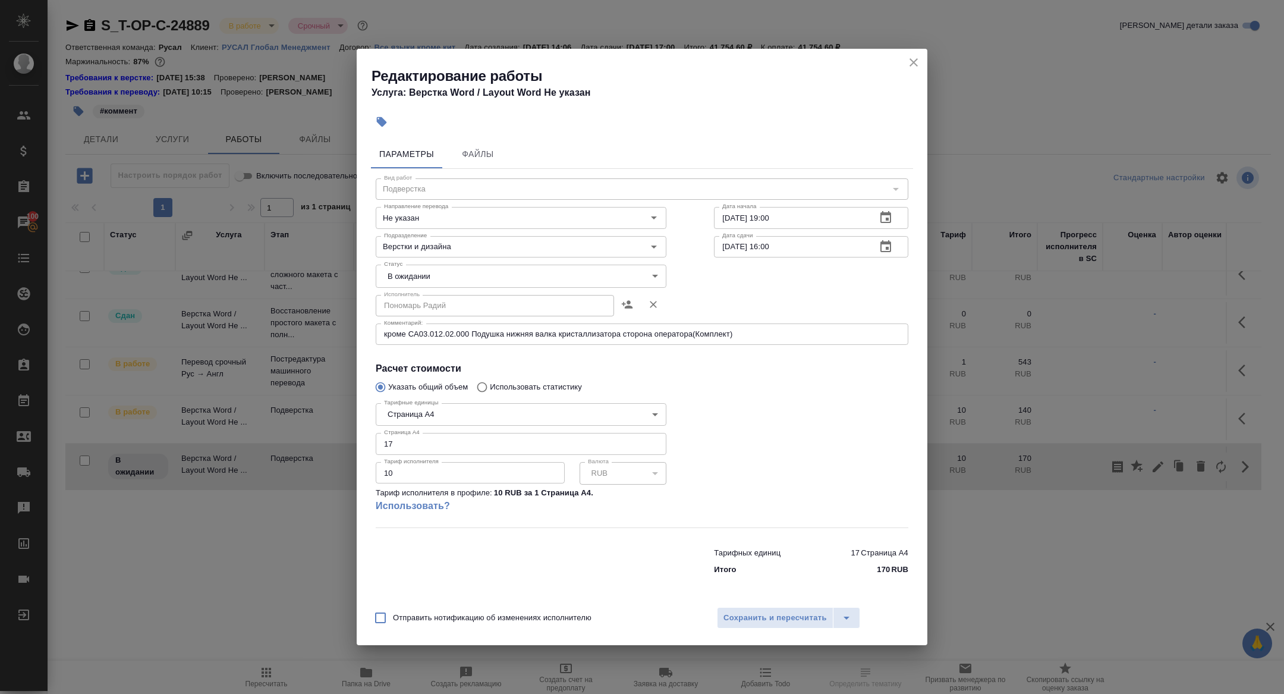
click at [751, 337] on textarea "кроме СА03.012.02.000 Подушка нижняя валка кристаллизатора сторона оператора(Ко…" at bounding box center [642, 333] width 516 height 9
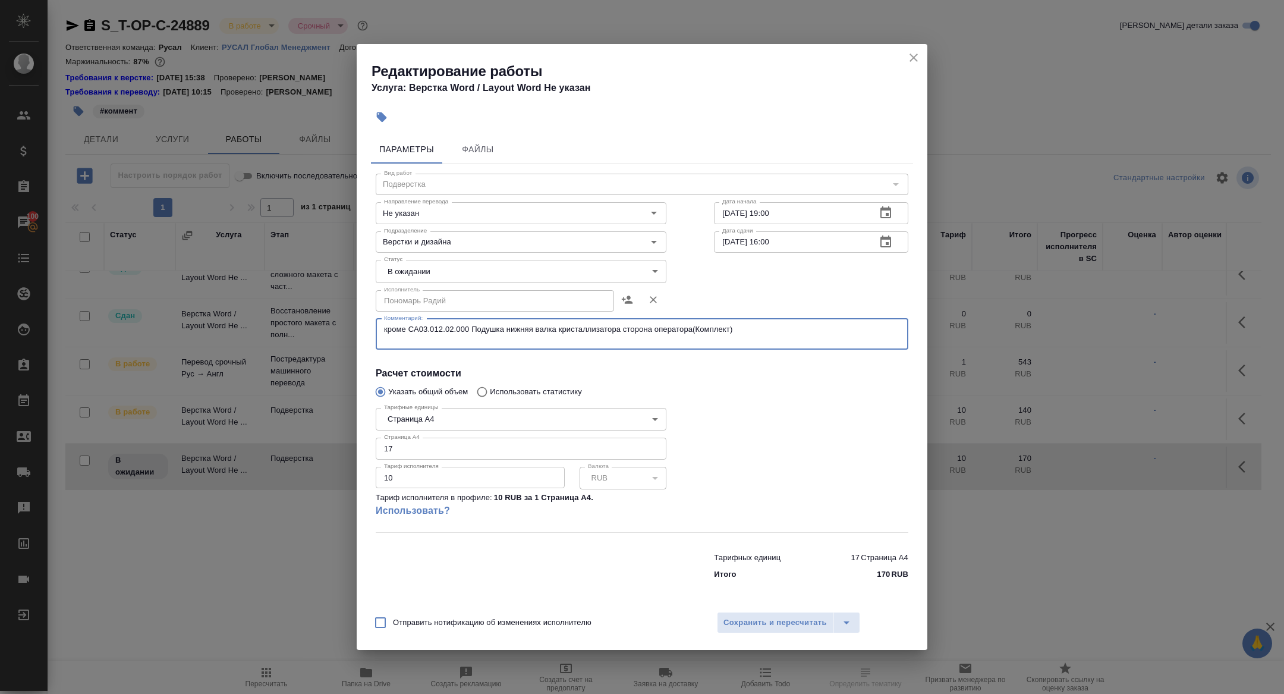
paste textarea "[URL][DOMAIN_NAME]"
type textarea "кроме СА03.012.02.000 Подушка нижняя валка кристаллизатора сторона оператора(Ко…"
click at [455, 272] on body "🙏 .cls-1 fill:#fff; AWATERA [PERSON_NAME] Спецификации Заказы 100 Чаты Todo Про…" at bounding box center [642, 347] width 1284 height 694
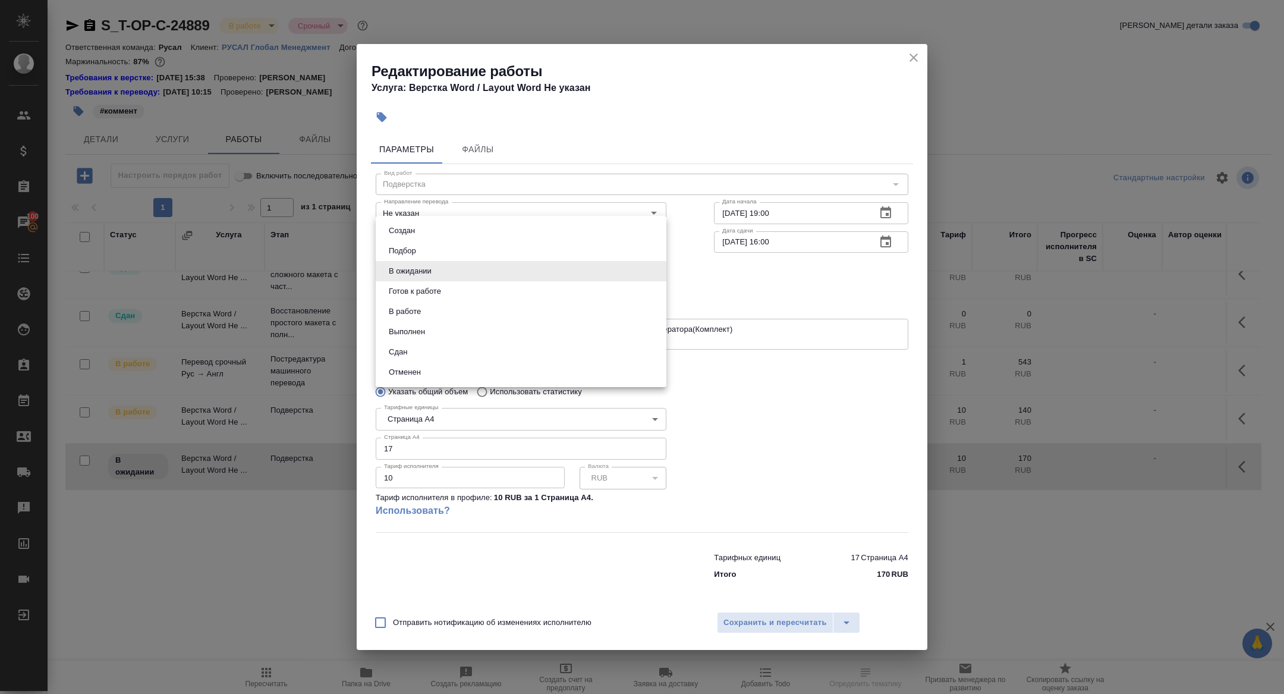
click at [421, 292] on button "Готов к работе" at bounding box center [414, 291] width 59 height 13
type input "readyForWork"
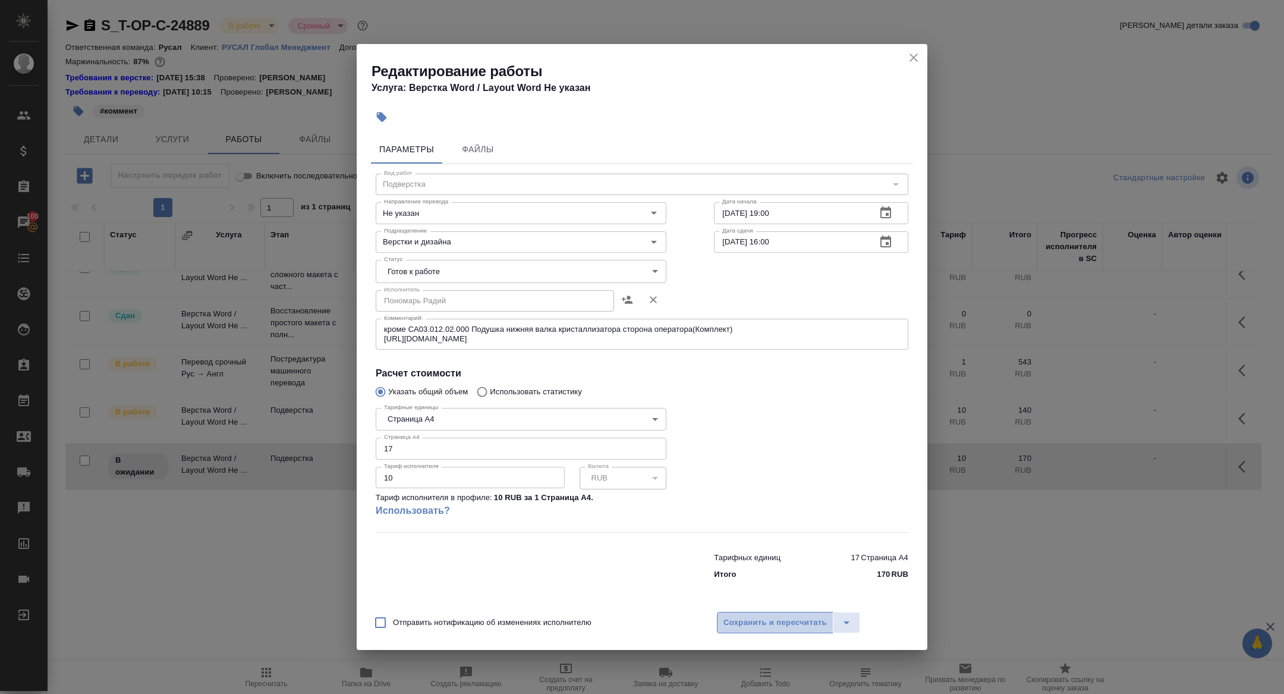
click at [758, 624] on span "Сохранить и пересчитать" at bounding box center [774, 623] width 103 height 14
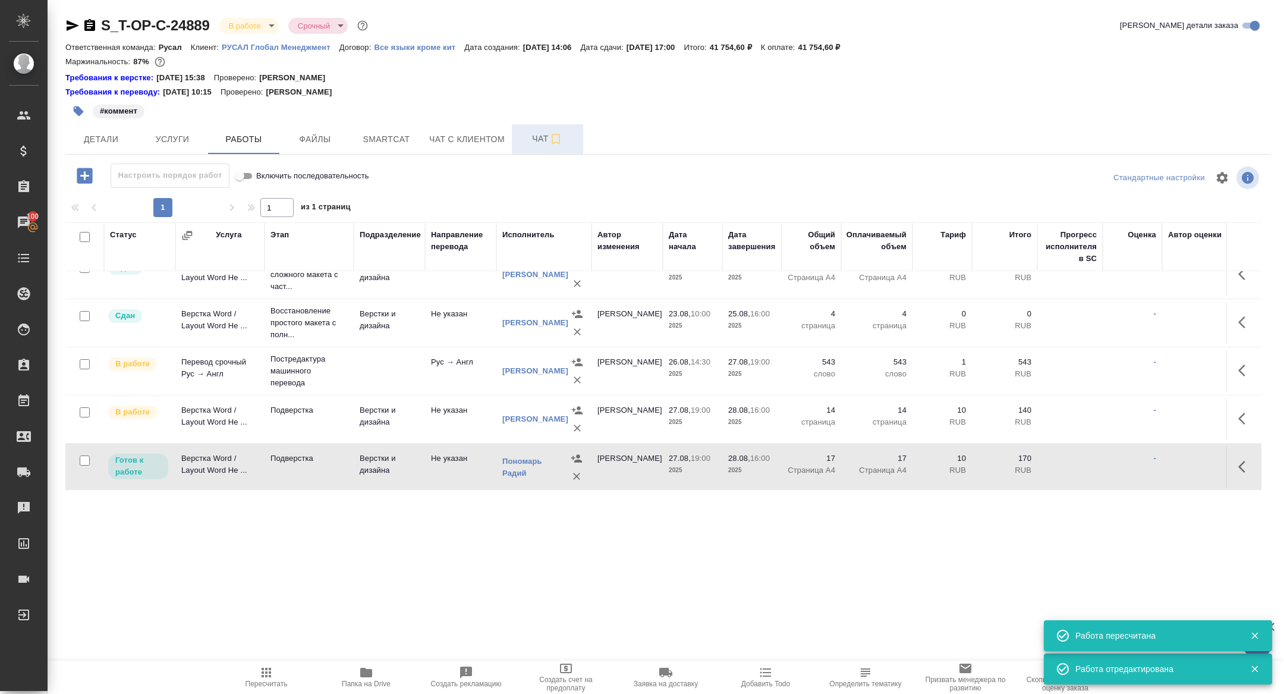
click at [523, 141] on span "Чат" at bounding box center [547, 138] width 57 height 15
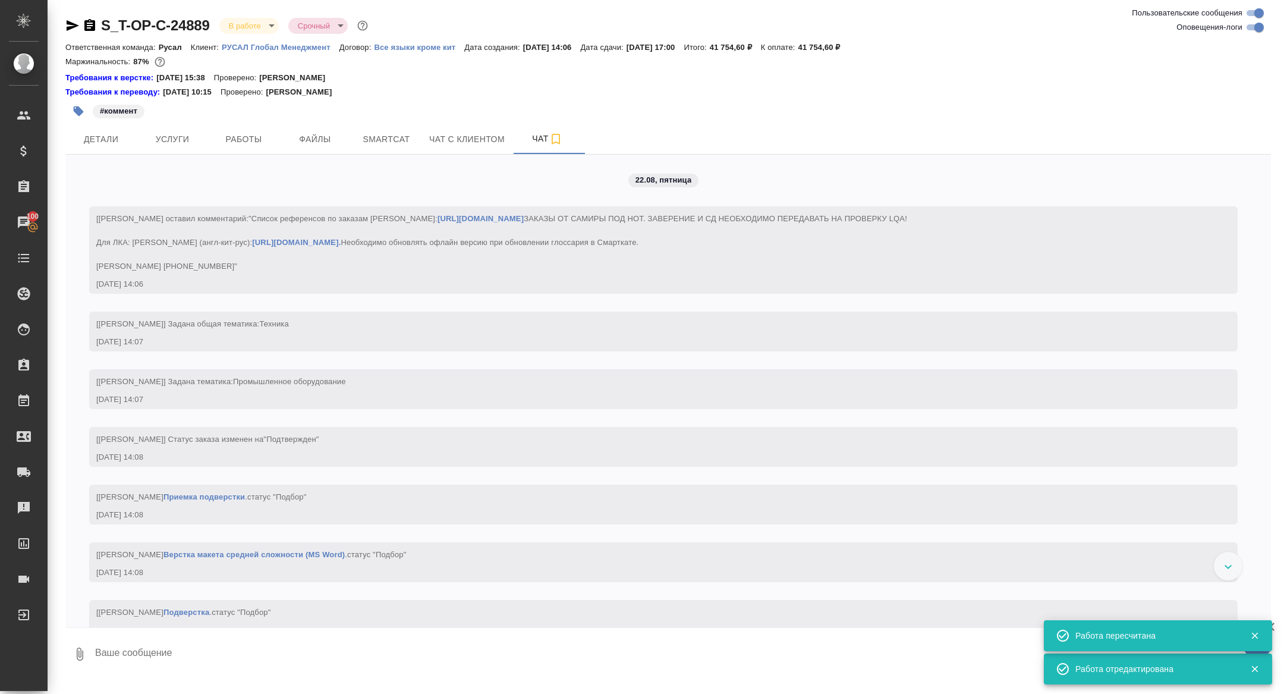
click at [263, 667] on textarea at bounding box center [682, 654] width 1177 height 40
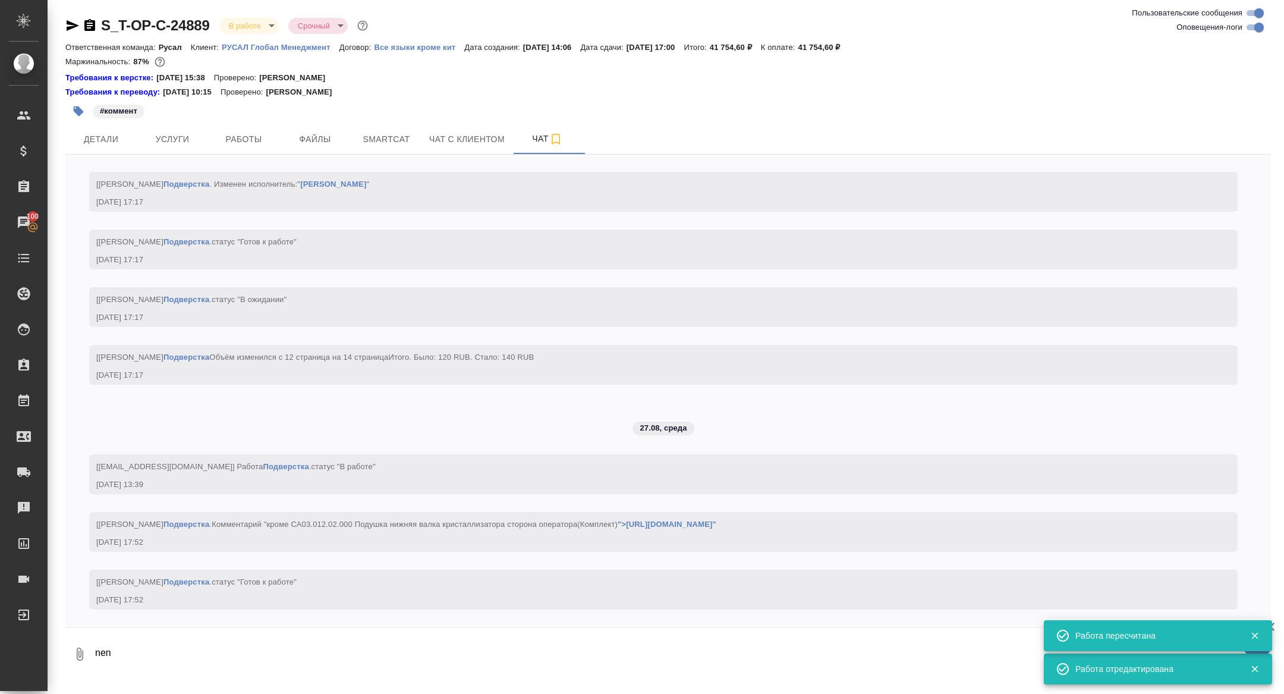
scroll to position [7003, 0]
type textarea "n"
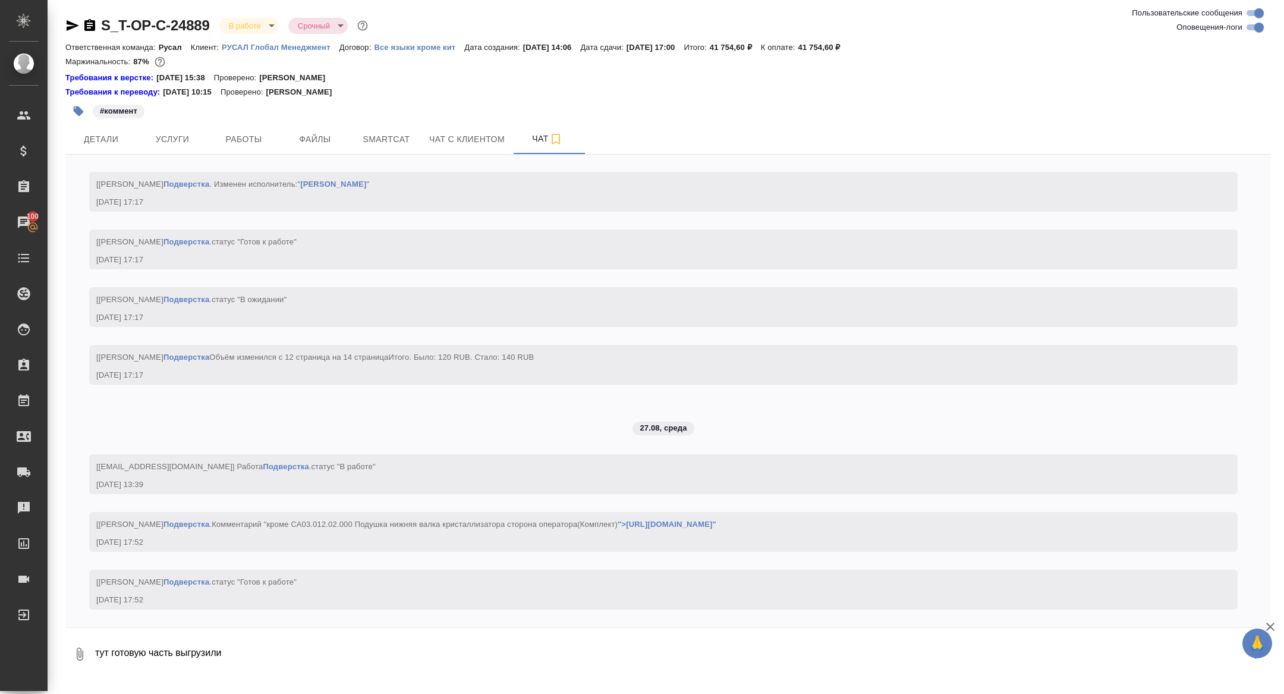
type textarea "тут готовую часть выгрузили"
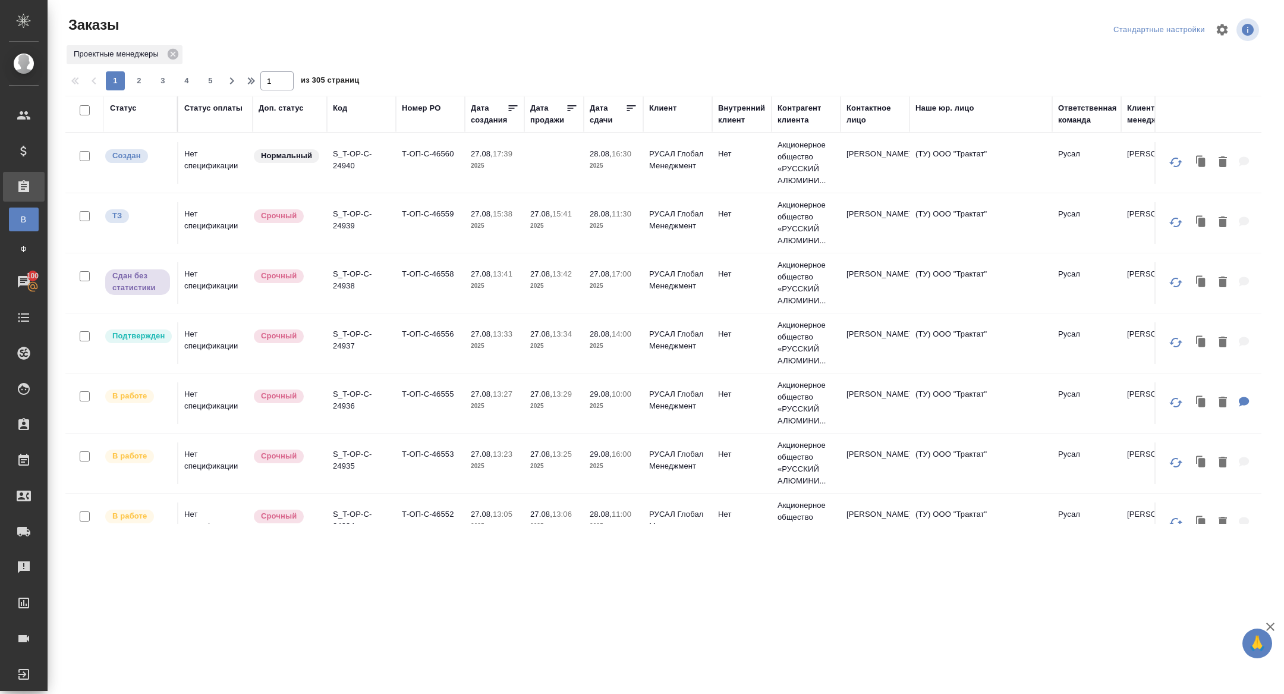
click at [605, 119] on div "Дата сдачи" at bounding box center [608, 114] width 36 height 24
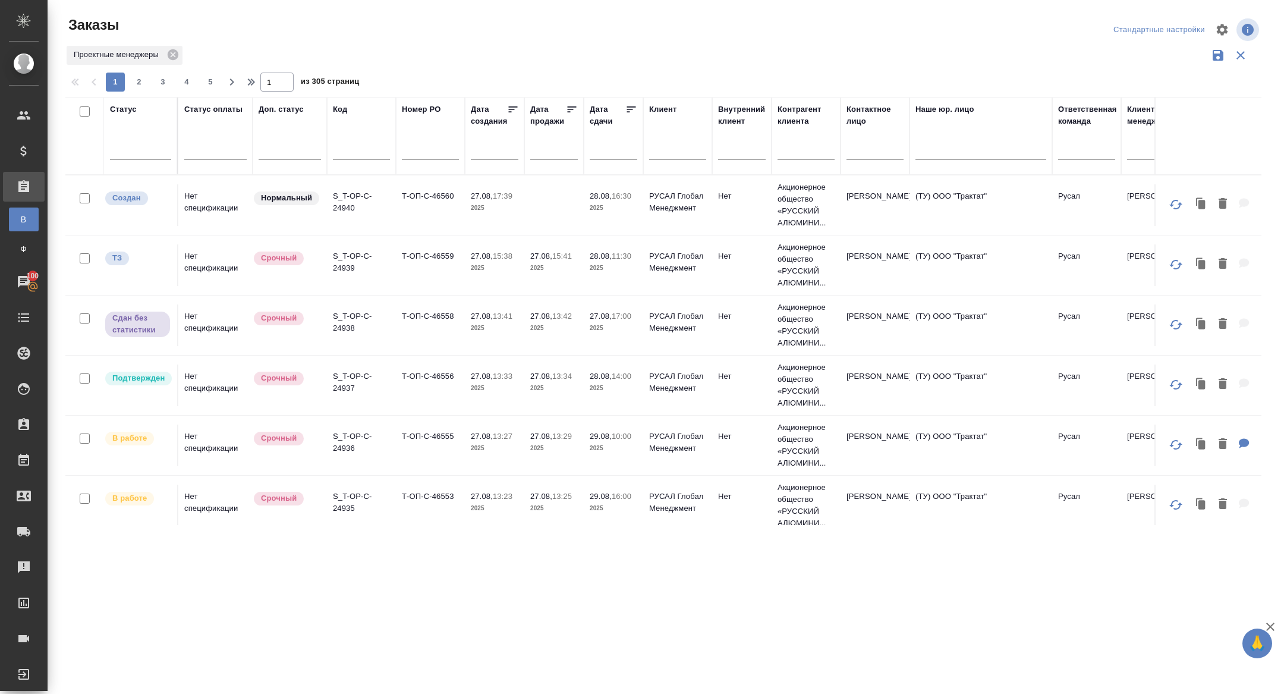
click at [610, 151] on input "text" at bounding box center [617, 149] width 40 height 17
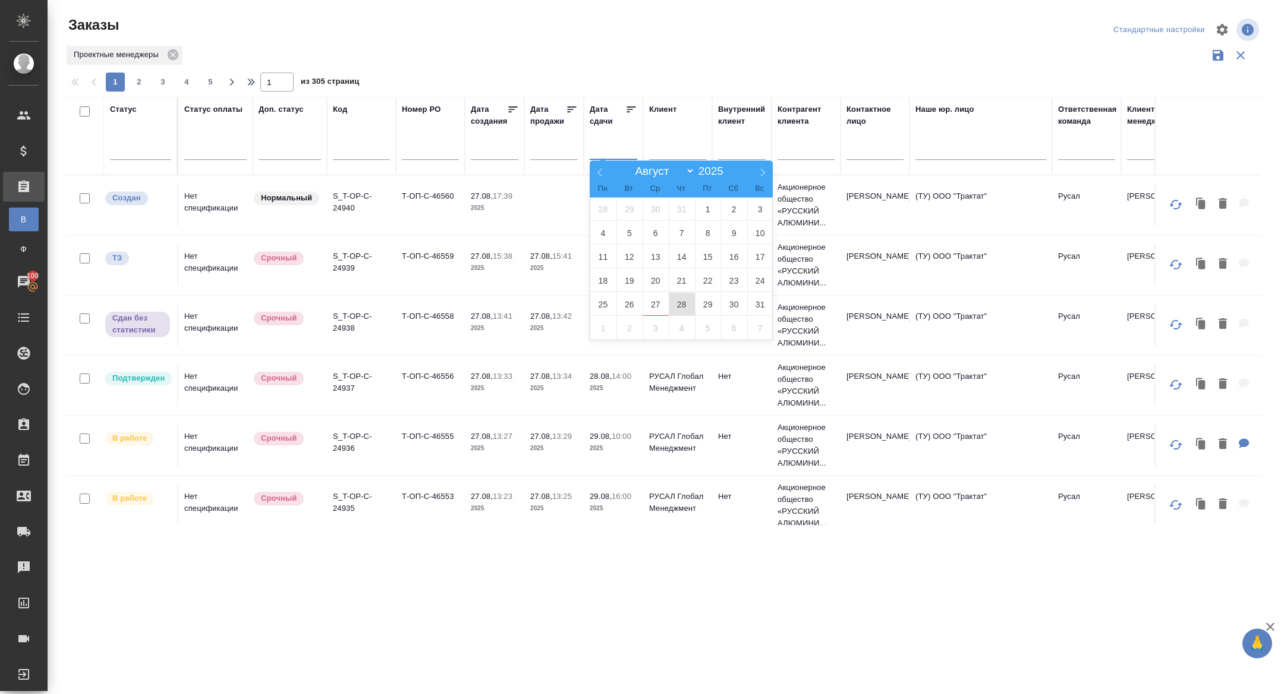
click at [678, 302] on span "28" at bounding box center [682, 303] width 26 height 23
type div "2025-08-27T21:00:00.000Z"
click at [700, 302] on span "29" at bounding box center [708, 303] width 26 height 23
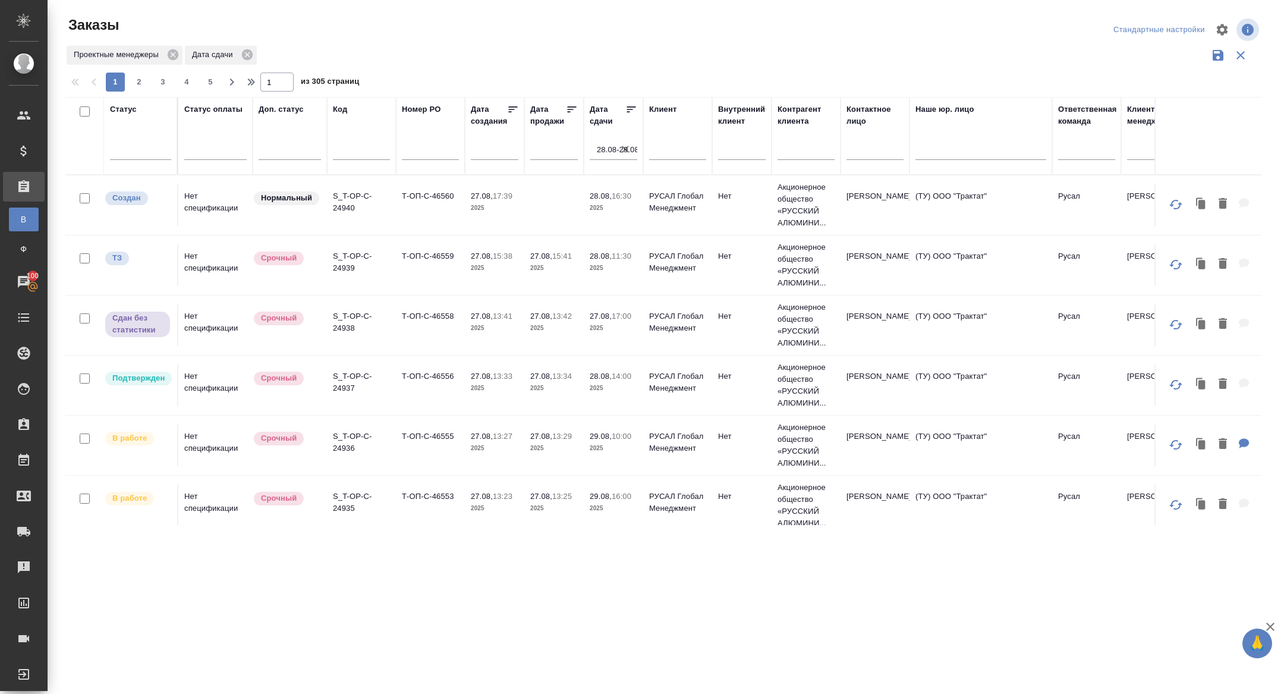
click at [629, 110] on icon at bounding box center [631, 109] width 12 height 12
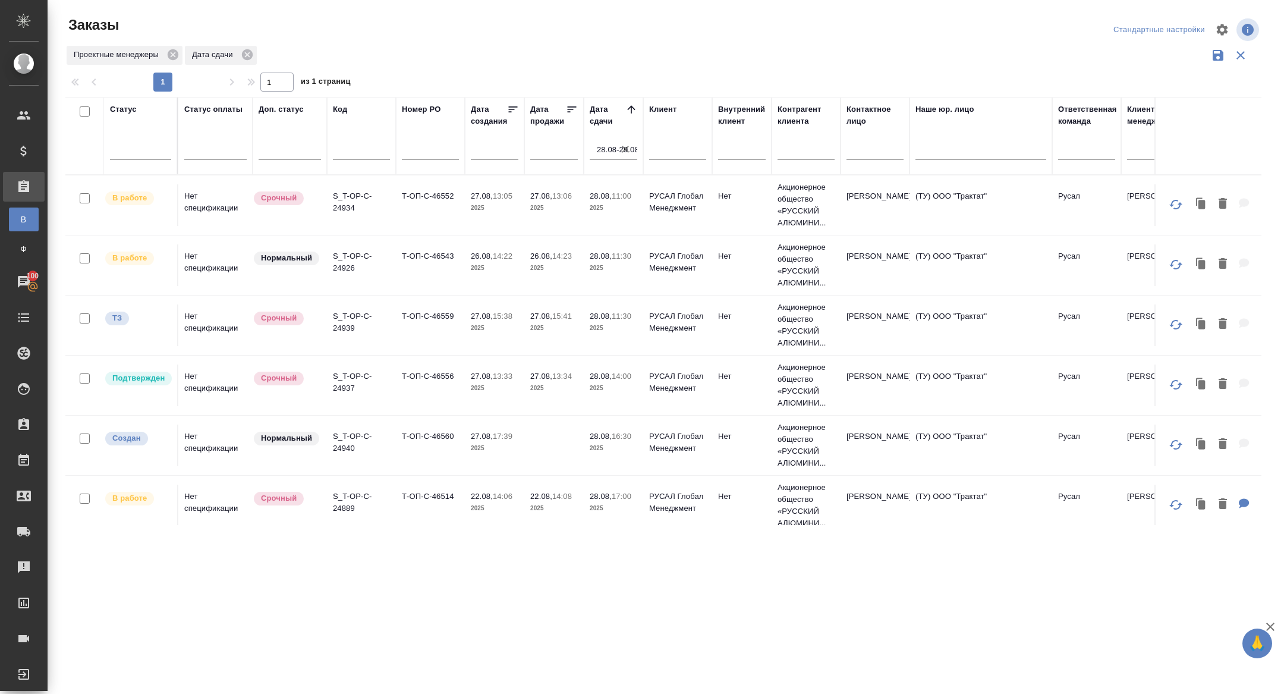
scroll to position [9, 0]
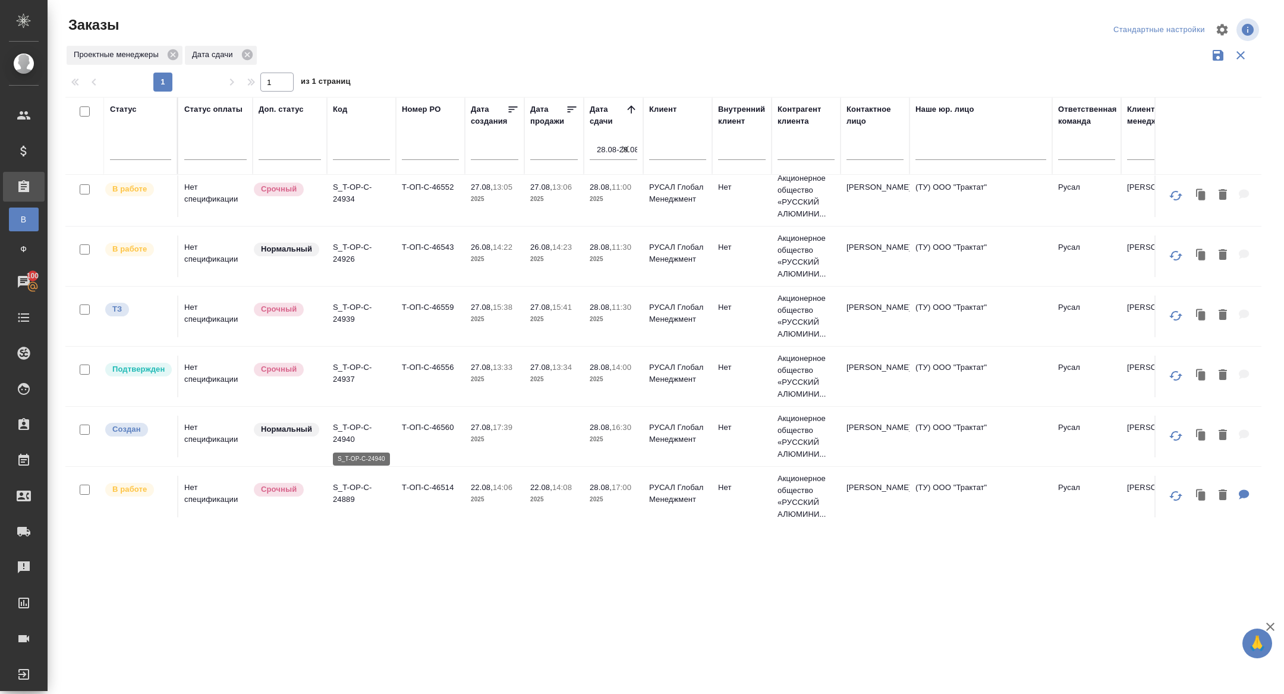
click at [346, 425] on p "S_T-OP-C-24940" at bounding box center [361, 433] width 57 height 24
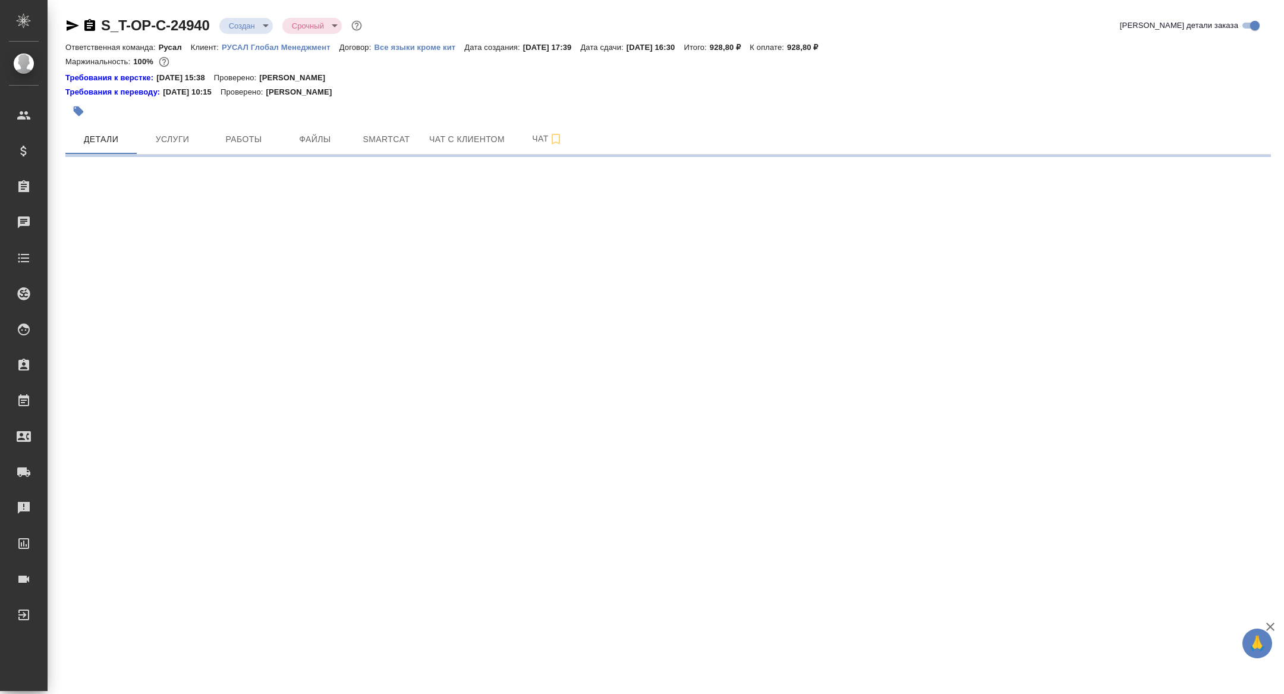
select select "RU"
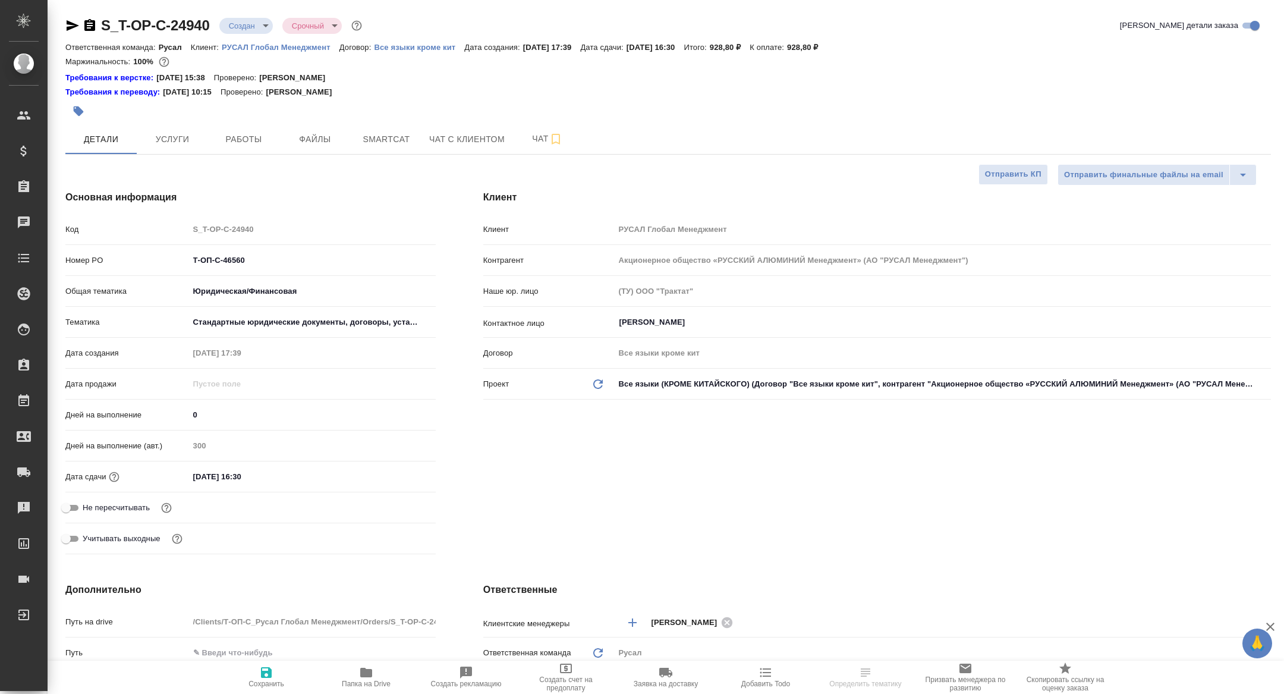
type textarea "x"
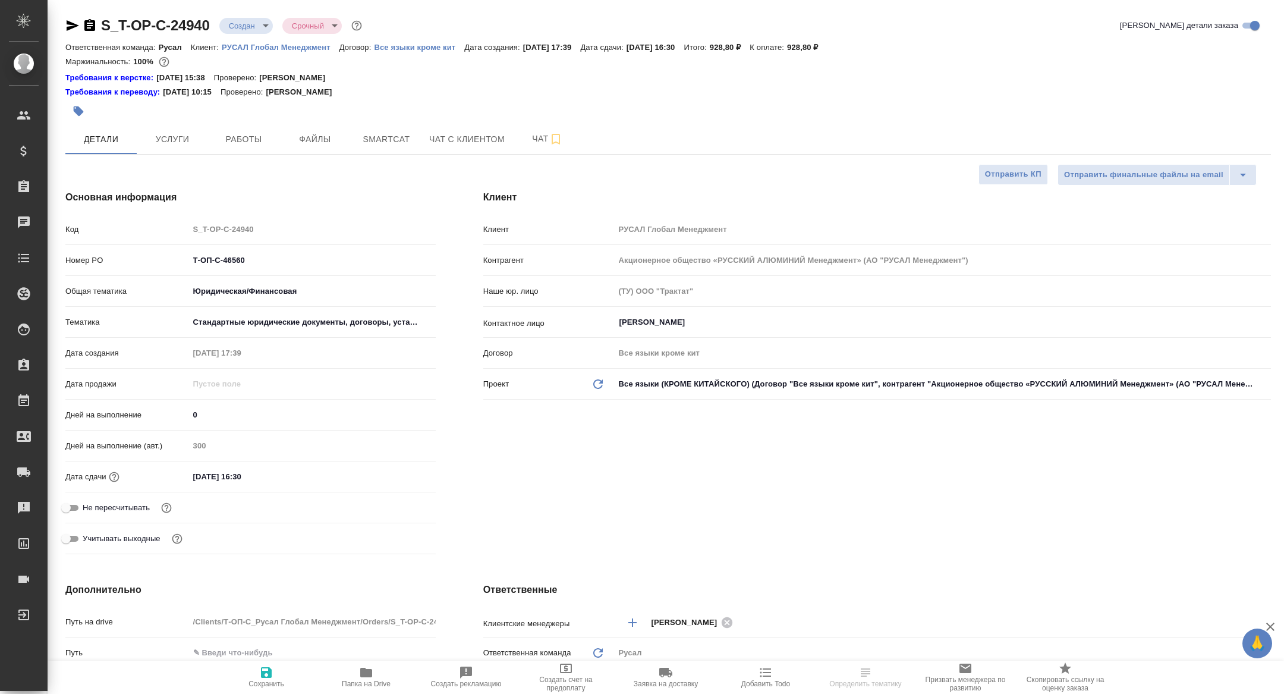
type textarea "x"
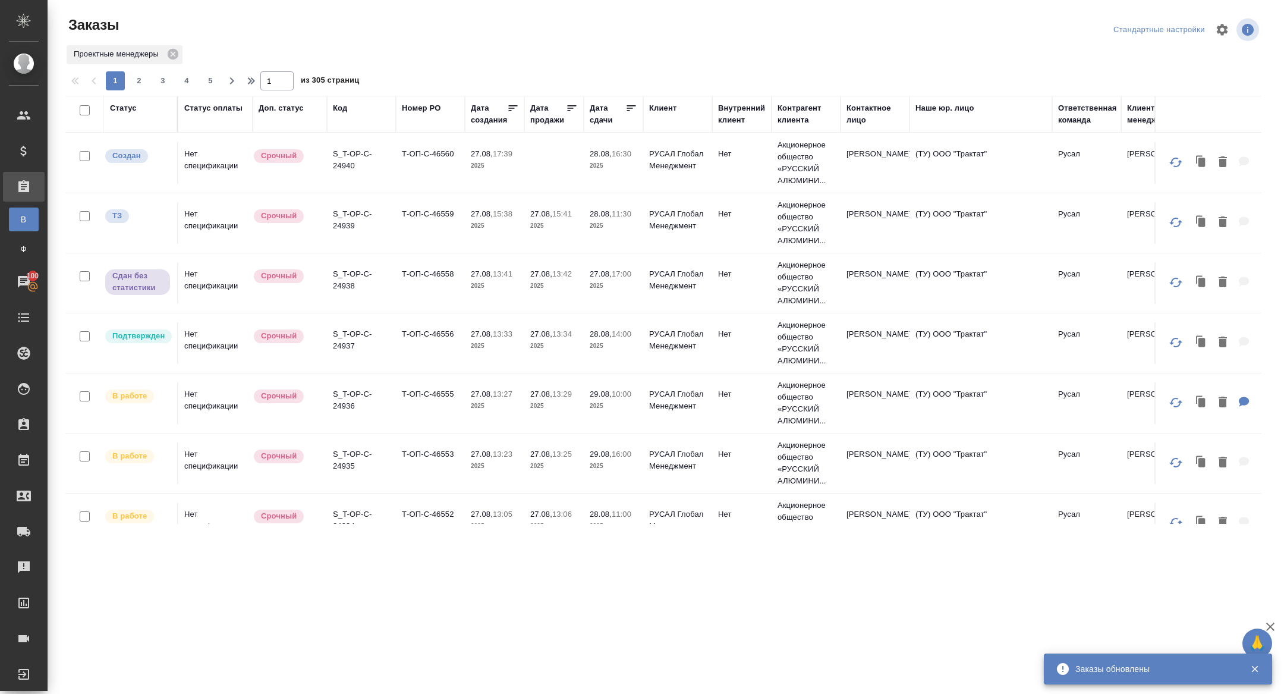
click at [348, 162] on p "S_T-OP-C-24940" at bounding box center [361, 160] width 57 height 24
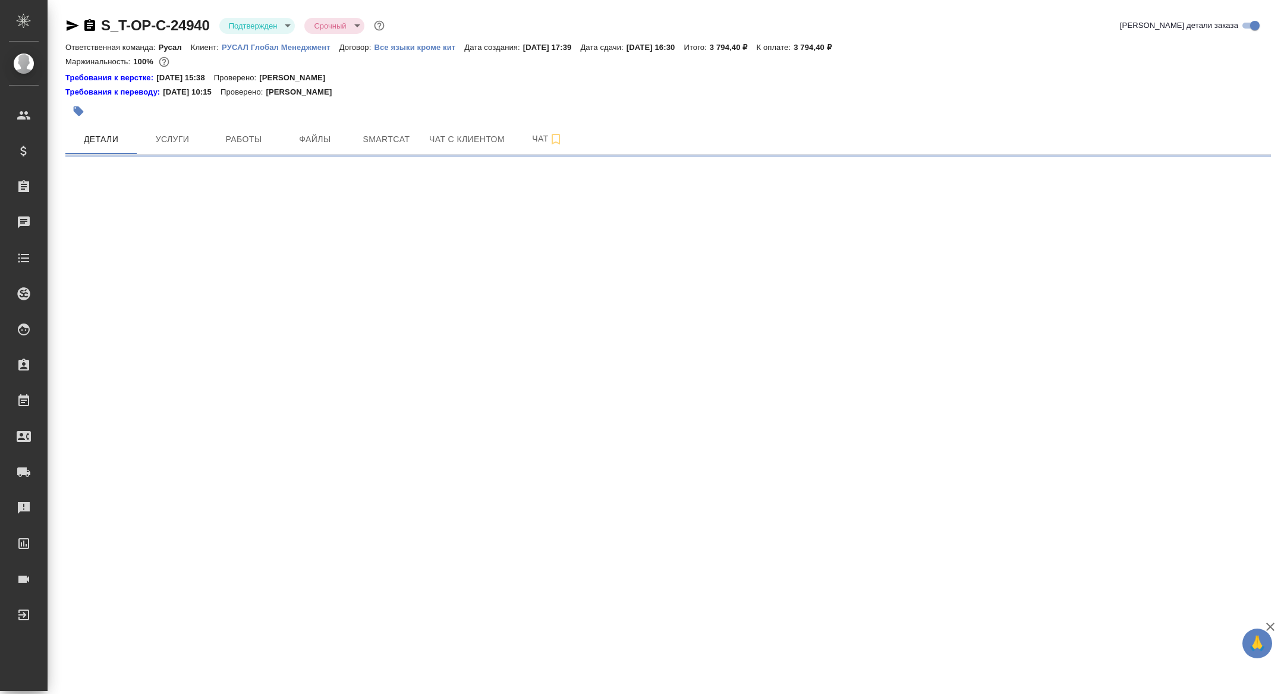
select select "RU"
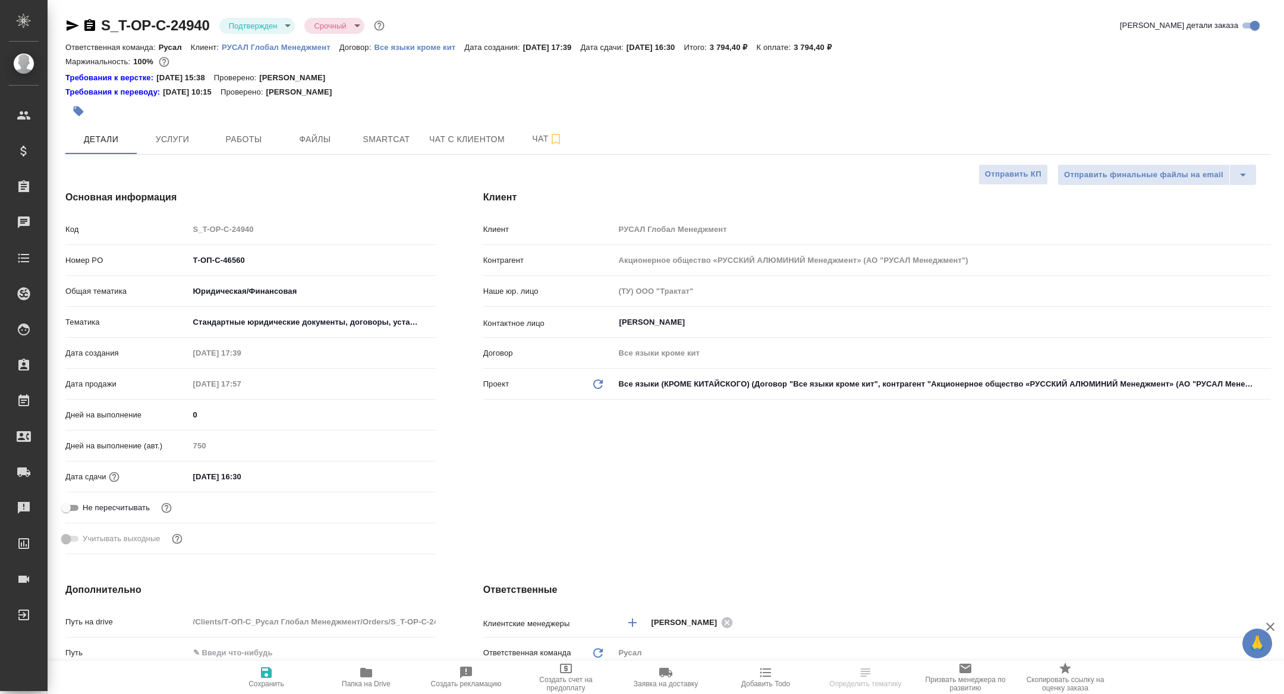
type textarea "x"
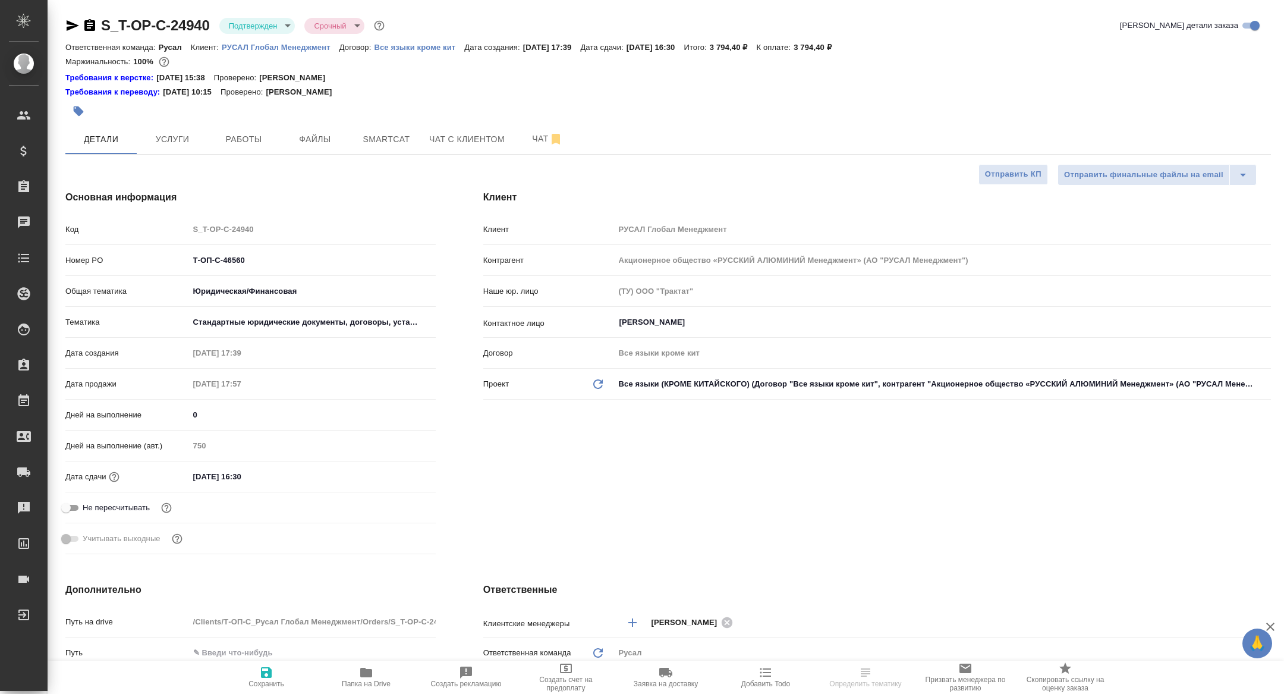
type textarea "x"
select select "RU"
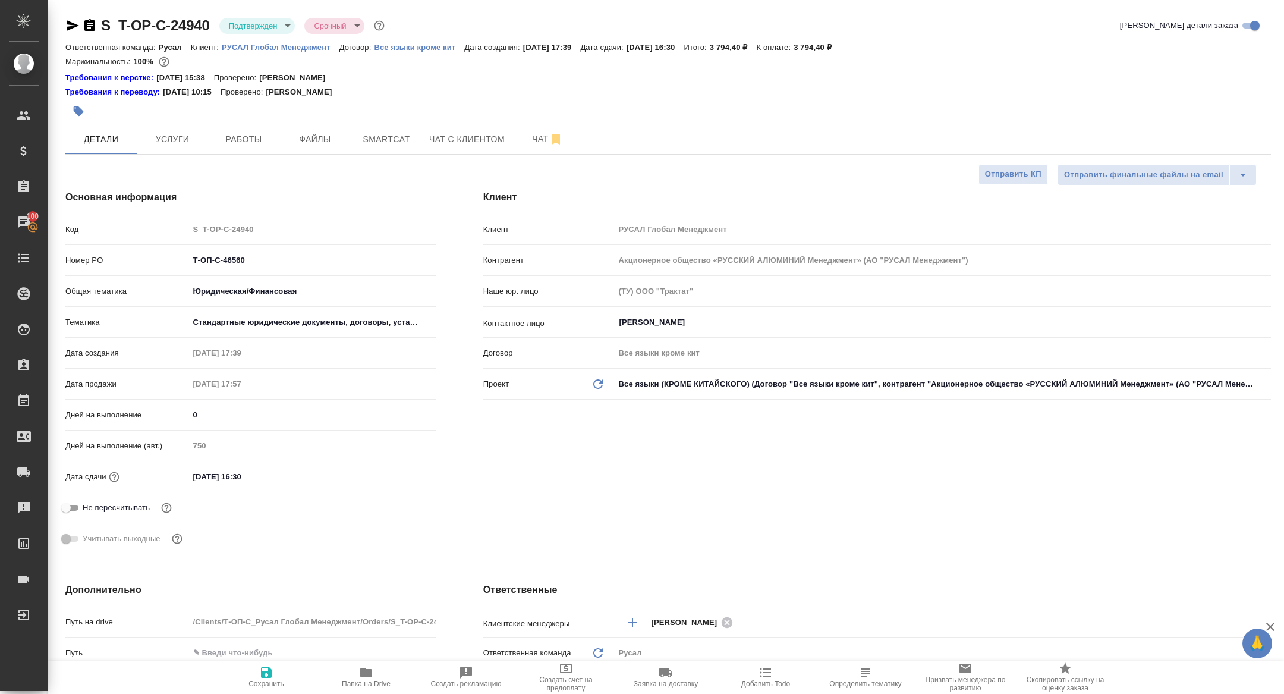
type textarea "x"
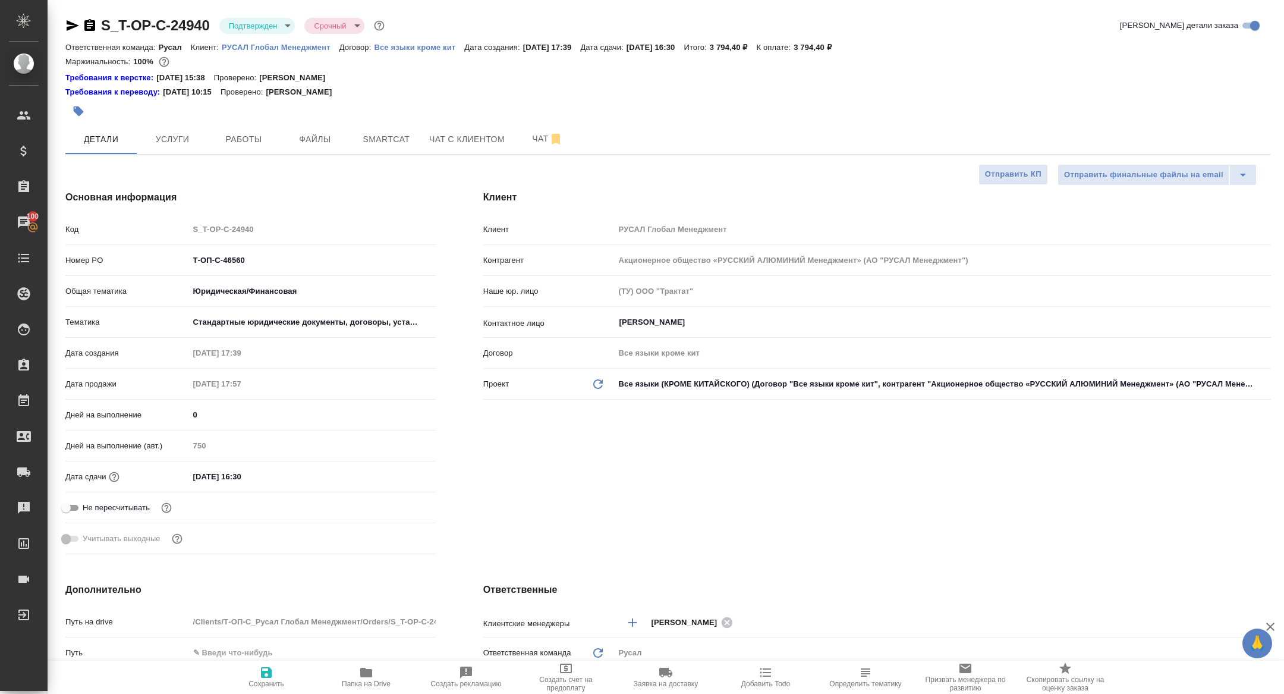
type textarea "x"
click at [364, 678] on icon "button" at bounding box center [366, 672] width 14 height 14
type textarea "x"
